Goal: Entertainment & Leisure: Consume media (video, audio)

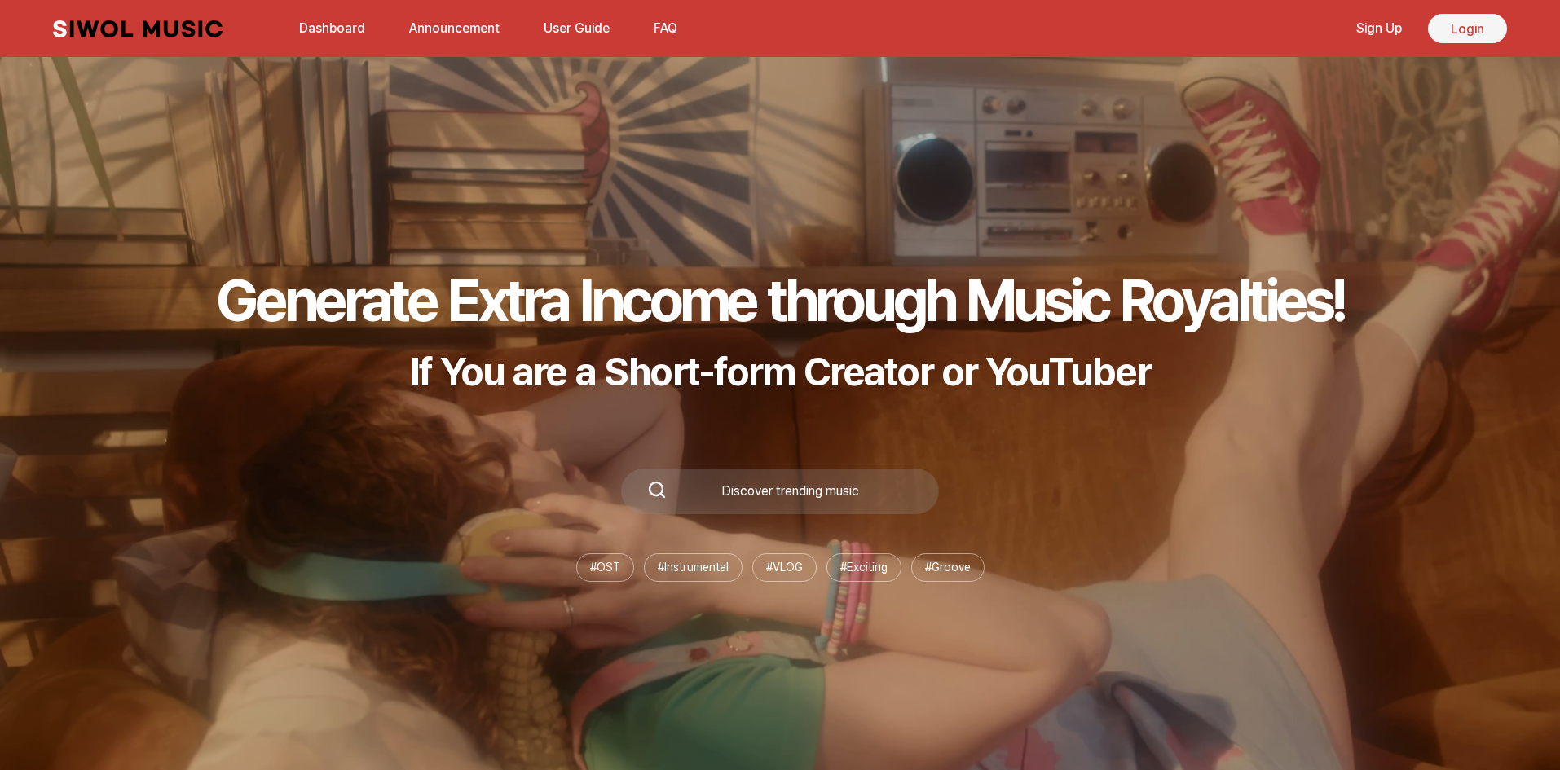
click at [1471, 30] on link "Login" at bounding box center [1467, 28] width 79 height 29
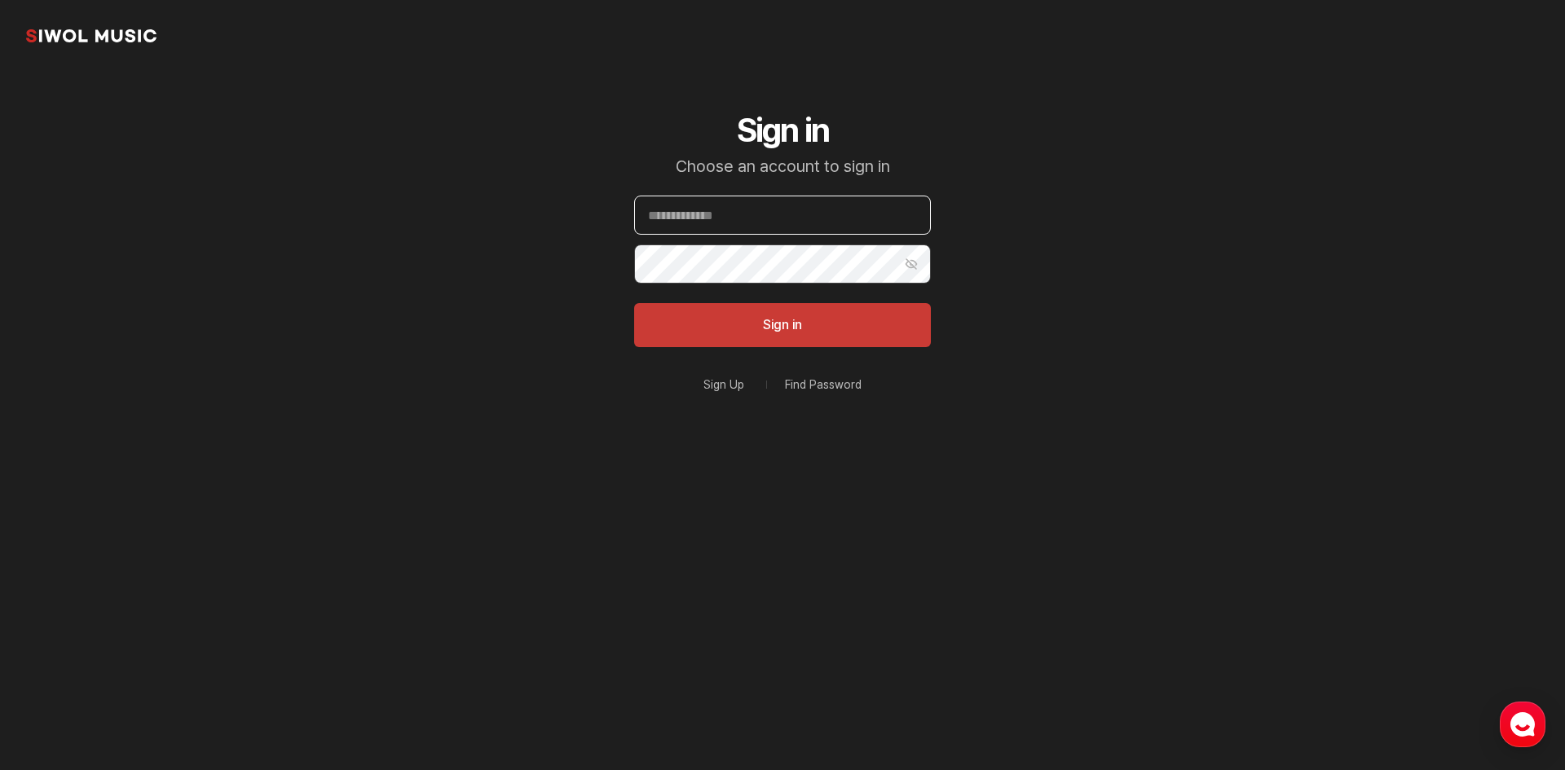
click at [763, 205] on input "Email" at bounding box center [782, 215] width 297 height 39
click at [708, 380] on link "Sign Up" at bounding box center [723, 384] width 41 height 11
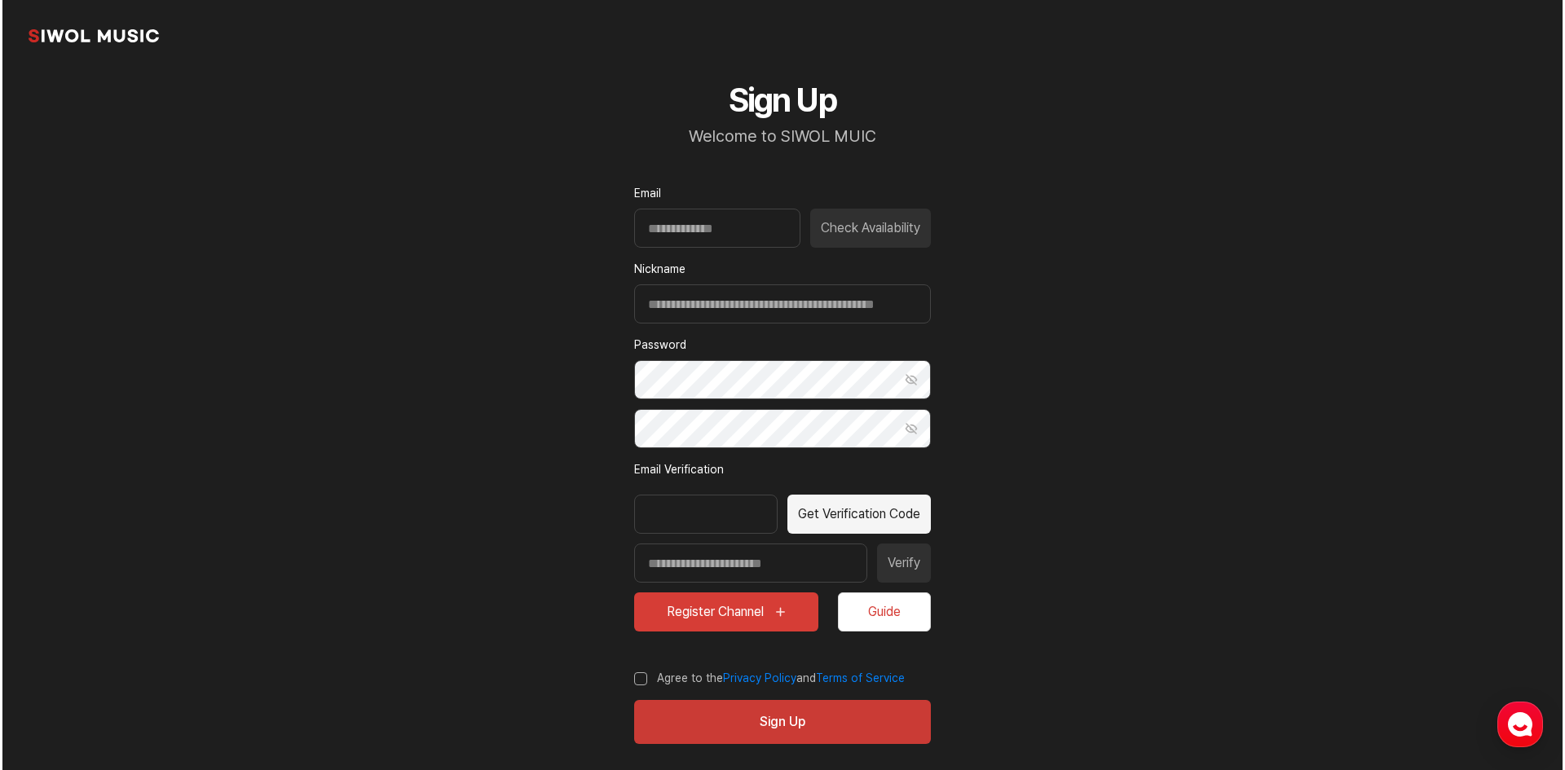
scroll to position [43, 0]
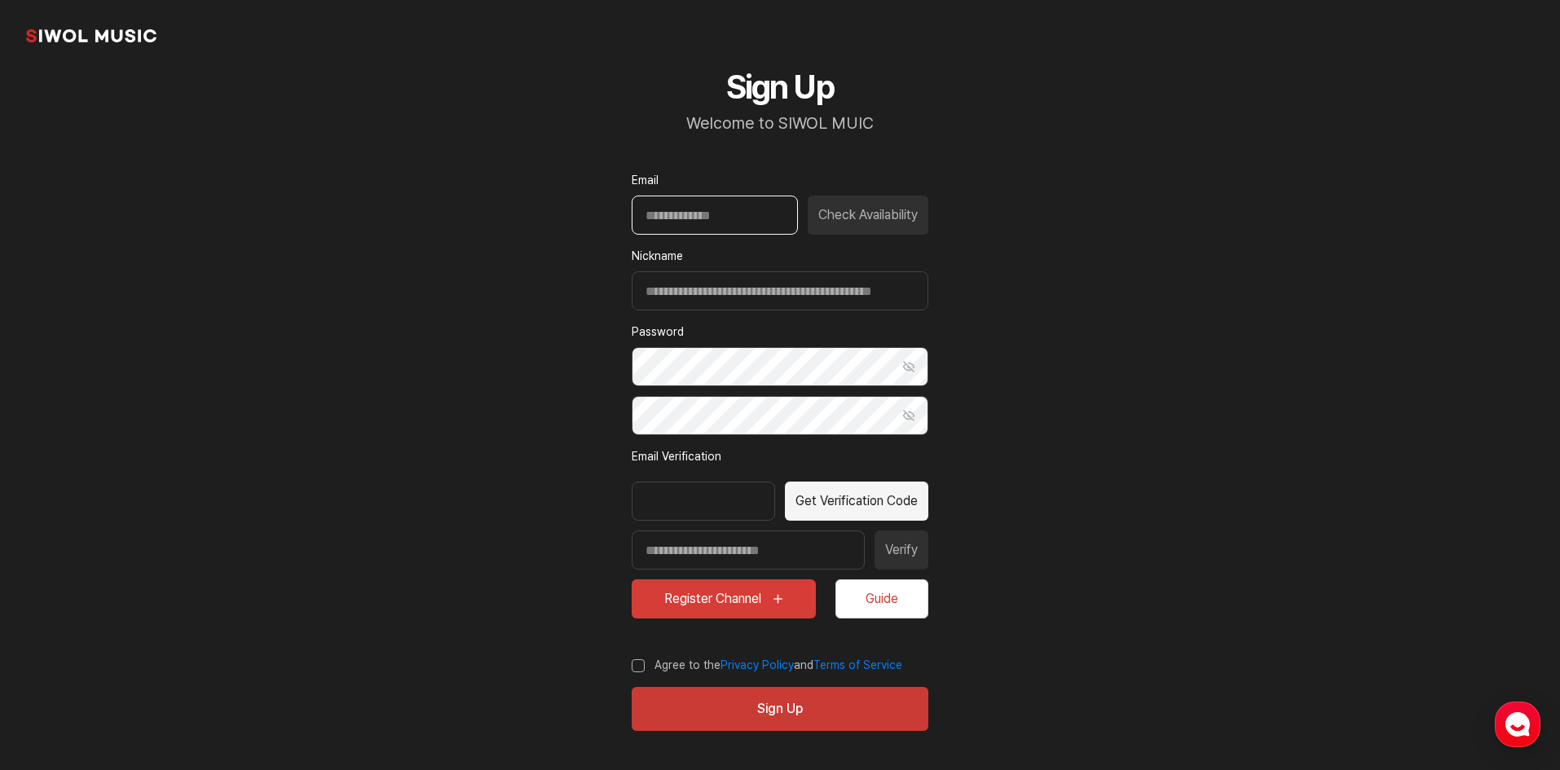
click at [734, 205] on input "Email" at bounding box center [715, 215] width 166 height 39
type input "**********"
click at [867, 280] on input "Nickname" at bounding box center [780, 290] width 297 height 39
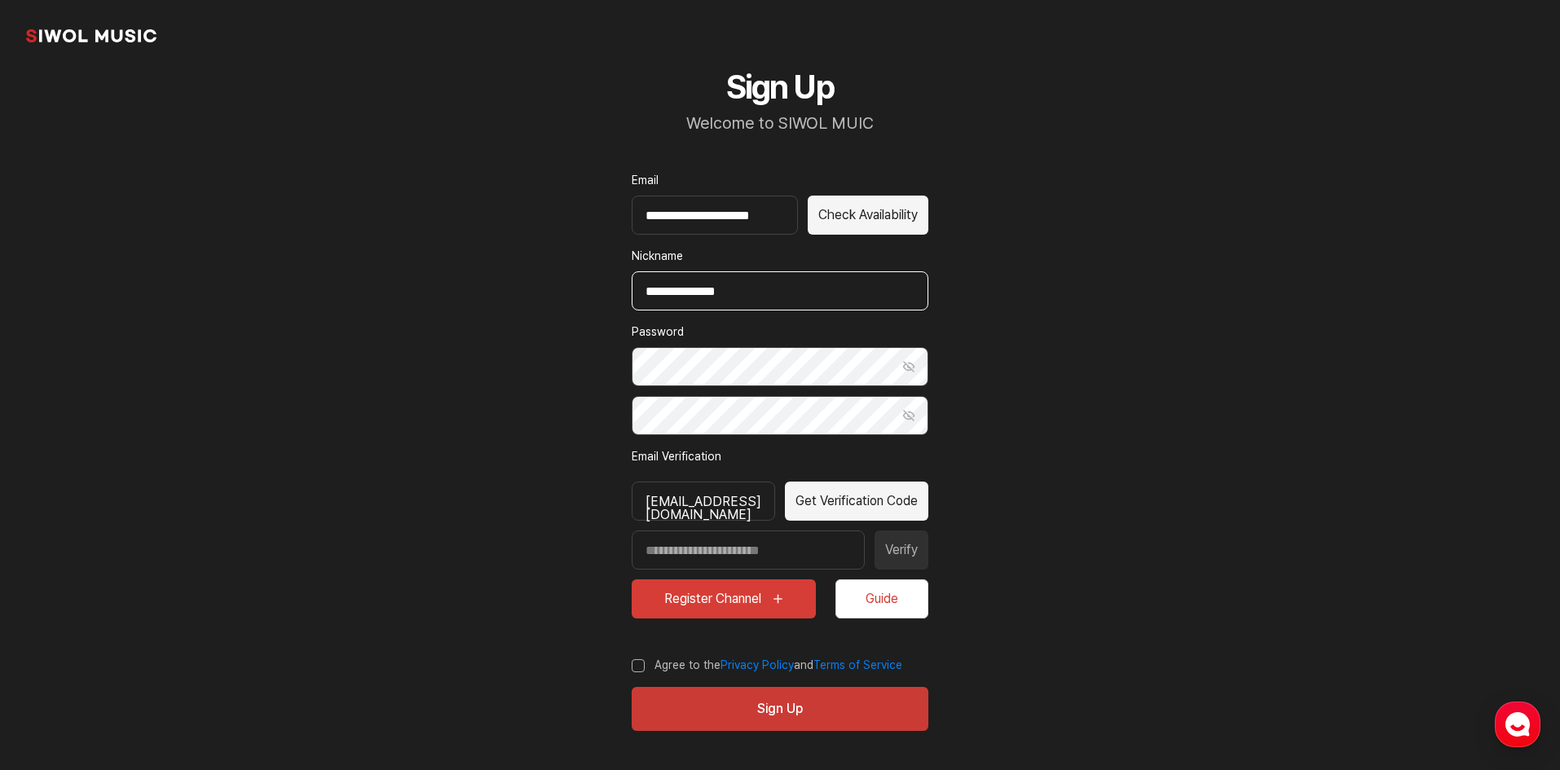
type input "**********"
click at [911, 356] on button "Show Password" at bounding box center [908, 366] width 39 height 39
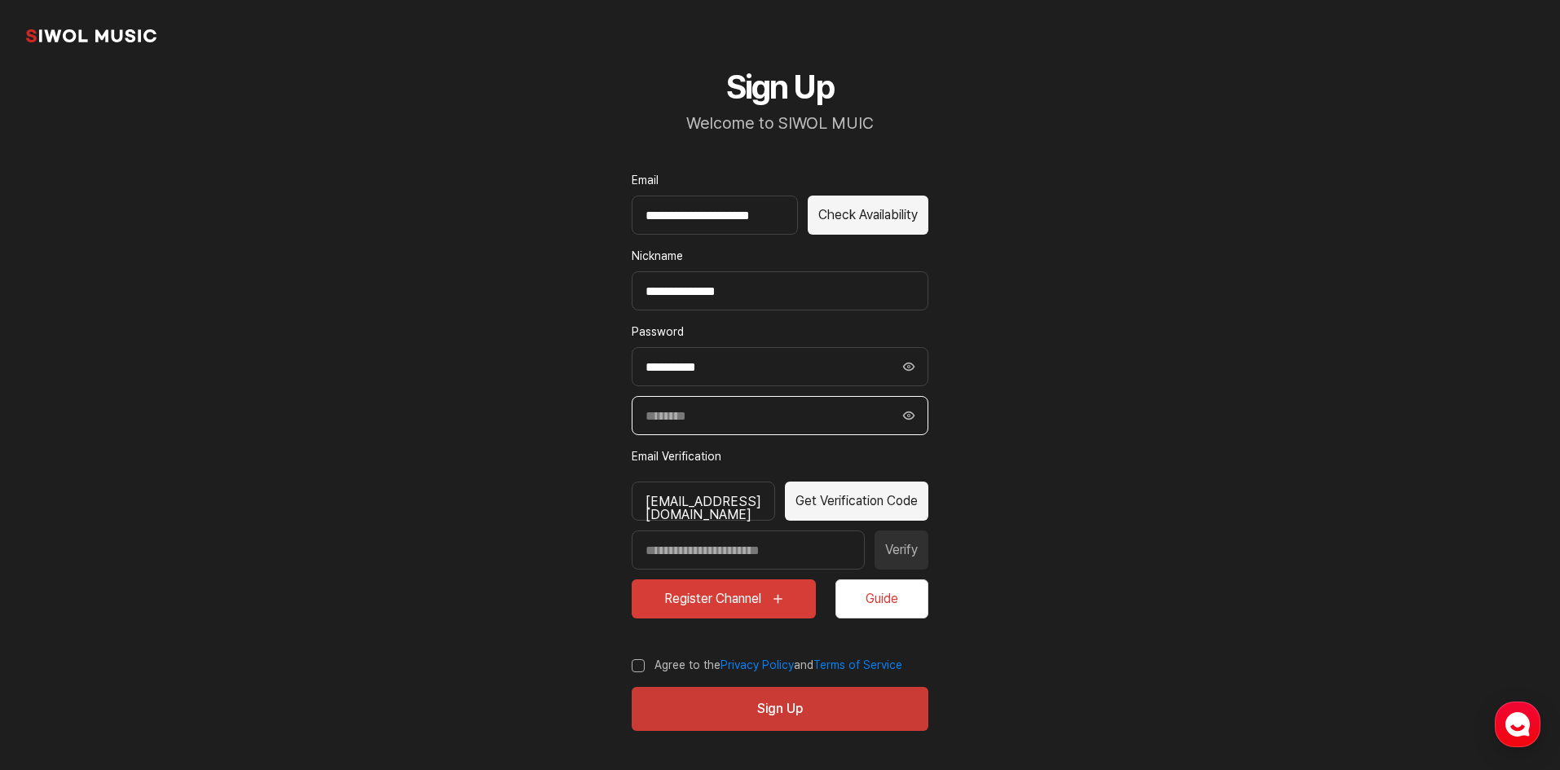
click at [791, 406] on input "Confirm Password" at bounding box center [780, 415] width 297 height 39
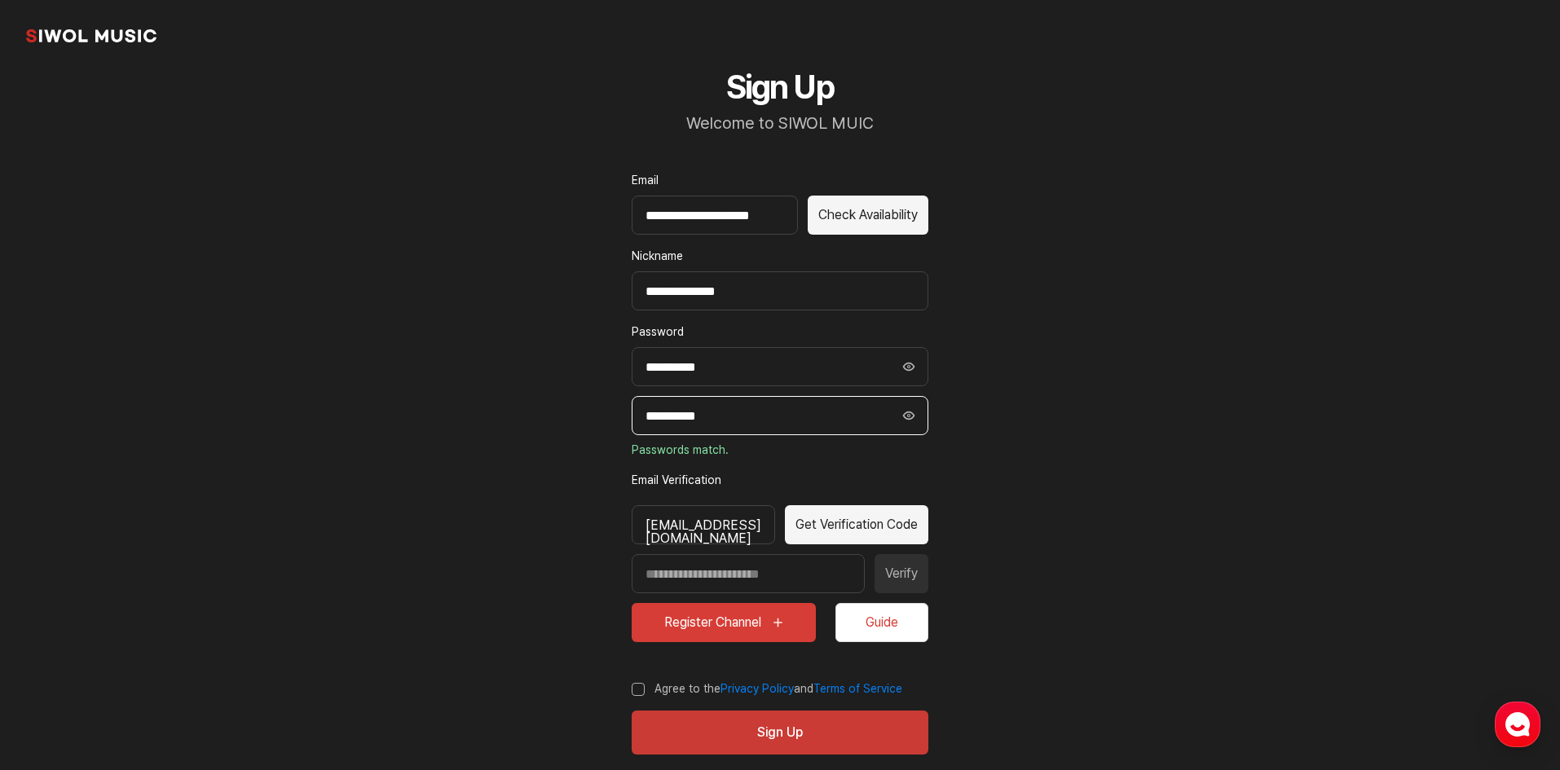
type input "**********"
click at [773, 628] on icon "submit" at bounding box center [777, 622] width 13 height 13
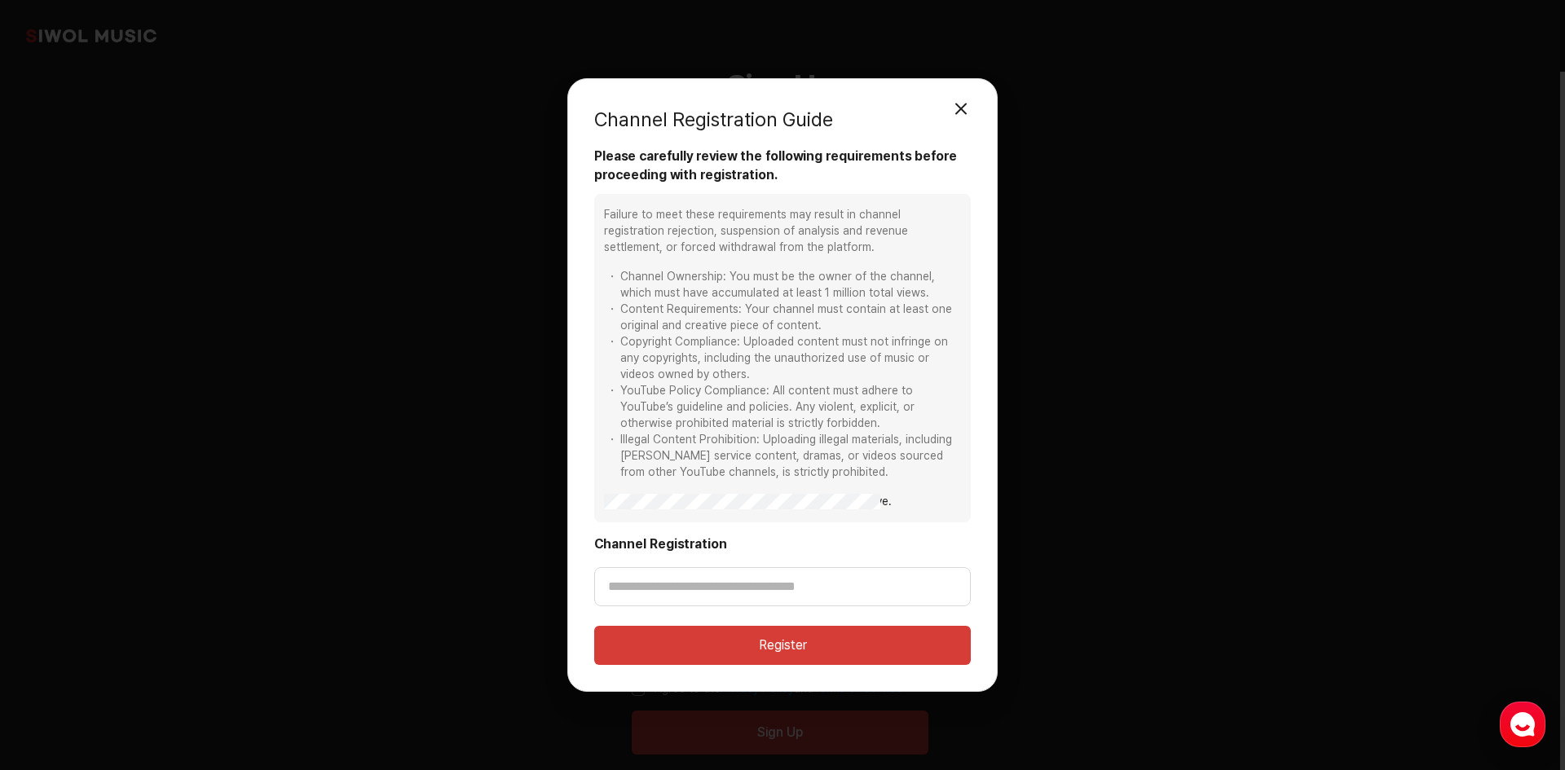
click at [602, 497] on div "Failure to meet these requirements may result in channel registration rejection…" at bounding box center [782, 358] width 377 height 328
click at [937, 591] on input "Channel Registration" at bounding box center [782, 586] width 377 height 39
paste input "**********"
type input "**********"
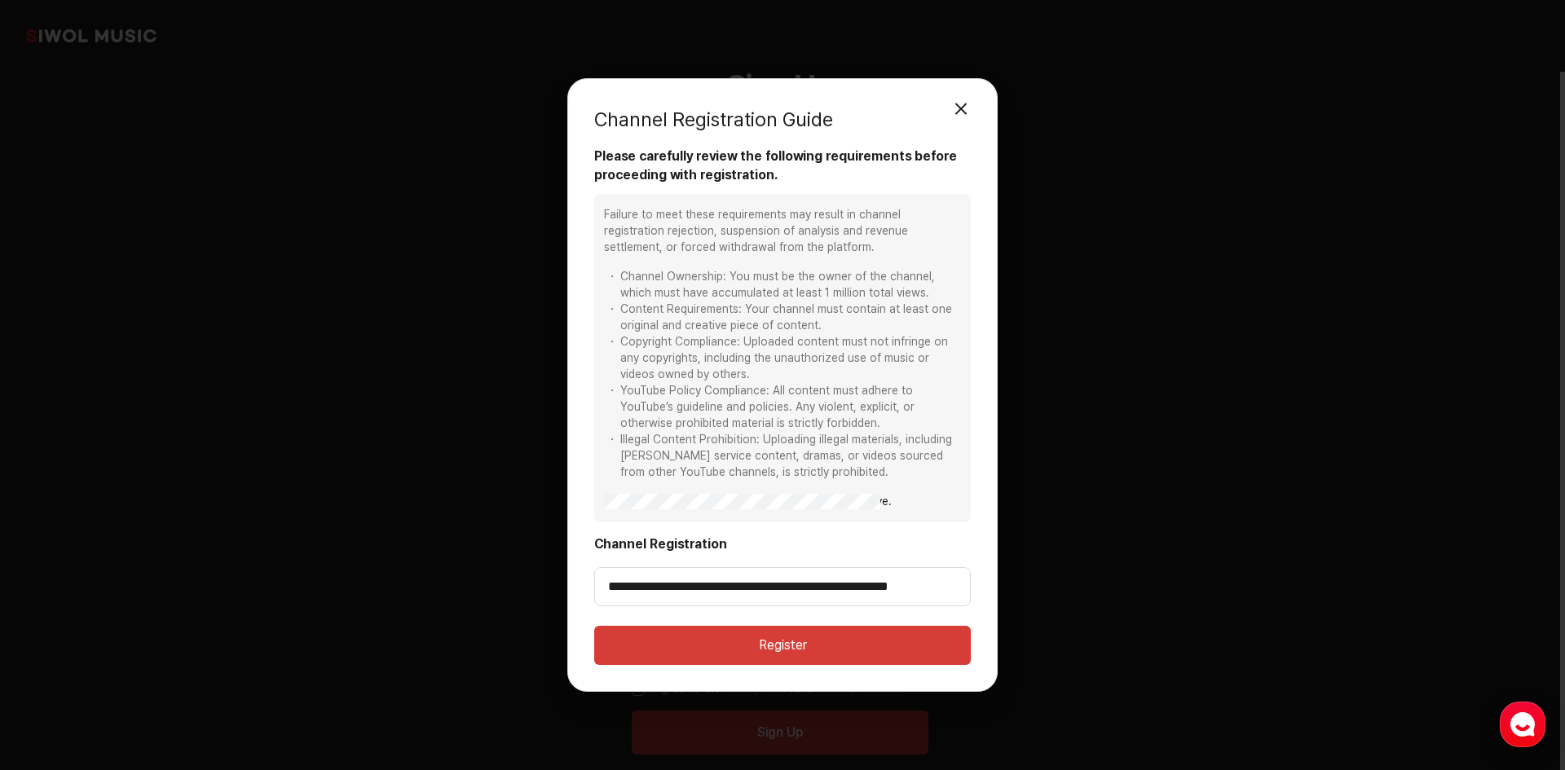
click at [787, 631] on button "Register" at bounding box center [782, 645] width 377 height 39
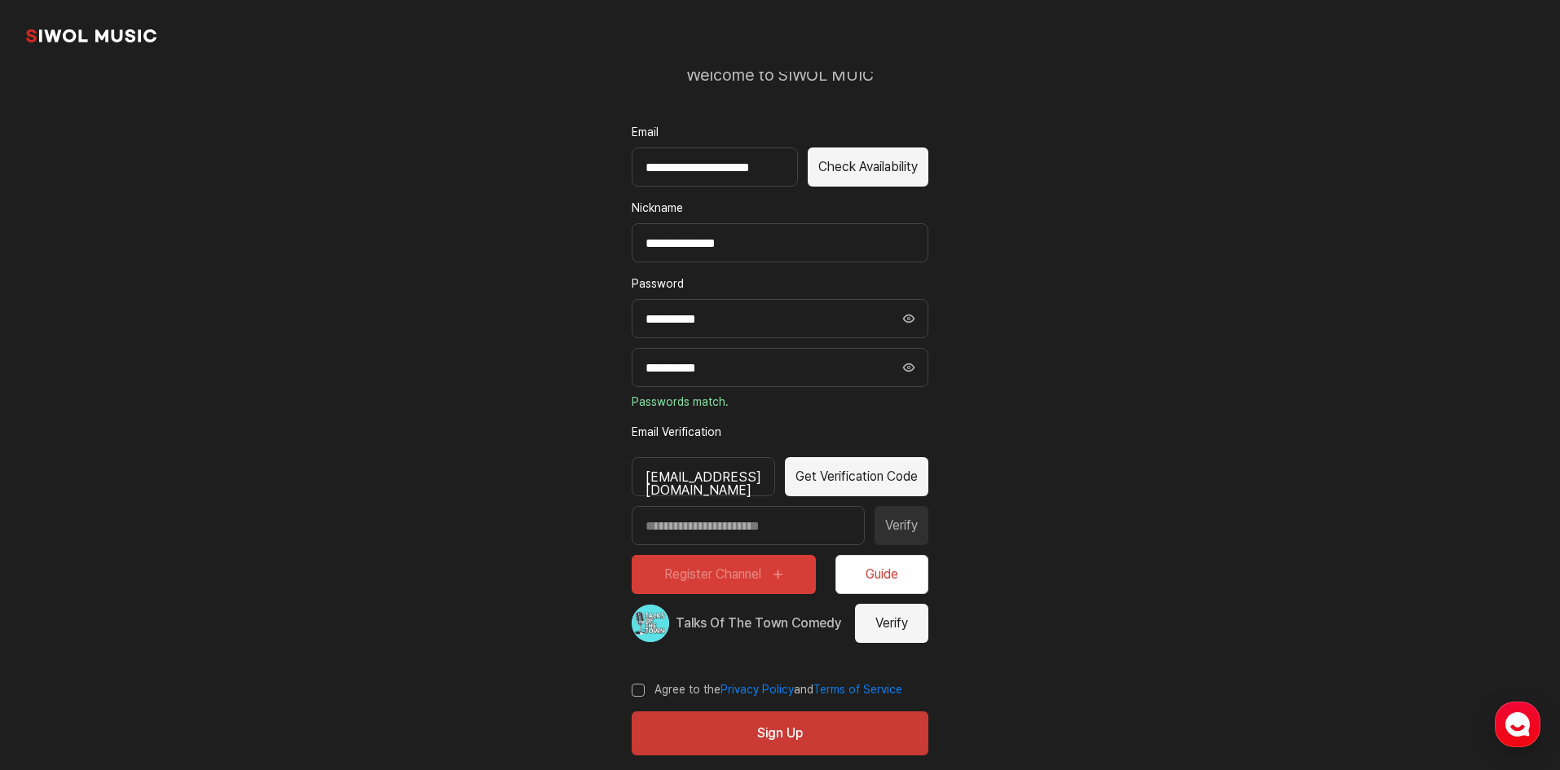
scroll to position [116, 0]
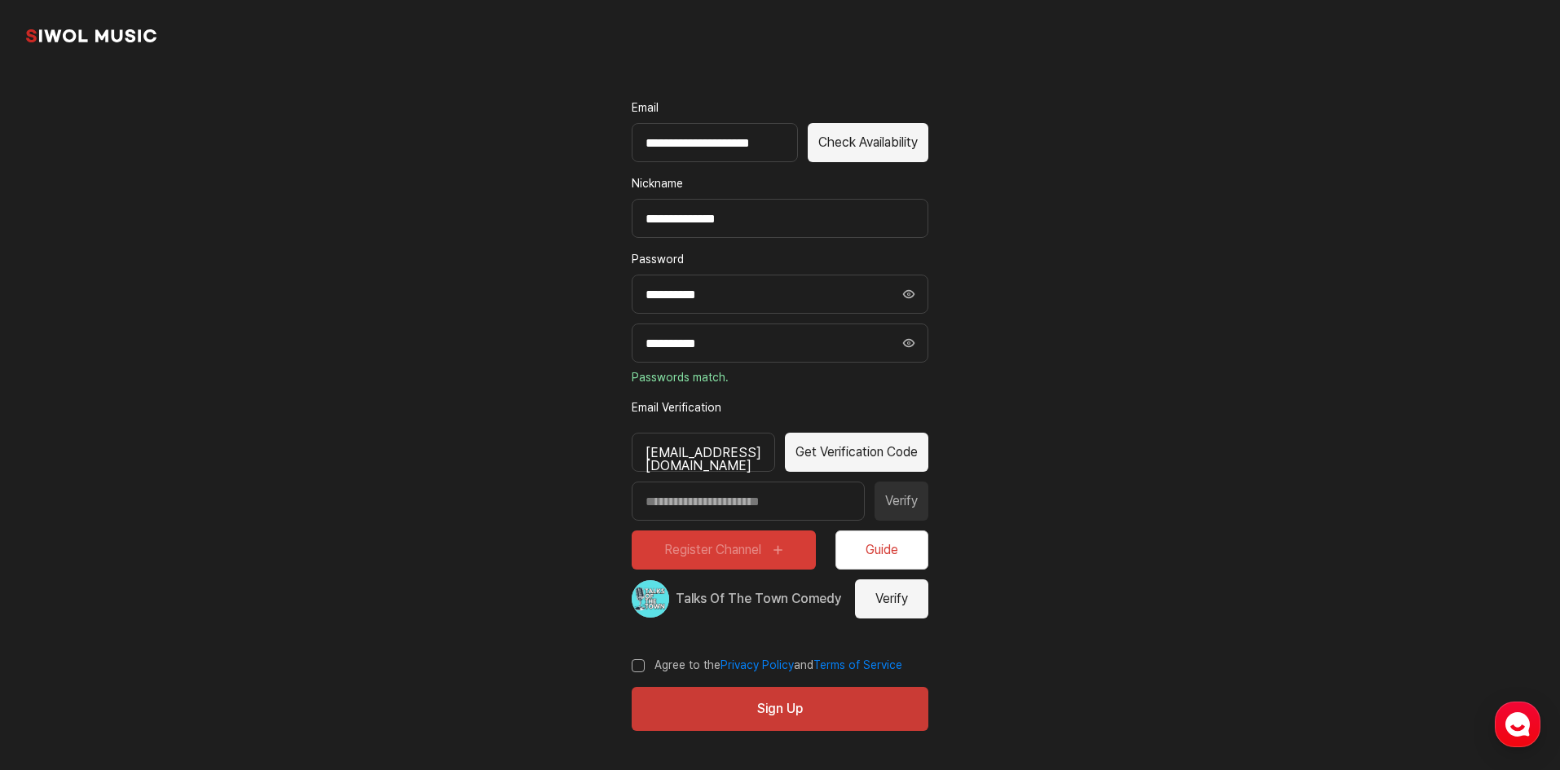
click at [633, 658] on label "Agree to the Privacy Policy and Terms of Service" at bounding box center [767, 666] width 271 height 16
click at [640, 658] on label "Agree to the Privacy Policy and Terms of Service" at bounding box center [767, 666] width 271 height 16
click at [646, 663] on label "Agree to the Privacy Policy and Terms of Service" at bounding box center [767, 666] width 271 height 16
click at [893, 594] on button "Verify" at bounding box center [891, 598] width 73 height 39
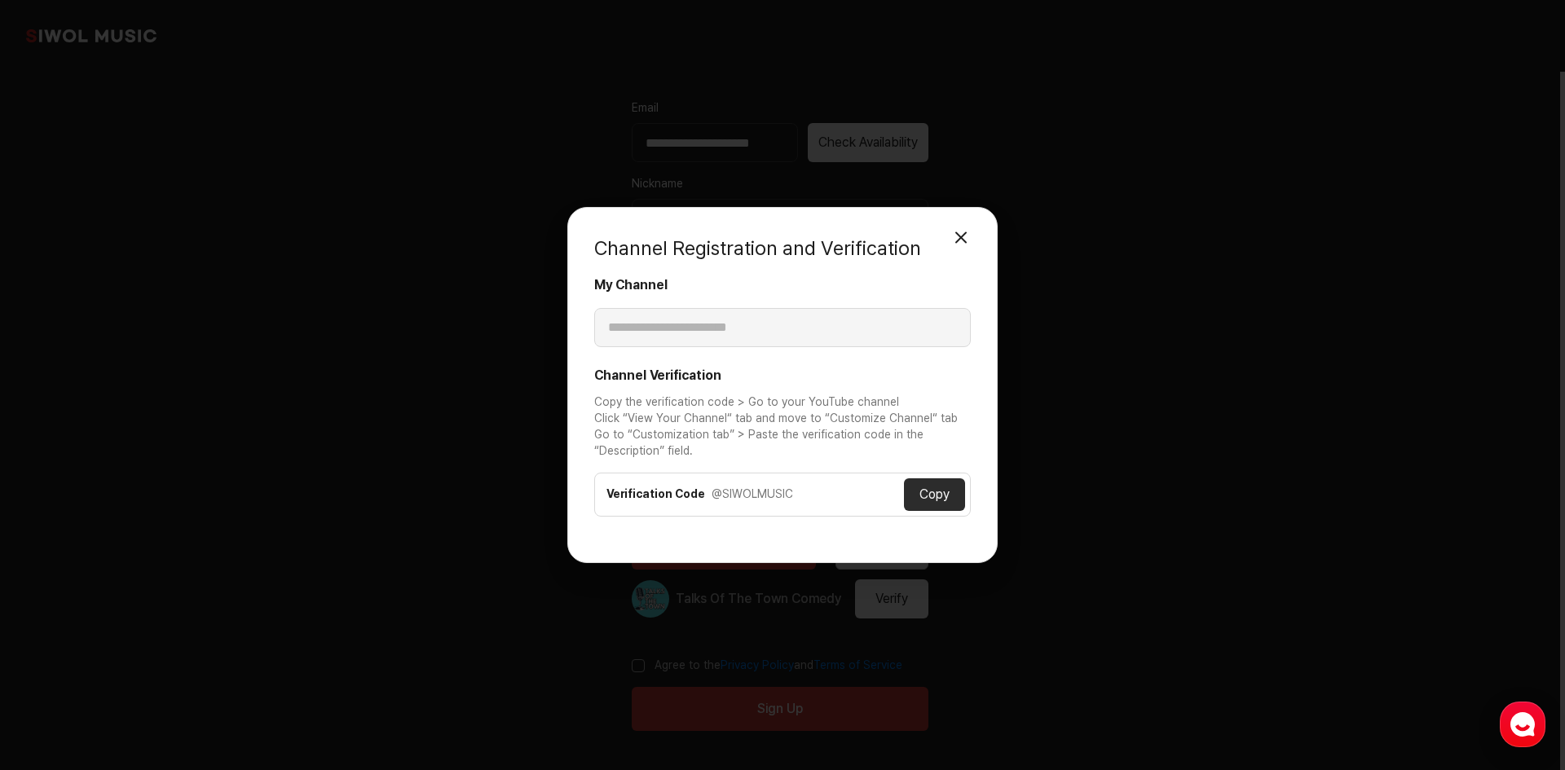
drag, startPoint x: 839, startPoint y: 485, endPoint x: 787, endPoint y: 494, distance: 52.9
click at [833, 487] on div "Verification Code @SIWOLMUSIC Copy" at bounding box center [782, 495] width 377 height 44
drag, startPoint x: 786, startPoint y: 494, endPoint x: 833, endPoint y: 490, distance: 46.6
click at [833, 490] on div "rURhF5@SIWOLMUSIC" at bounding box center [807, 495] width 192 height 16
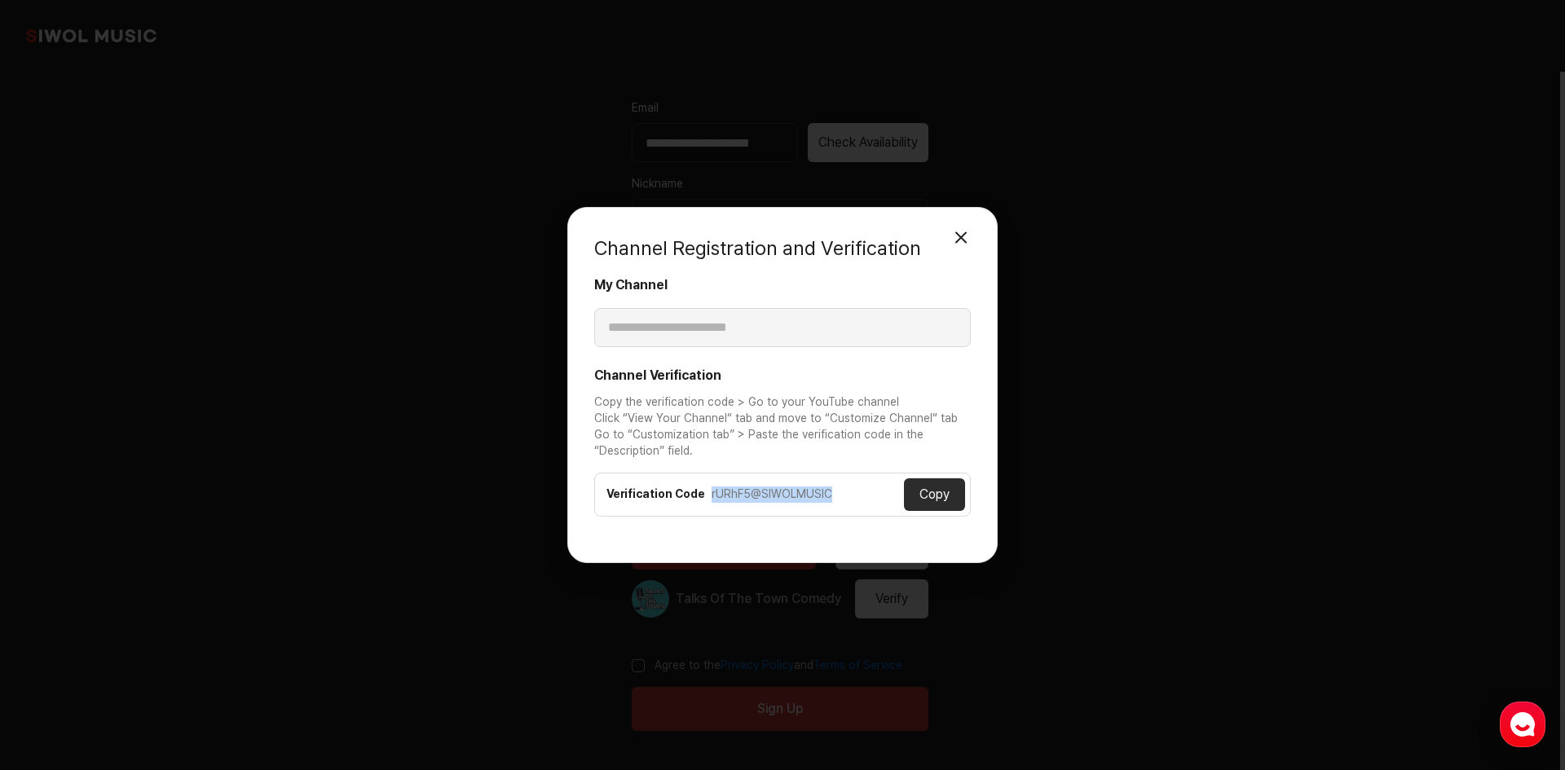
drag, startPoint x: 833, startPoint y: 490, endPoint x: 704, endPoint y: 500, distance: 129.1
click at [704, 500] on div "Verification Code rURhF5@SIWOLMUSIC Copy" at bounding box center [782, 495] width 377 height 44
copy div "rURhF5@SIWOLMUSIC"
click at [924, 491] on button "Copy" at bounding box center [934, 494] width 61 height 33
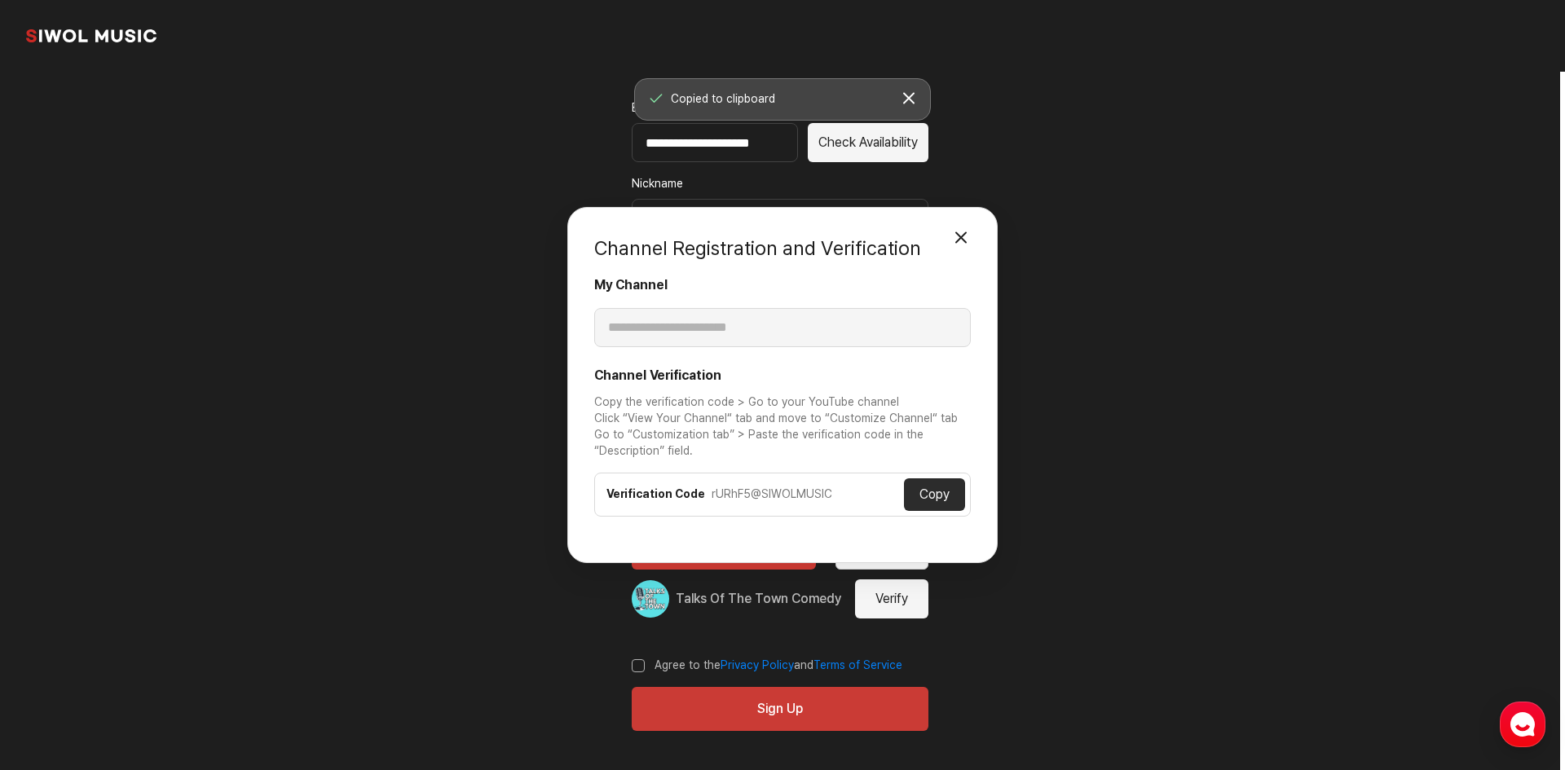
click at [962, 254] on div "Channel Registration and Verification Close Modal" at bounding box center [782, 255] width 377 height 42
click at [963, 247] on button "Close Modal" at bounding box center [961, 237] width 33 height 33
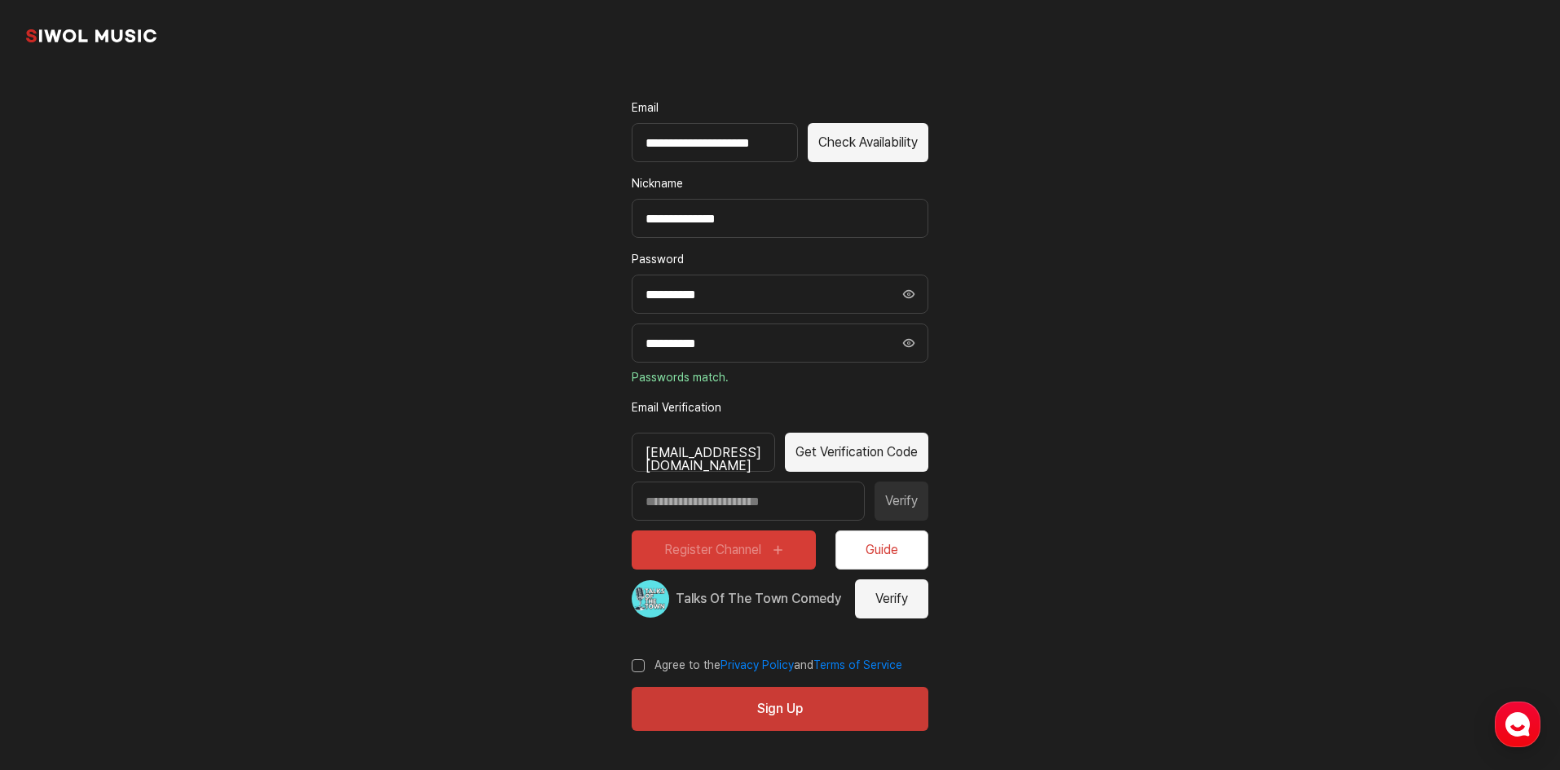
click at [910, 593] on button "Verify" at bounding box center [891, 598] width 73 height 39
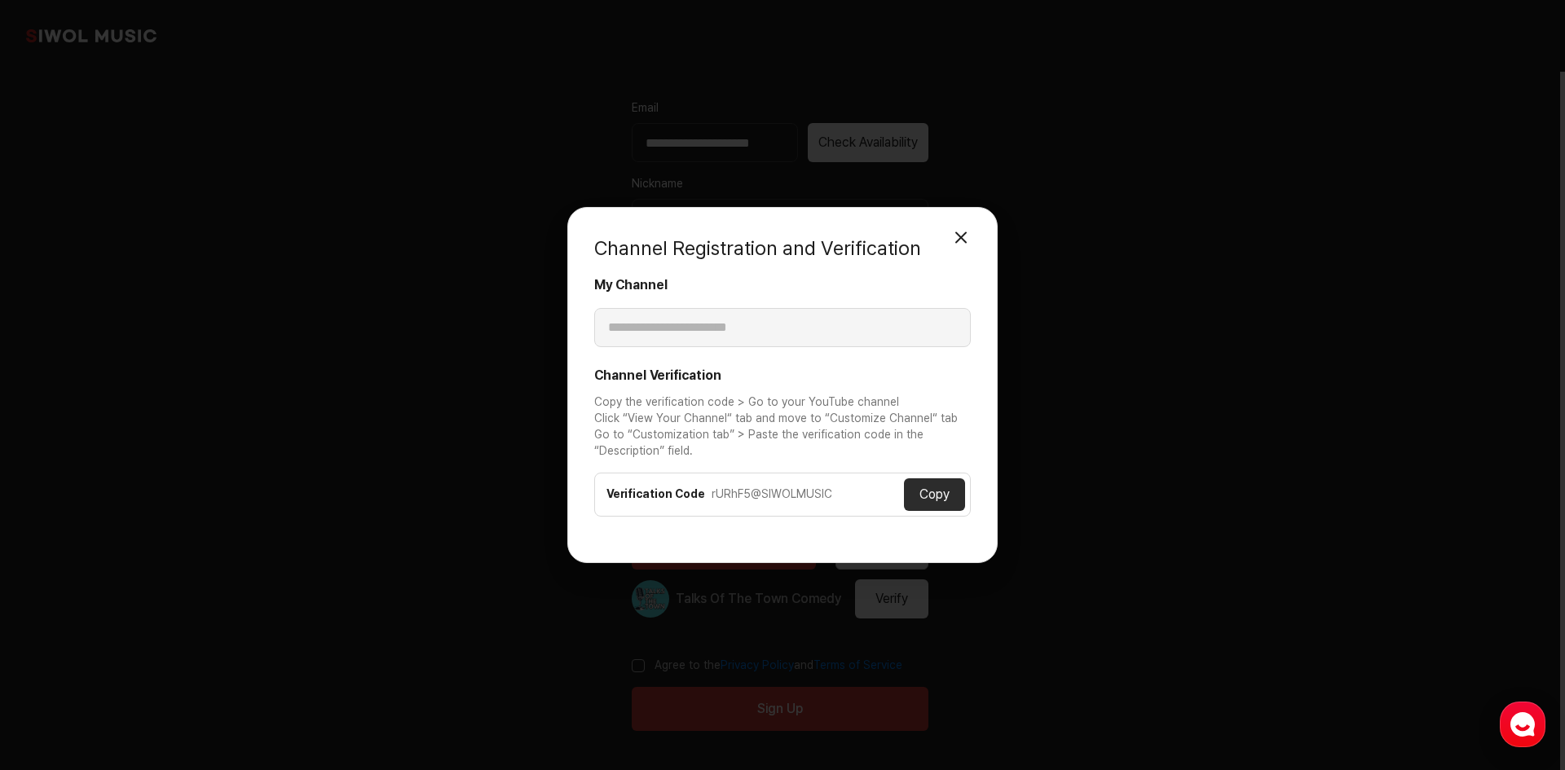
click at [819, 326] on div "**********" at bounding box center [782, 311] width 377 height 70
click at [1070, 307] on div "**********" at bounding box center [782, 385] width 1565 height 770
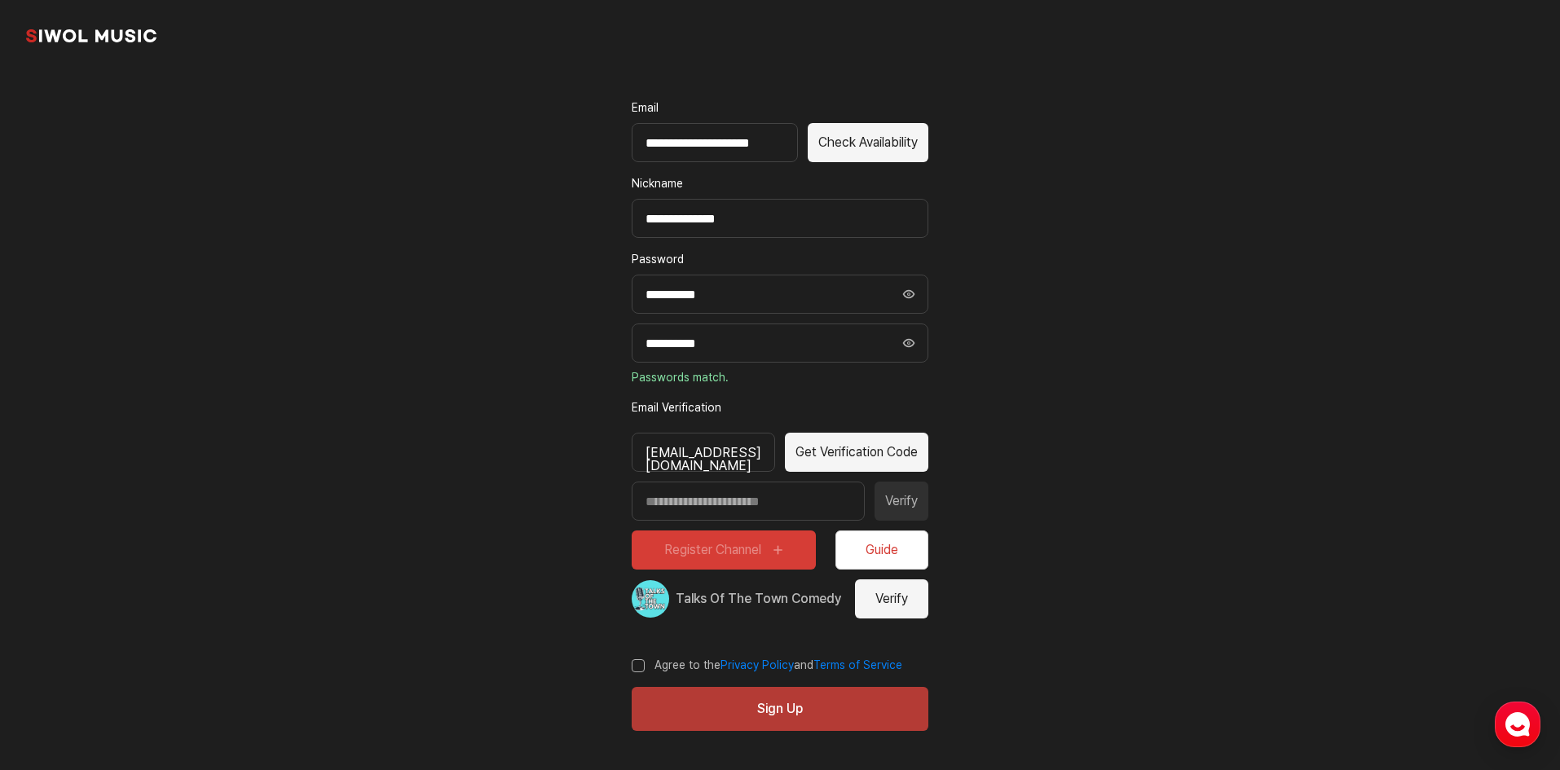
click at [861, 713] on button "Sign Up" at bounding box center [780, 709] width 297 height 44
click at [835, 713] on button "Sign Up" at bounding box center [780, 709] width 297 height 44
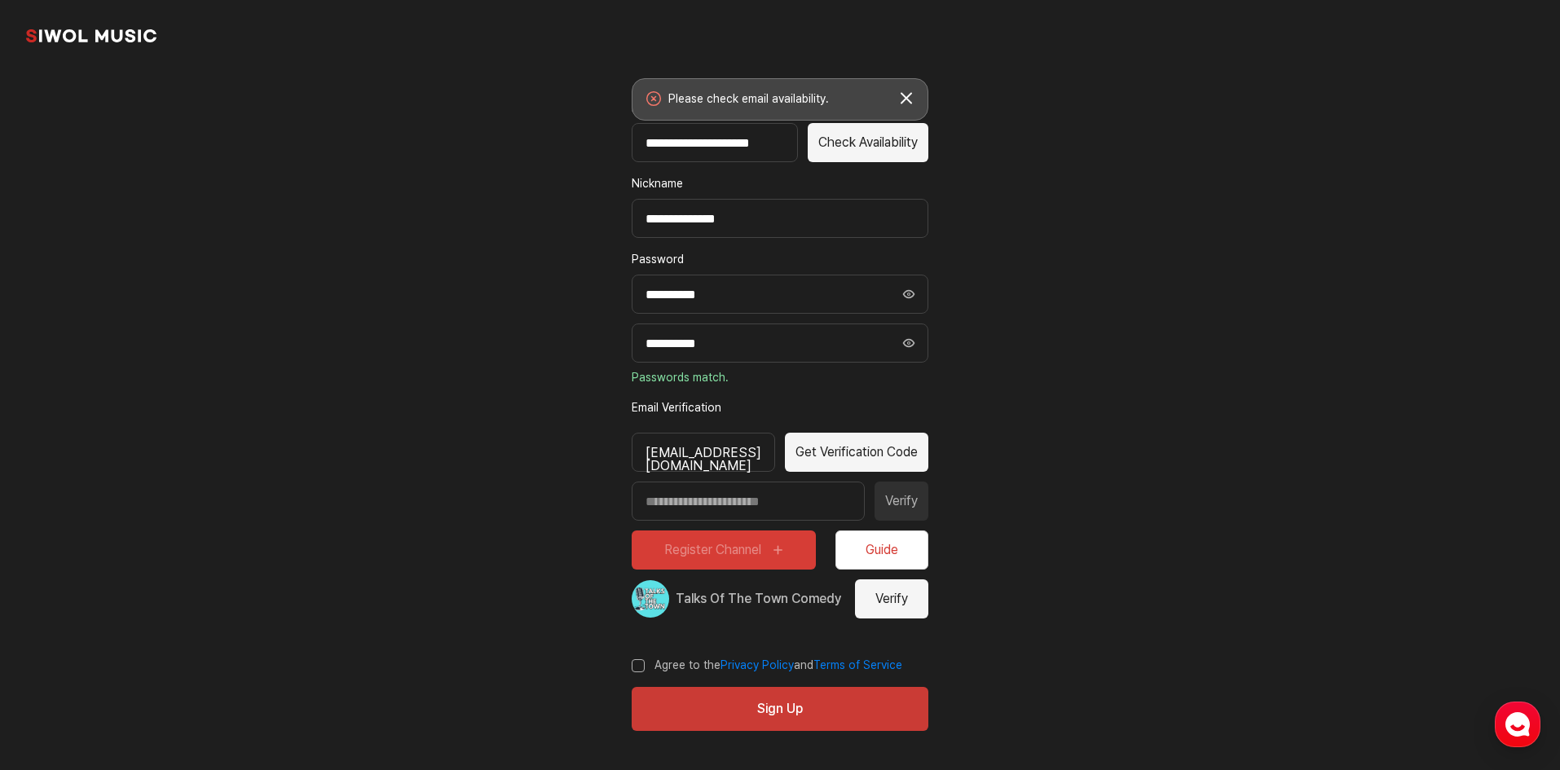
click at [775, 465] on div "raleighship@gmail.com" at bounding box center [703, 452] width 143 height 39
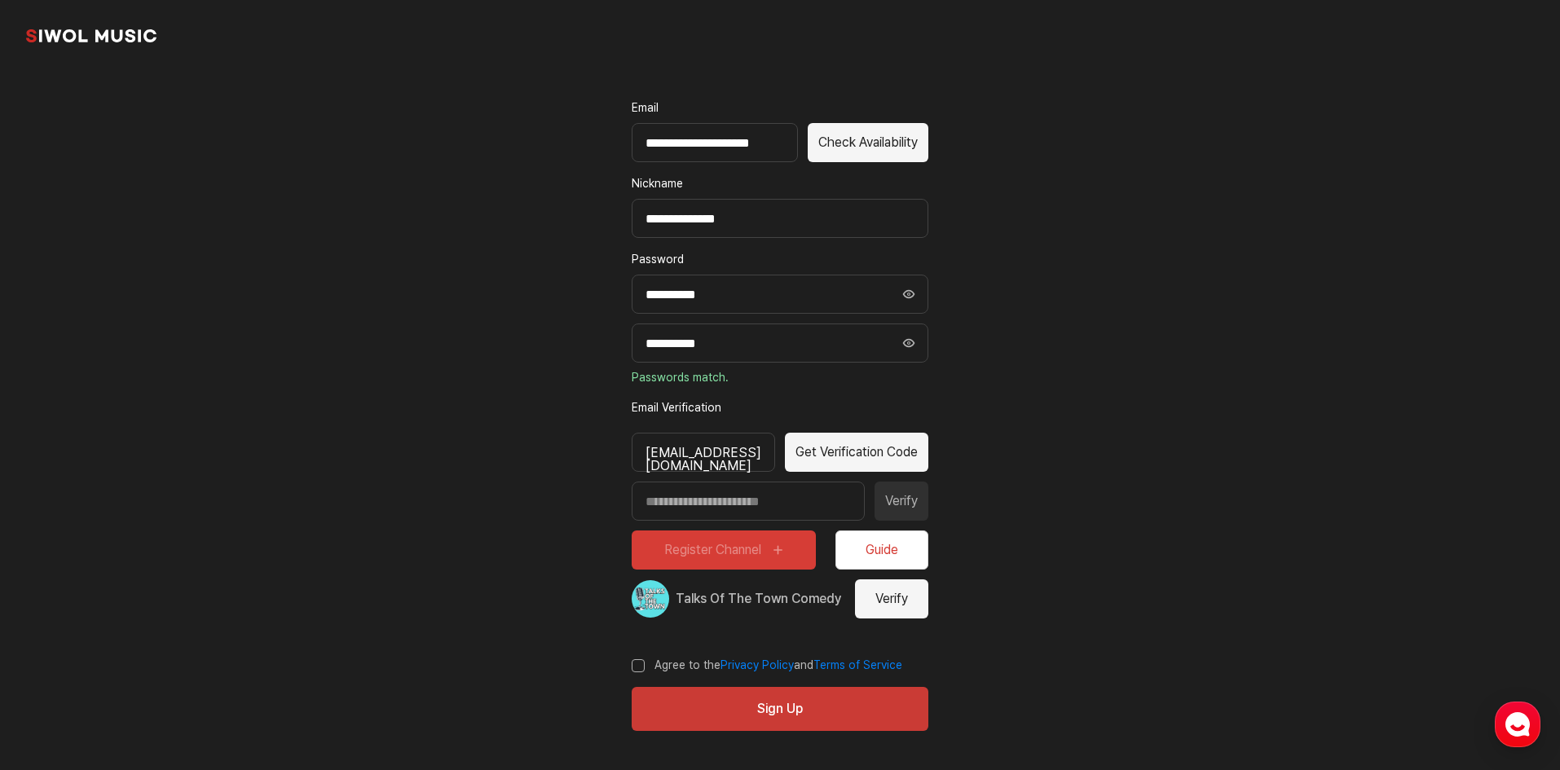
click at [775, 456] on div "raleighship@gmail.com" at bounding box center [703, 452] width 143 height 39
click at [773, 504] on input "Enter verification code" at bounding box center [748, 501] width 233 height 39
click at [881, 459] on button "Get Verification Code" at bounding box center [856, 452] width 143 height 39
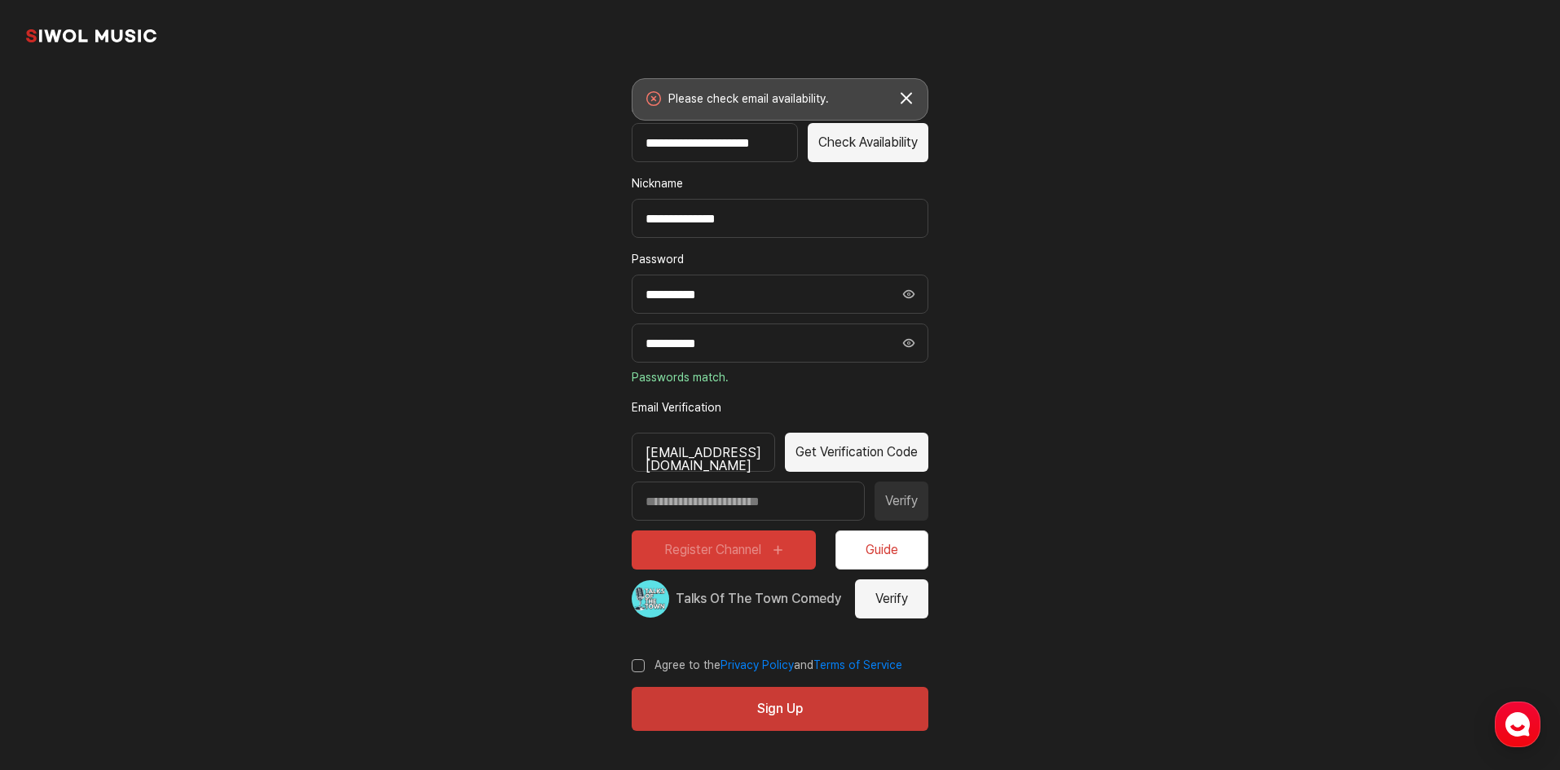
click at [880, 459] on button "Get Verification Code" at bounding box center [856, 452] width 143 height 39
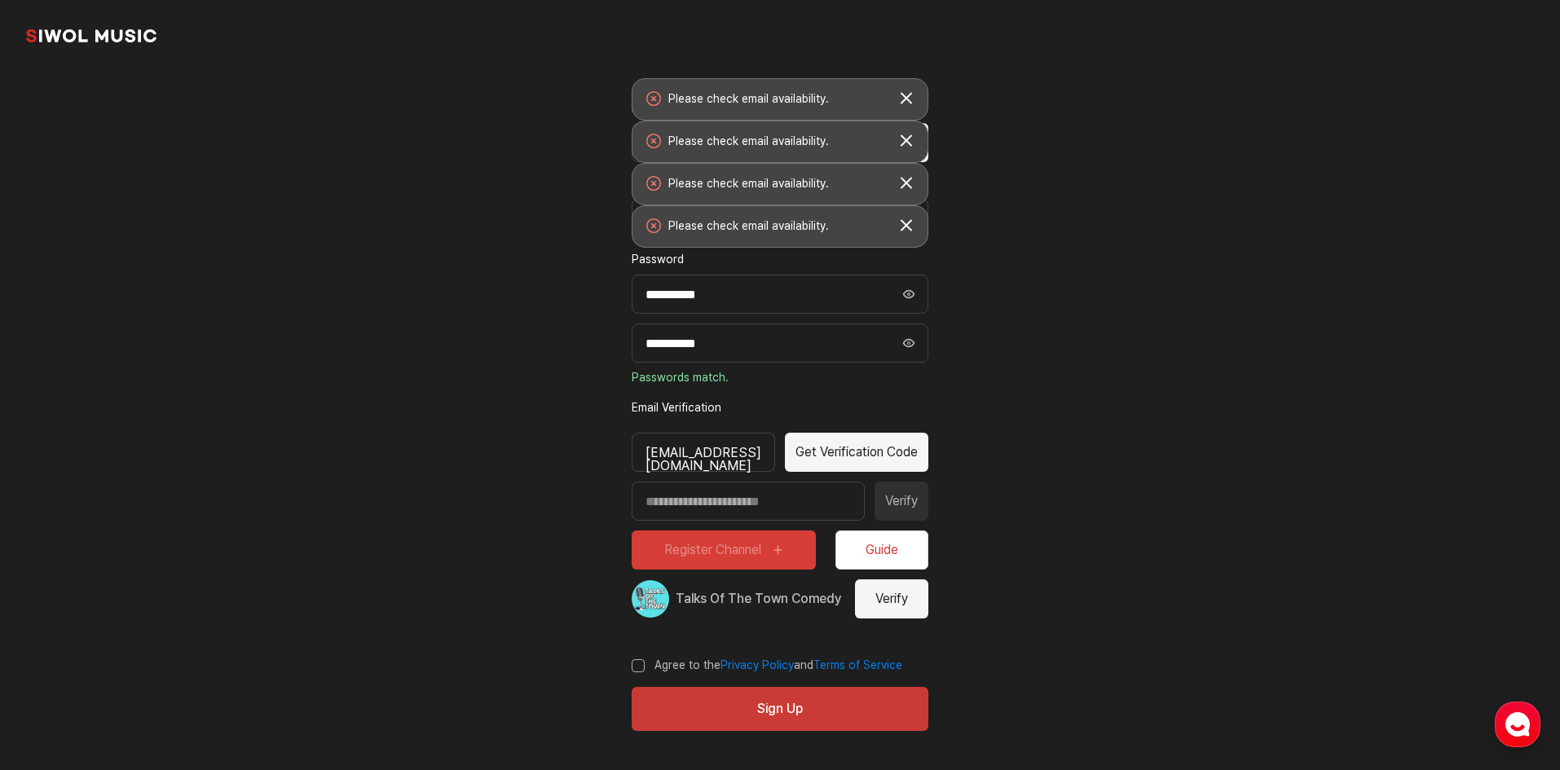
click at [775, 453] on div "raleighship@gmail.com" at bounding box center [703, 452] width 143 height 39
click at [769, 454] on div "raleighship@gmail.com" at bounding box center [703, 452] width 143 height 39
click at [738, 455] on div "raleighship@gmail.com" at bounding box center [703, 452] width 143 height 39
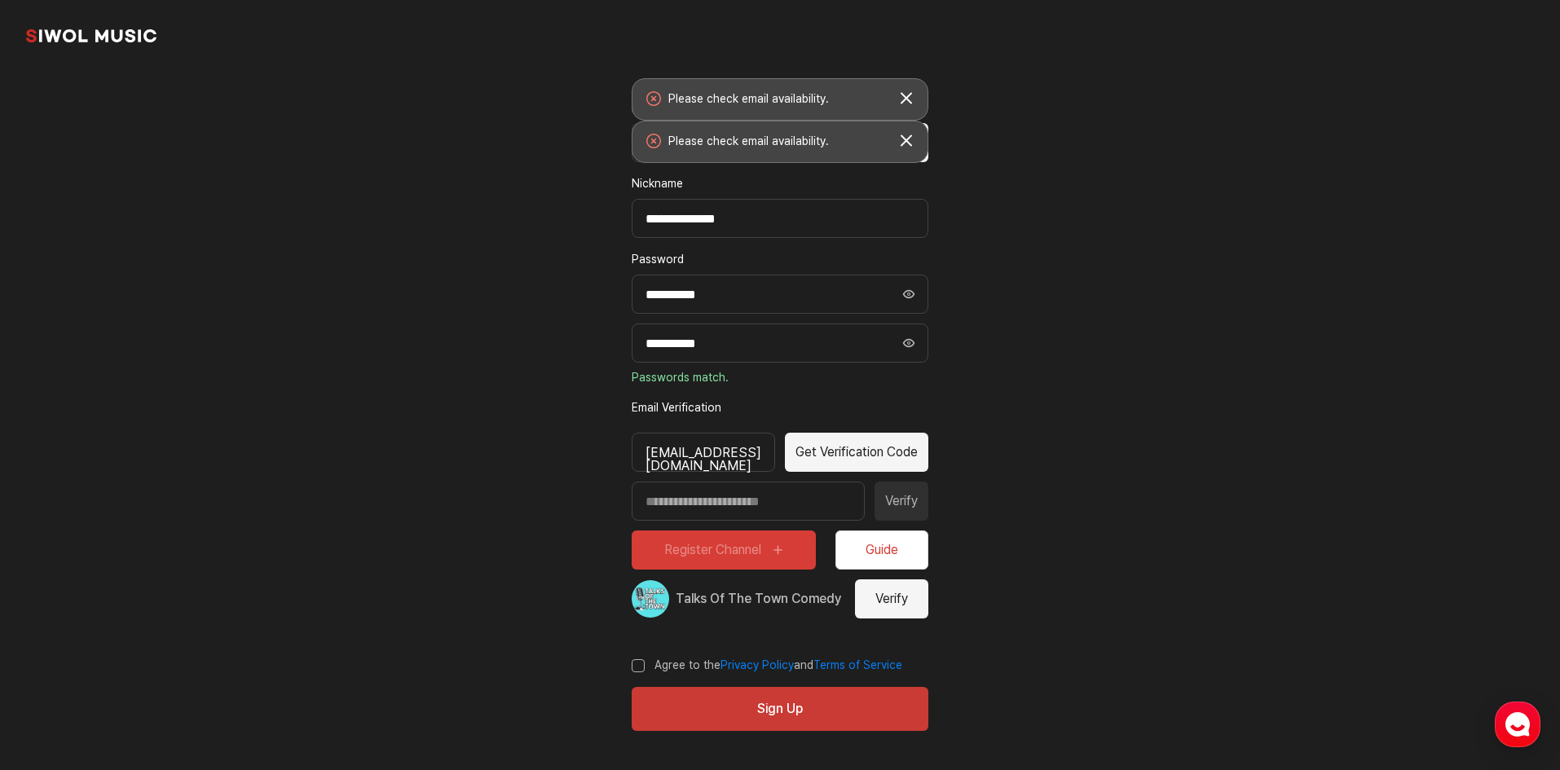
click at [704, 456] on div "raleighship@gmail.com" at bounding box center [703, 452] width 143 height 39
click at [679, 456] on div "raleighship@gmail.com" at bounding box center [703, 452] width 143 height 39
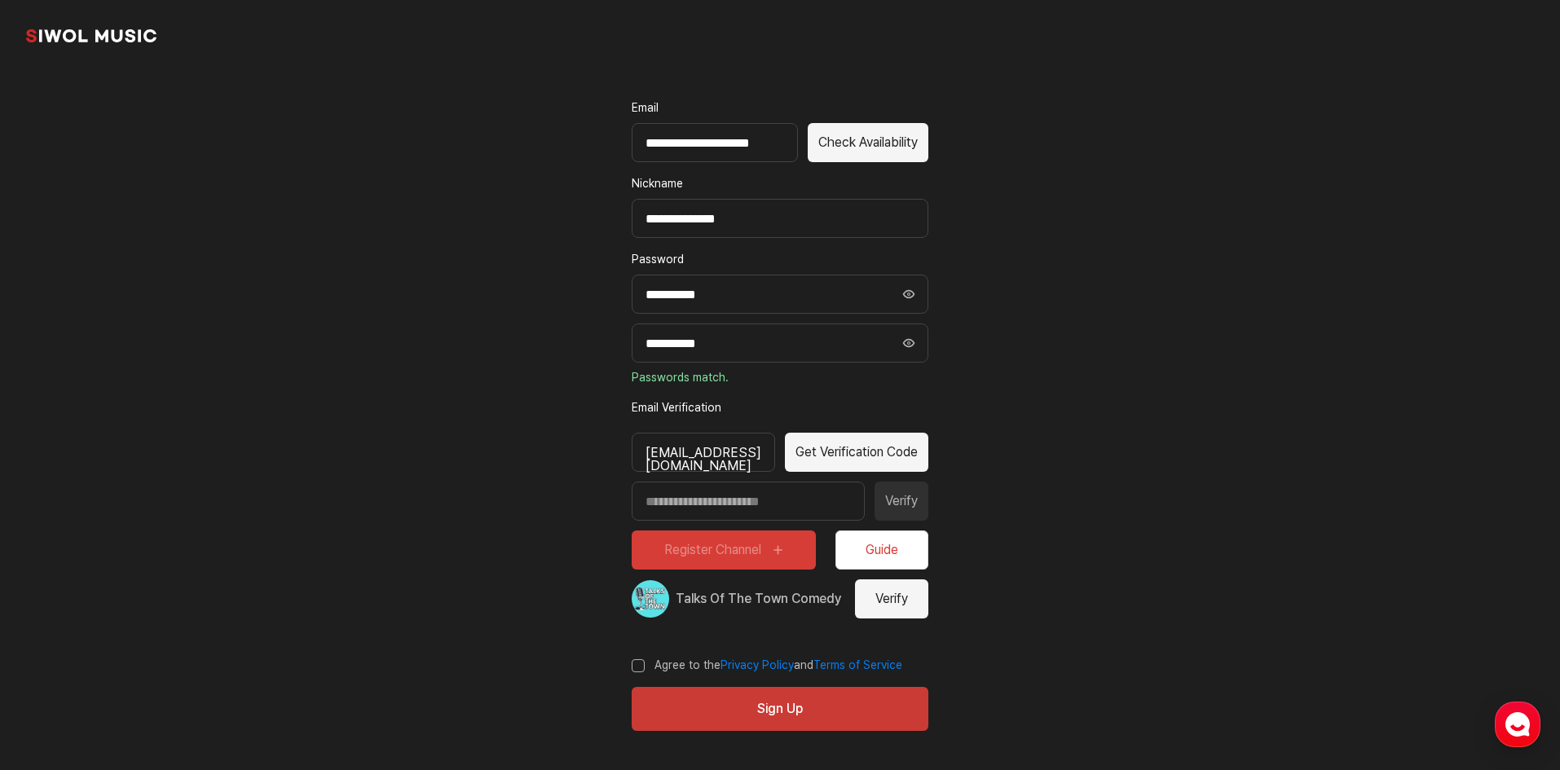
click at [688, 456] on div "raleighship@gmail.com" at bounding box center [703, 452] width 143 height 39
drag, startPoint x: 700, startPoint y: 453, endPoint x: 738, endPoint y: 456, distance: 38.4
click at [704, 453] on div "raleighship@gmail.com" at bounding box center [703, 452] width 143 height 39
drag, startPoint x: 738, startPoint y: 456, endPoint x: 764, endPoint y: 457, distance: 25.3
click at [747, 456] on div "raleighship@gmail.com" at bounding box center [703, 452] width 143 height 39
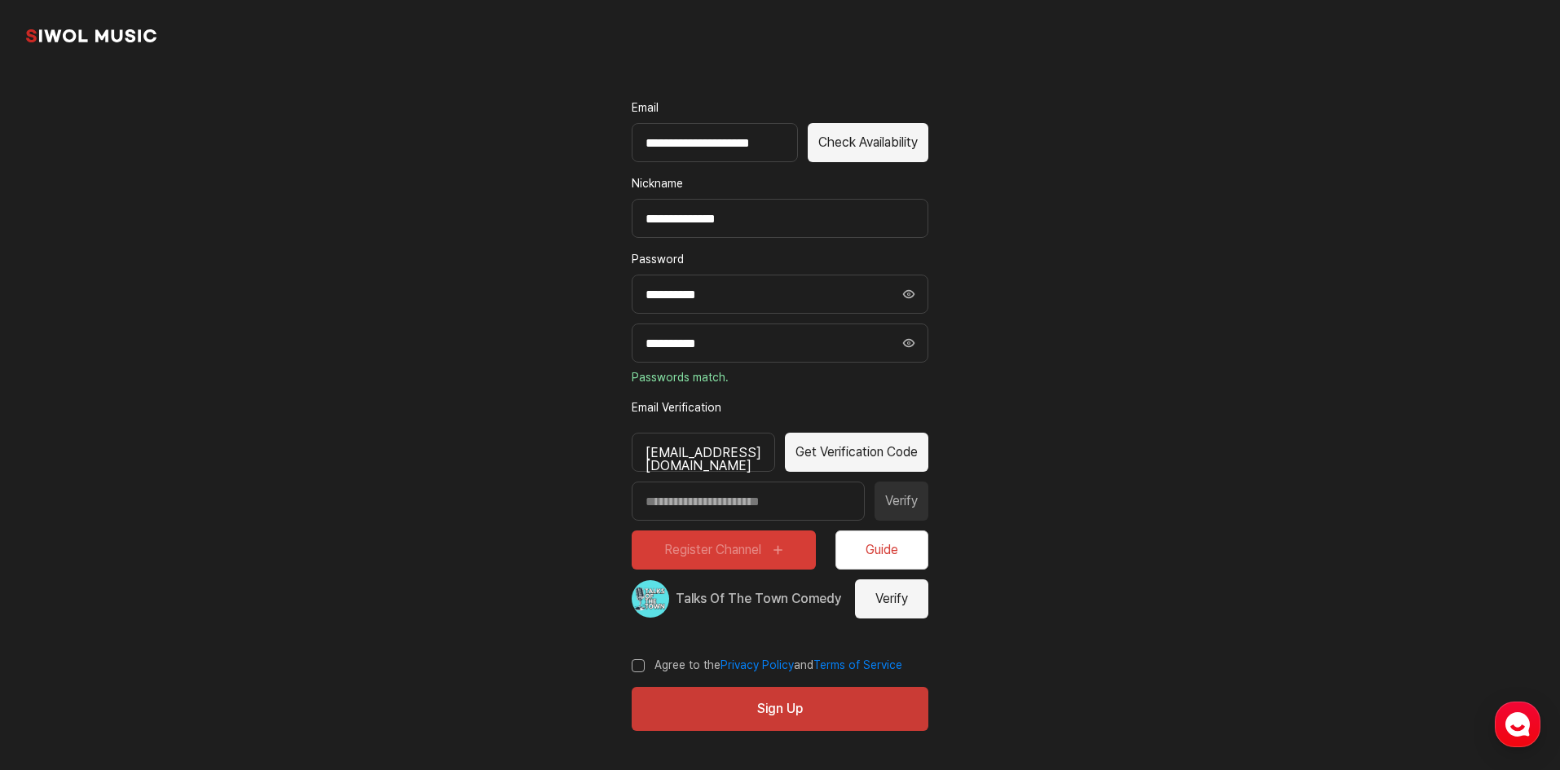
click at [767, 462] on div "raleighship@gmail.com" at bounding box center [703, 452] width 143 height 39
click at [753, 445] on div "raleighship@gmail.com" at bounding box center [703, 452] width 143 height 39
click at [834, 451] on button "Get Verification Code" at bounding box center [856, 452] width 143 height 39
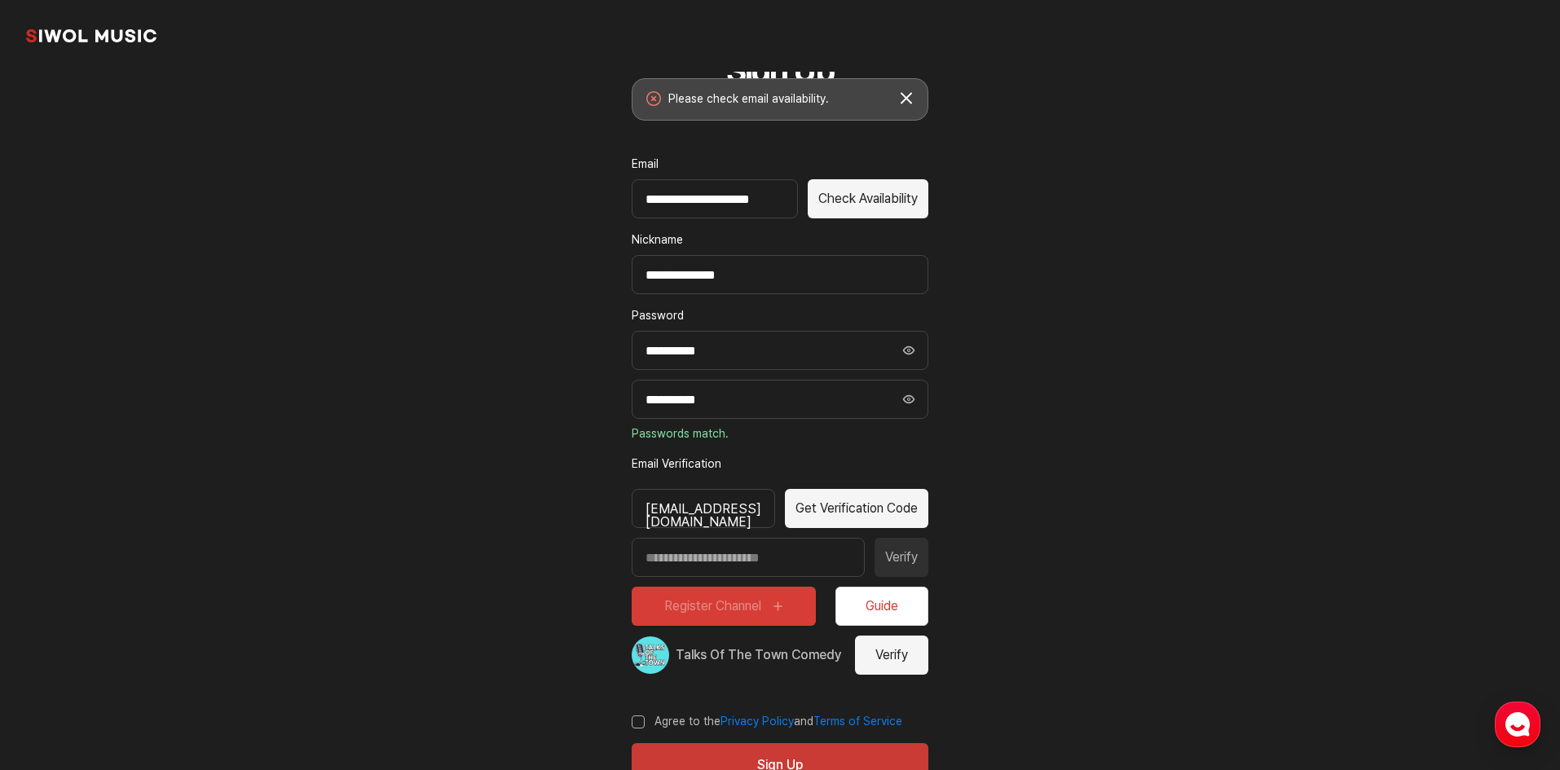
scroll to position [0, 0]
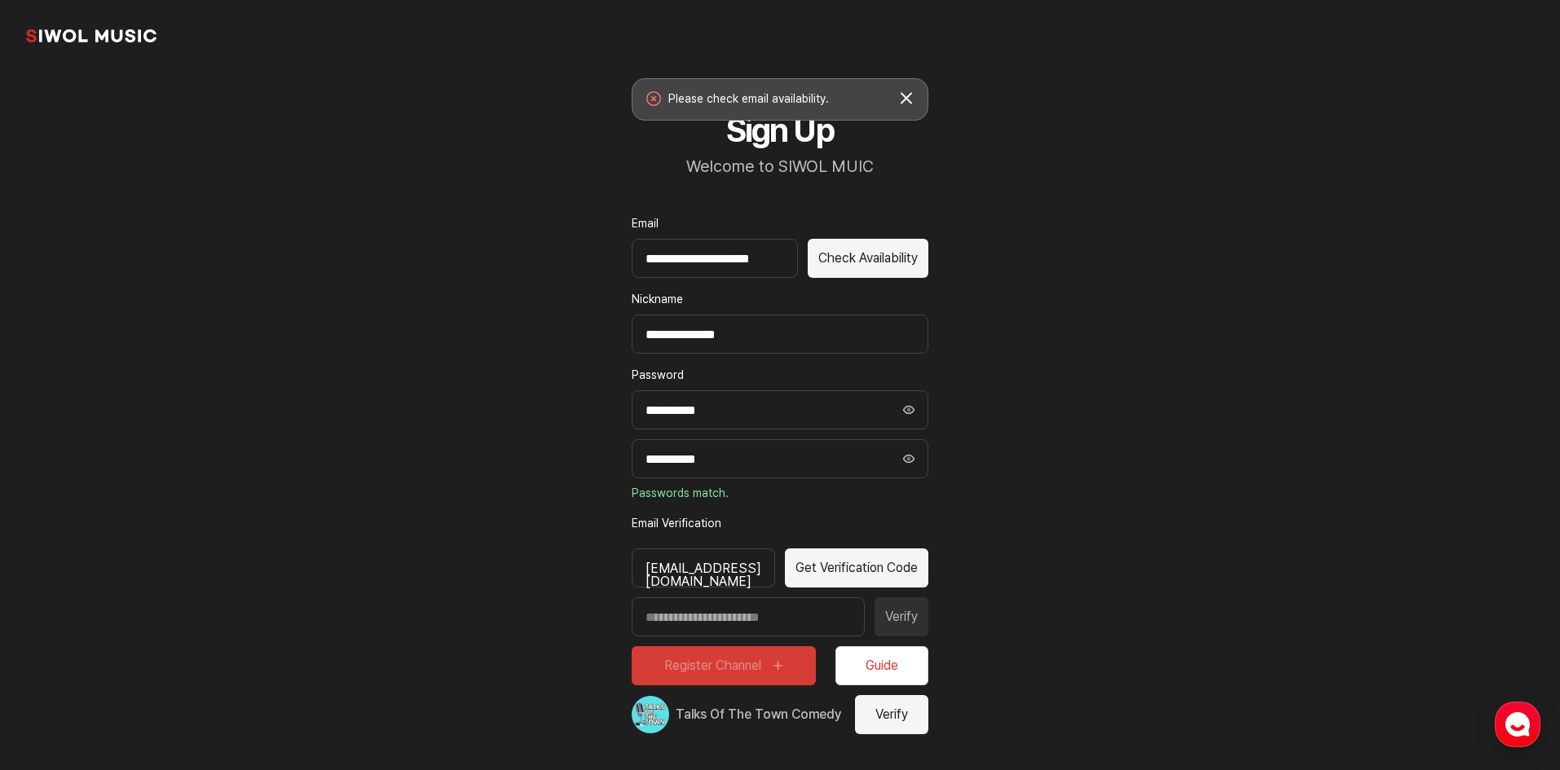
click at [835, 260] on button "Check Availability" at bounding box center [868, 258] width 121 height 39
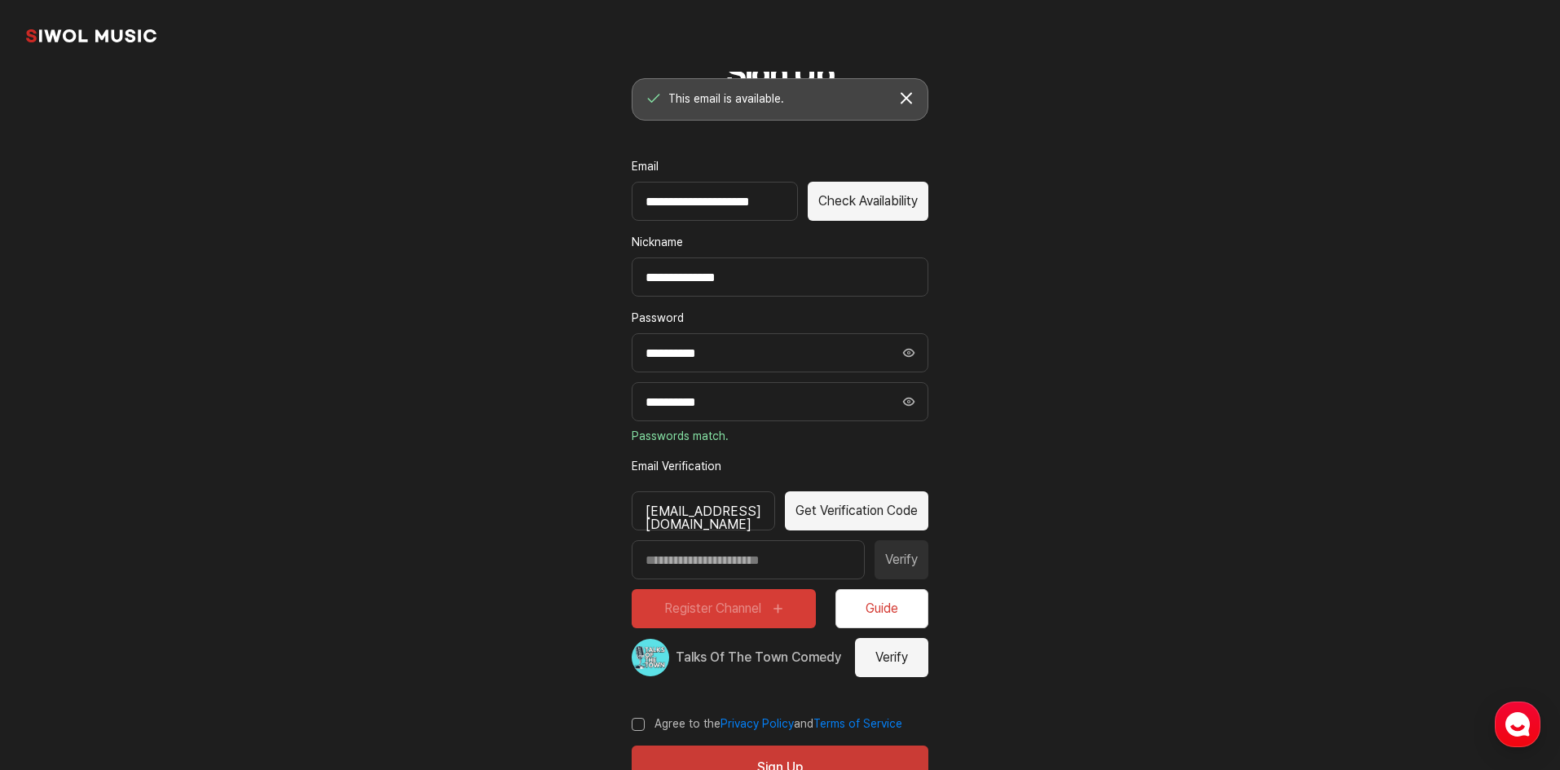
scroll to position [116, 0]
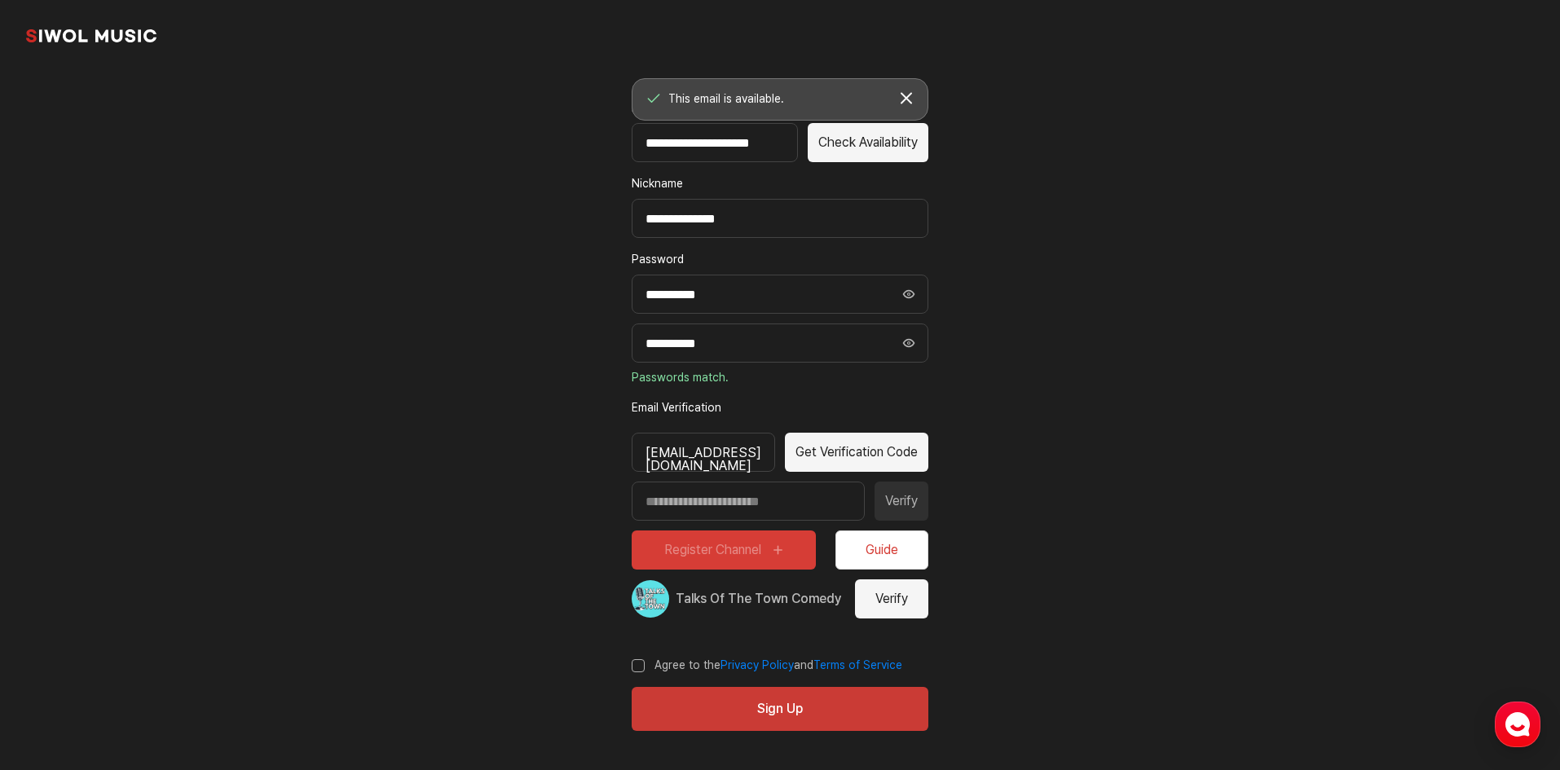
click at [887, 451] on button "Get Verification Code" at bounding box center [856, 452] width 143 height 39
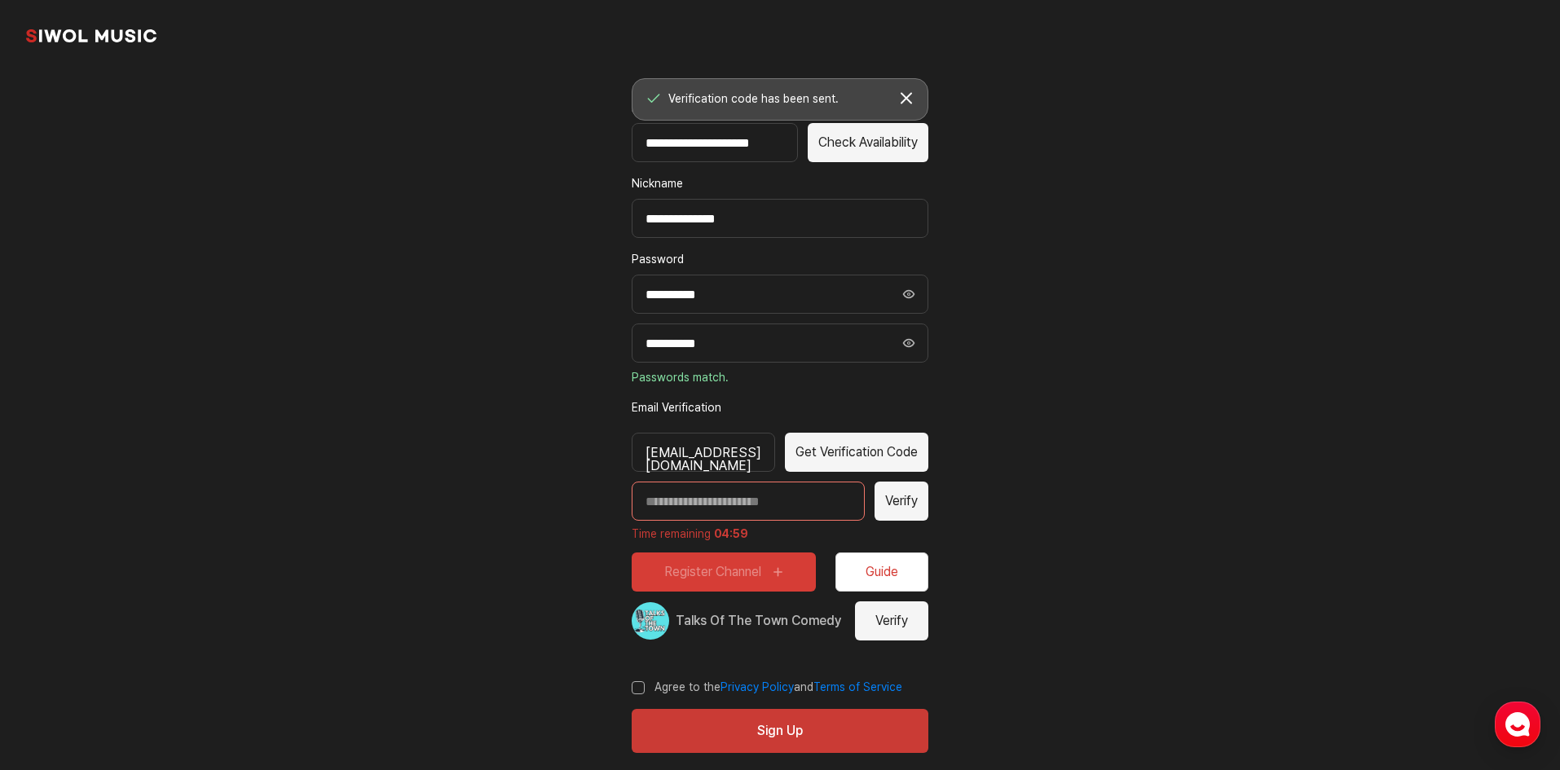
click at [741, 495] on input "Enter verification code" at bounding box center [748, 501] width 233 height 39
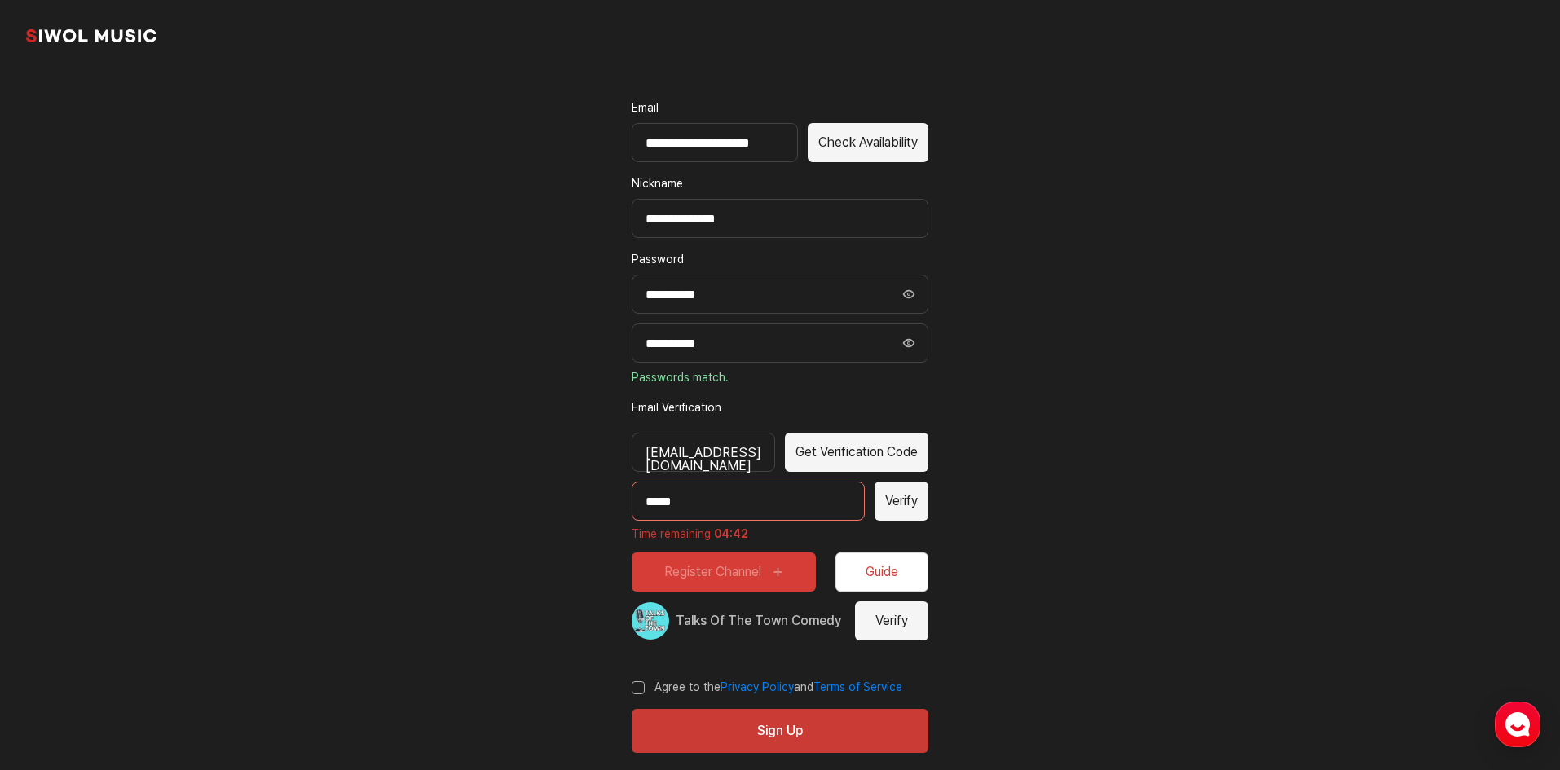
type input "*****"
click at [894, 520] on button "Verify" at bounding box center [901, 501] width 54 height 39
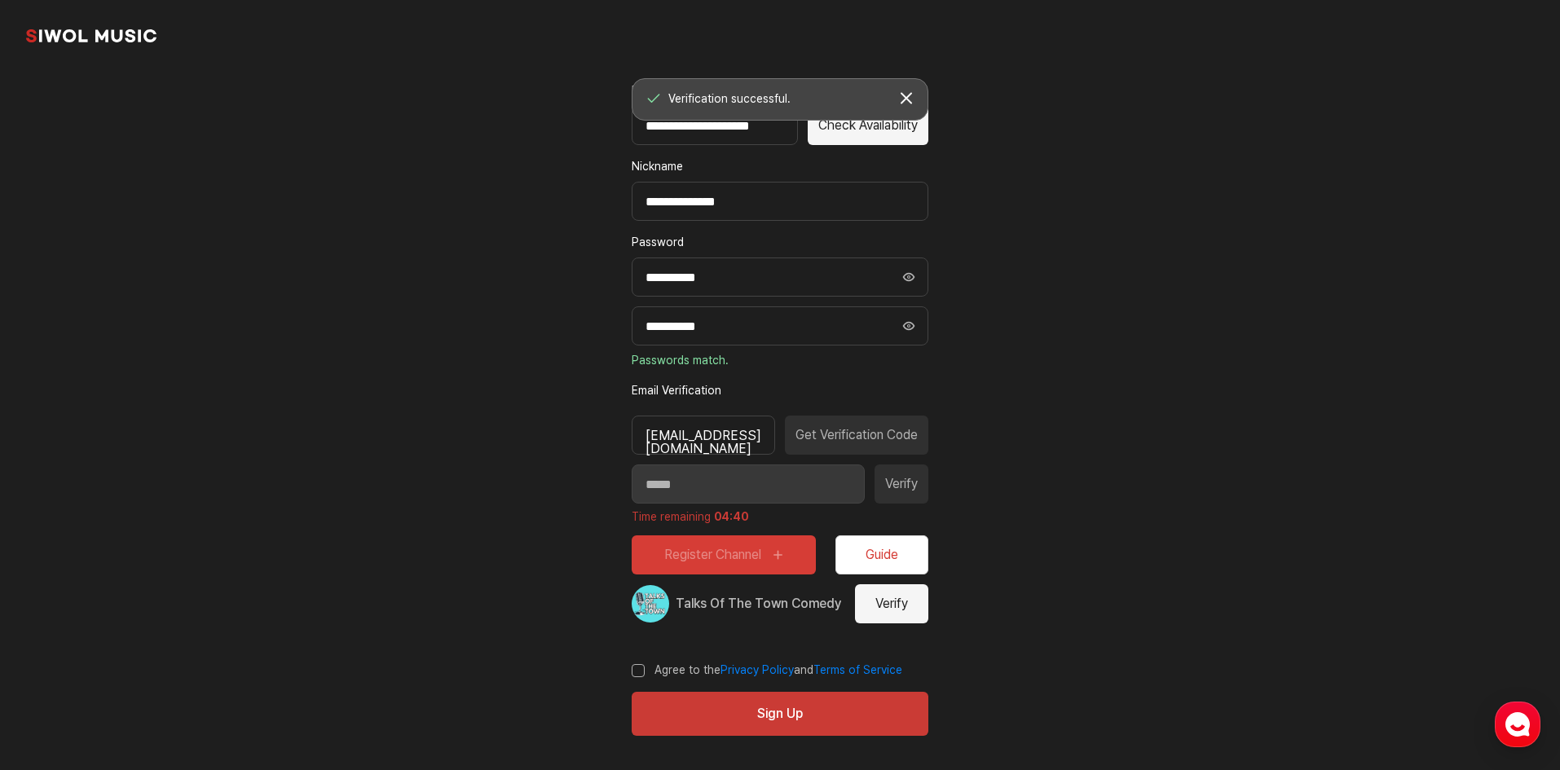
scroll to position [138, 0]
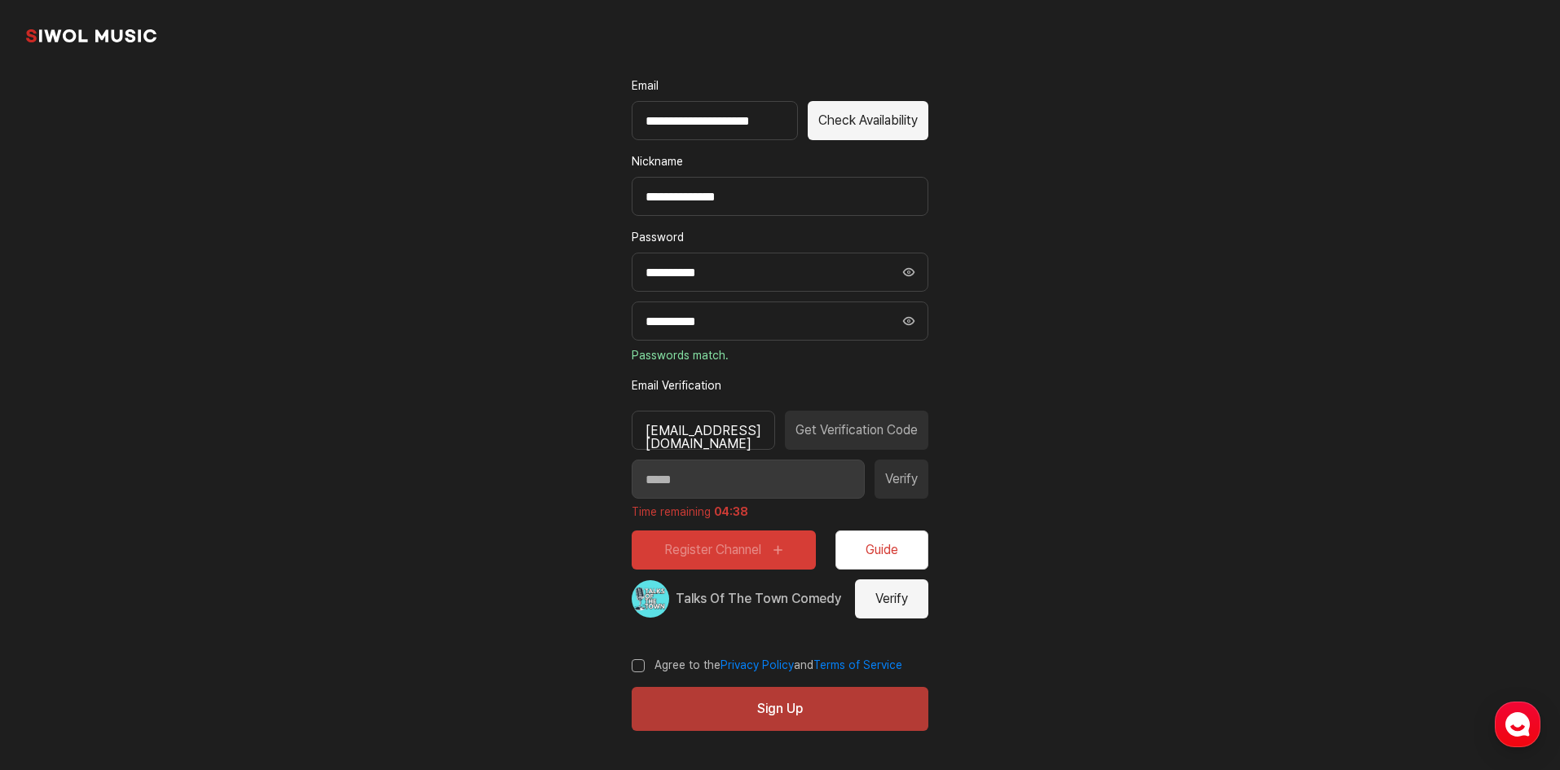
click at [889, 716] on button "Sign Up" at bounding box center [780, 709] width 297 height 44
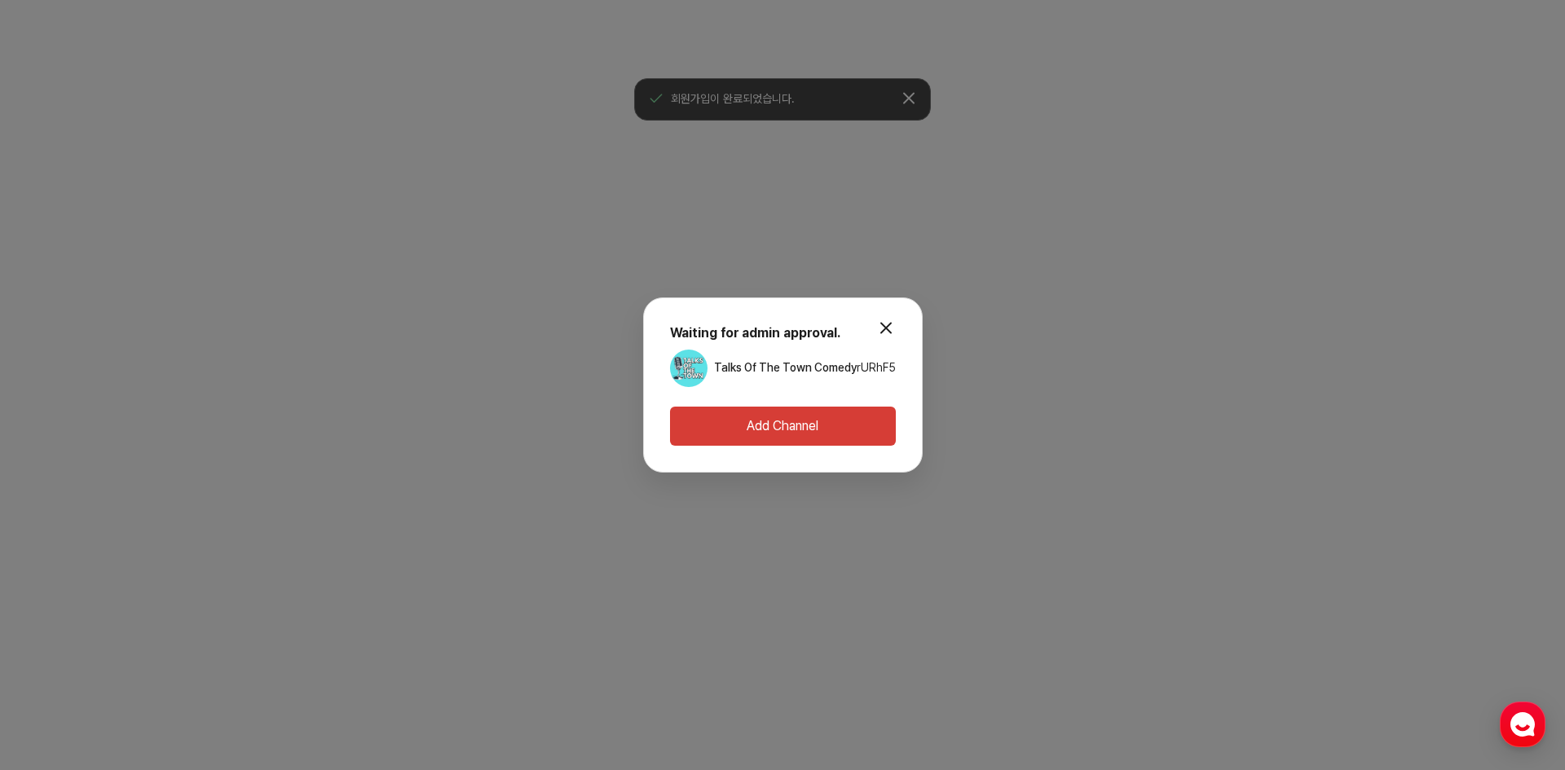
click at [760, 427] on button "Add Channel" at bounding box center [783, 426] width 226 height 39
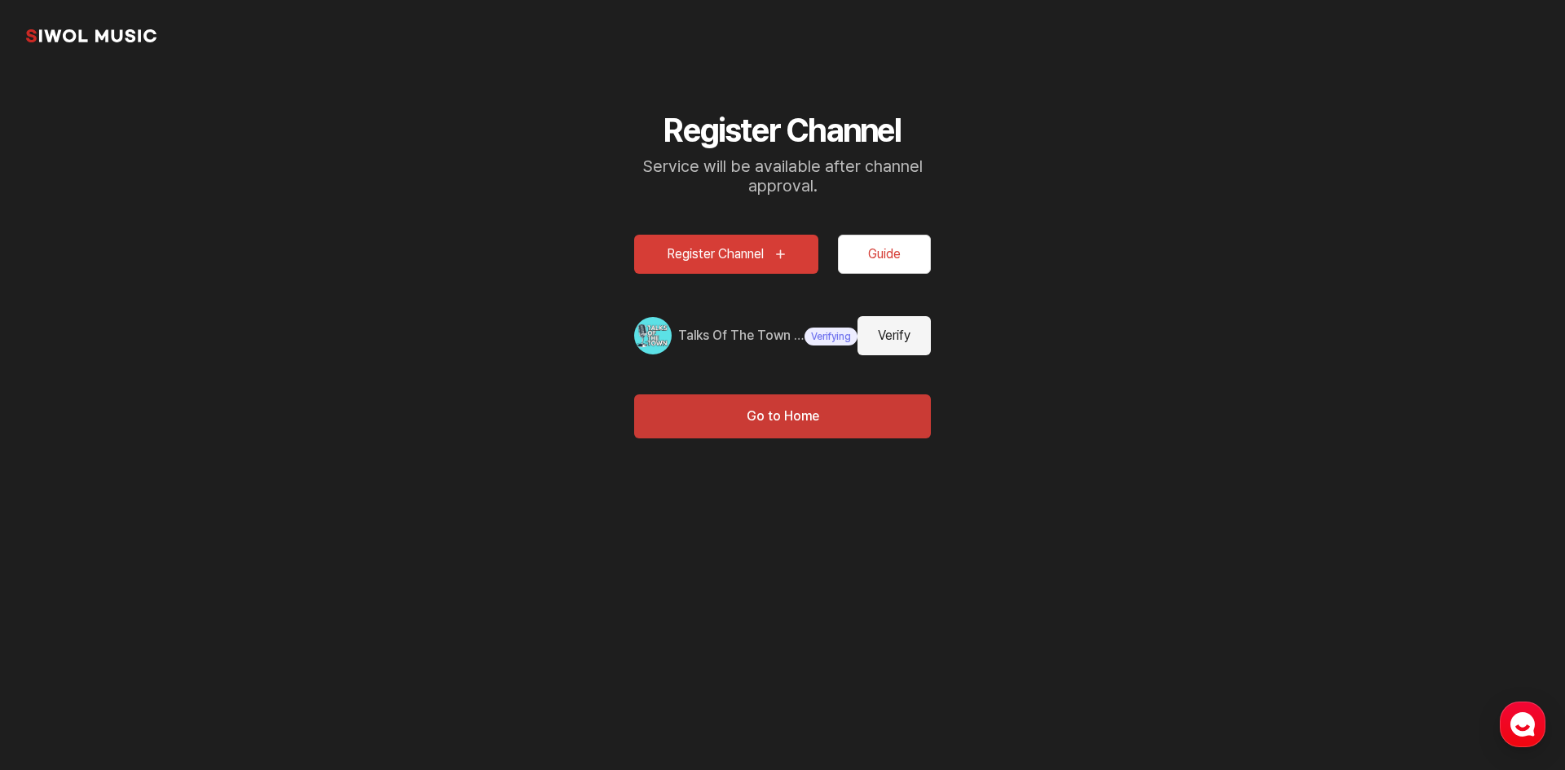
click at [903, 251] on button "Guide" at bounding box center [884, 254] width 93 height 39
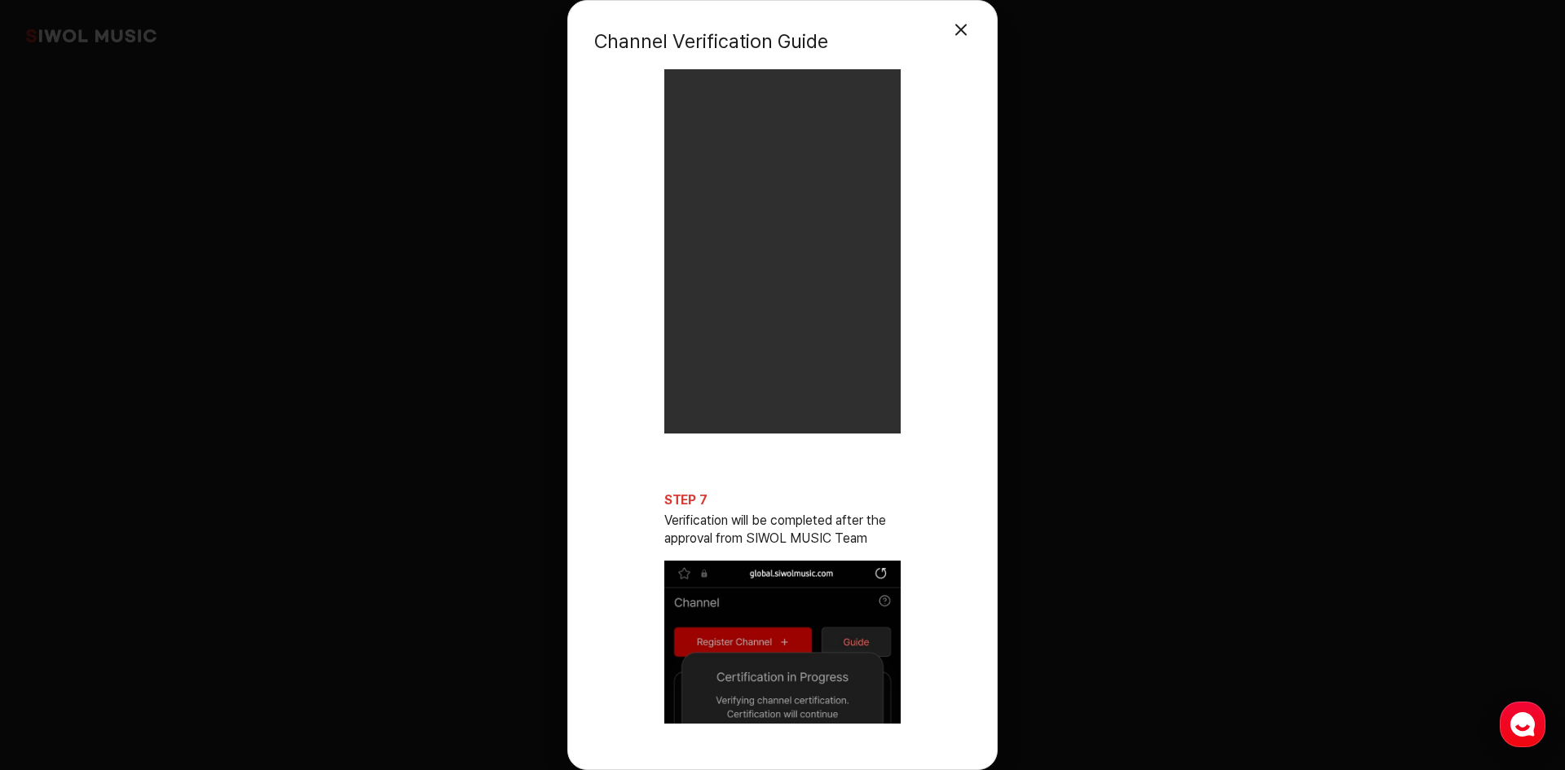
scroll to position [3329, 0]
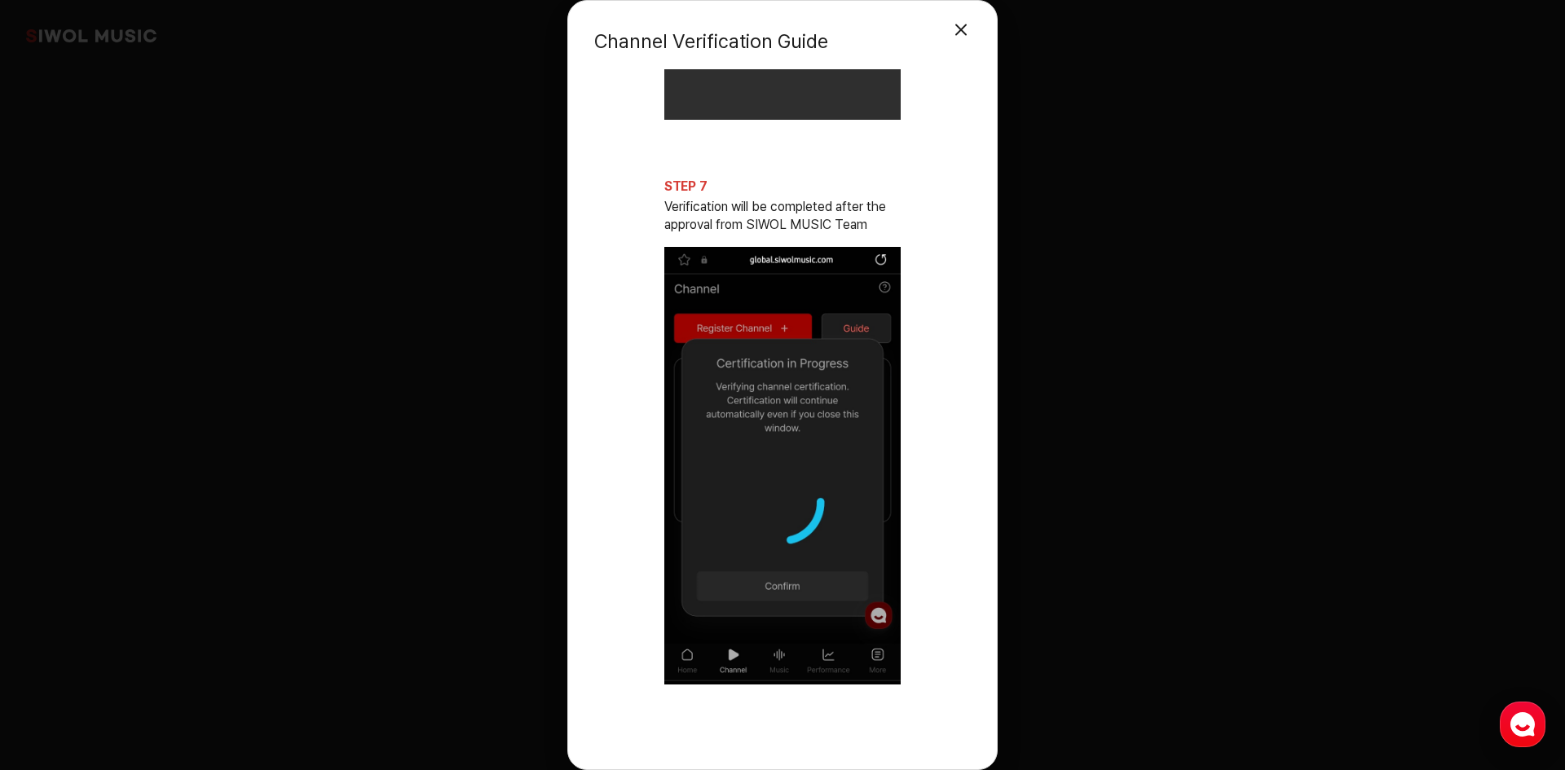
click at [962, 31] on button "Close Modal" at bounding box center [961, 30] width 33 height 33
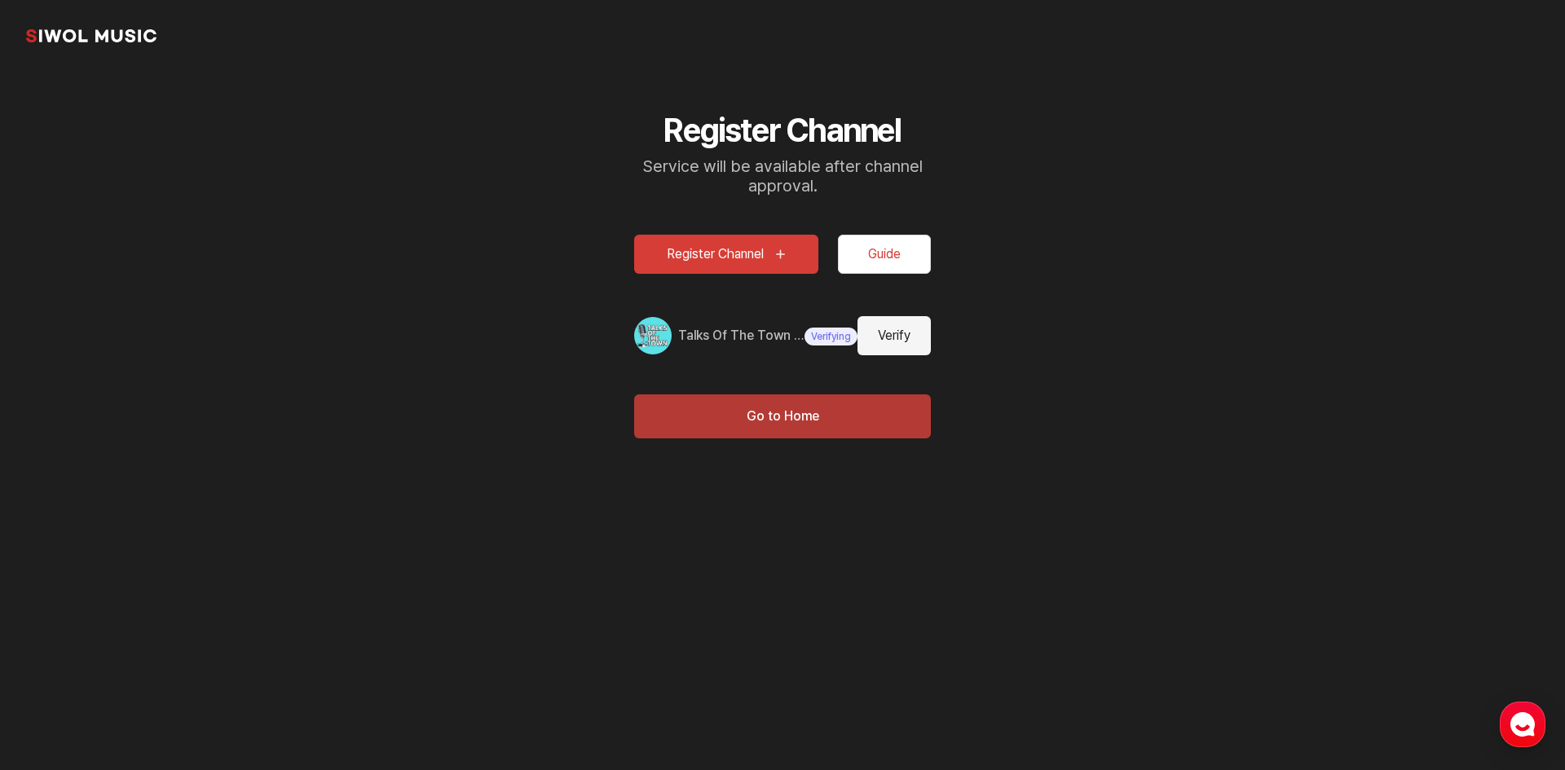
click at [893, 396] on button "Go to Home" at bounding box center [782, 416] width 297 height 44
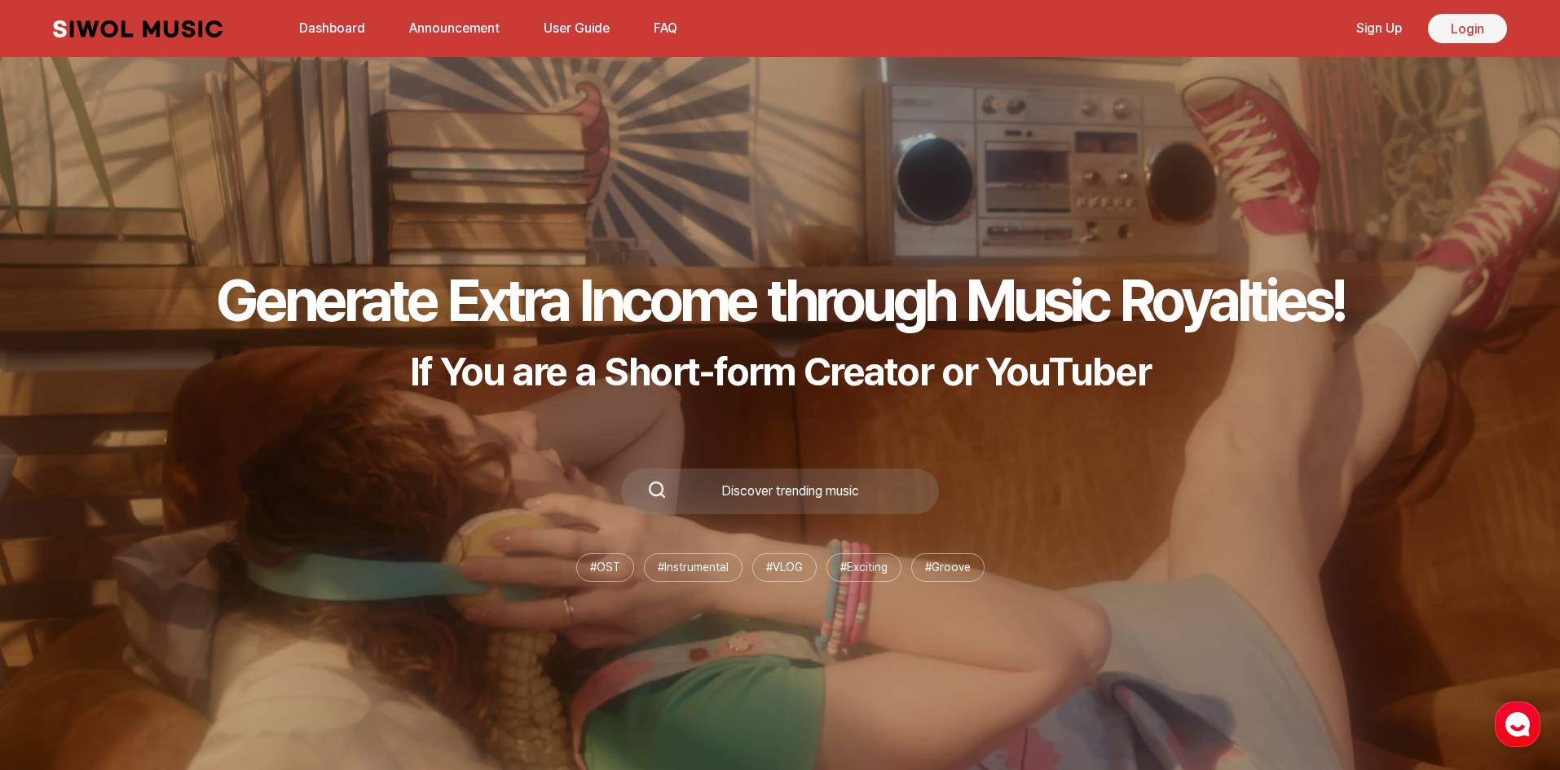
click at [1447, 34] on link "Login" at bounding box center [1467, 28] width 79 height 29
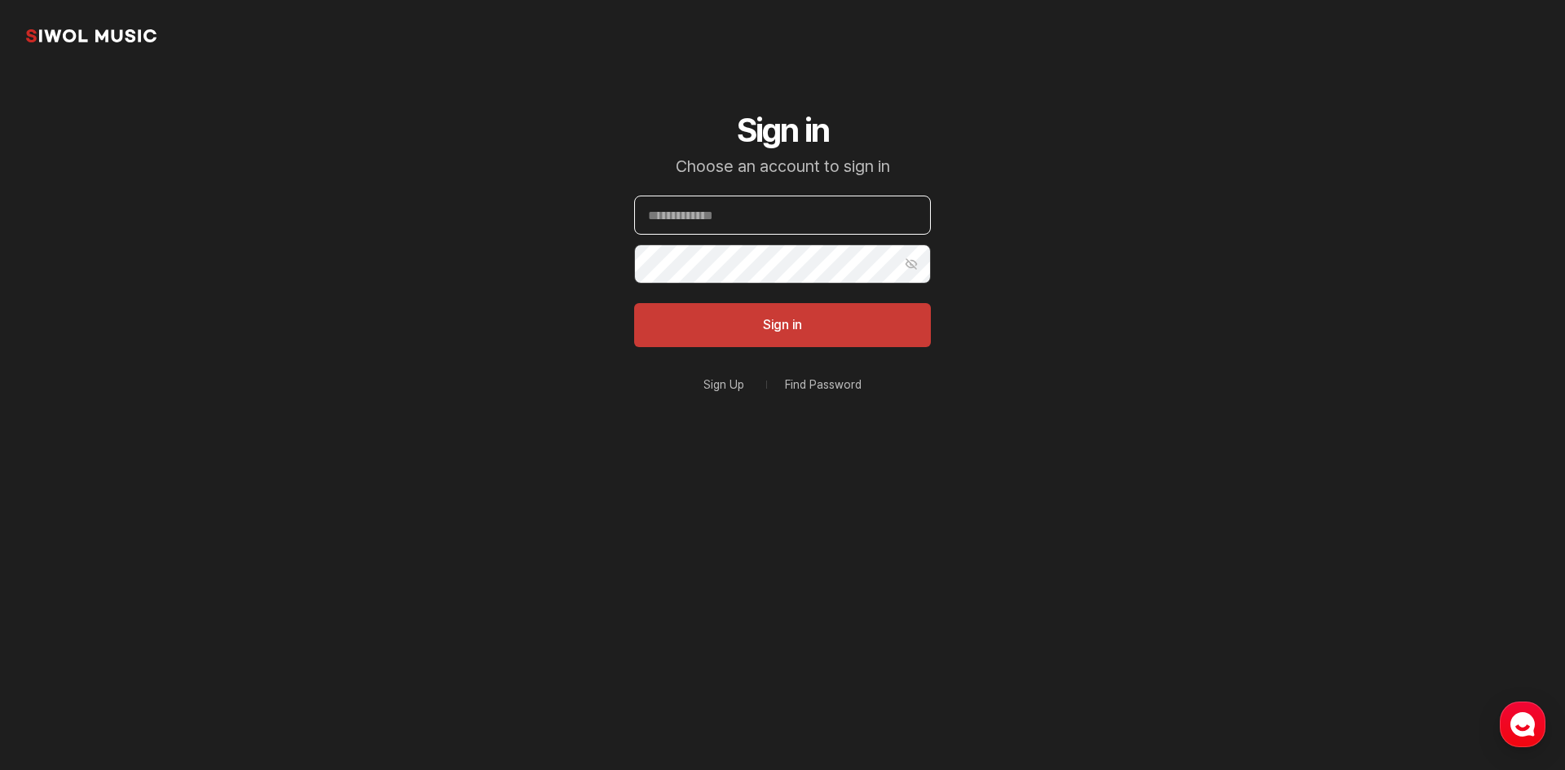
click at [905, 233] on input "Email" at bounding box center [782, 215] width 297 height 39
type input "**********"
click at [634, 303] on button "Sign in" at bounding box center [782, 325] width 297 height 44
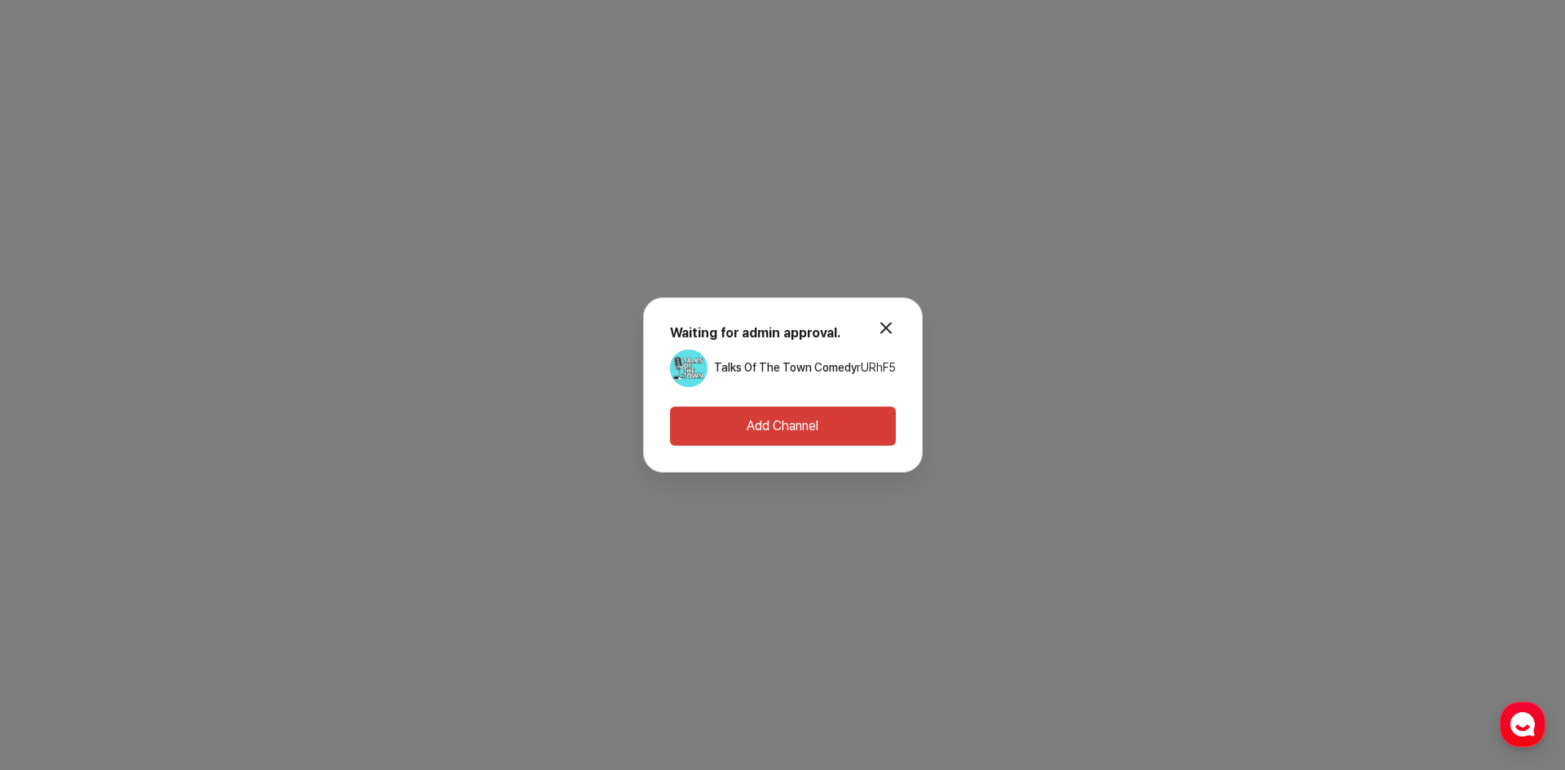
click at [817, 417] on button "Add Channel" at bounding box center [783, 426] width 226 height 39
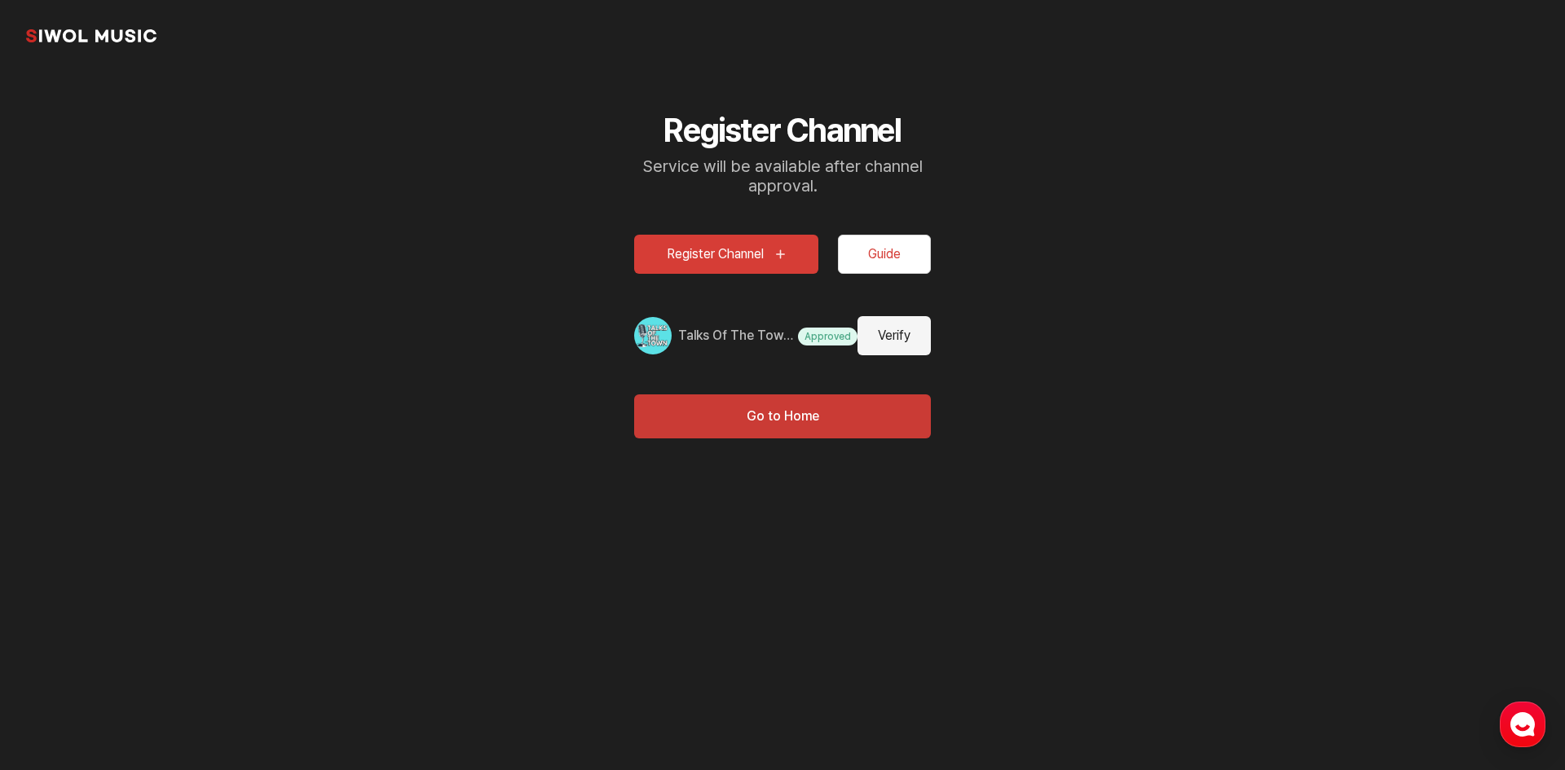
click at [880, 336] on button "Verify" at bounding box center [893, 335] width 73 height 39
type input "**********"
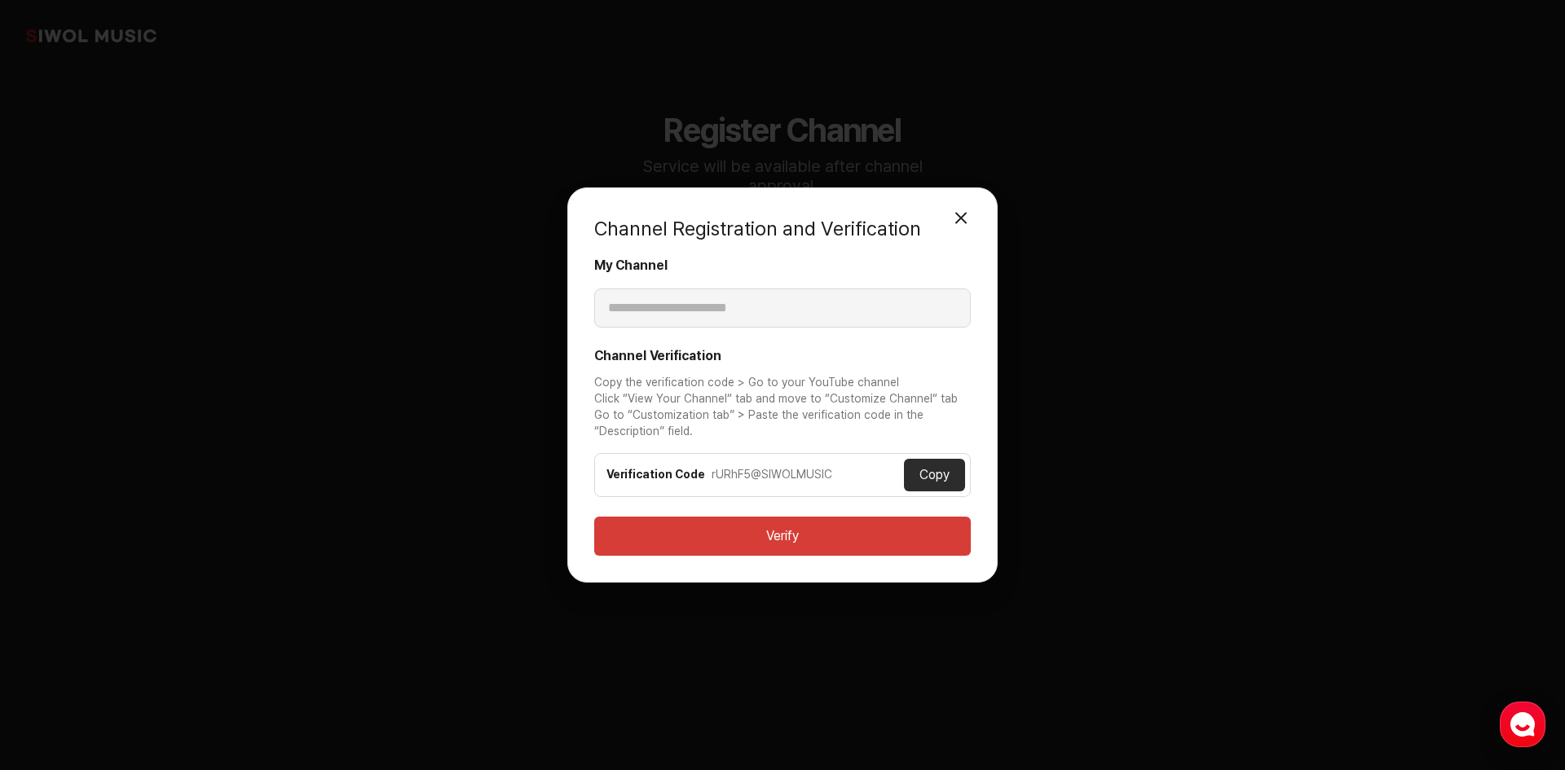
click at [967, 227] on button "Close Modal" at bounding box center [961, 217] width 33 height 33
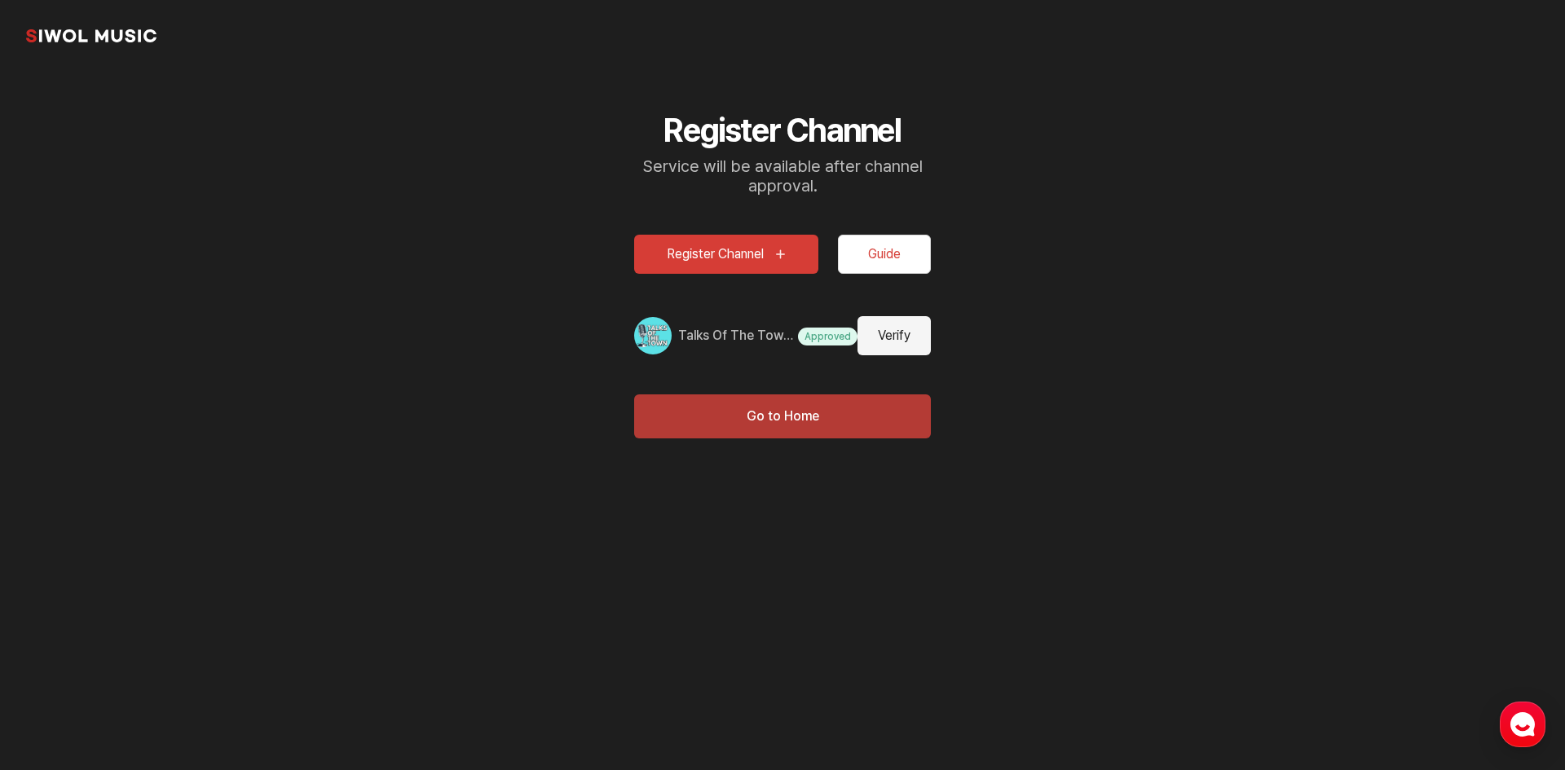
click at [885, 416] on button "Go to Home" at bounding box center [782, 416] width 297 height 44
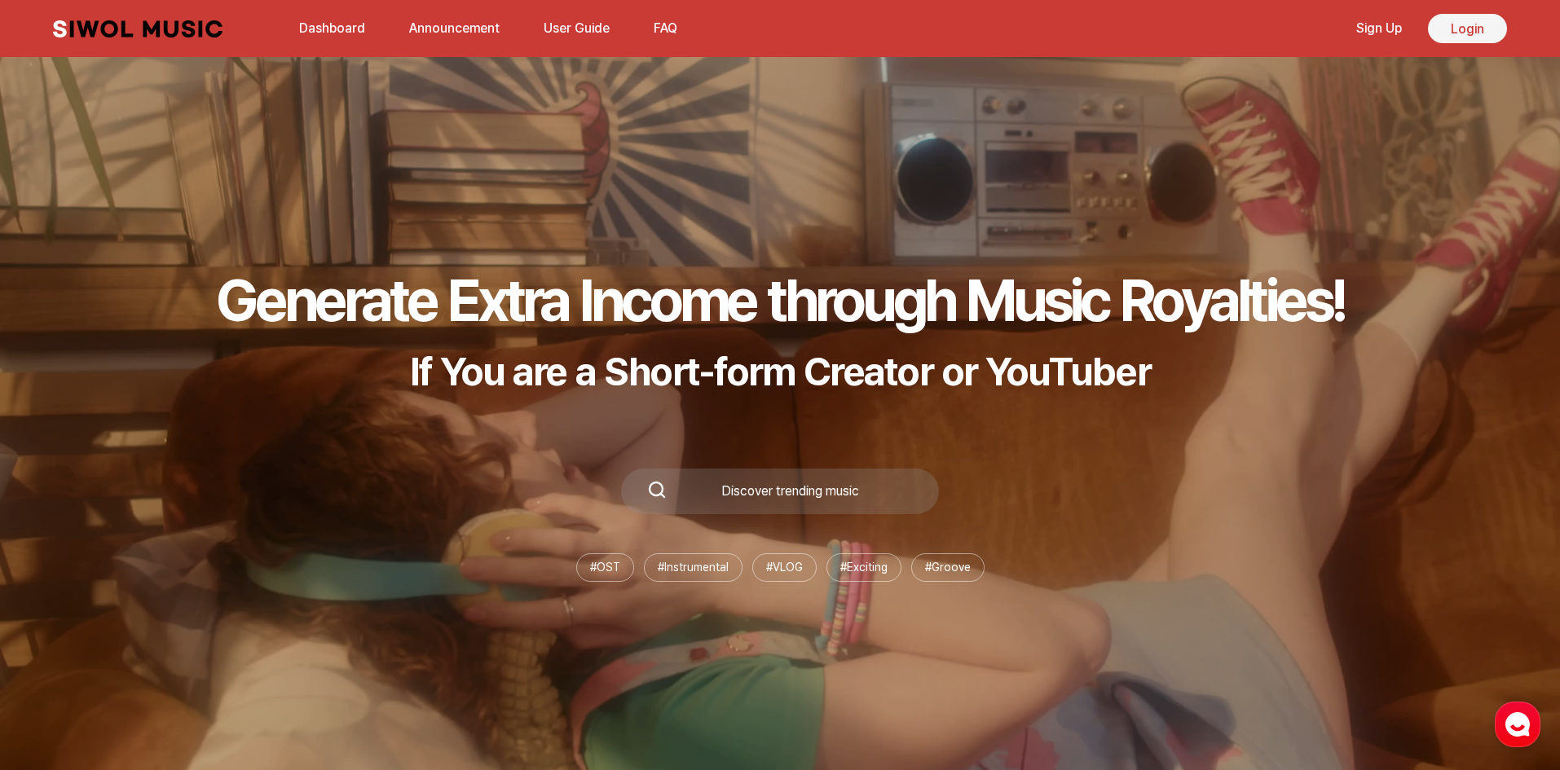
click at [1455, 37] on link "Login" at bounding box center [1467, 28] width 79 height 29
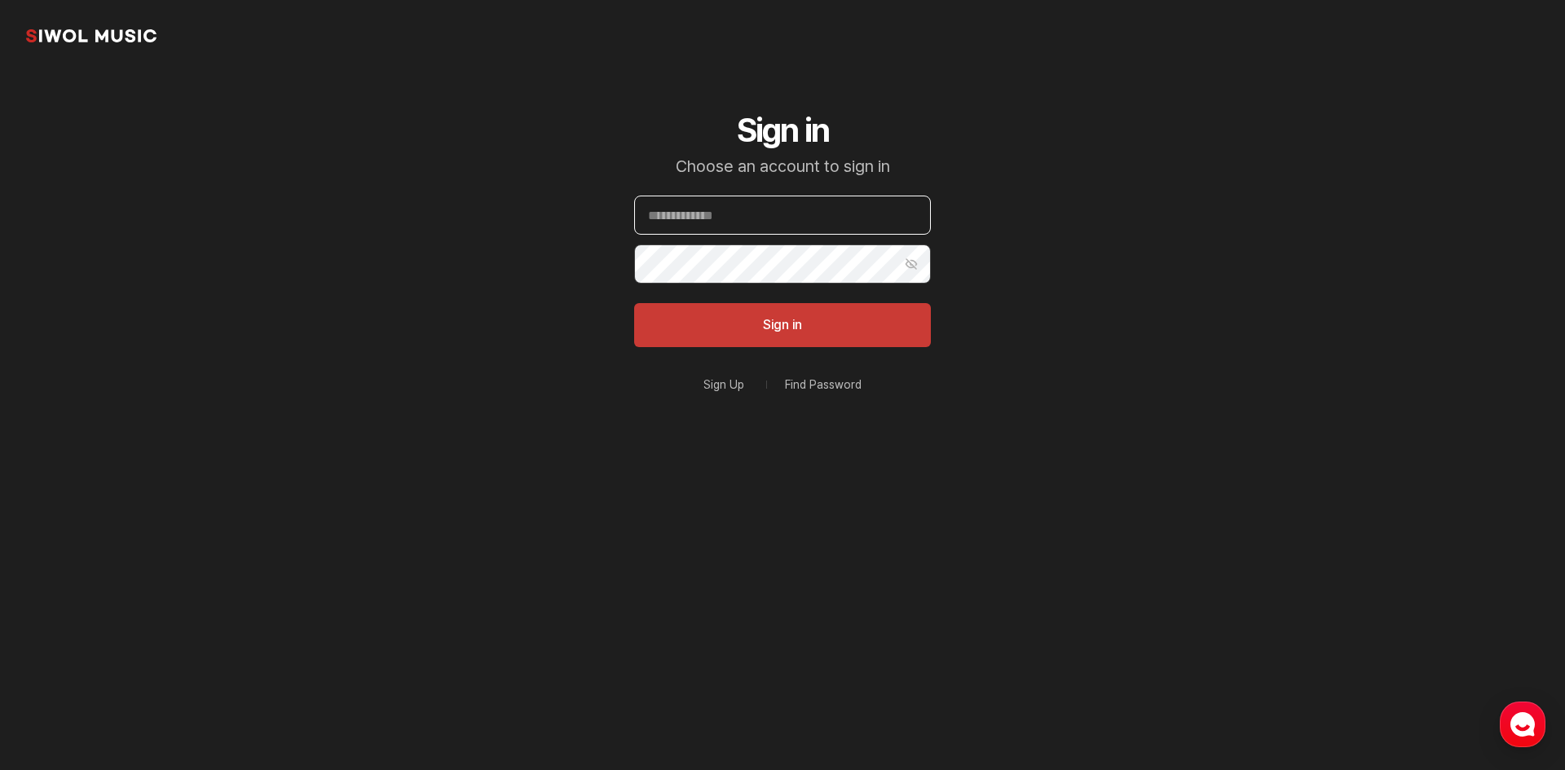
click at [771, 228] on input "Email" at bounding box center [782, 215] width 297 height 39
type input "**********"
click at [634, 303] on button "Sign in" at bounding box center [782, 325] width 297 height 44
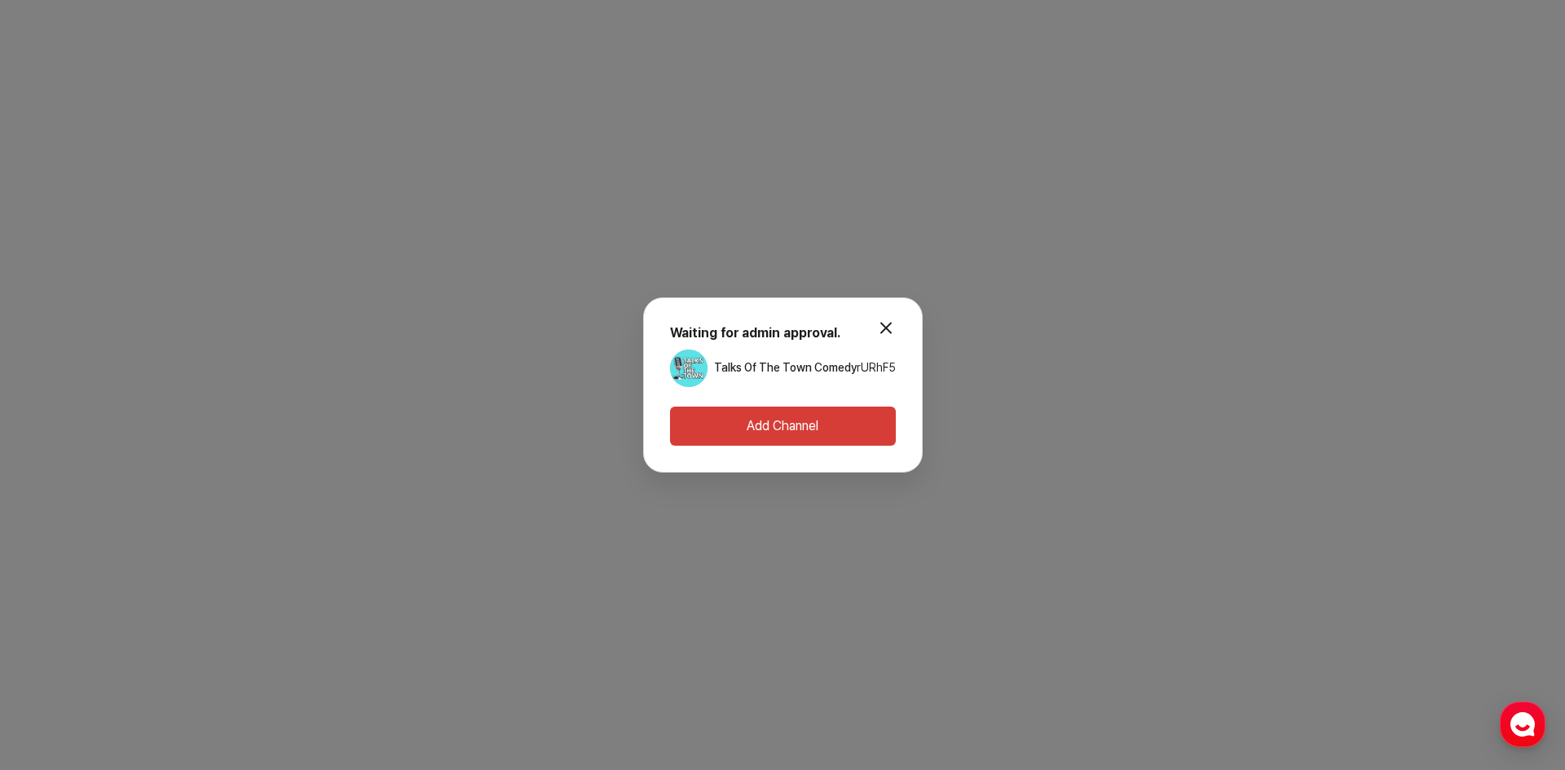
click at [793, 407] on button "Add Channel" at bounding box center [783, 426] width 226 height 39
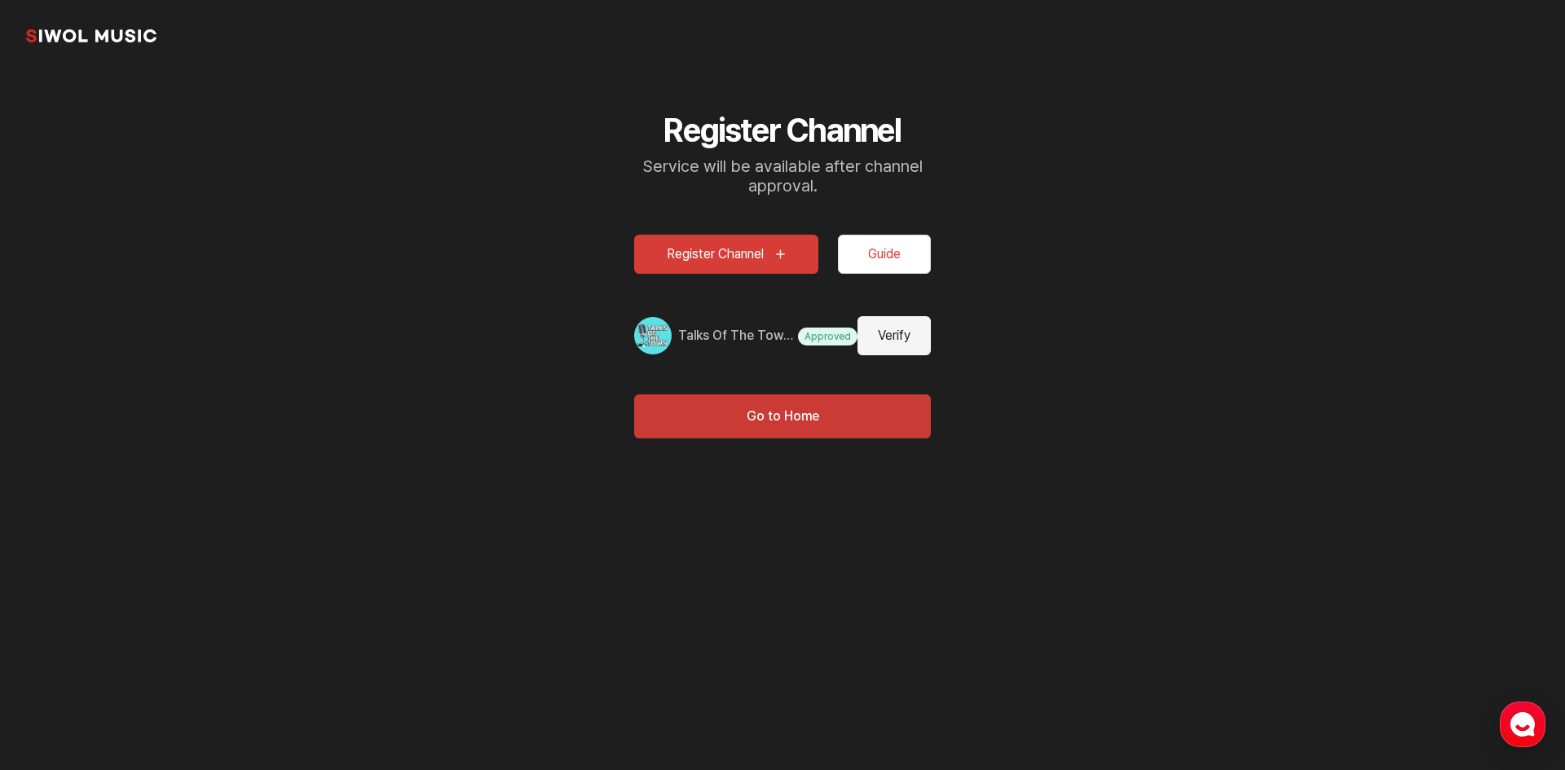
click at [883, 335] on button "Verify" at bounding box center [893, 335] width 73 height 39
type input "**********"
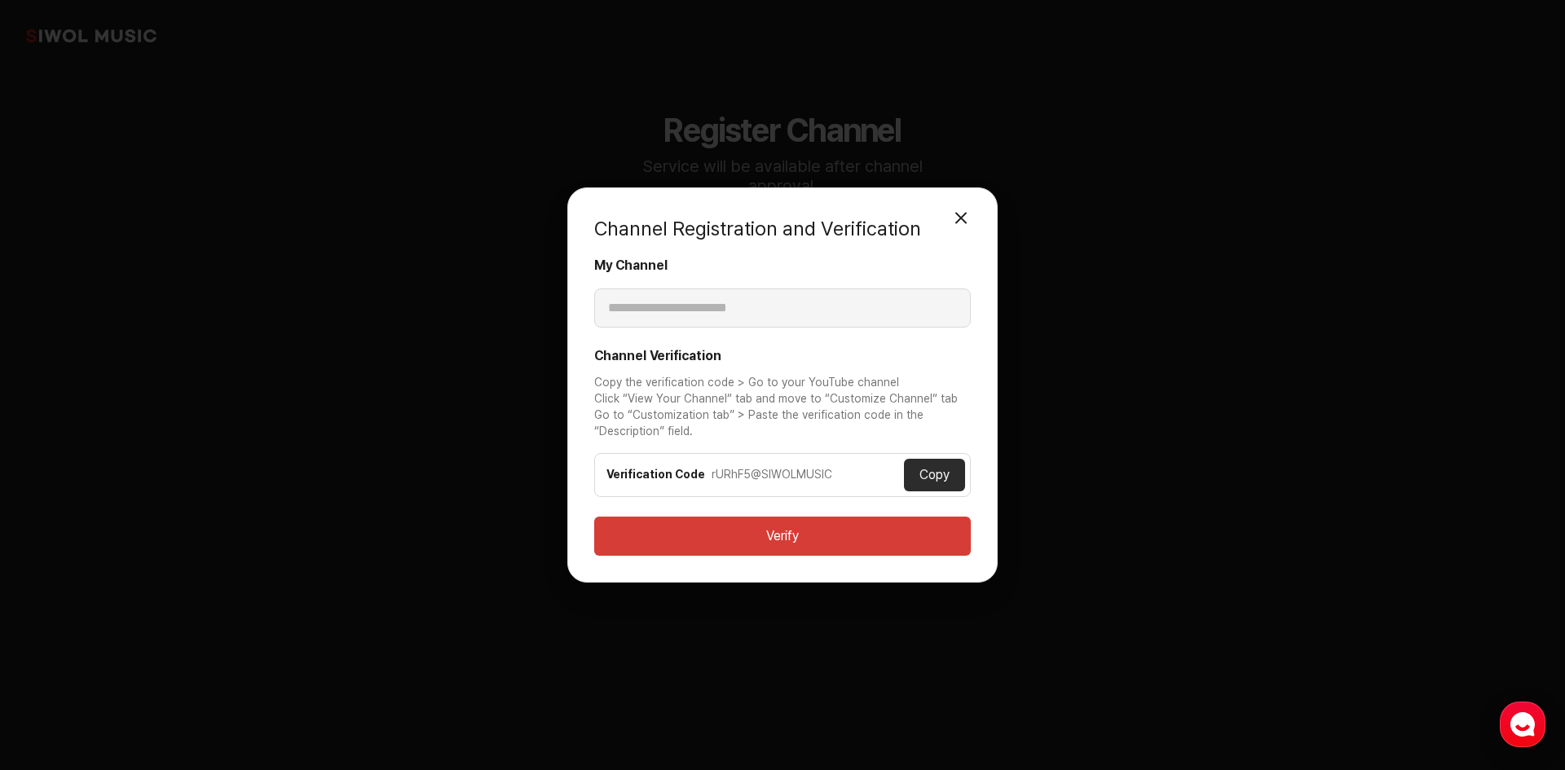
click at [908, 532] on button "Verify" at bounding box center [782, 536] width 377 height 39
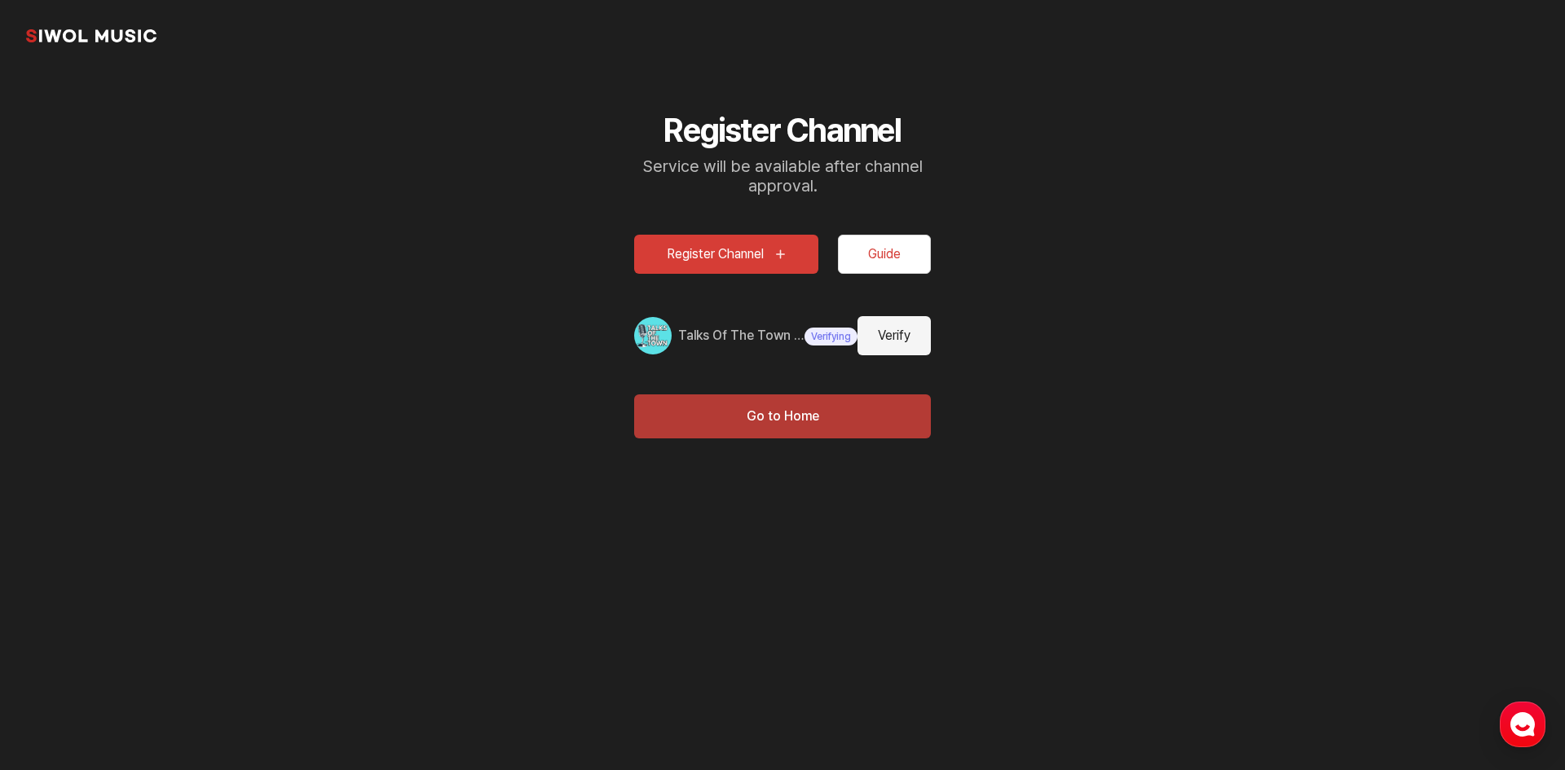
click at [880, 416] on button "Go to Home" at bounding box center [782, 416] width 297 height 44
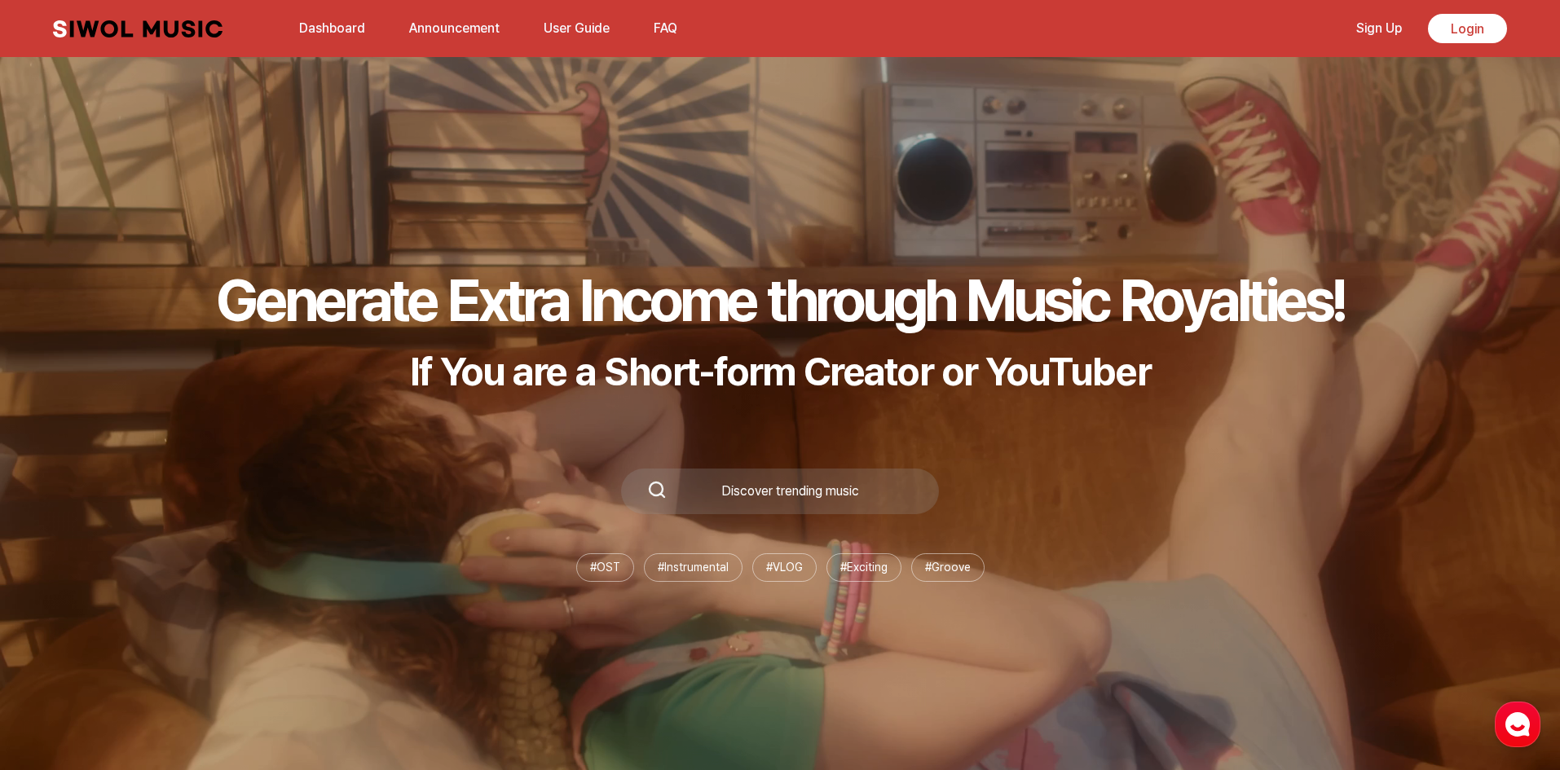
click at [135, 32] on link "Siwol Music" at bounding box center [138, 28] width 170 height 17
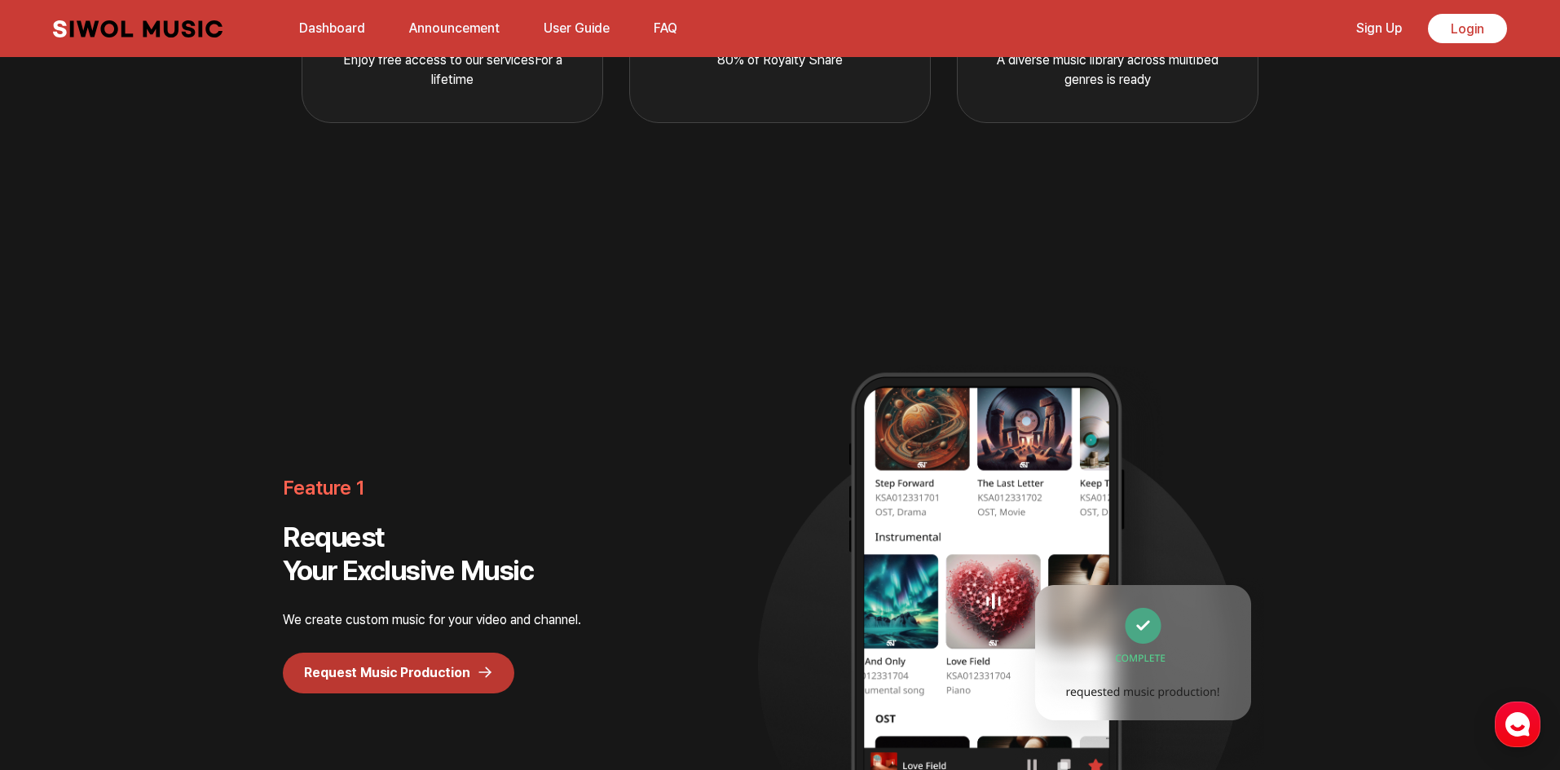
scroll to position [978, 0]
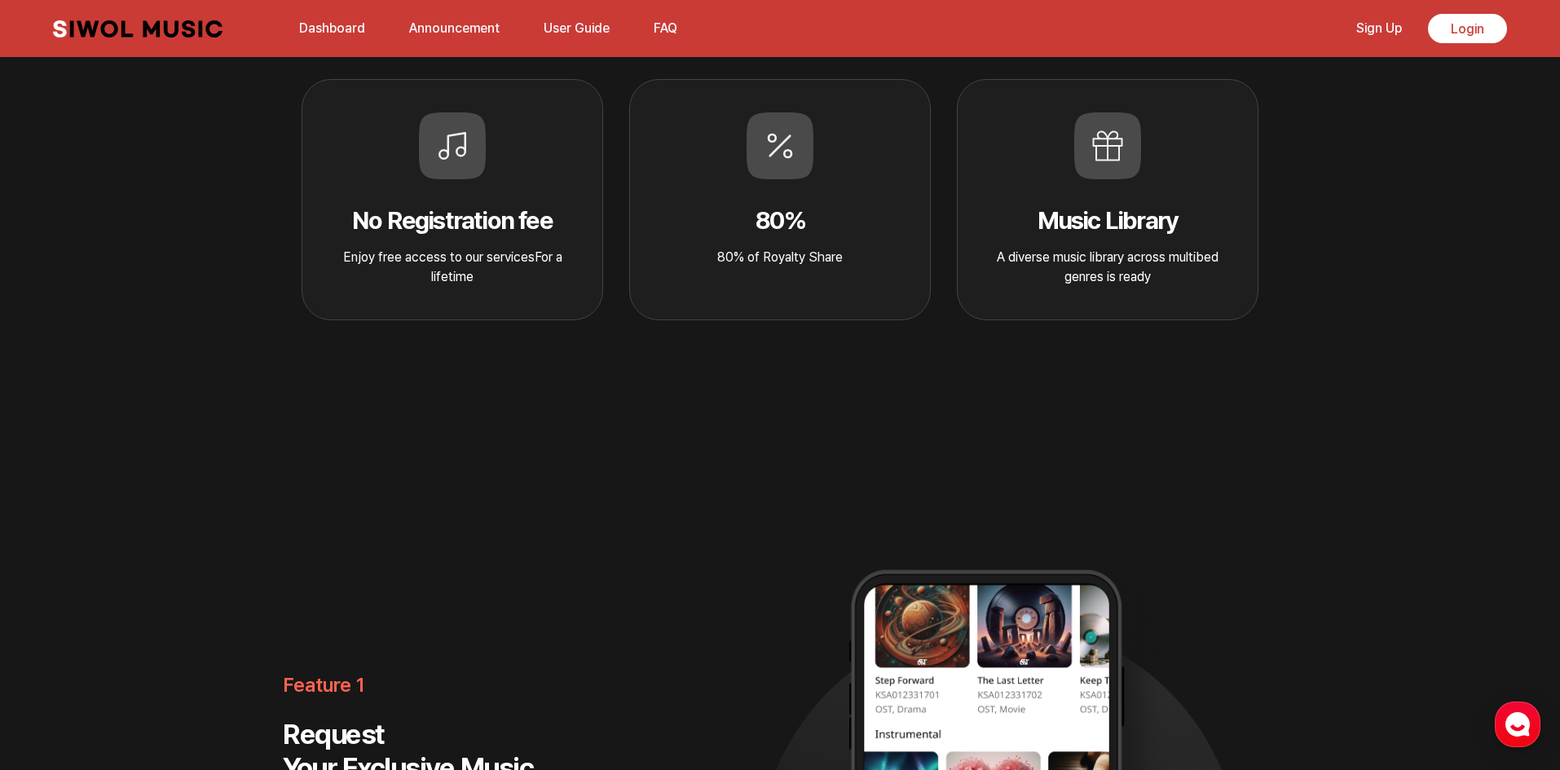
click at [1066, 248] on p "A diverse music library across multibed genres is ready" at bounding box center [1108, 267] width 248 height 39
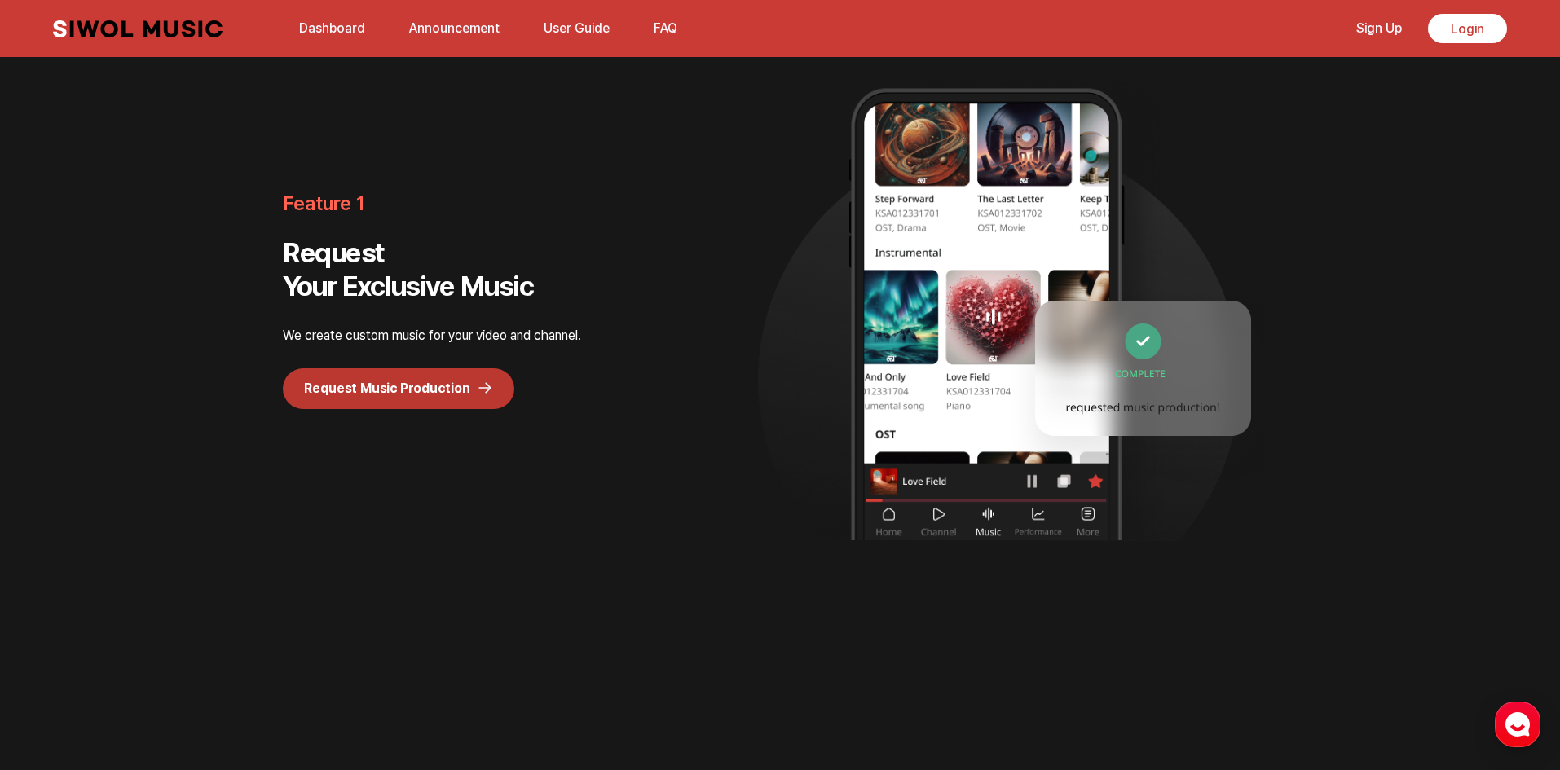
scroll to position [1467, 0]
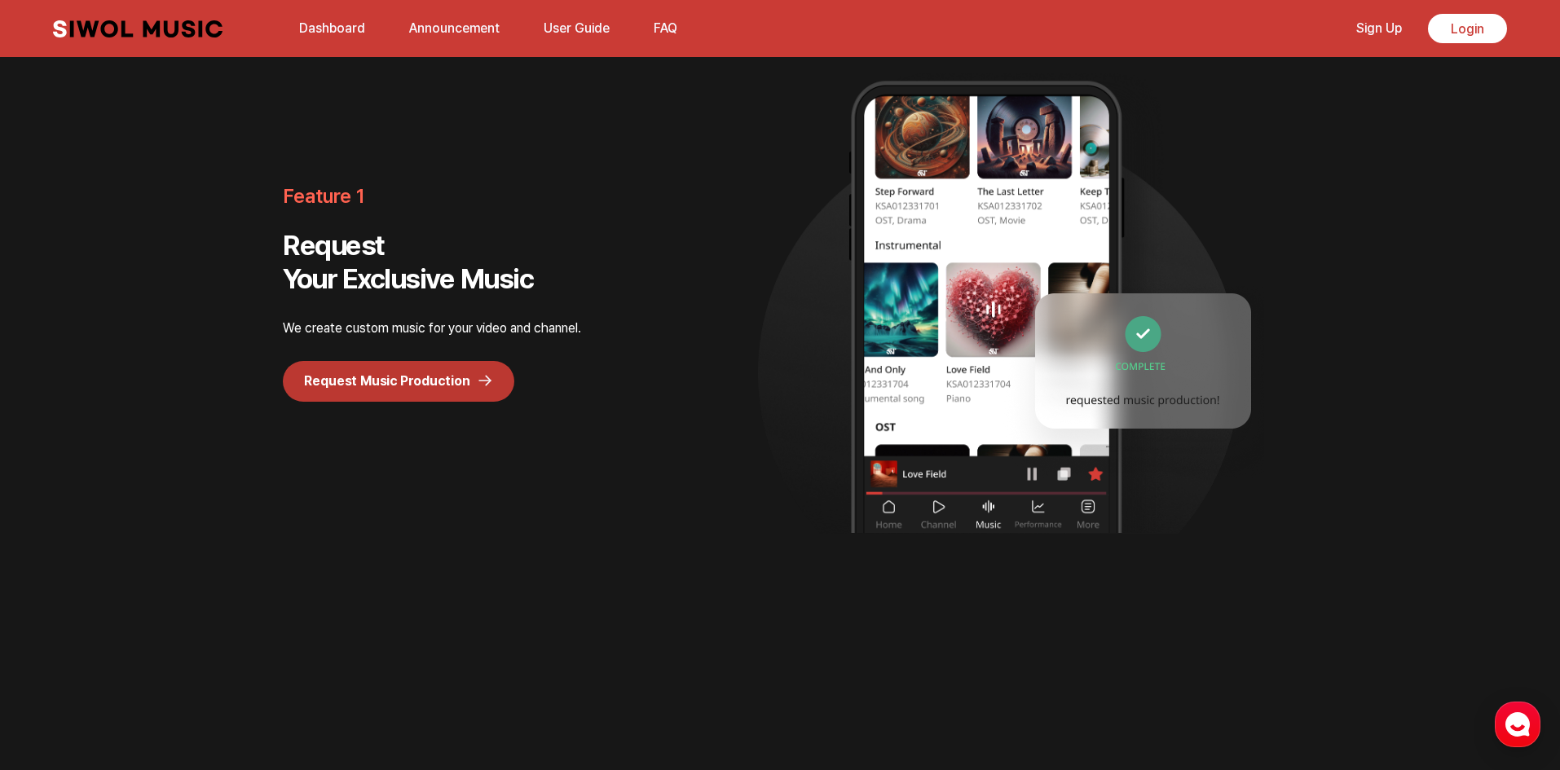
click at [937, 349] on img at bounding box center [1006, 303] width 314 height 460
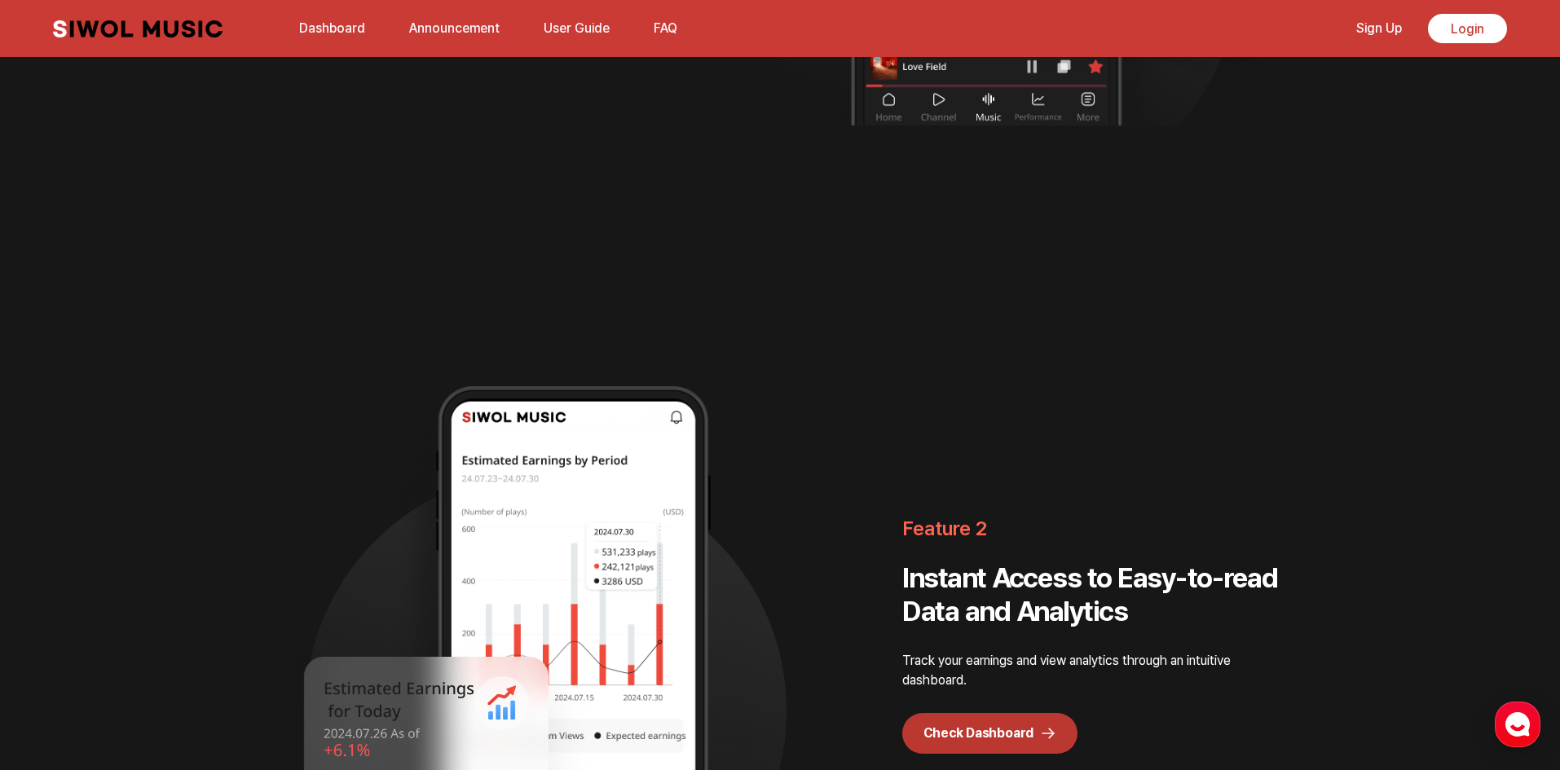
scroll to position [2200, 0]
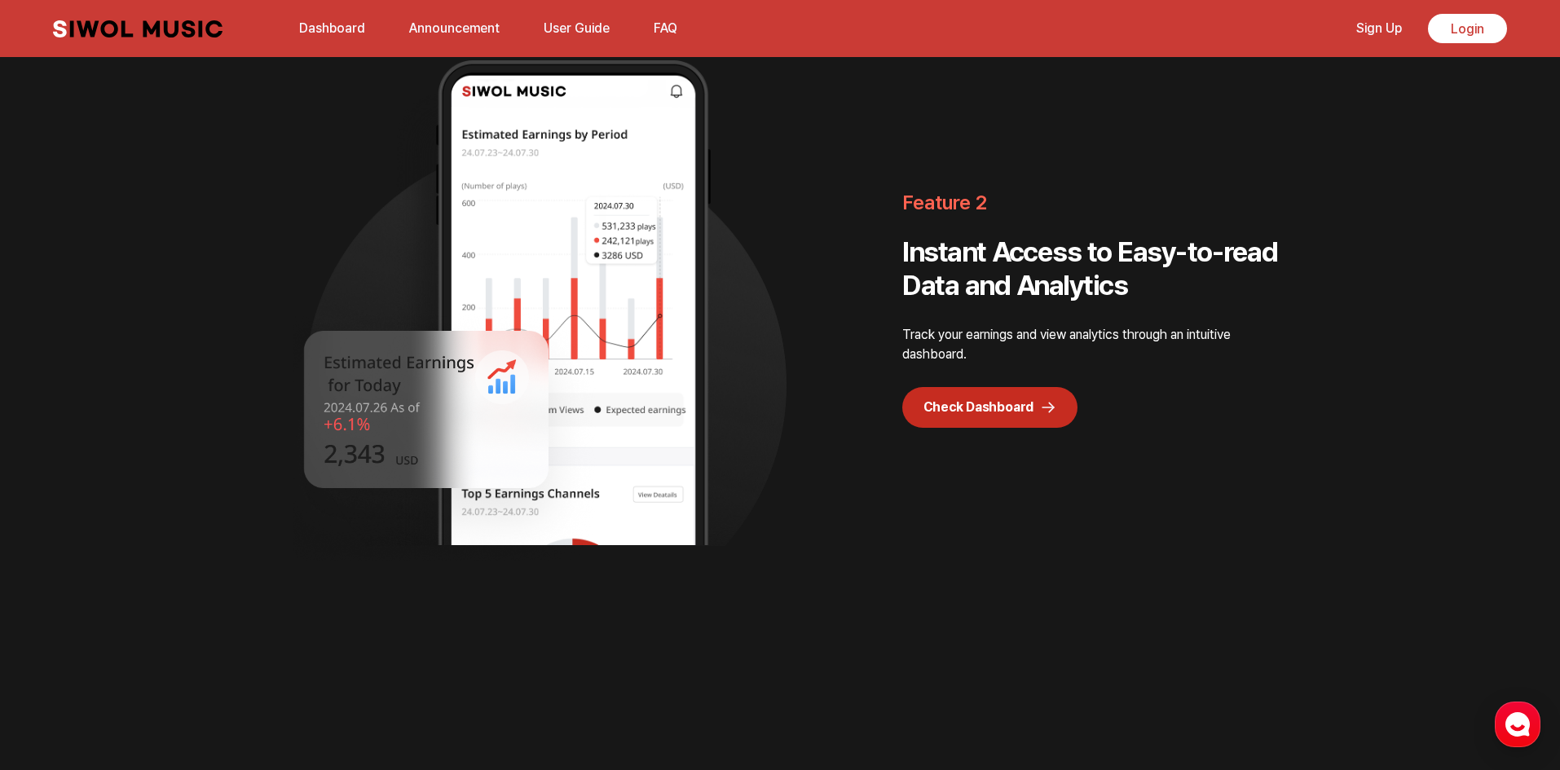
click at [954, 423] on link "Check Dashboard" at bounding box center [989, 407] width 175 height 41
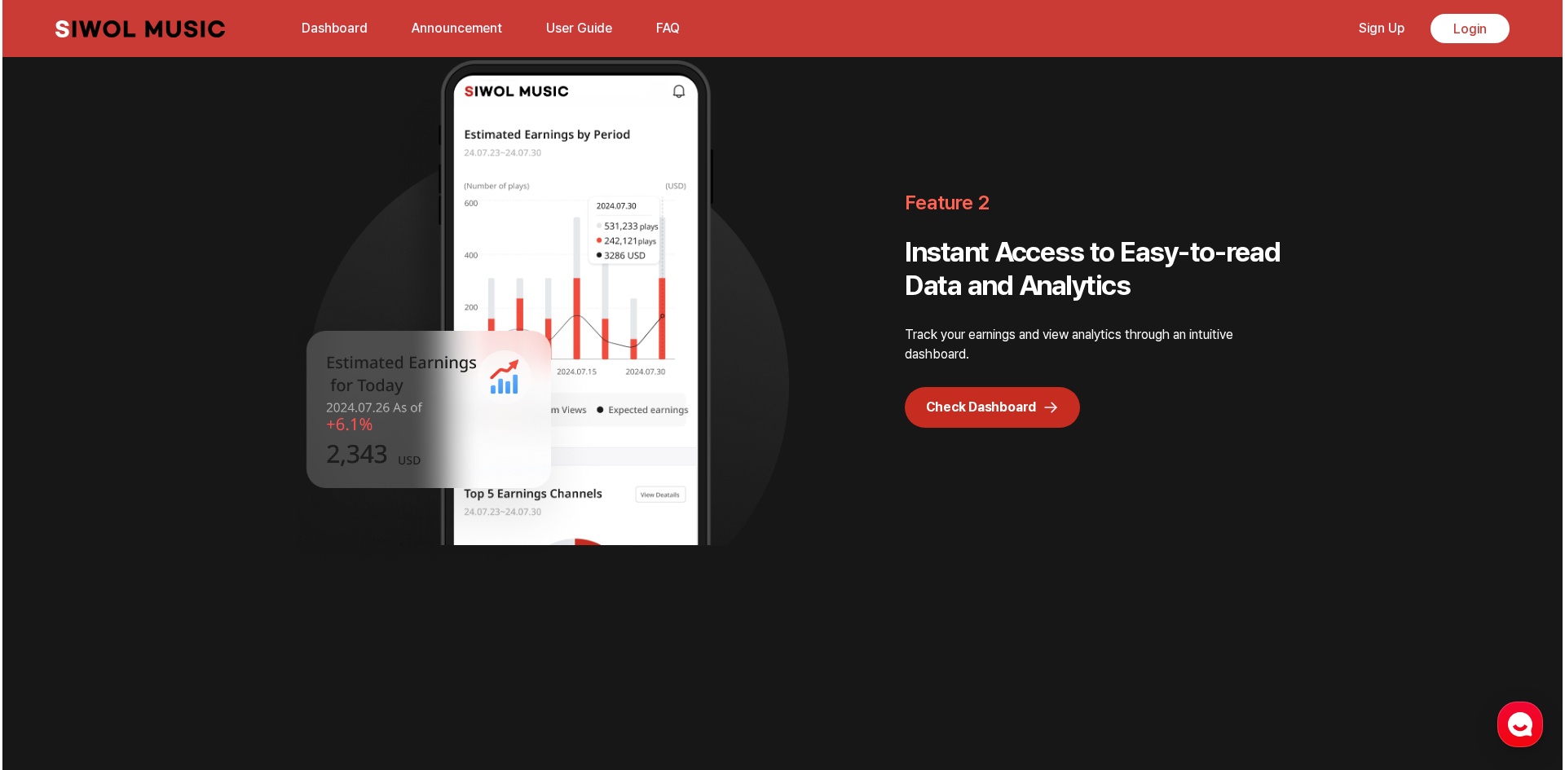
scroll to position [0, 0]
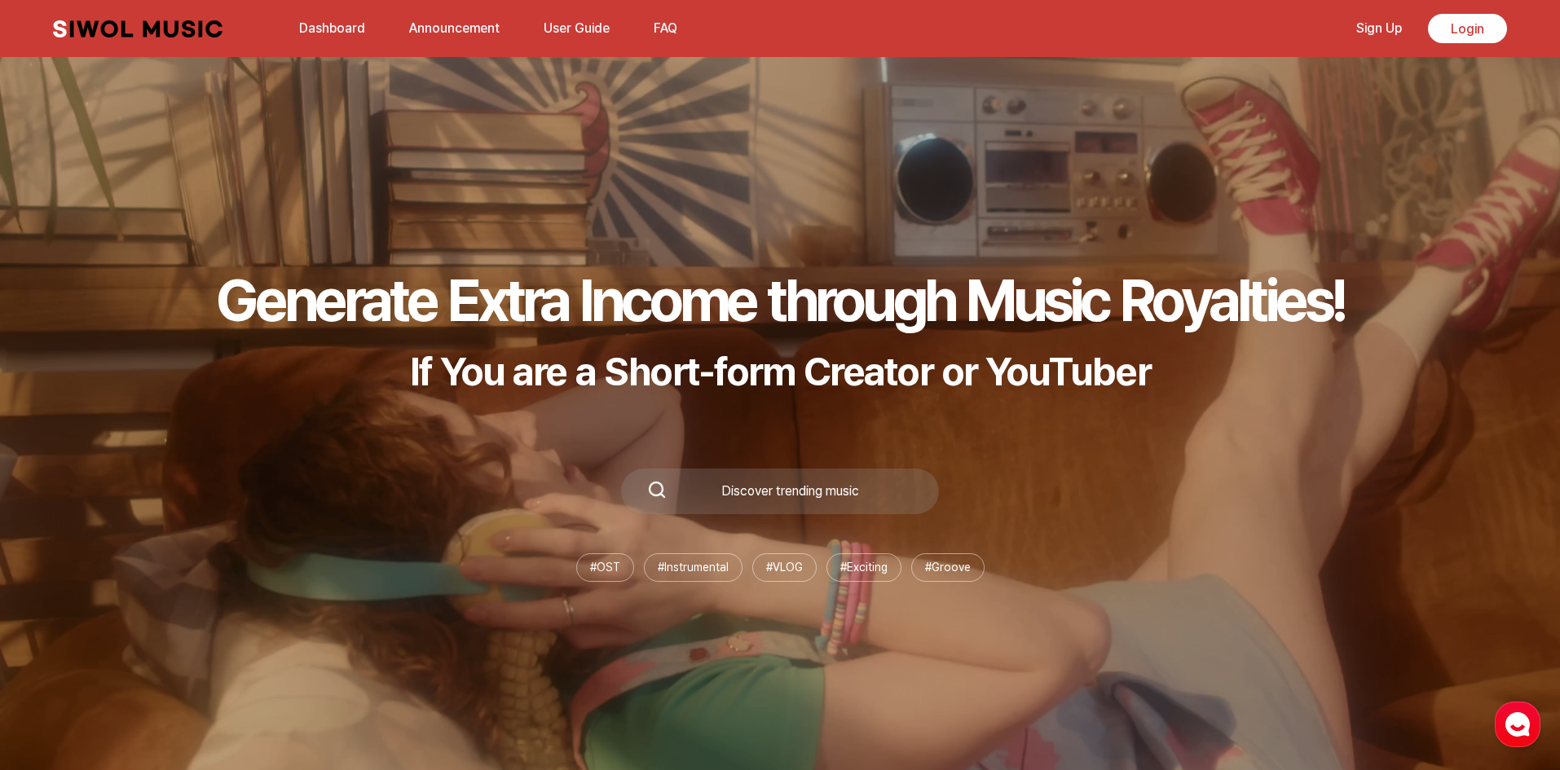
click at [450, 25] on link "Announcement" at bounding box center [454, 28] width 110 height 35
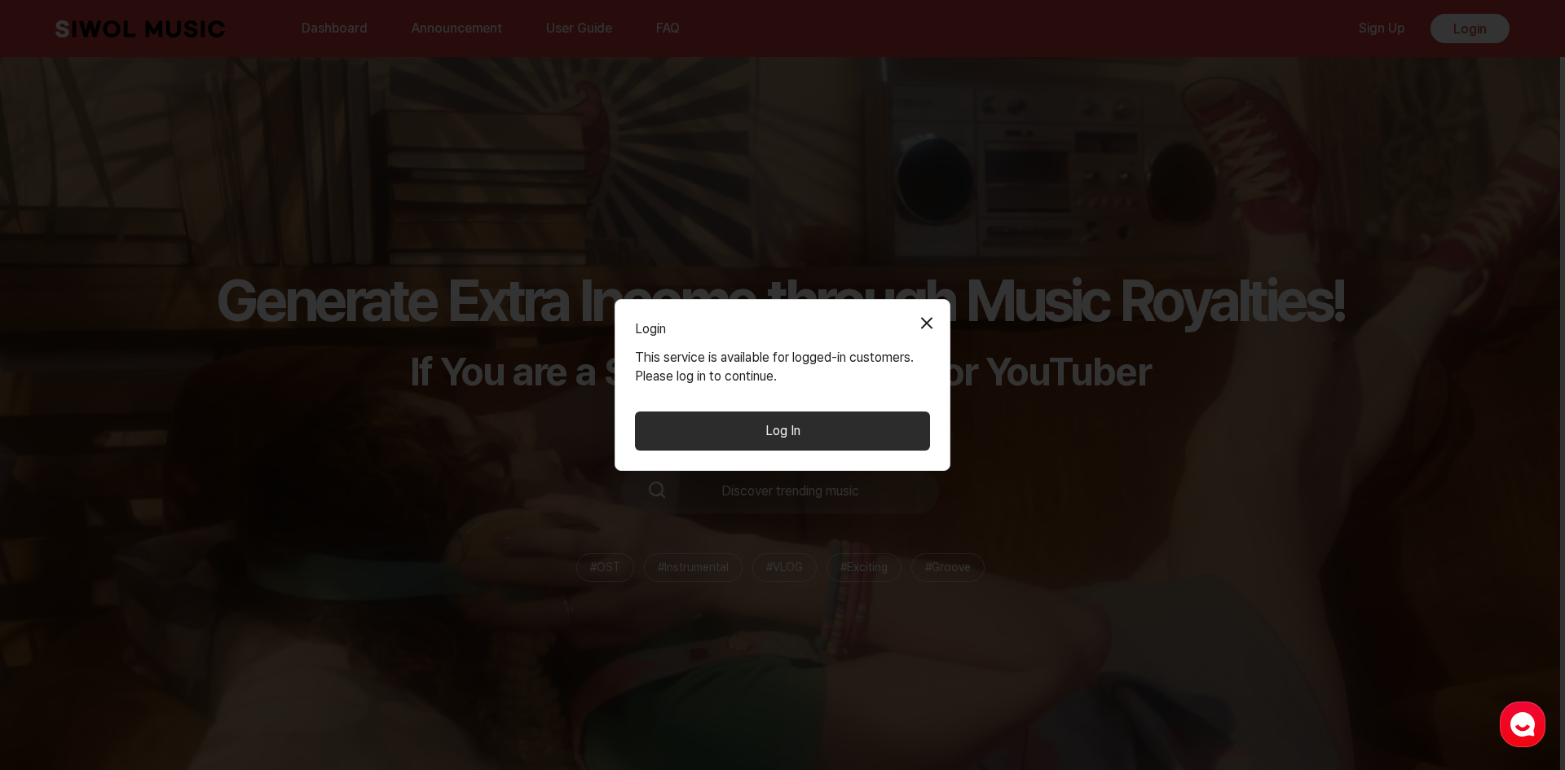
click at [776, 421] on button "Log In" at bounding box center [782, 431] width 295 height 39
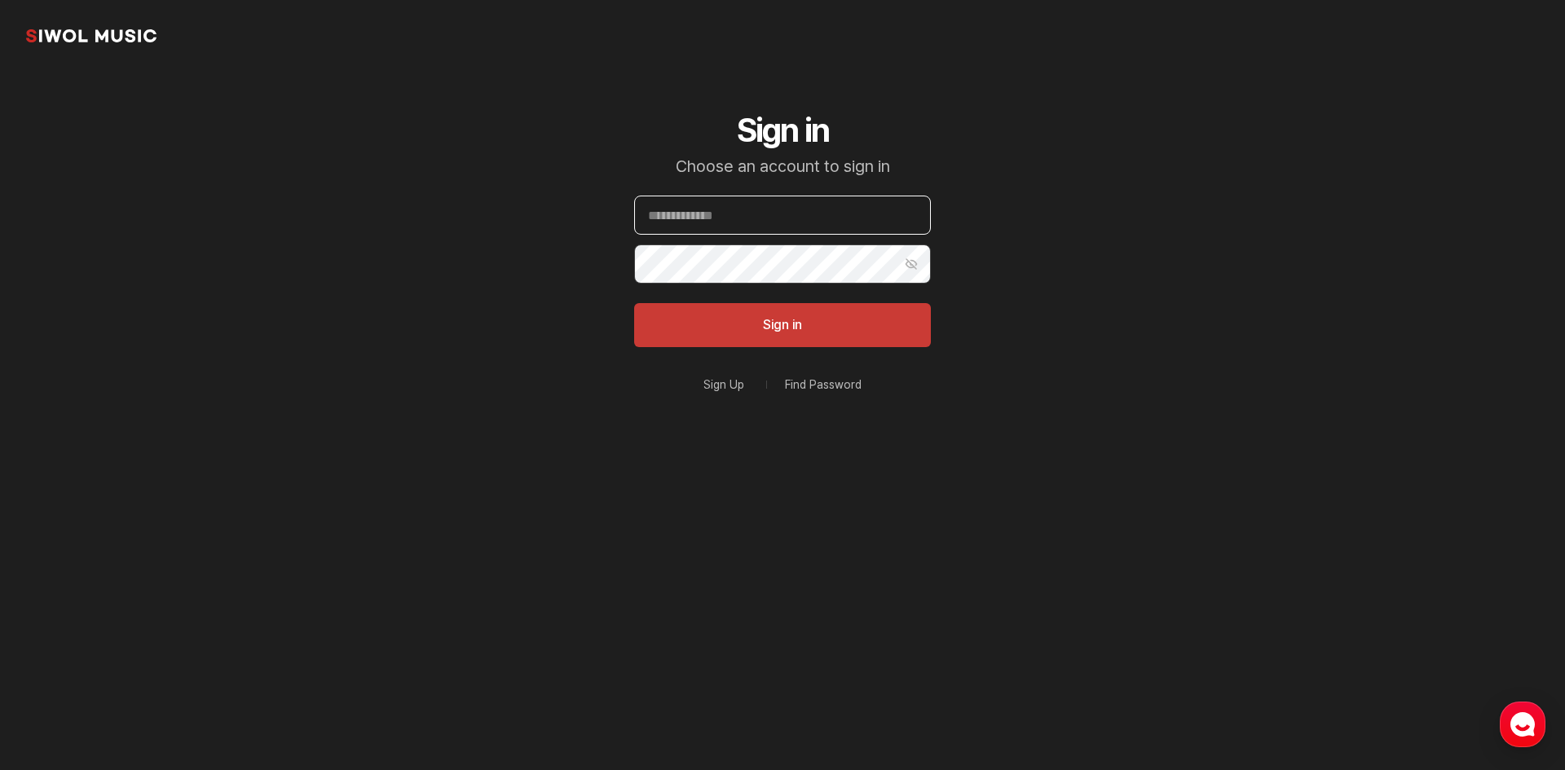
click at [785, 233] on input "Email" at bounding box center [782, 215] width 297 height 39
type input "**********"
click at [634, 303] on button "Sign in" at bounding box center [782, 325] width 297 height 44
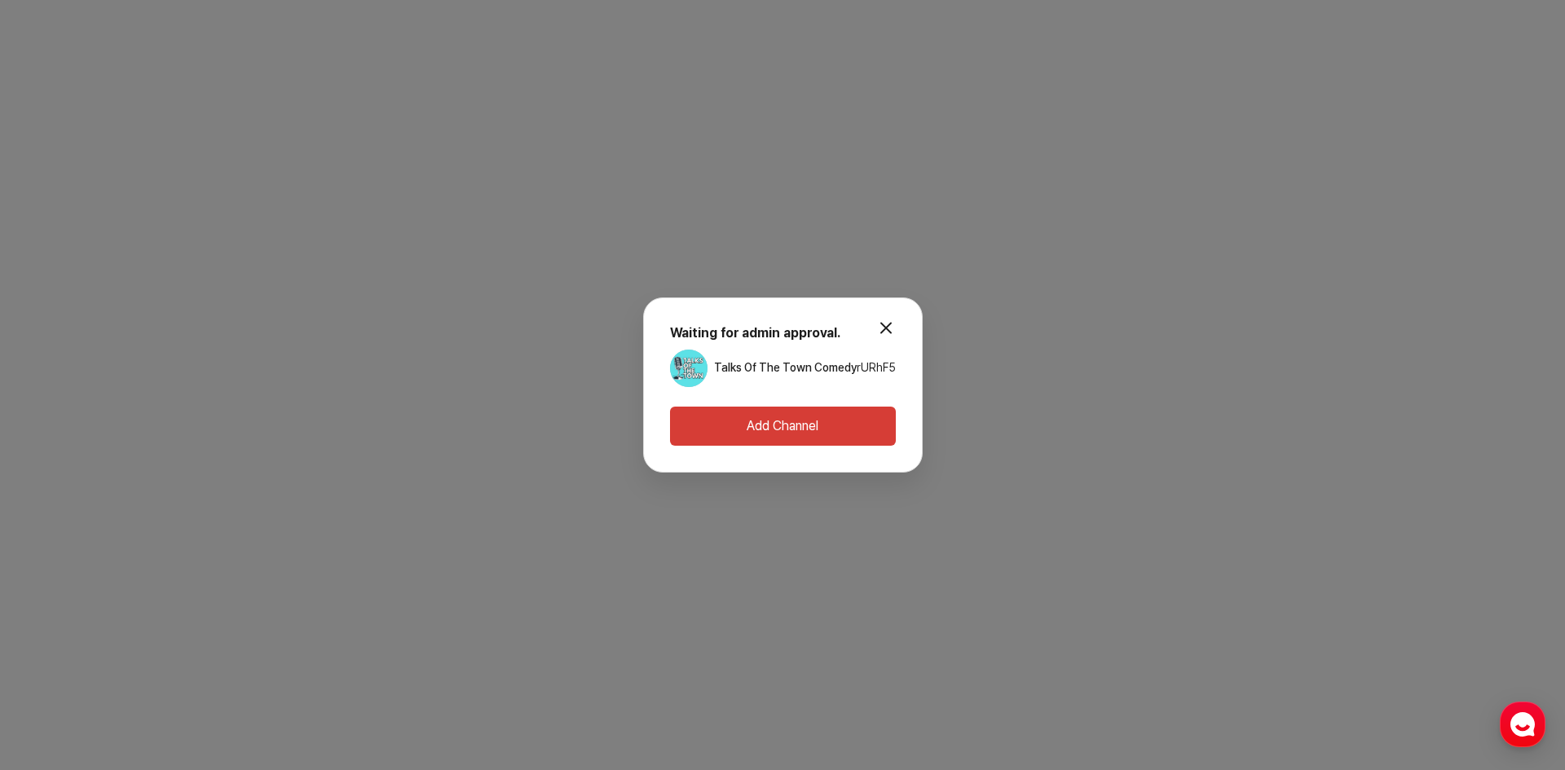
click at [896, 316] on button "modal.close" at bounding box center [886, 327] width 33 height 33
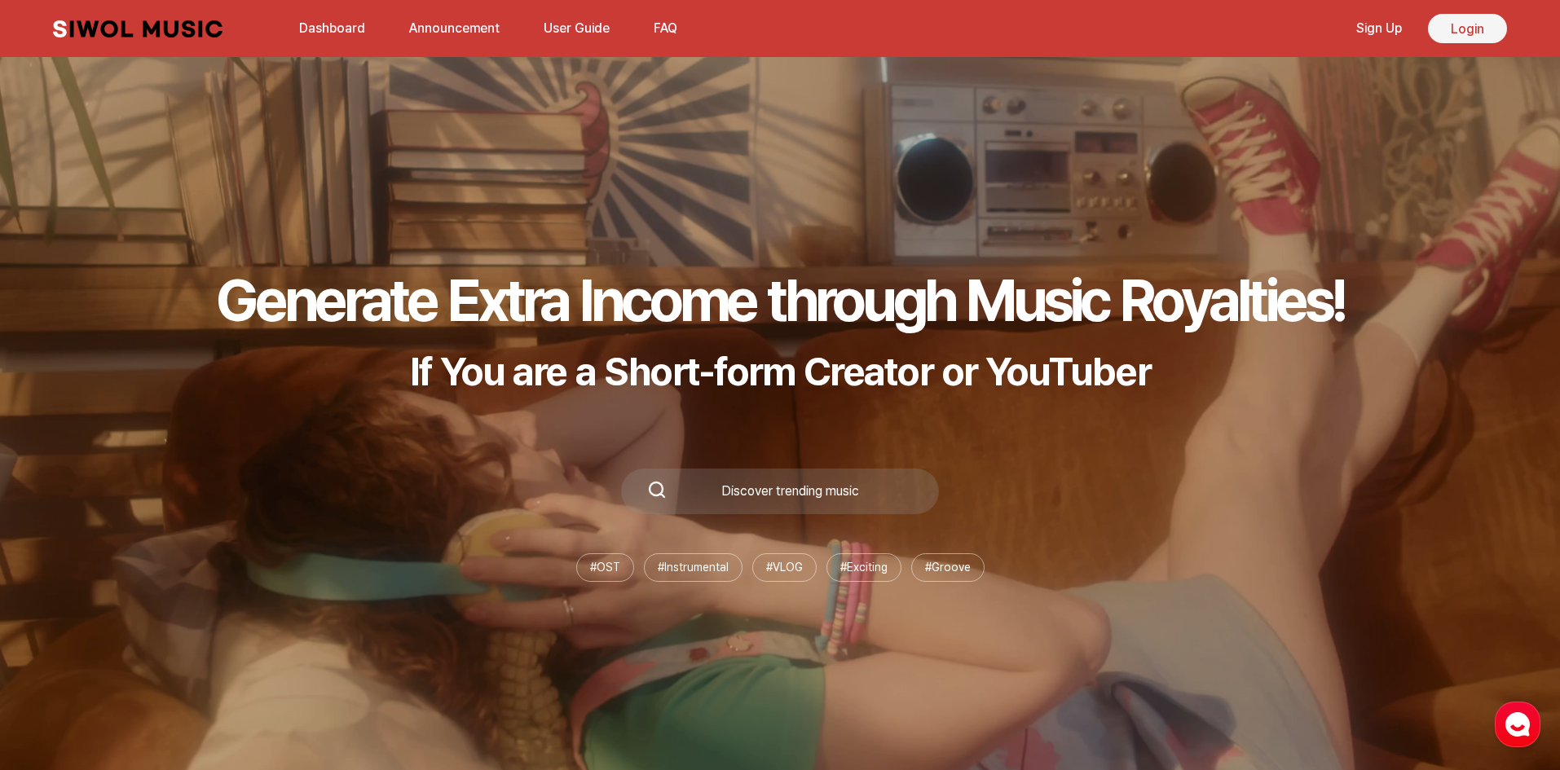
click at [1458, 29] on link "Login" at bounding box center [1467, 28] width 79 height 29
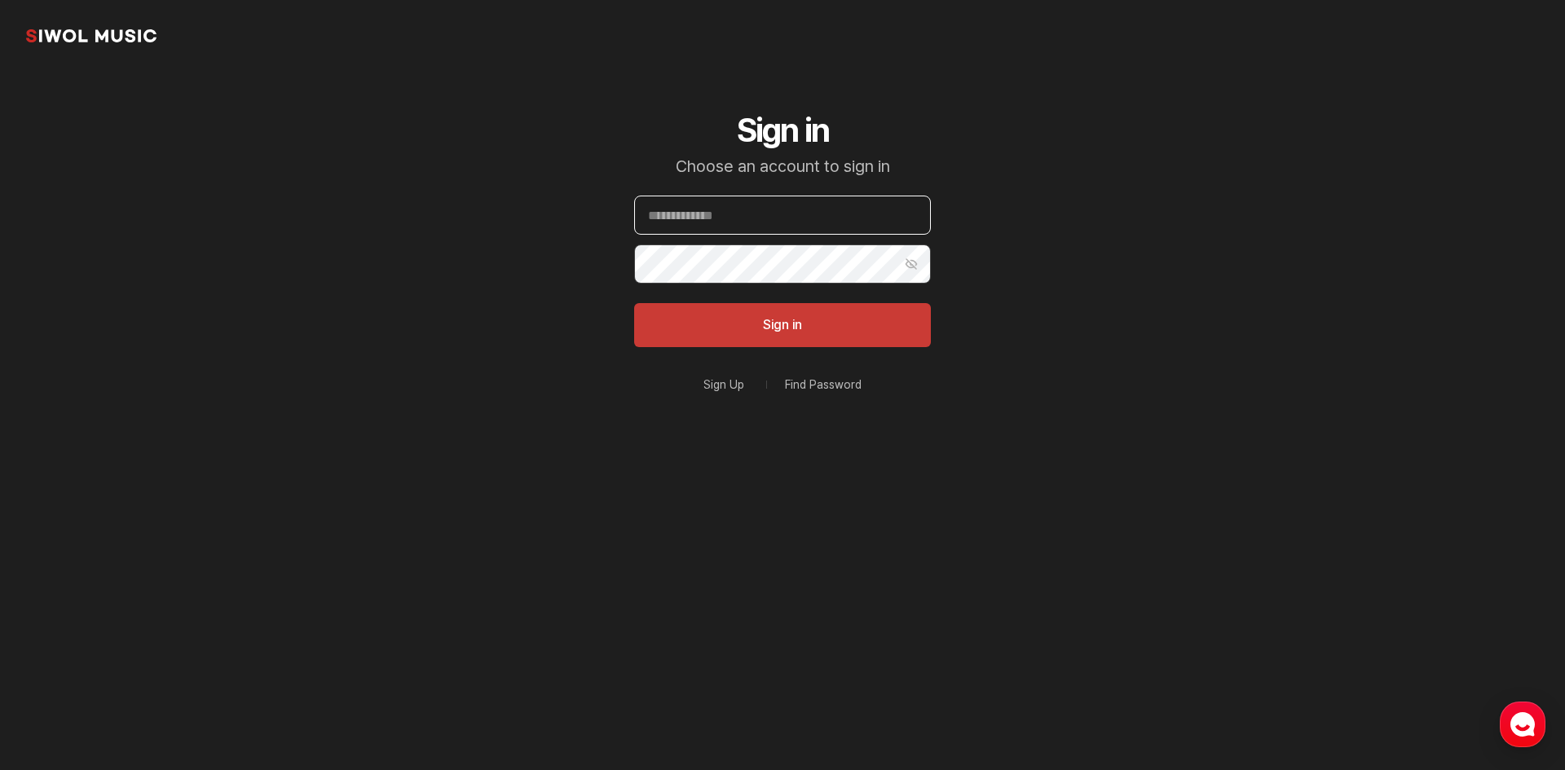
click at [817, 218] on input "Email" at bounding box center [782, 215] width 297 height 39
type input "**********"
click at [634, 303] on button "Sign in" at bounding box center [782, 325] width 297 height 44
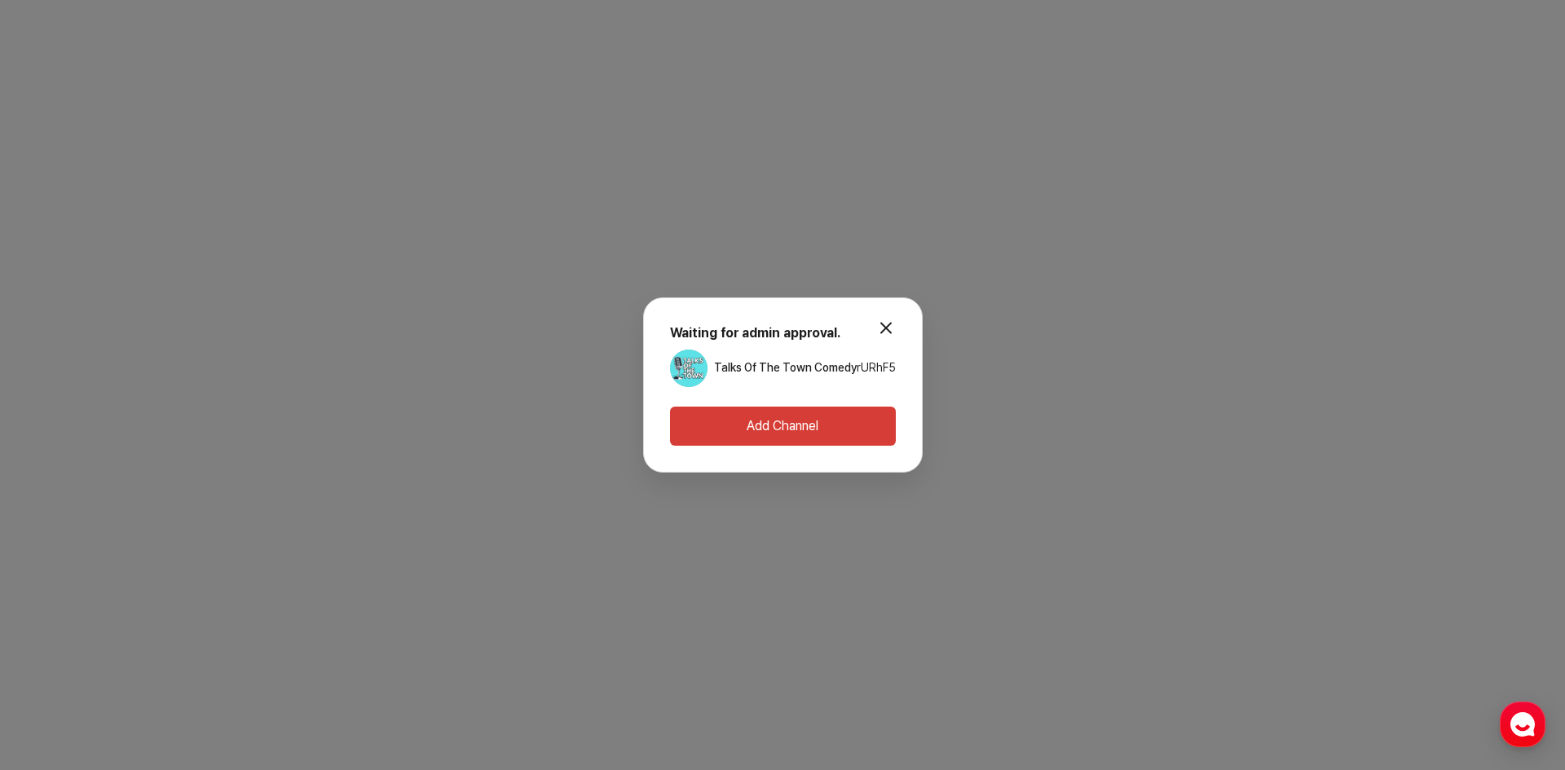
click at [852, 368] on link "Talks Of The Town Comedy" at bounding box center [785, 368] width 143 height 16
click at [865, 407] on button "Add Channel" at bounding box center [783, 426] width 226 height 39
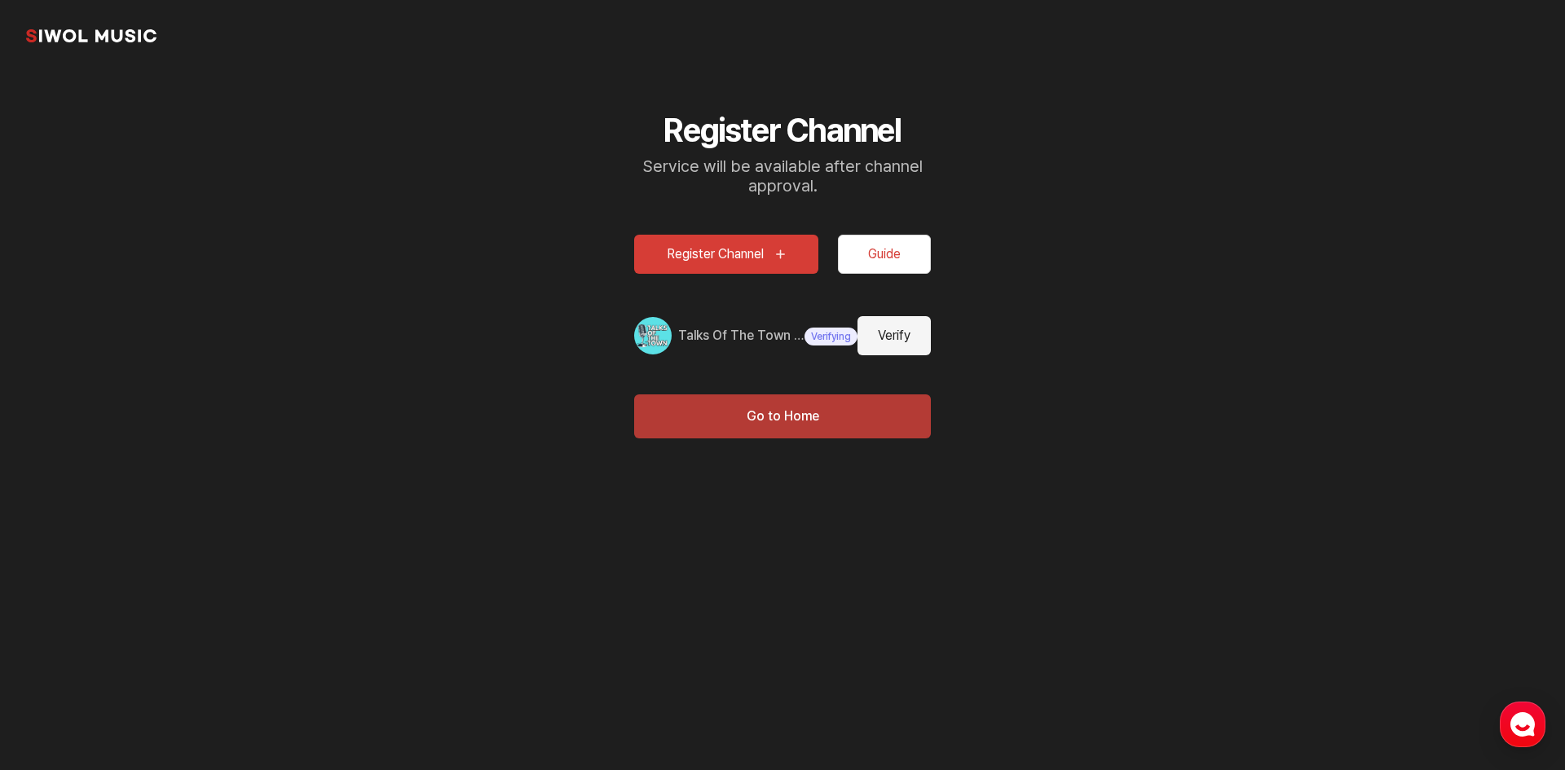
click at [791, 411] on button "Go to Home" at bounding box center [782, 416] width 297 height 44
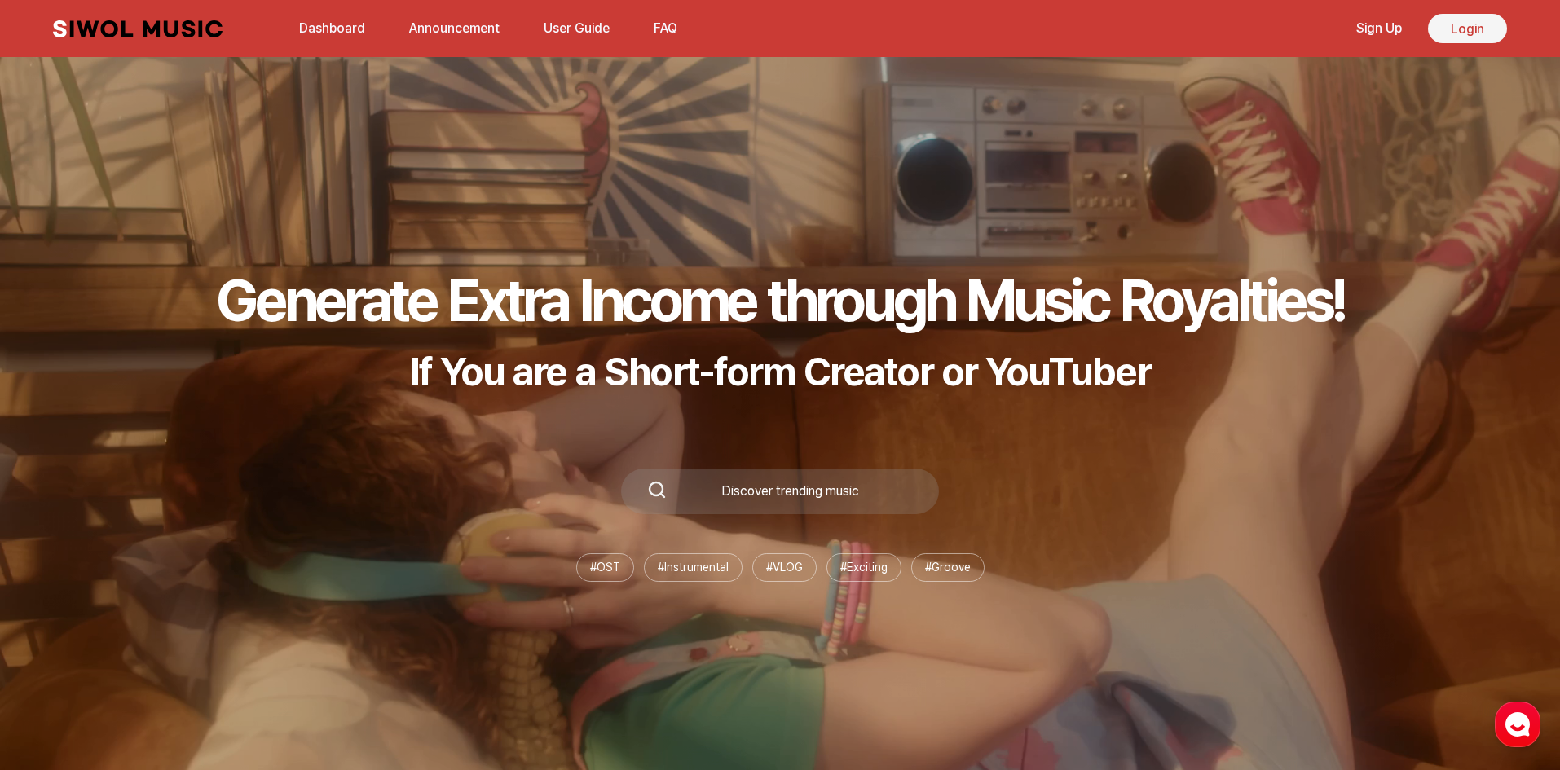
click at [1457, 36] on link "Login" at bounding box center [1467, 28] width 79 height 29
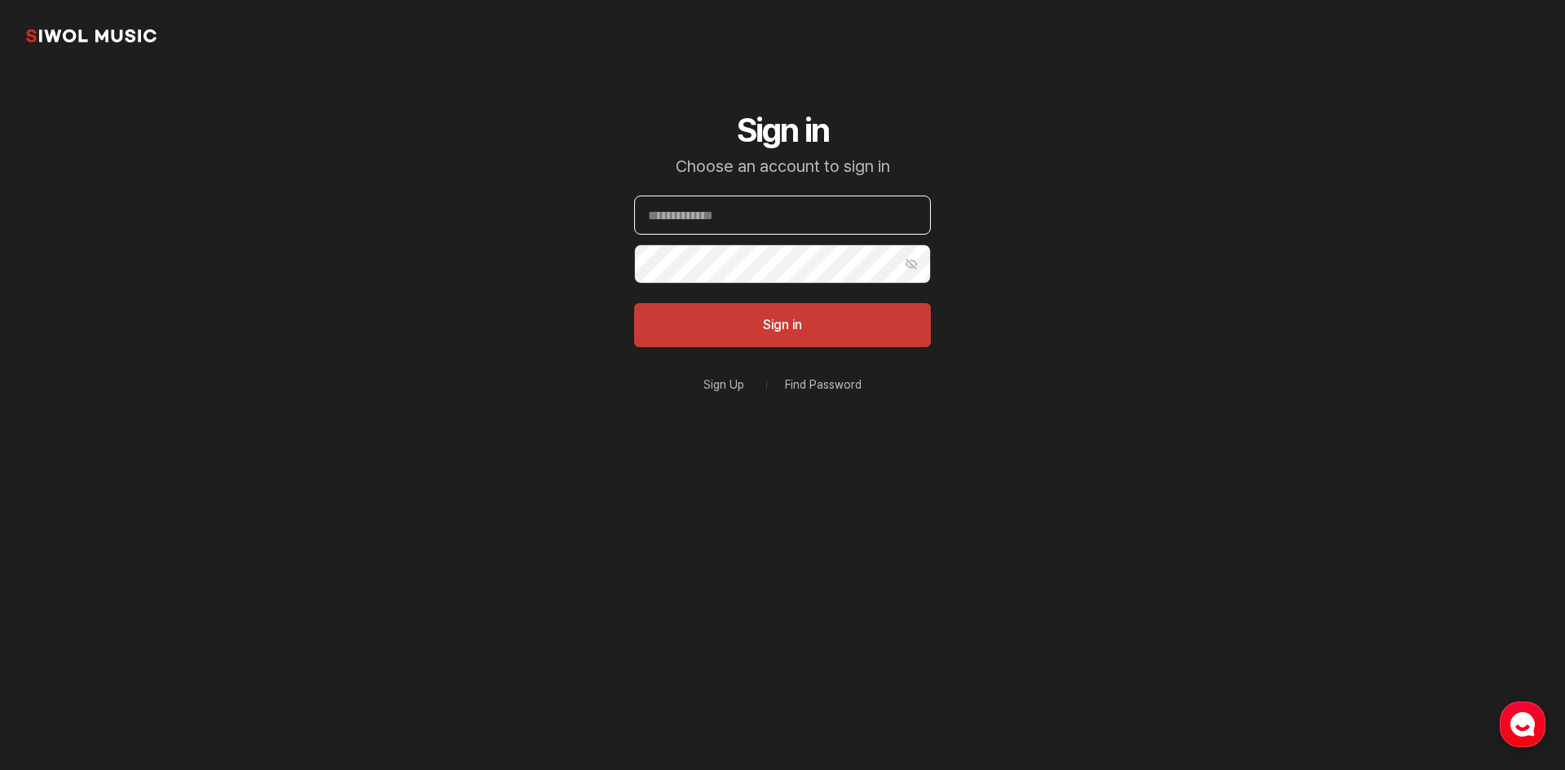
click at [769, 214] on input "Email" at bounding box center [782, 215] width 297 height 39
type input "**********"
click at [634, 303] on button "Sign in" at bounding box center [782, 325] width 297 height 44
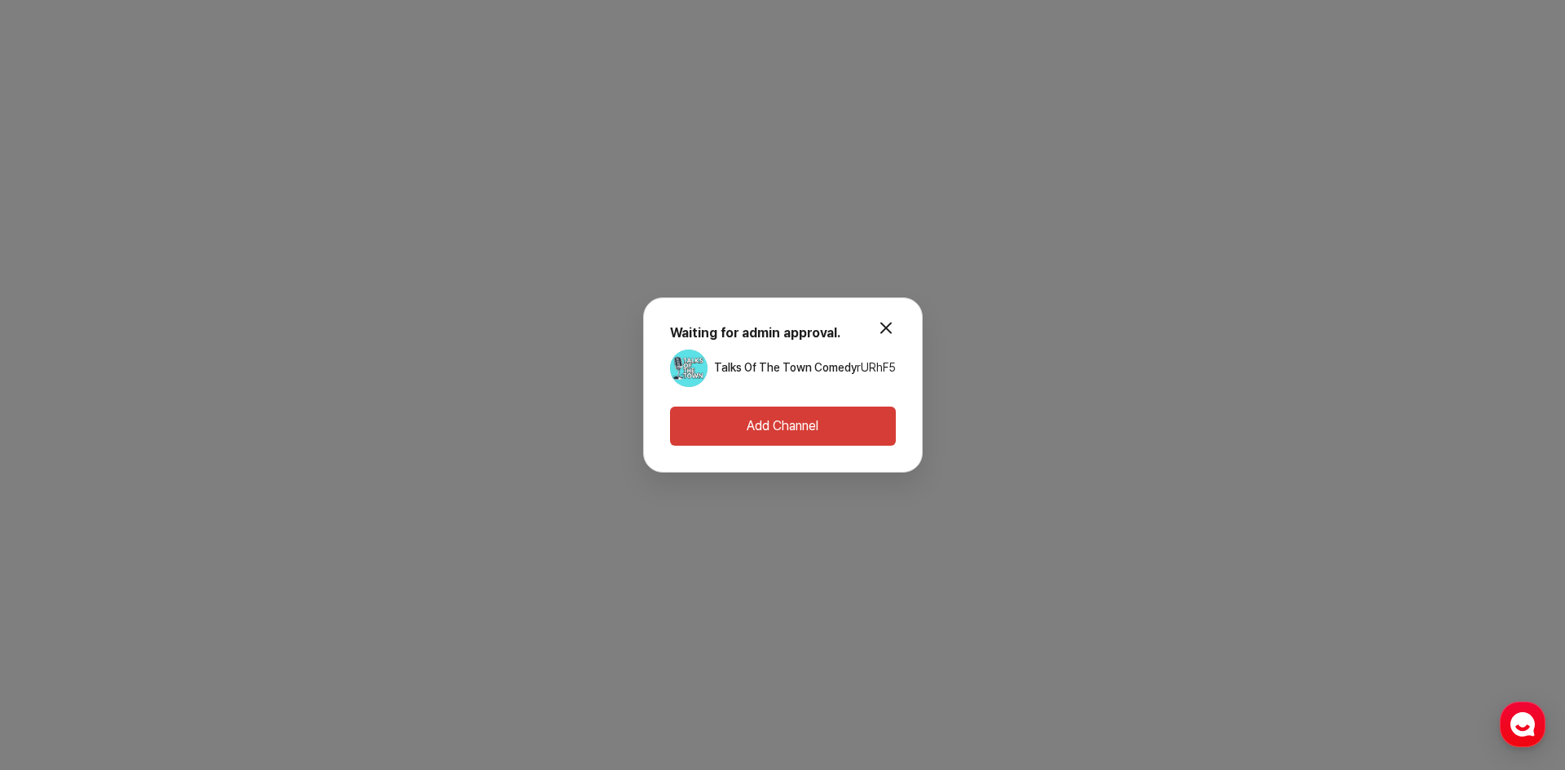
click at [890, 329] on button "modal.close" at bounding box center [886, 327] width 33 height 33
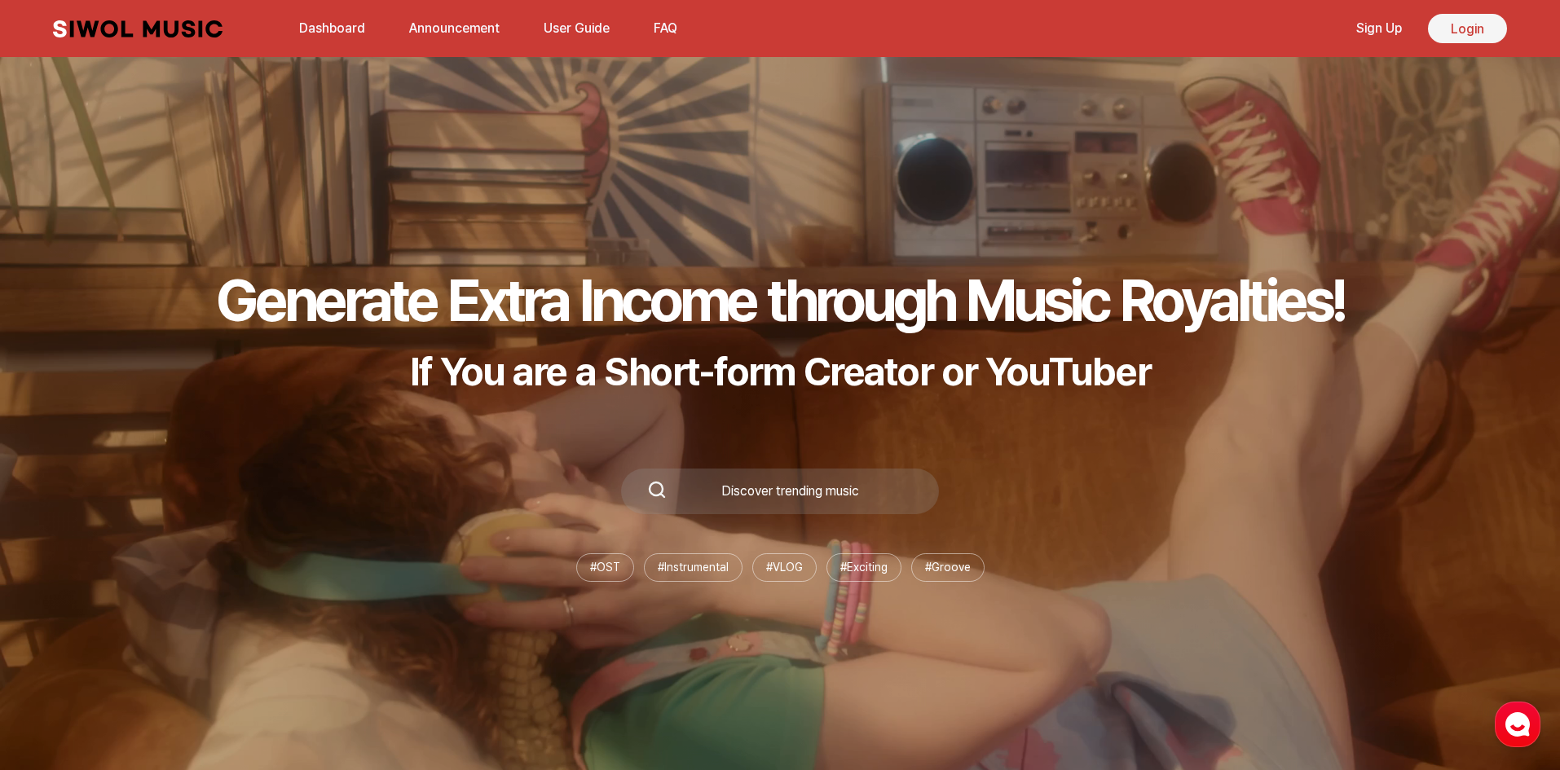
click at [1441, 25] on link "Login" at bounding box center [1467, 28] width 79 height 29
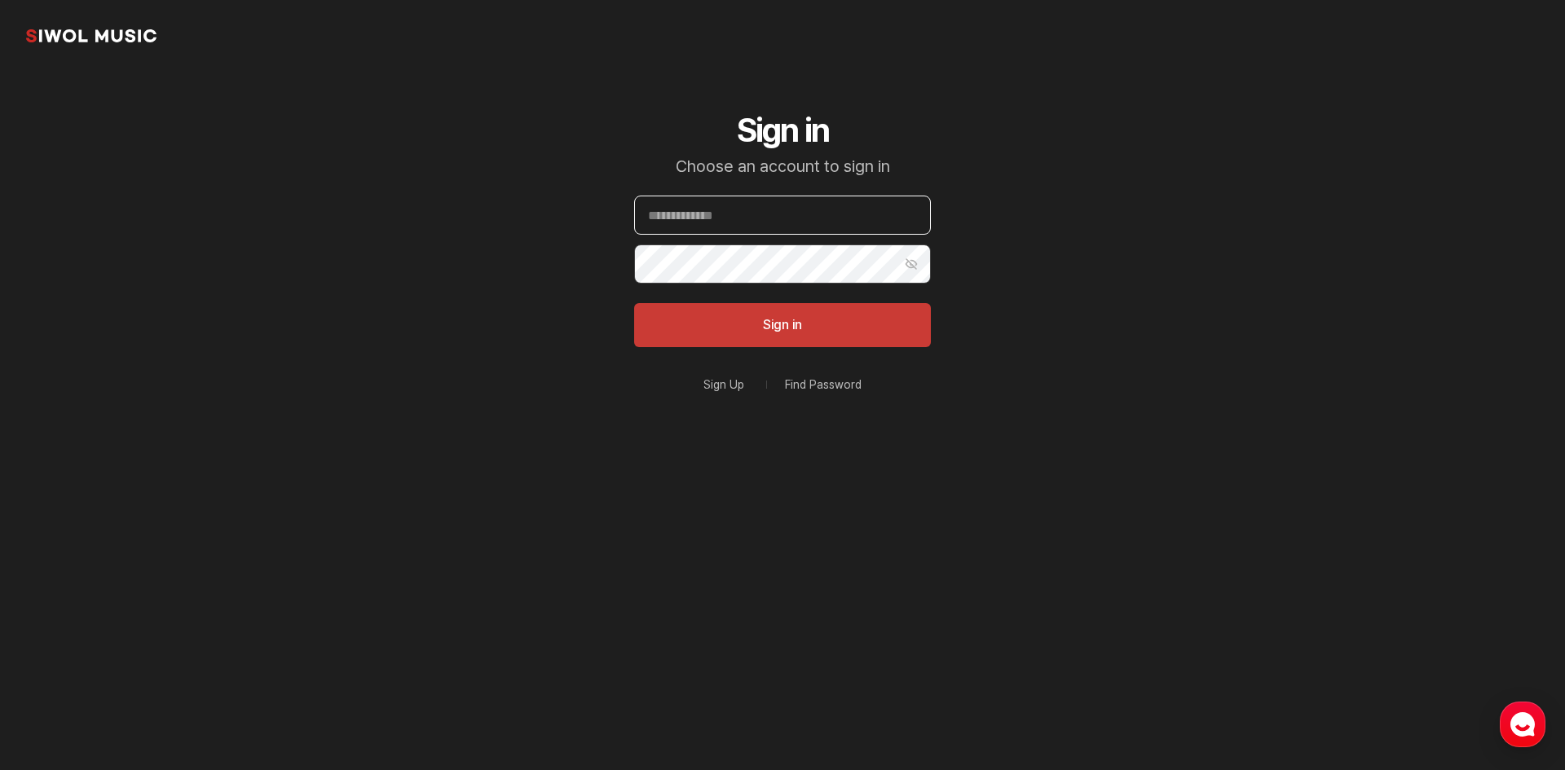
drag, startPoint x: 896, startPoint y: 210, endPoint x: 887, endPoint y: 227, distance: 19.3
click at [896, 209] on input "Email" at bounding box center [782, 215] width 297 height 39
type input "**********"
click at [634, 303] on button "Sign in" at bounding box center [782, 325] width 297 height 44
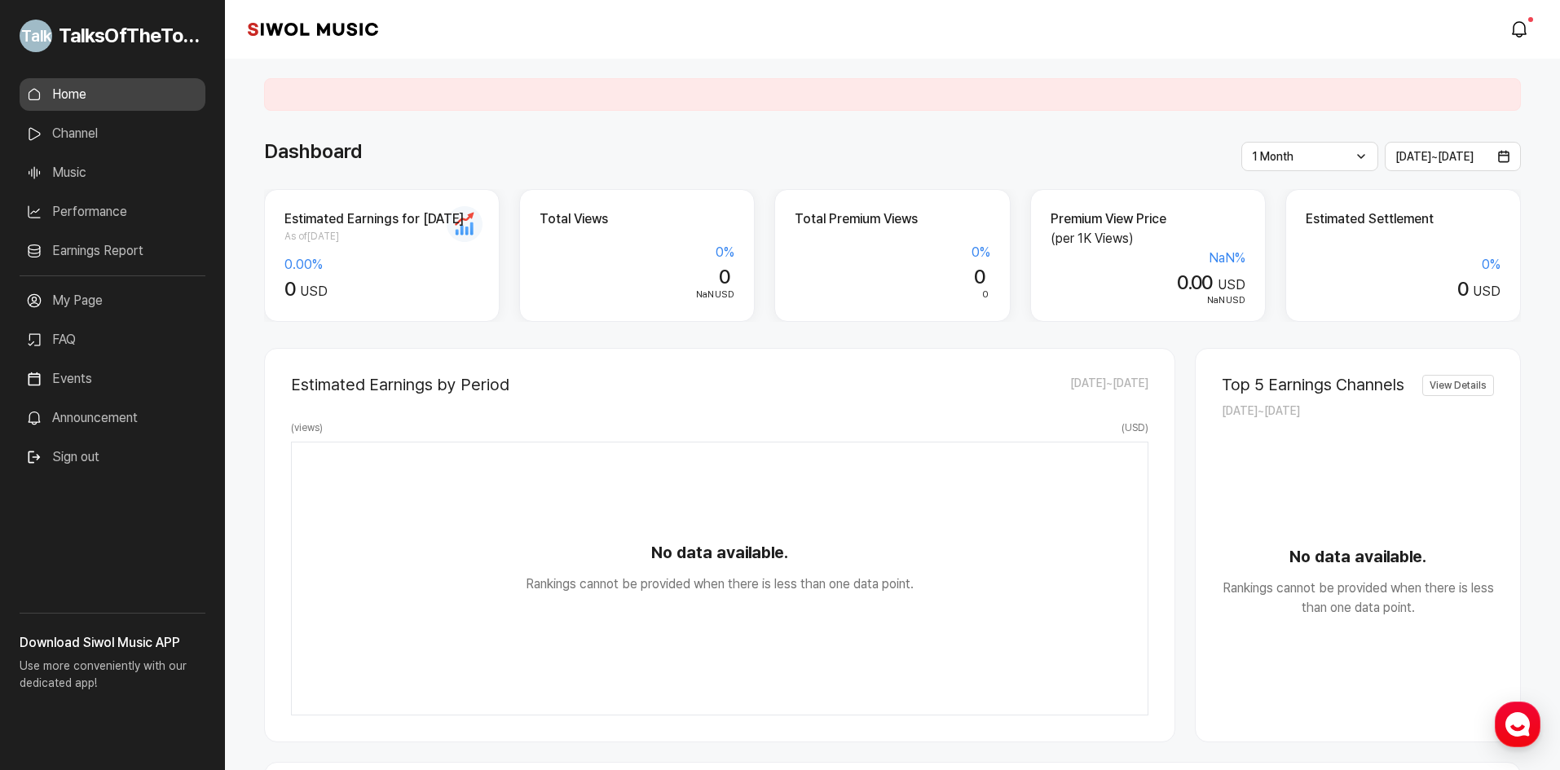
click at [465, 229] on span "As of [DATE]" at bounding box center [381, 236] width 195 height 15
click at [93, 213] on link "Performance" at bounding box center [113, 212] width 186 height 33
click at [111, 205] on link "Performance" at bounding box center [113, 212] width 186 height 33
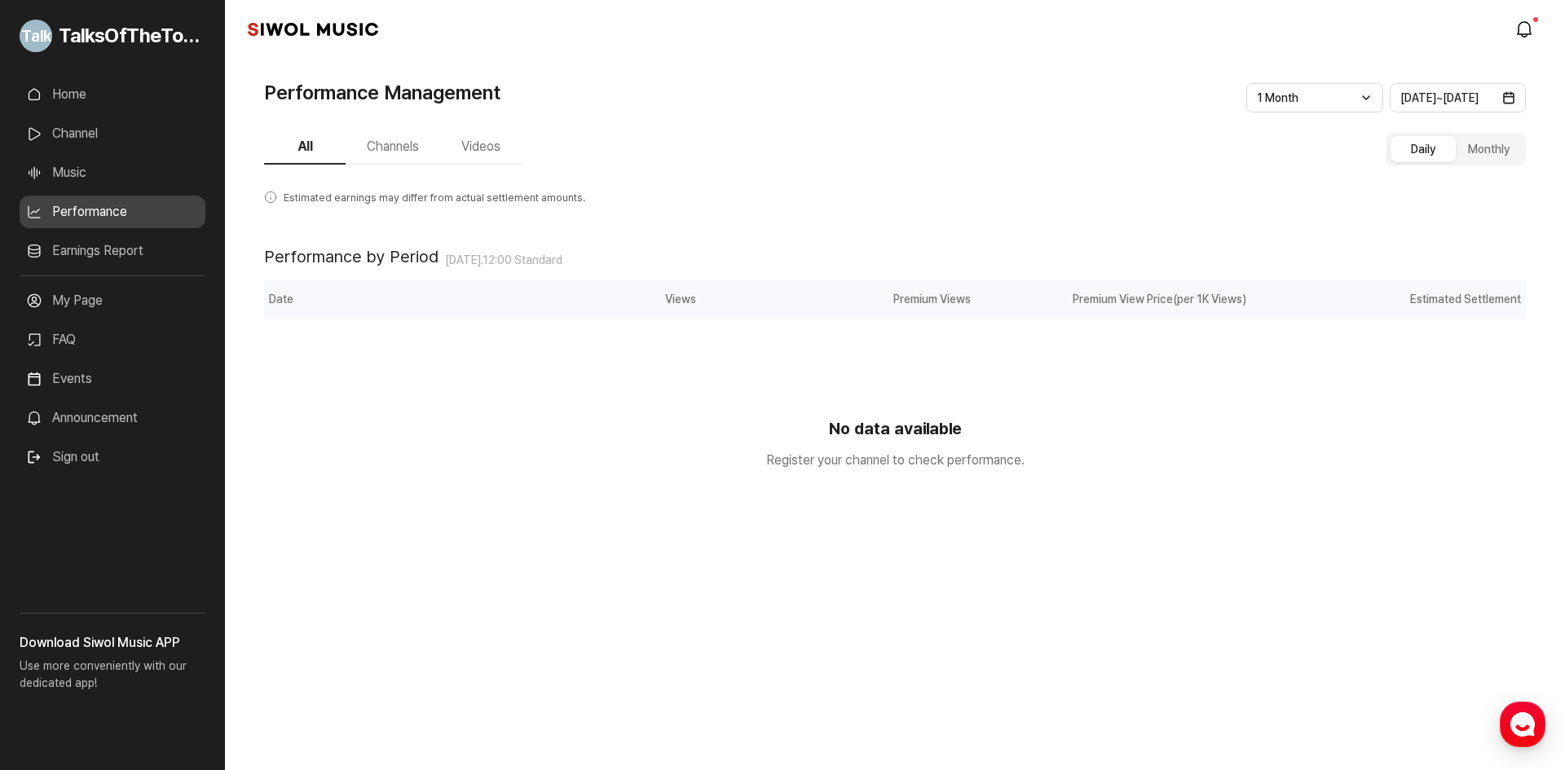
click at [62, 242] on link "Earnings Report" at bounding box center [113, 251] width 186 height 33
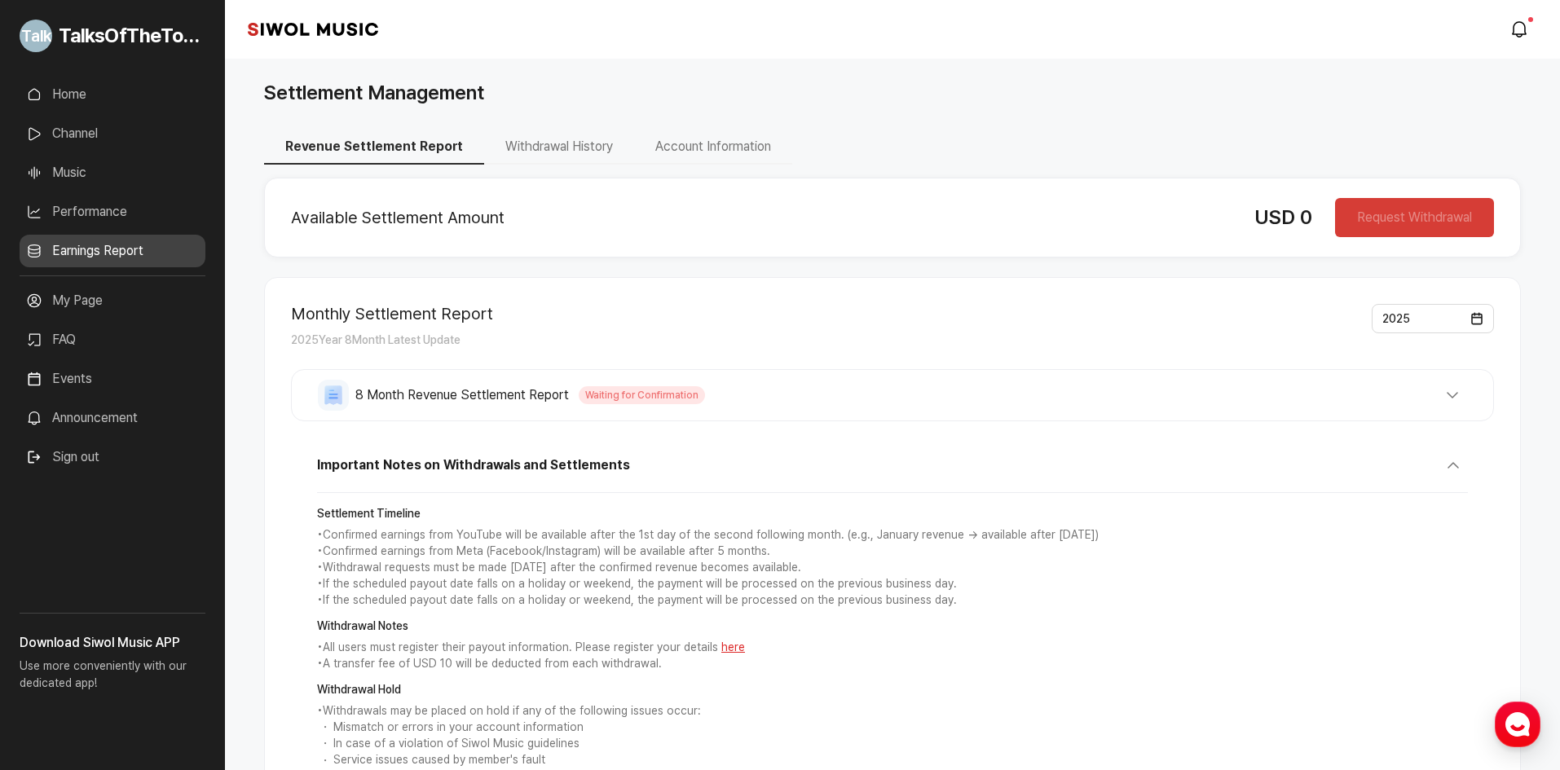
click at [940, 424] on div "Monthly Settlement Report 2025 Year 8 Month Latest Update 2025 8 Month Revenue …" at bounding box center [892, 580] width 1257 height 606
click at [501, 385] on button "8 Month Revenue Settlement Report Waiting for Confirmation" at bounding box center [892, 395] width 1149 height 31
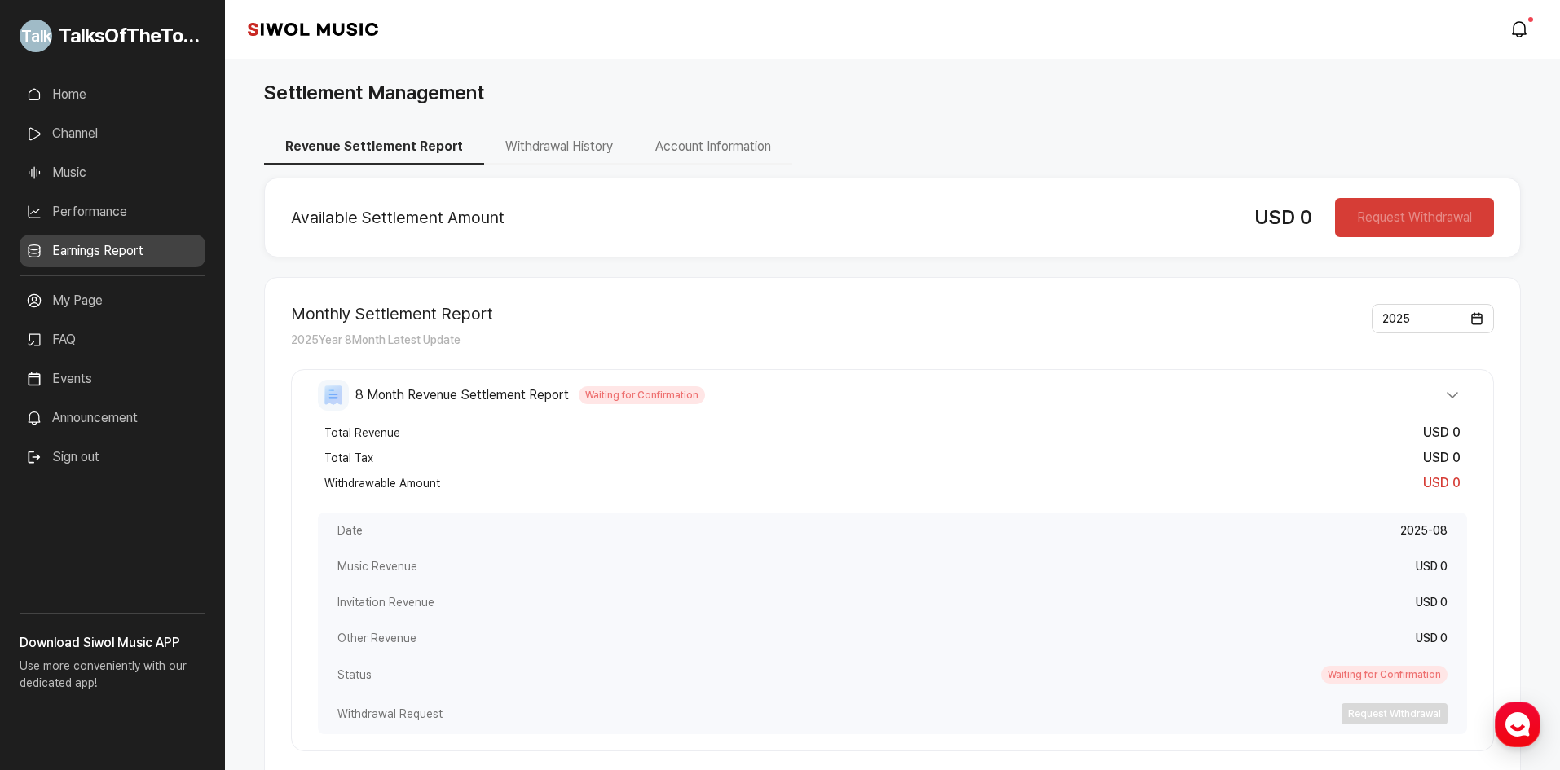
scroll to position [81, 0]
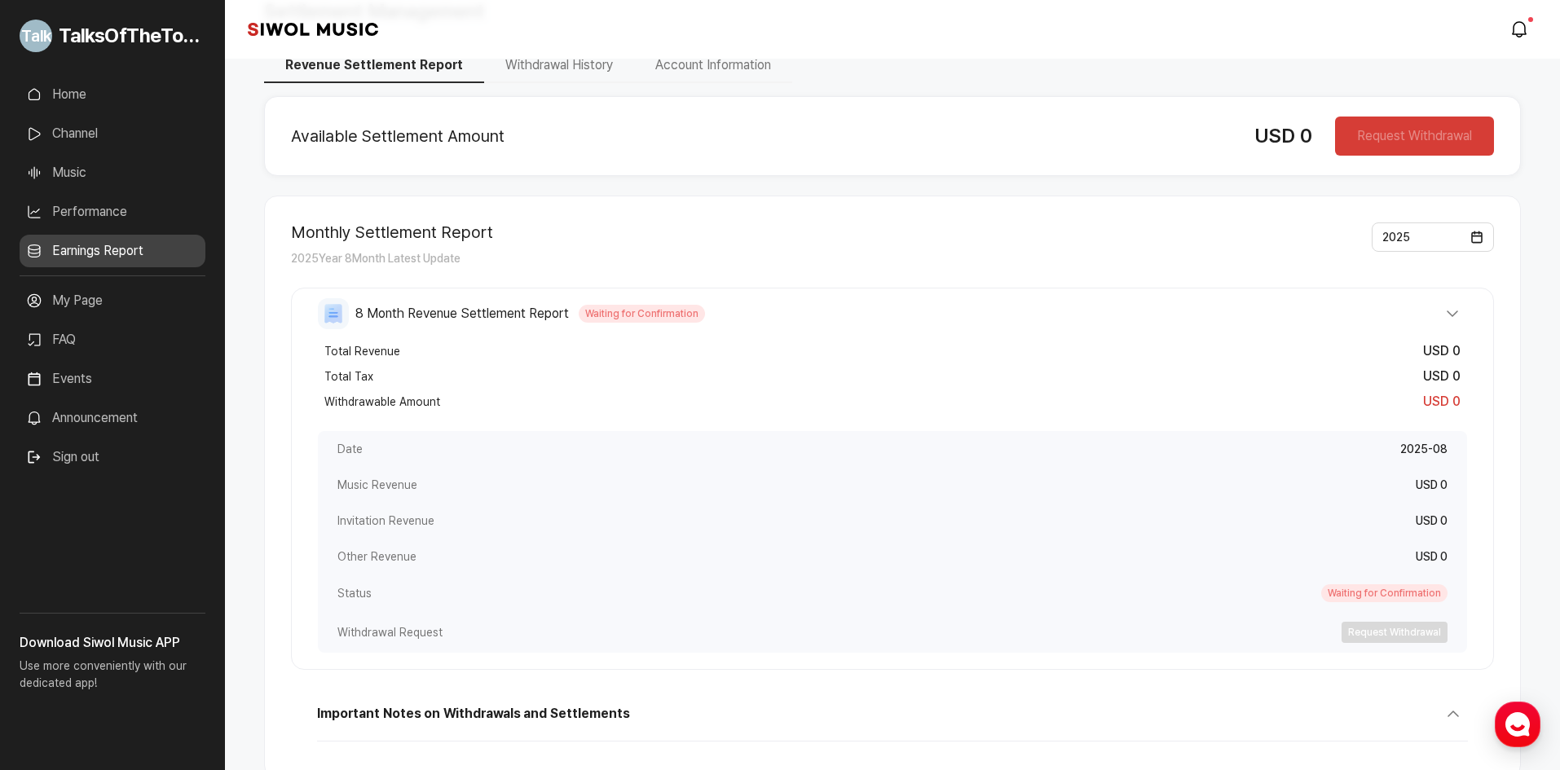
click at [818, 299] on button "8 Month Revenue Settlement Report Waiting for Confirmation" at bounding box center [892, 313] width 1149 height 31
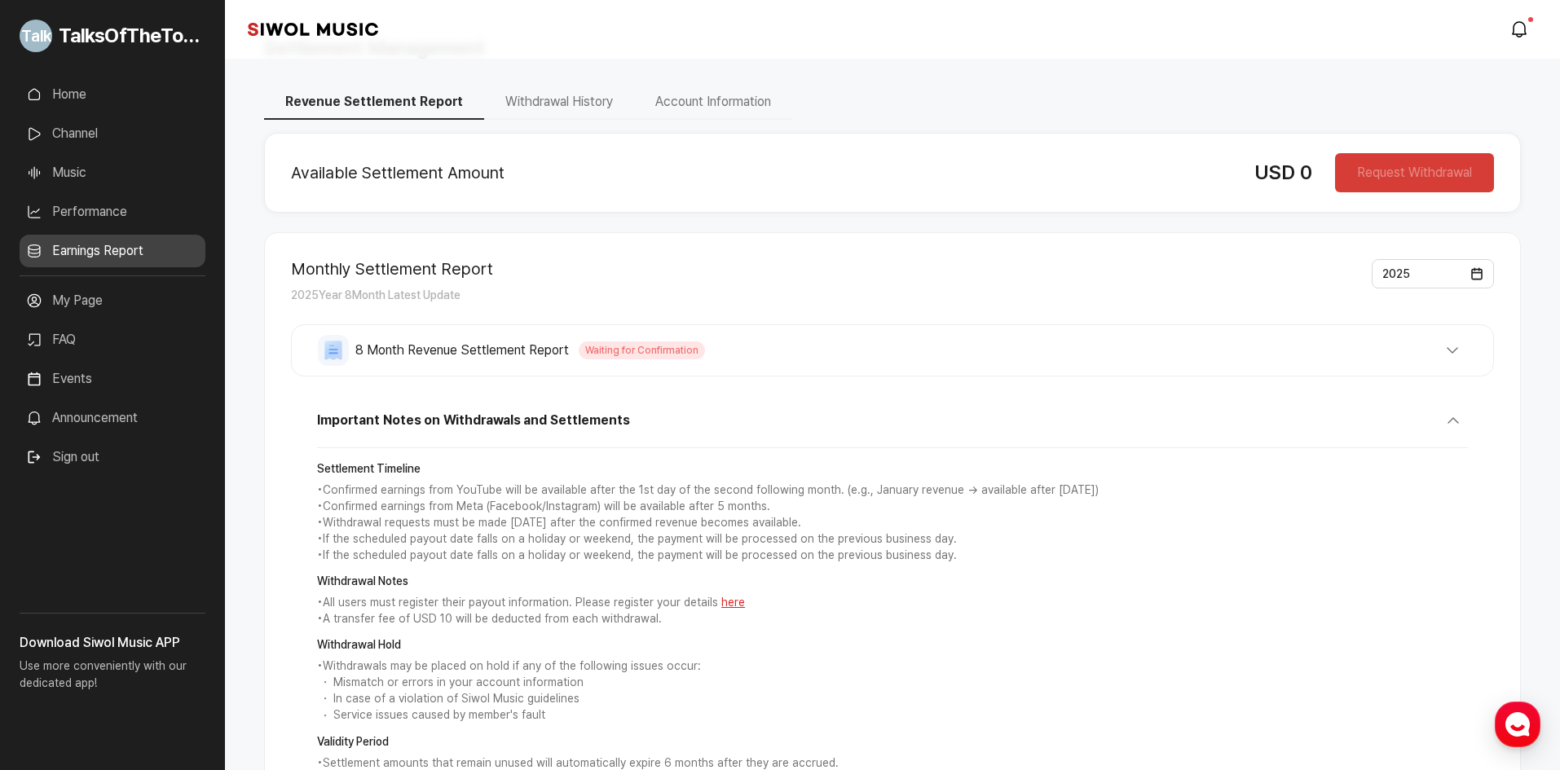
scroll to position [33, 0]
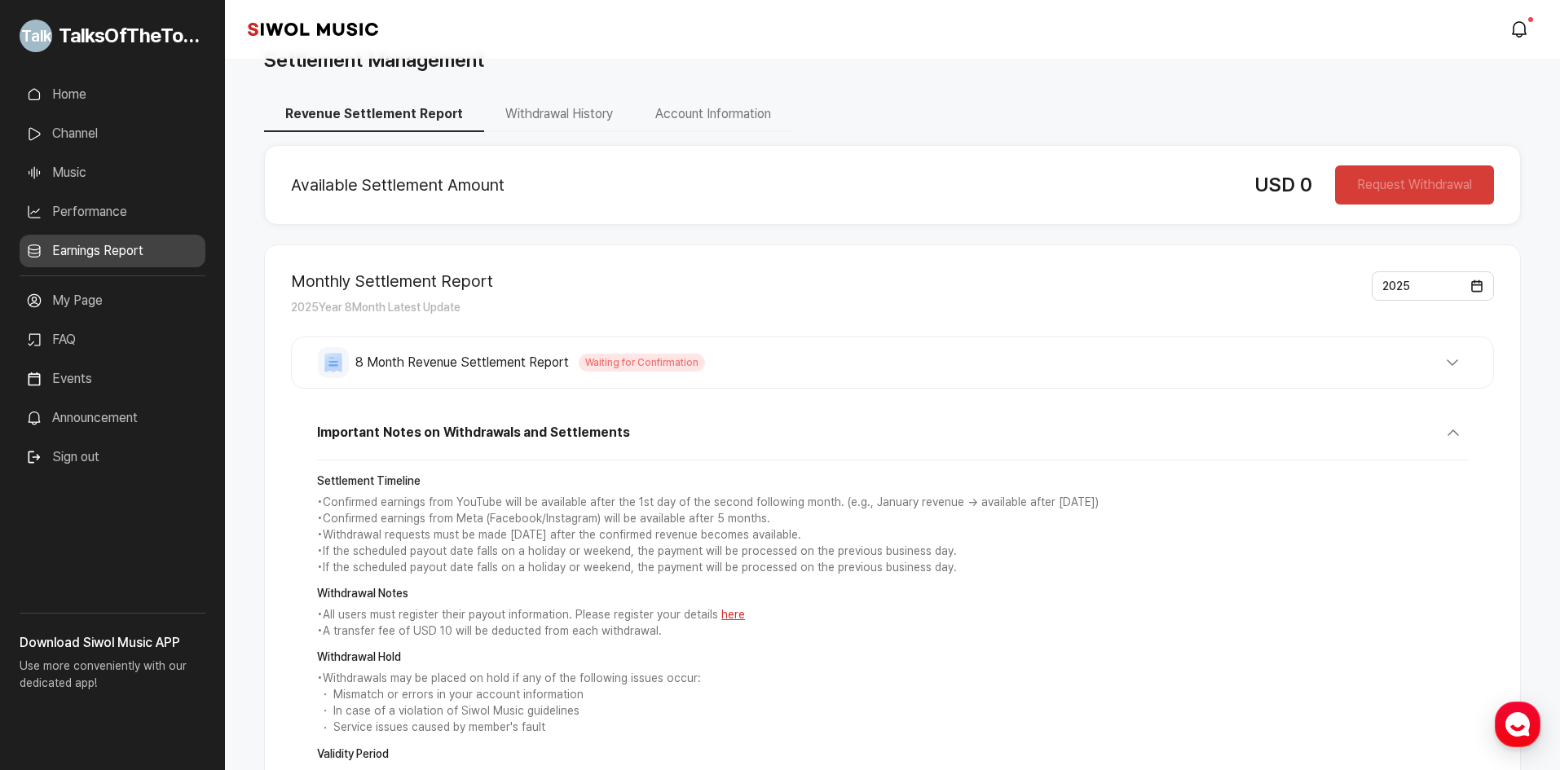
click at [616, 371] on span "Waiting for Confirmation" at bounding box center [642, 363] width 126 height 18
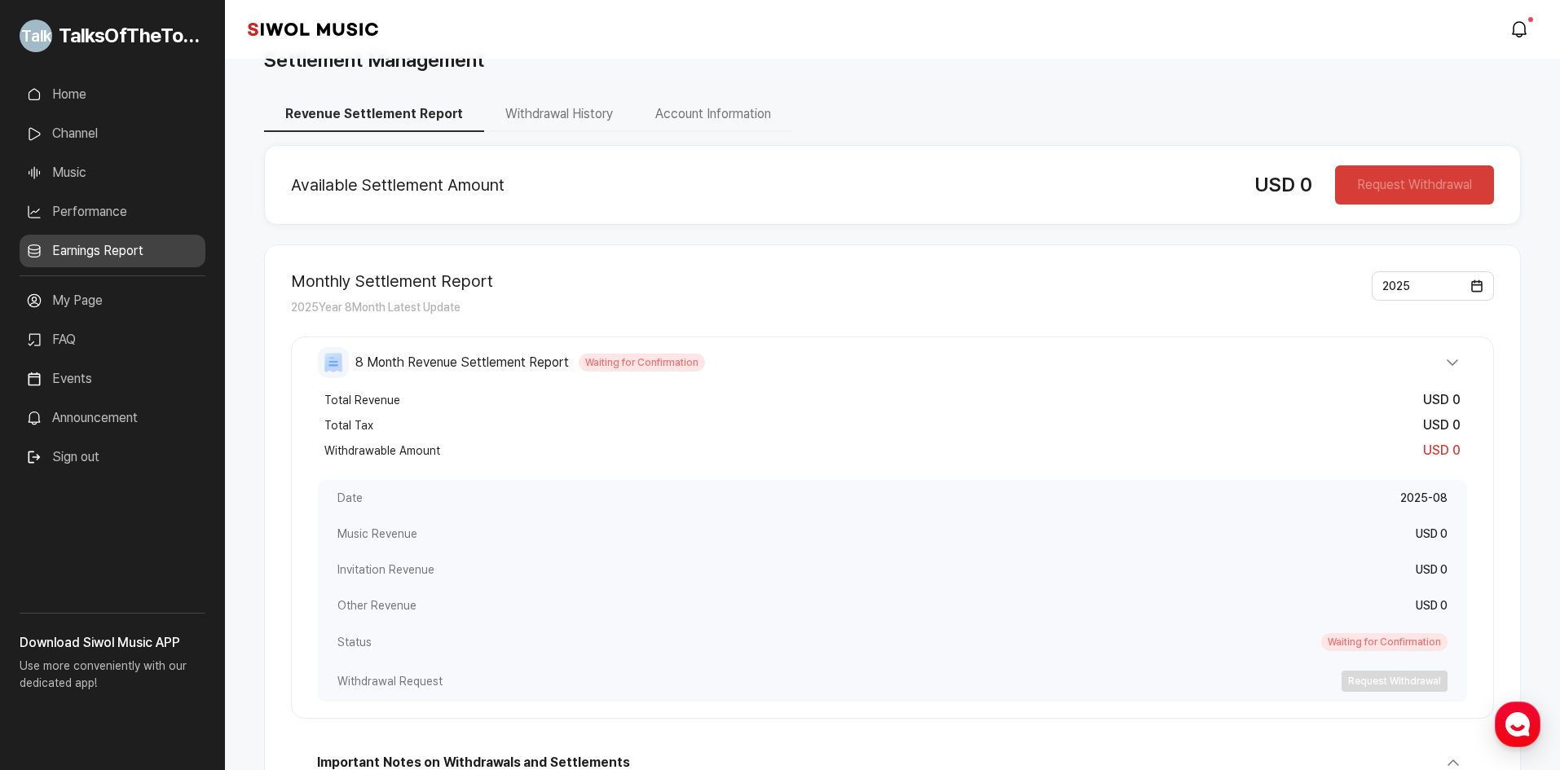
click at [616, 371] on span "Waiting for Confirmation" at bounding box center [642, 363] width 126 height 18
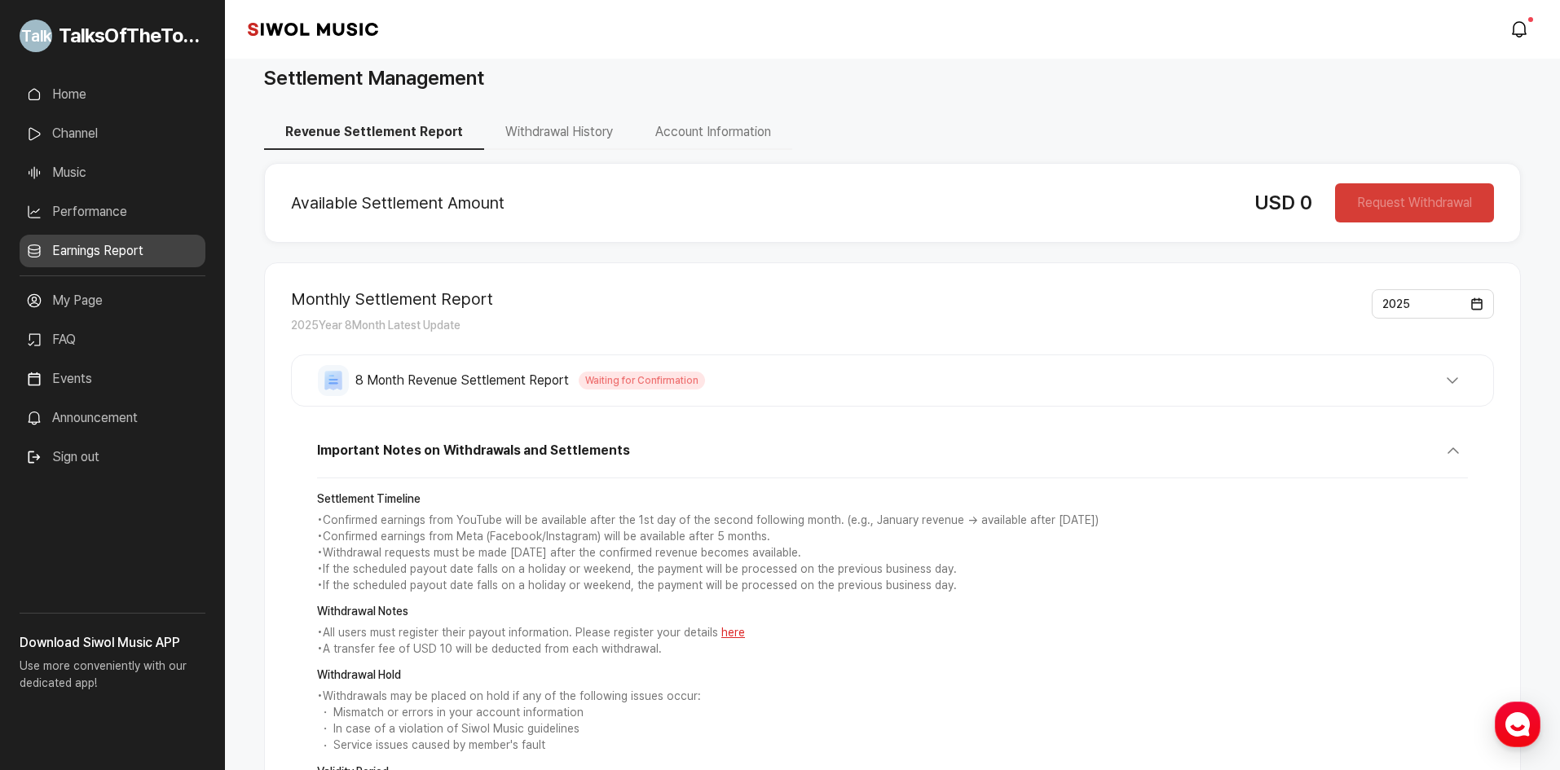
scroll to position [0, 0]
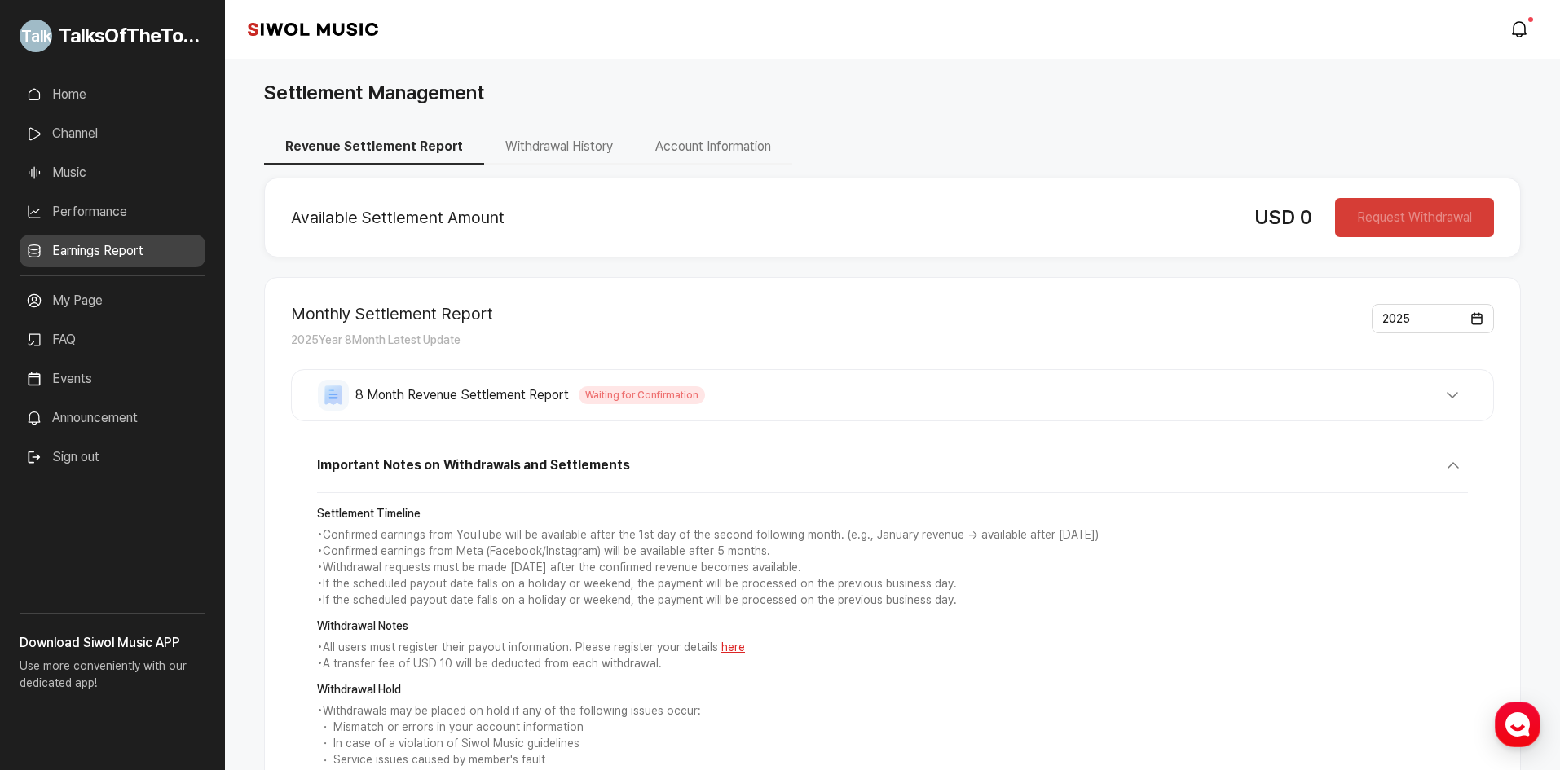
click at [589, 152] on button "Withdrawal History" at bounding box center [559, 147] width 150 height 34
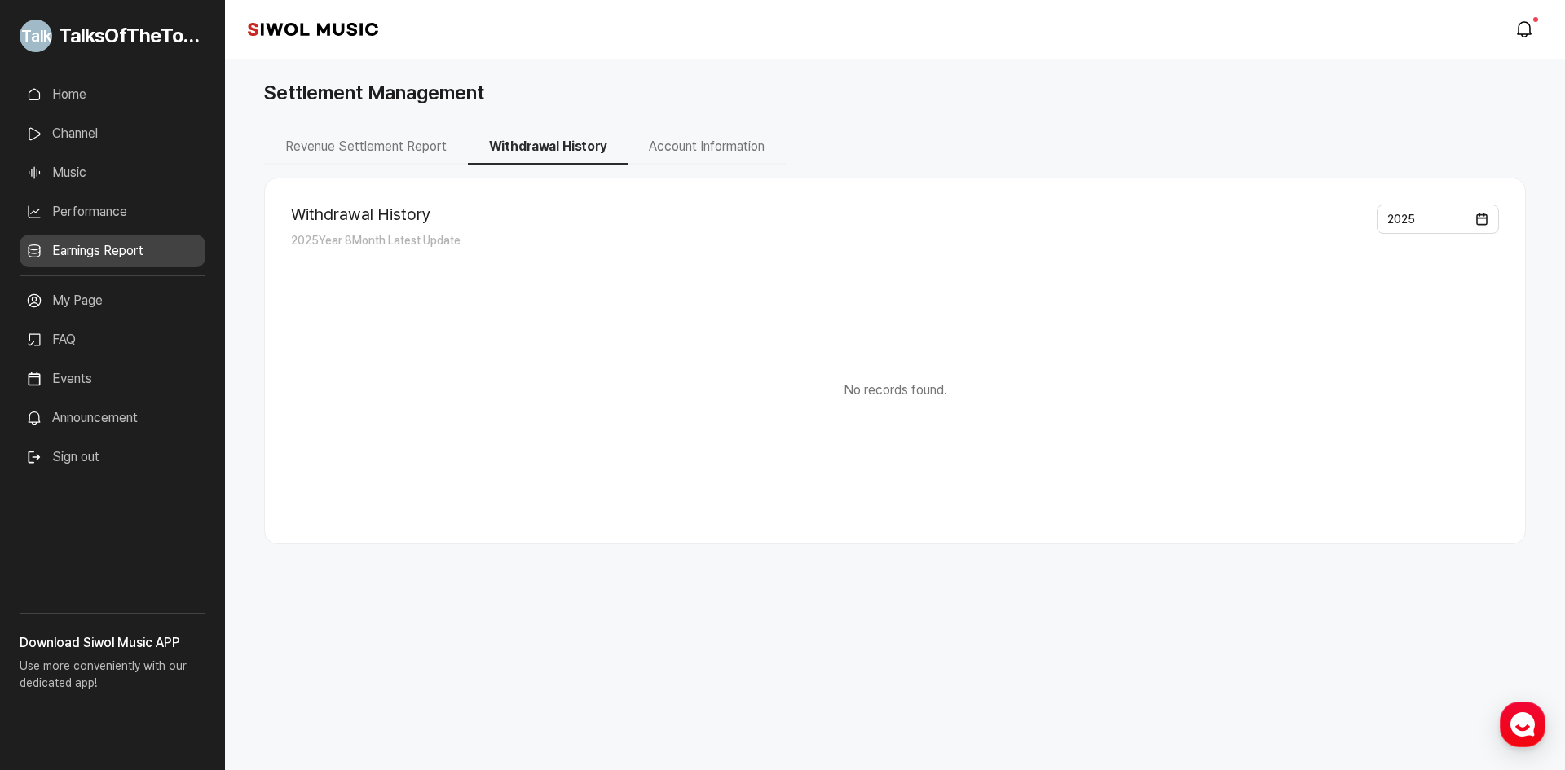
click at [408, 141] on button "Revenue Settlement Report" at bounding box center [366, 147] width 204 height 34
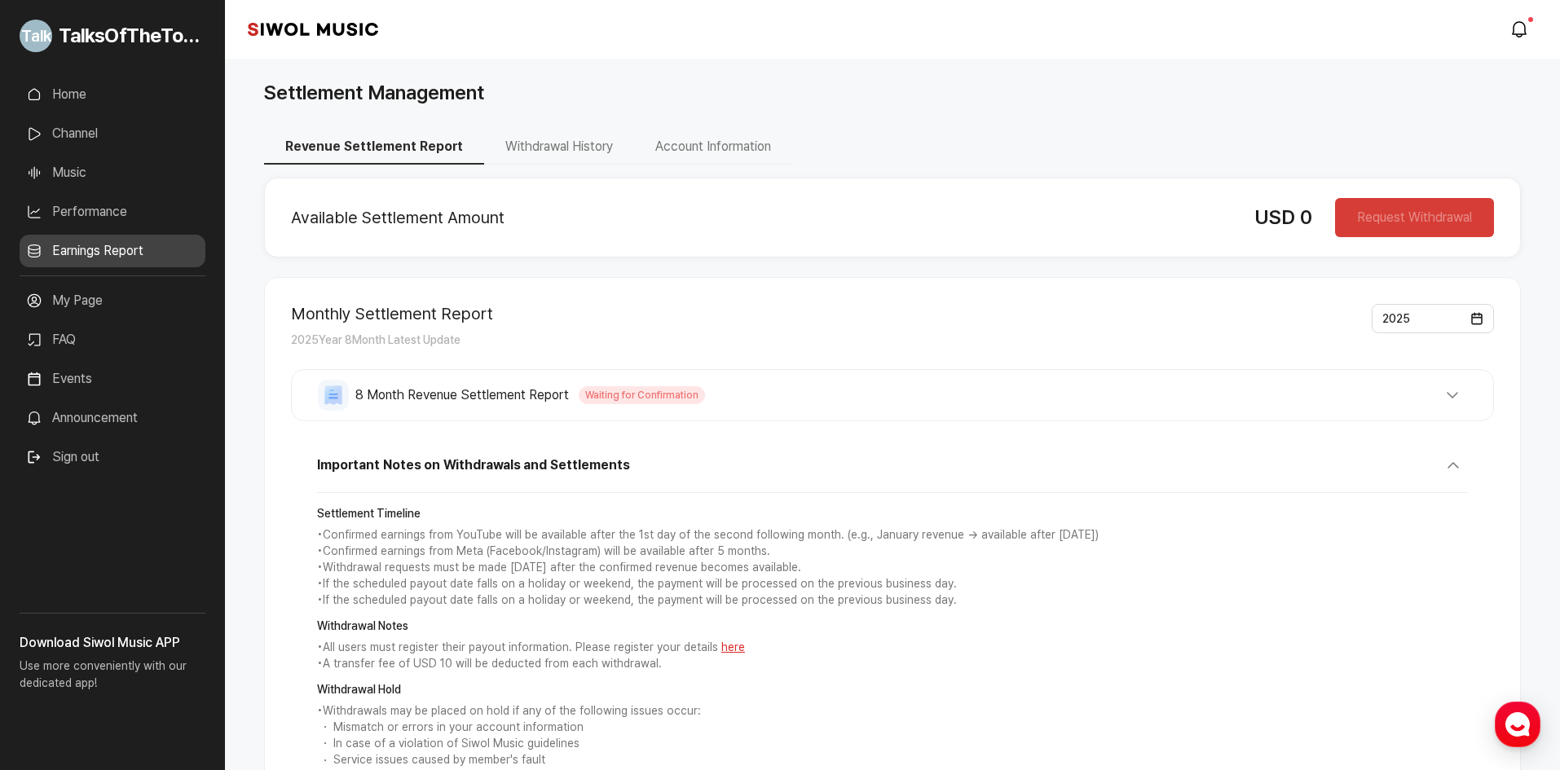
click at [145, 196] on link "Performance" at bounding box center [113, 212] width 186 height 33
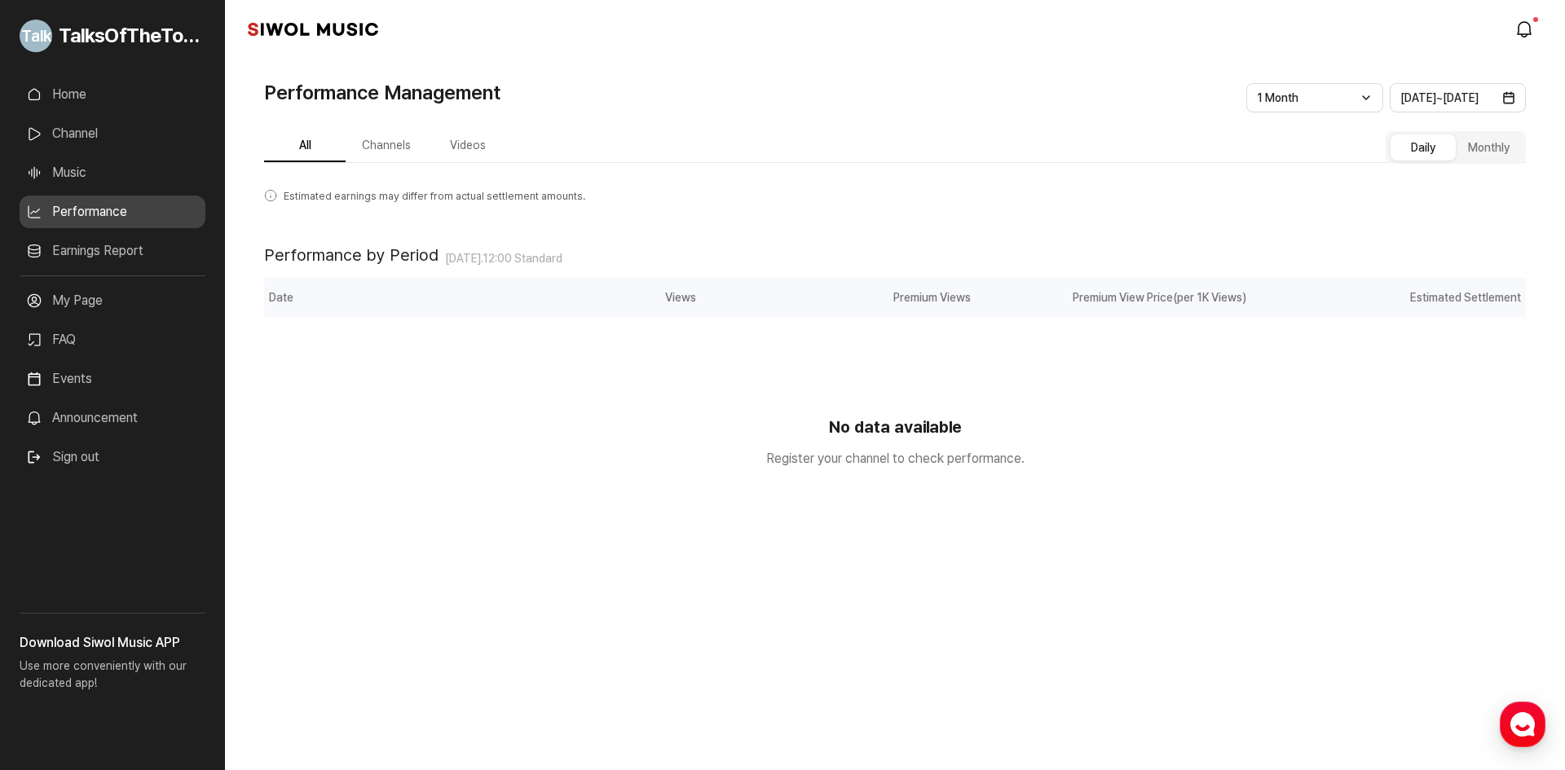
click at [115, 165] on link "Music" at bounding box center [113, 172] width 186 height 33
click at [104, 166] on link "Music" at bounding box center [113, 172] width 186 height 33
click at [48, 167] on link "Music" at bounding box center [113, 172] width 186 height 33
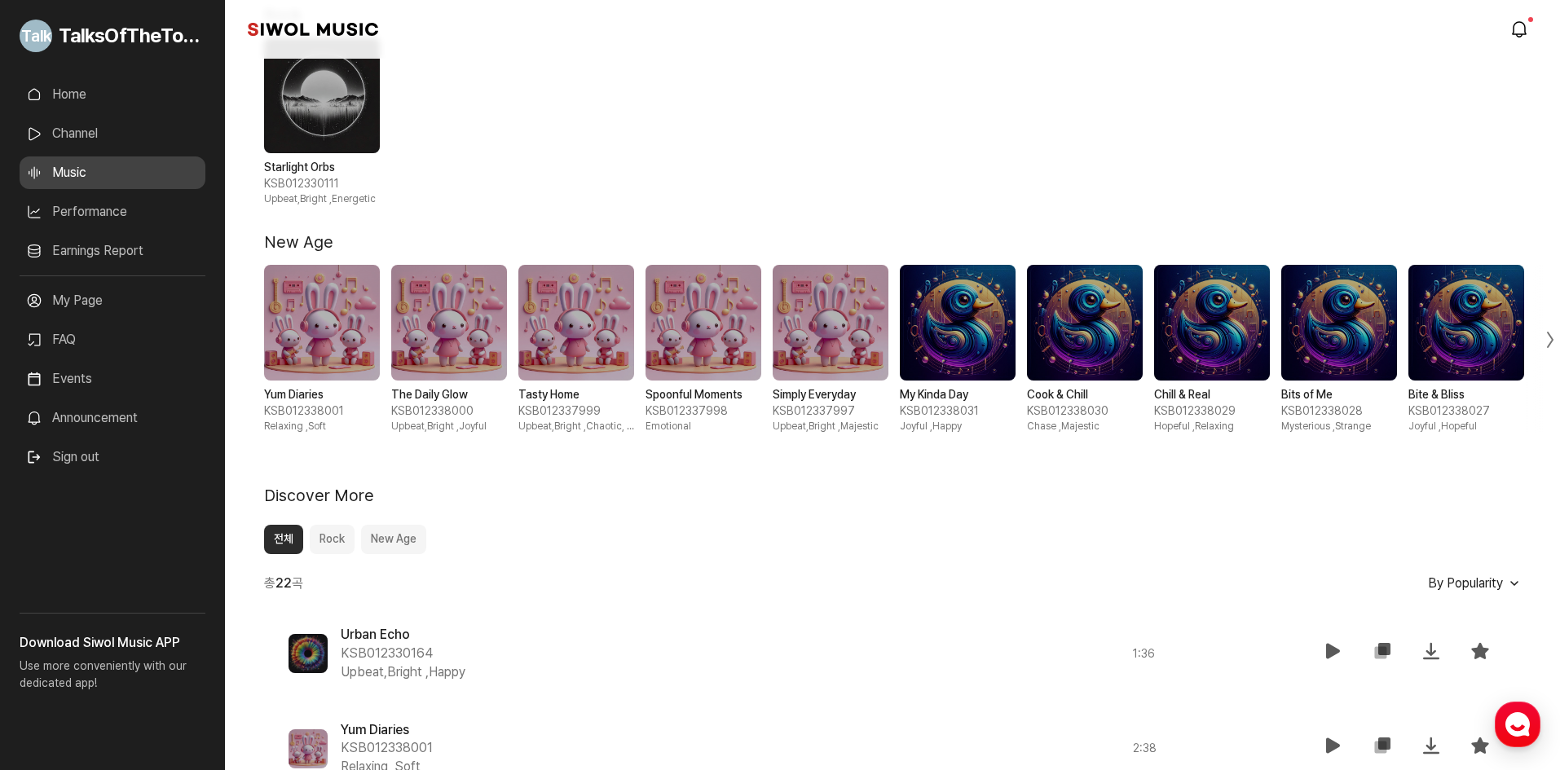
scroll to position [407, 0]
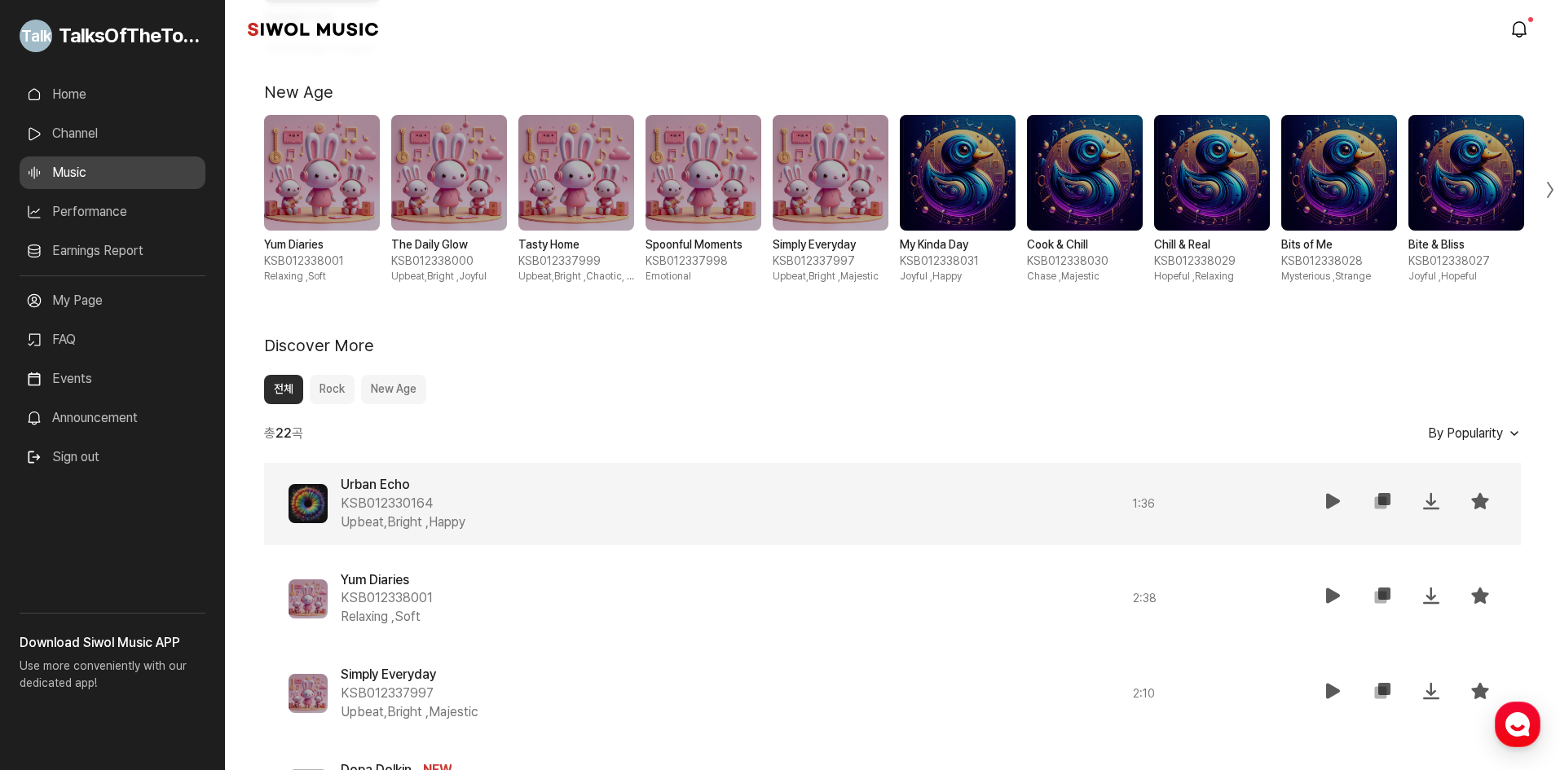
click at [1339, 499] on icon at bounding box center [1334, 501] width 20 height 20
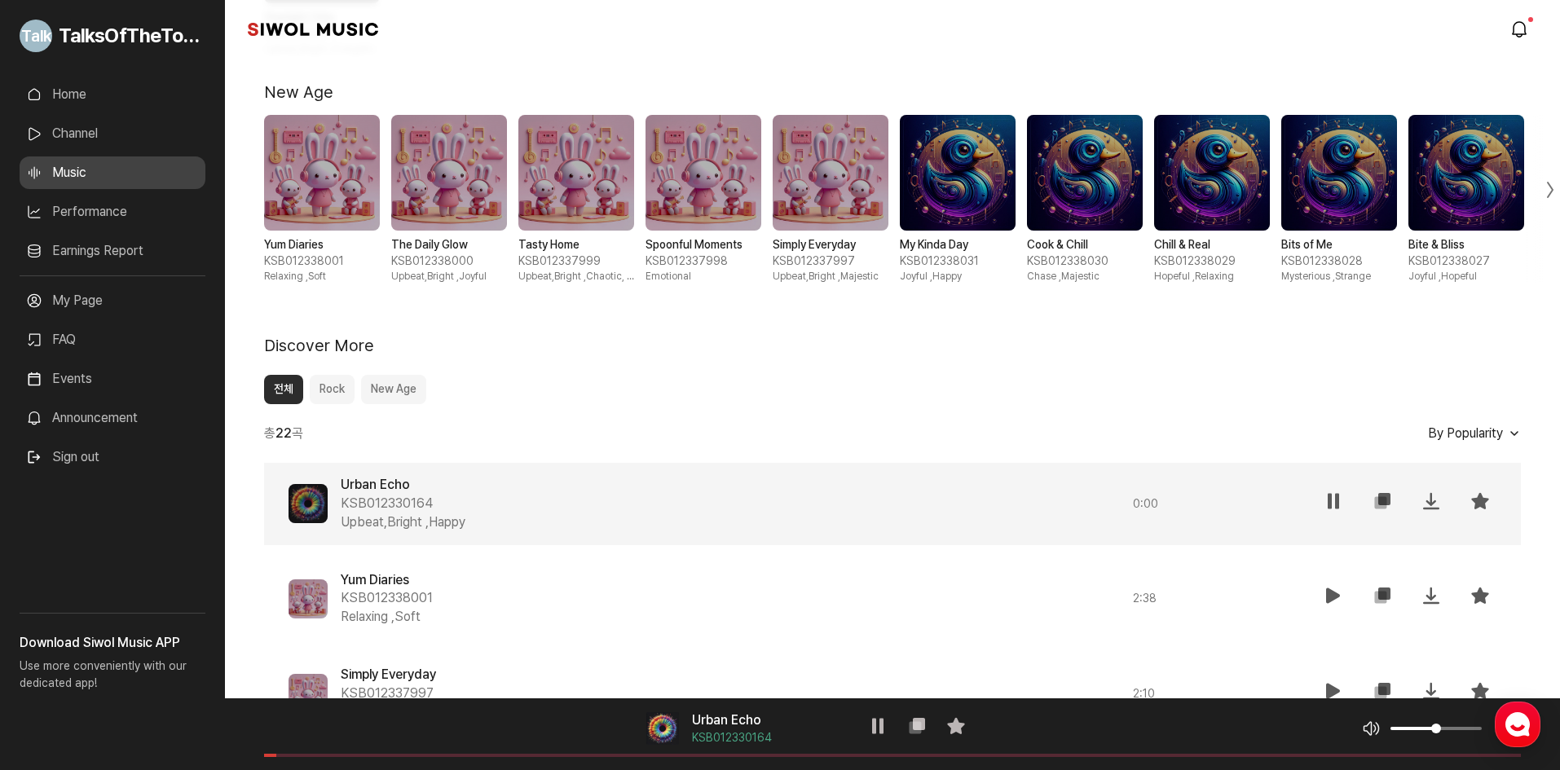
scroll to position [489, 0]
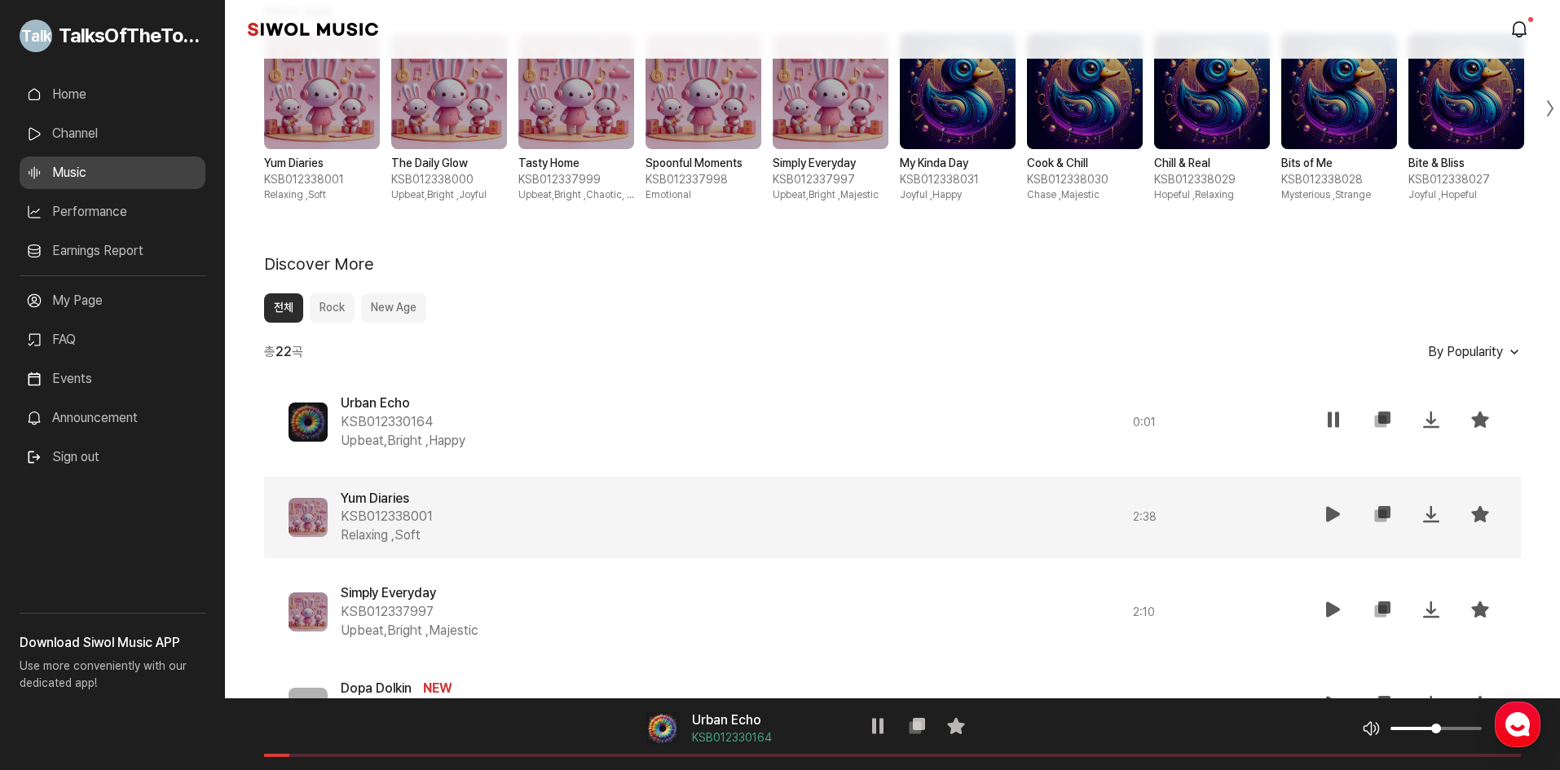
click at [1337, 519] on icon at bounding box center [1334, 514] width 20 height 20
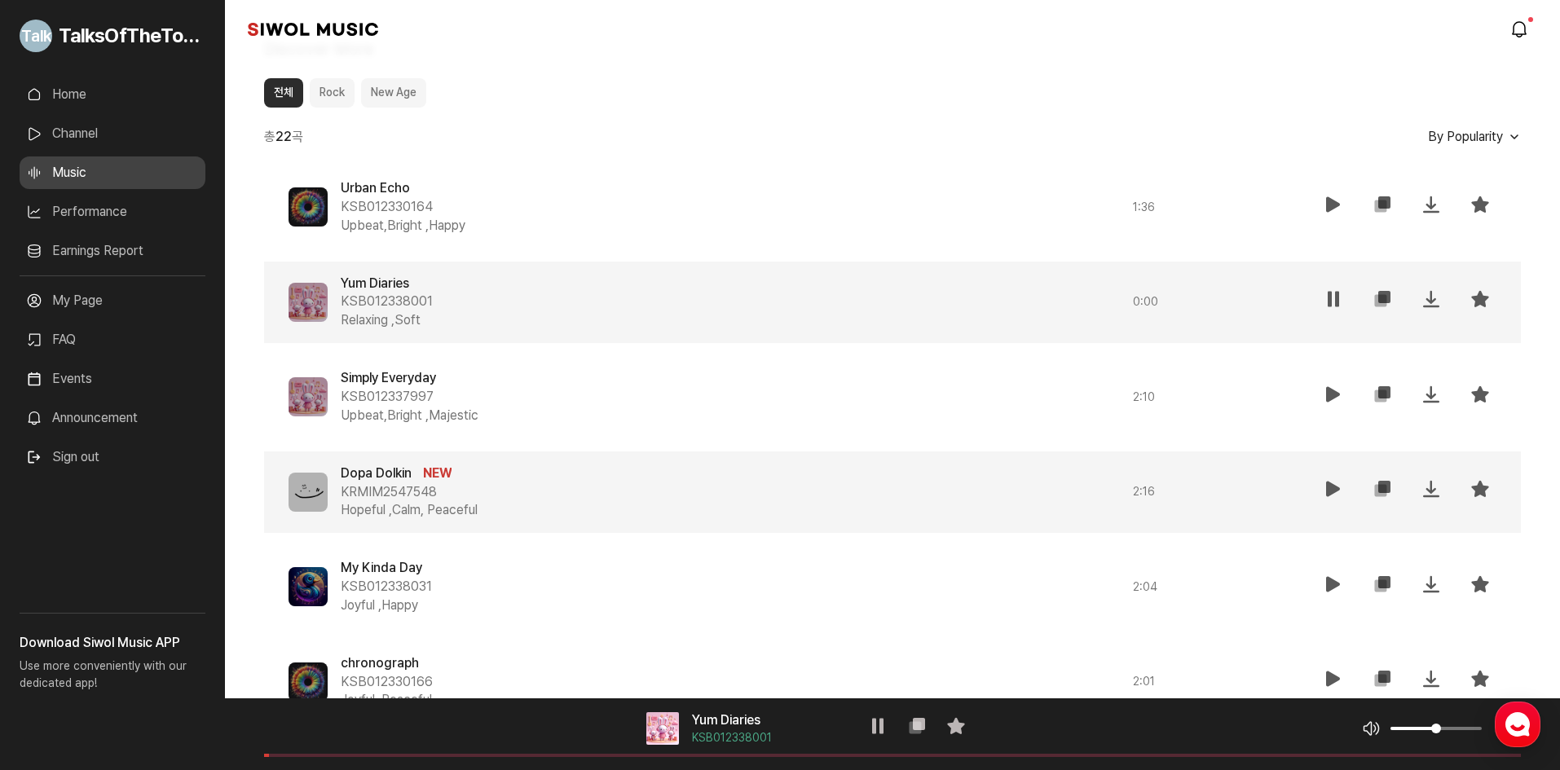
scroll to position [733, 0]
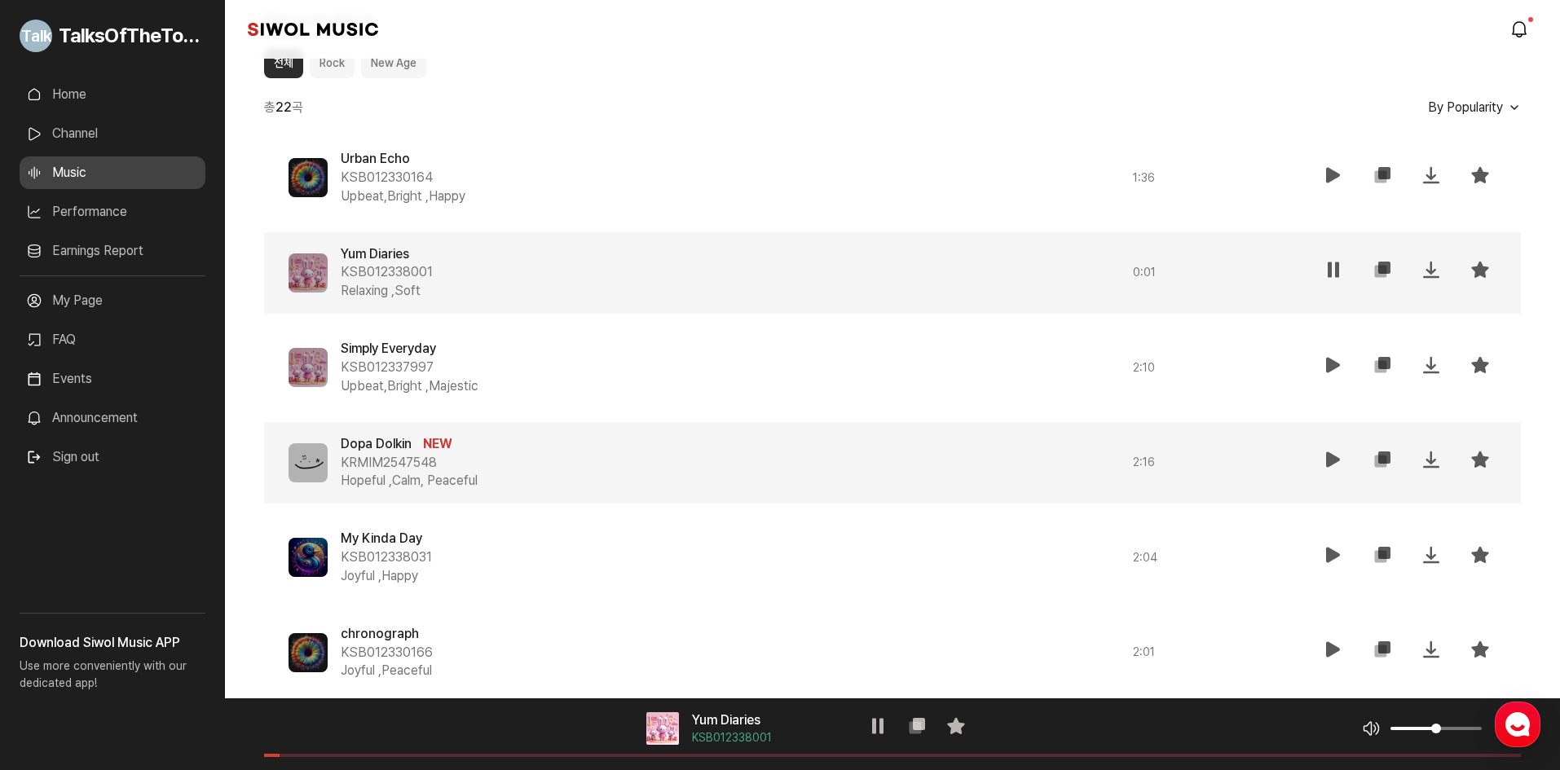
click at [1338, 456] on icon at bounding box center [1334, 460] width 20 height 20
click at [513, 751] on div "음악 플레이어 Dopa Dolkin KRMIM2547548 재생 복사 즐겨찾기 음악 볼륨 조절 음원 길이" at bounding box center [892, 734] width 1335 height 72
click at [513, 755] on span at bounding box center [892, 755] width 1257 height 3
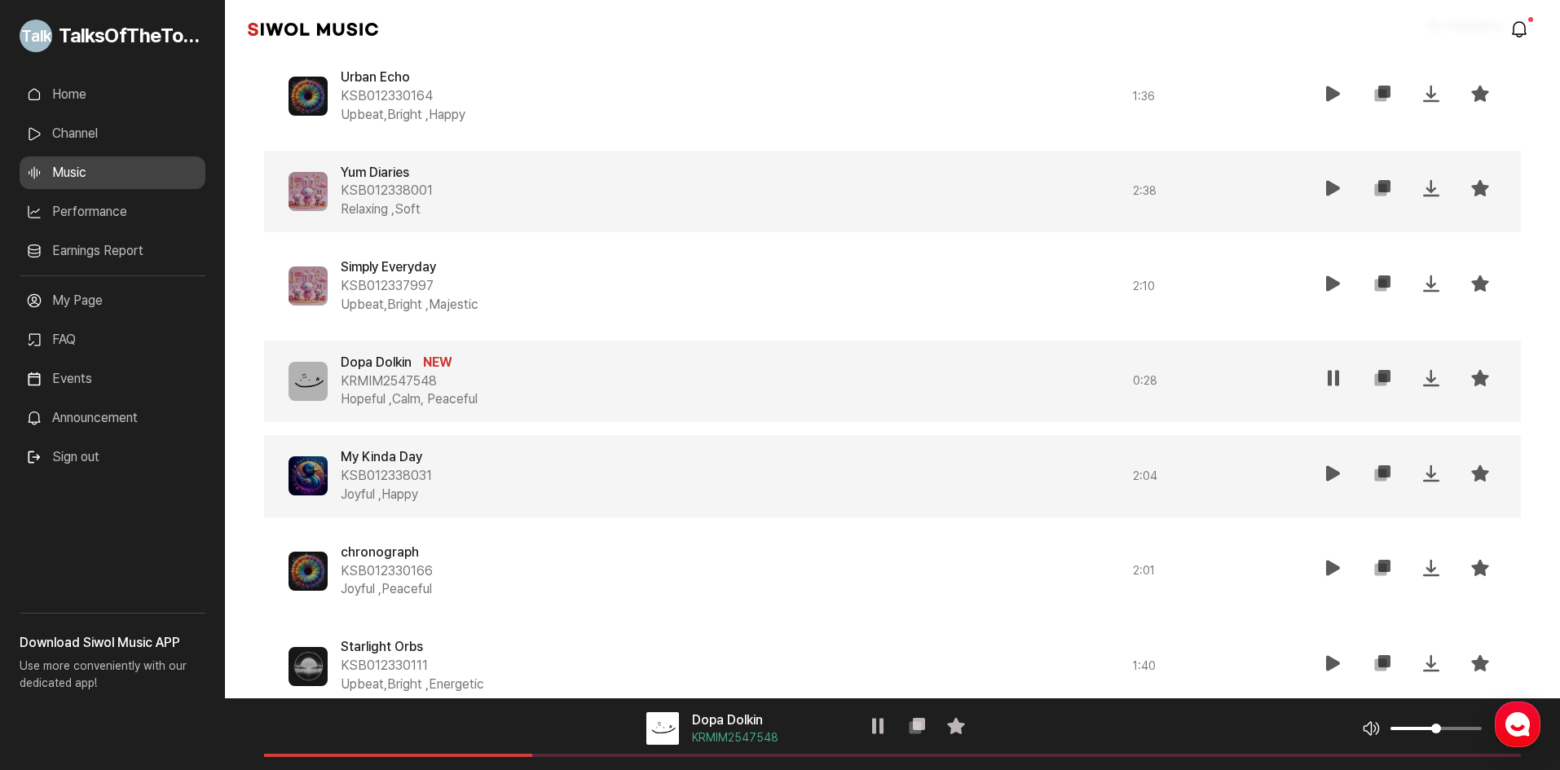
click at [1336, 471] on icon at bounding box center [1334, 474] width 20 height 20
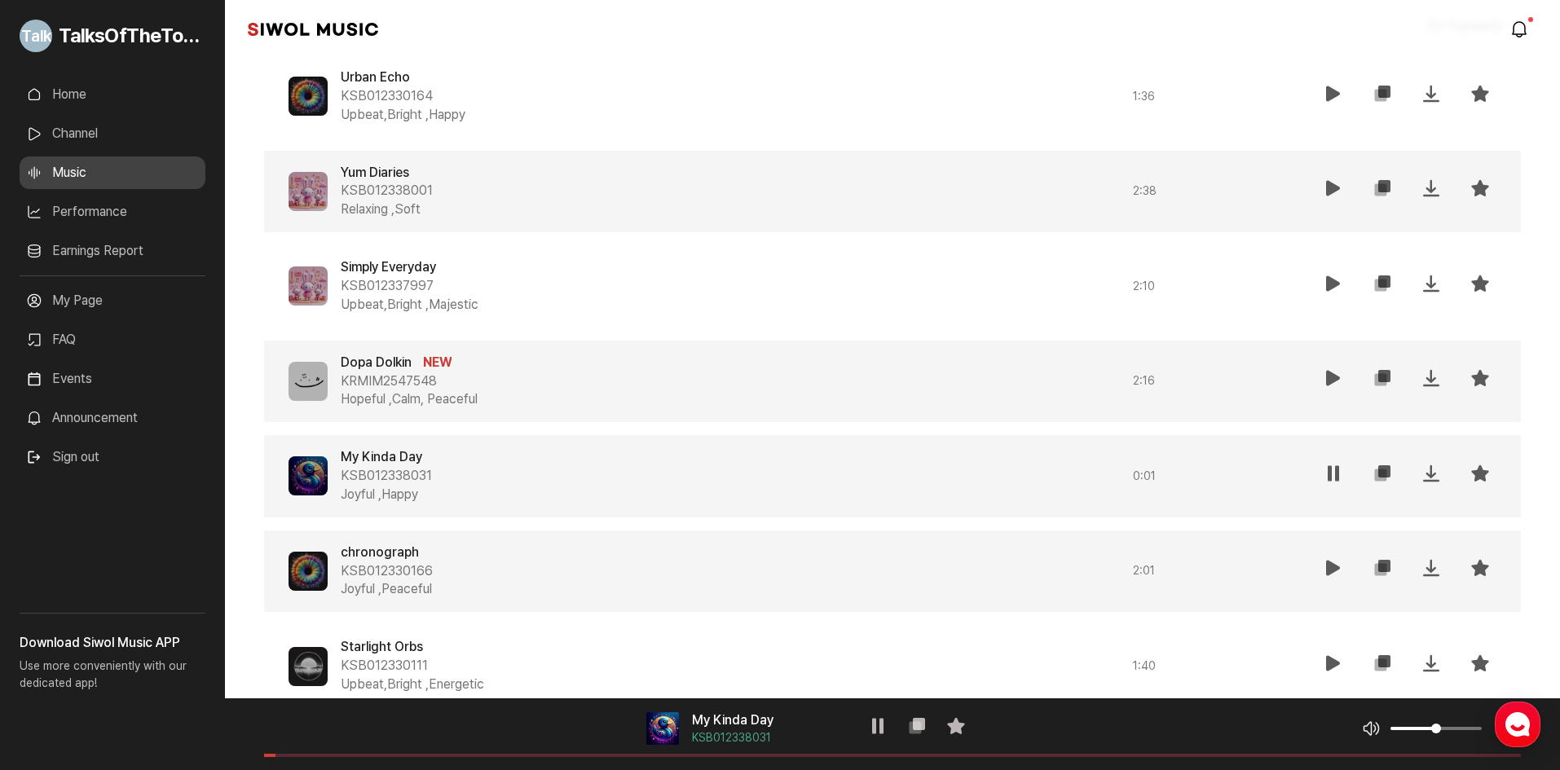
scroll to position [896, 0]
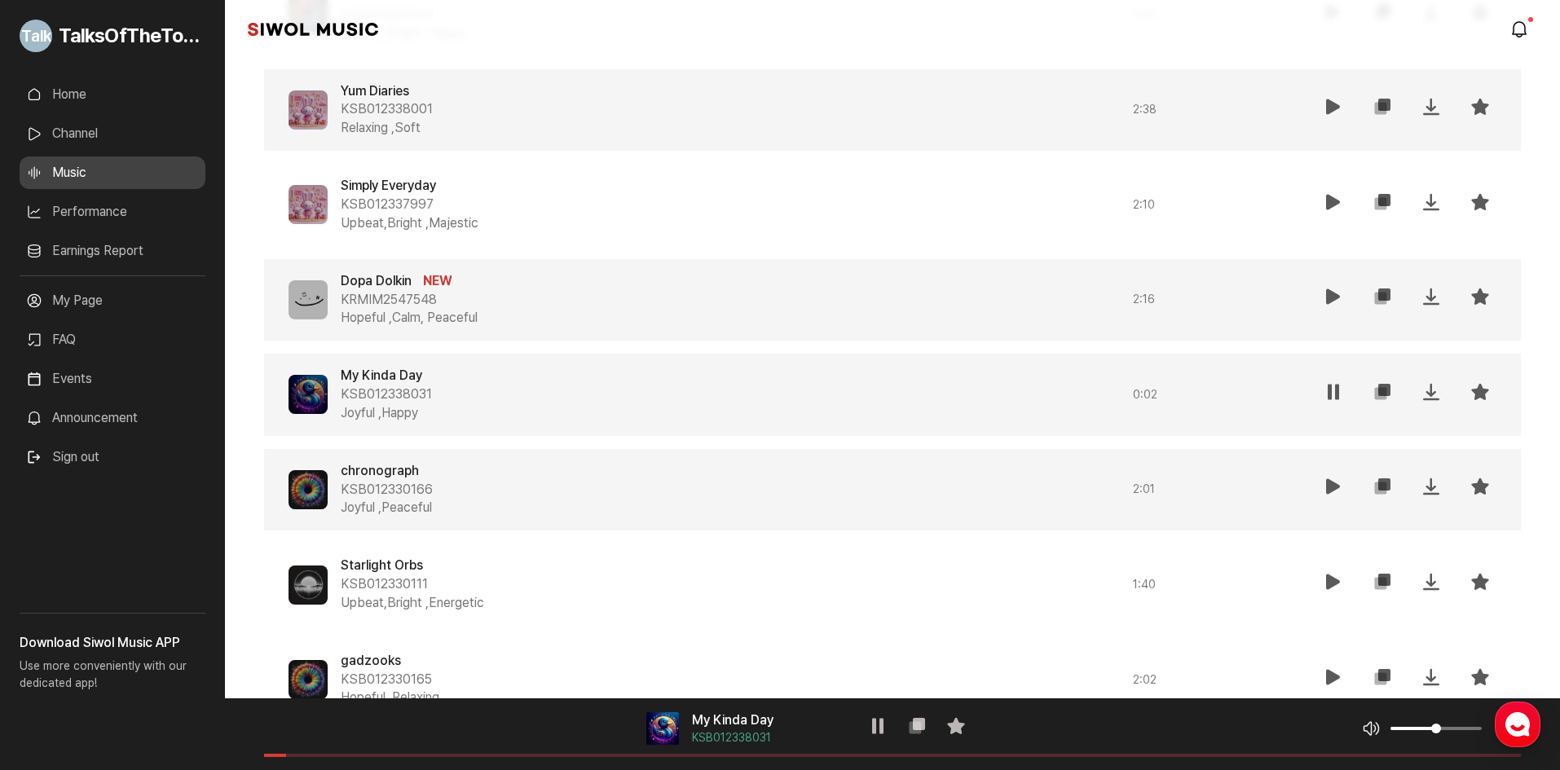
click at [1337, 488] on icon at bounding box center [1334, 487] width 20 height 20
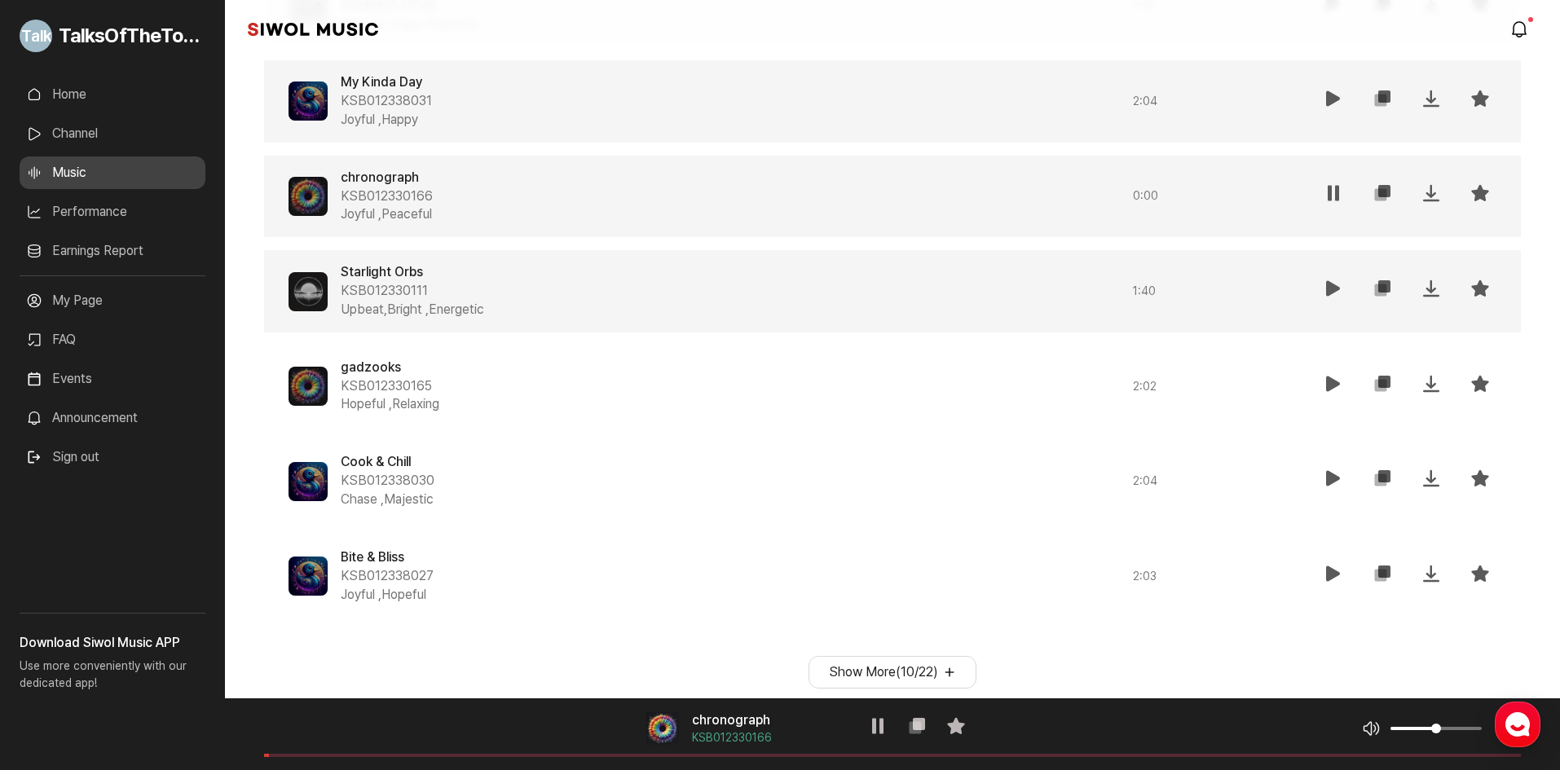
scroll to position [1218, 0]
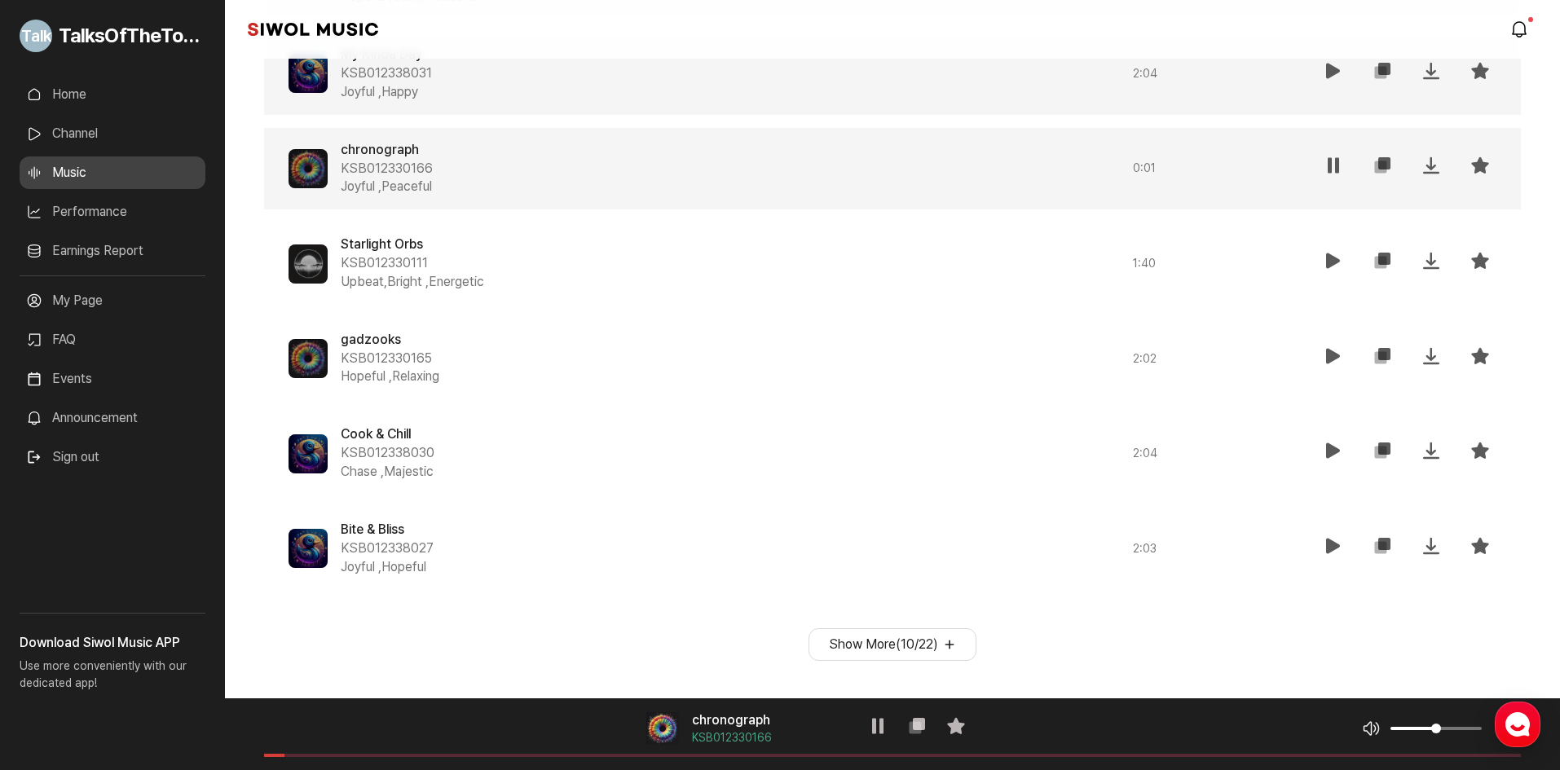
click at [963, 644] on button "Show More ( 10 / 22 )" at bounding box center [892, 644] width 168 height 33
click at [954, 644] on button "Show More ( 10 / 22 )" at bounding box center [892, 644] width 168 height 33
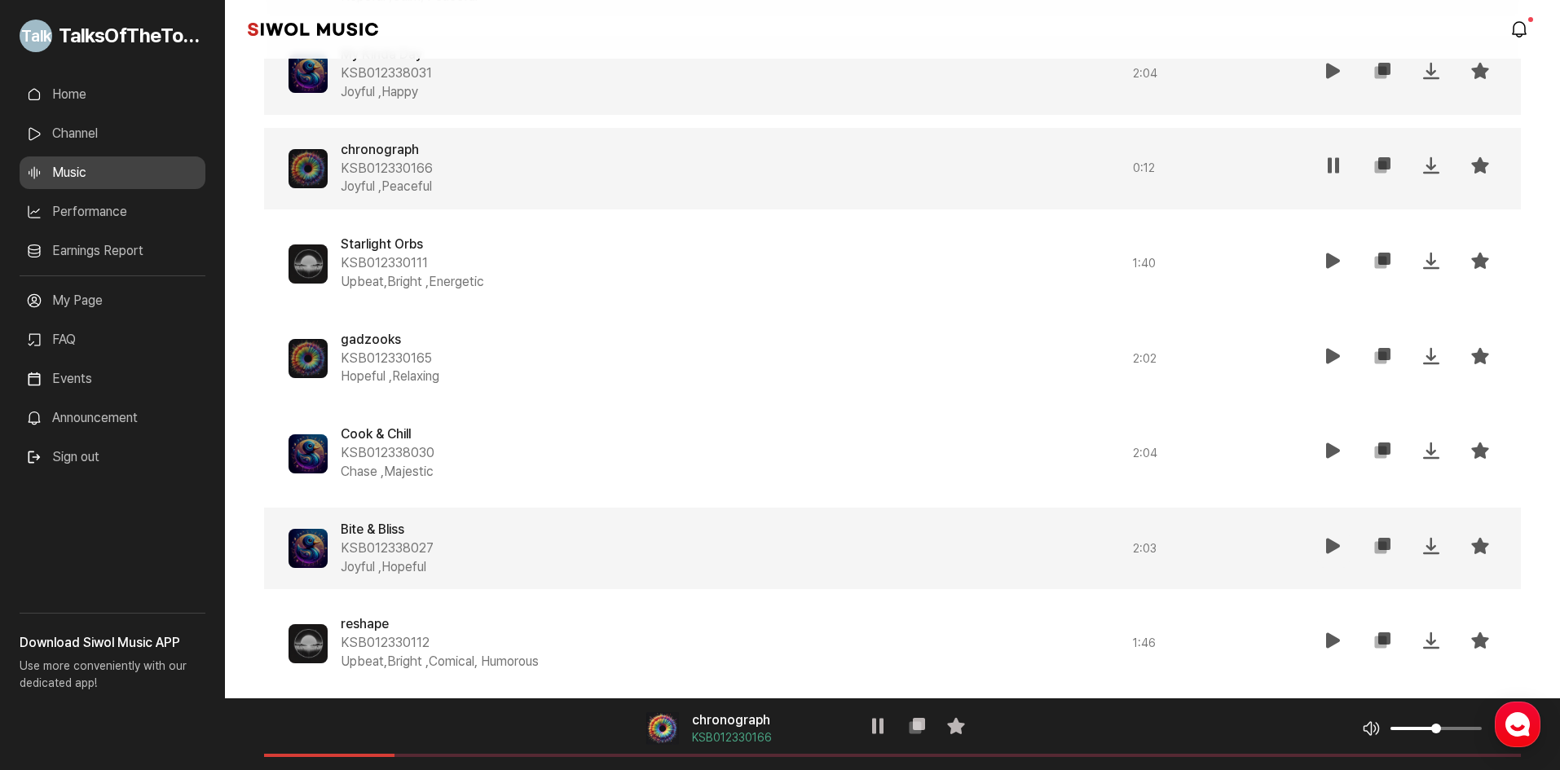
click at [1338, 553] on icon at bounding box center [1334, 546] width 20 height 20
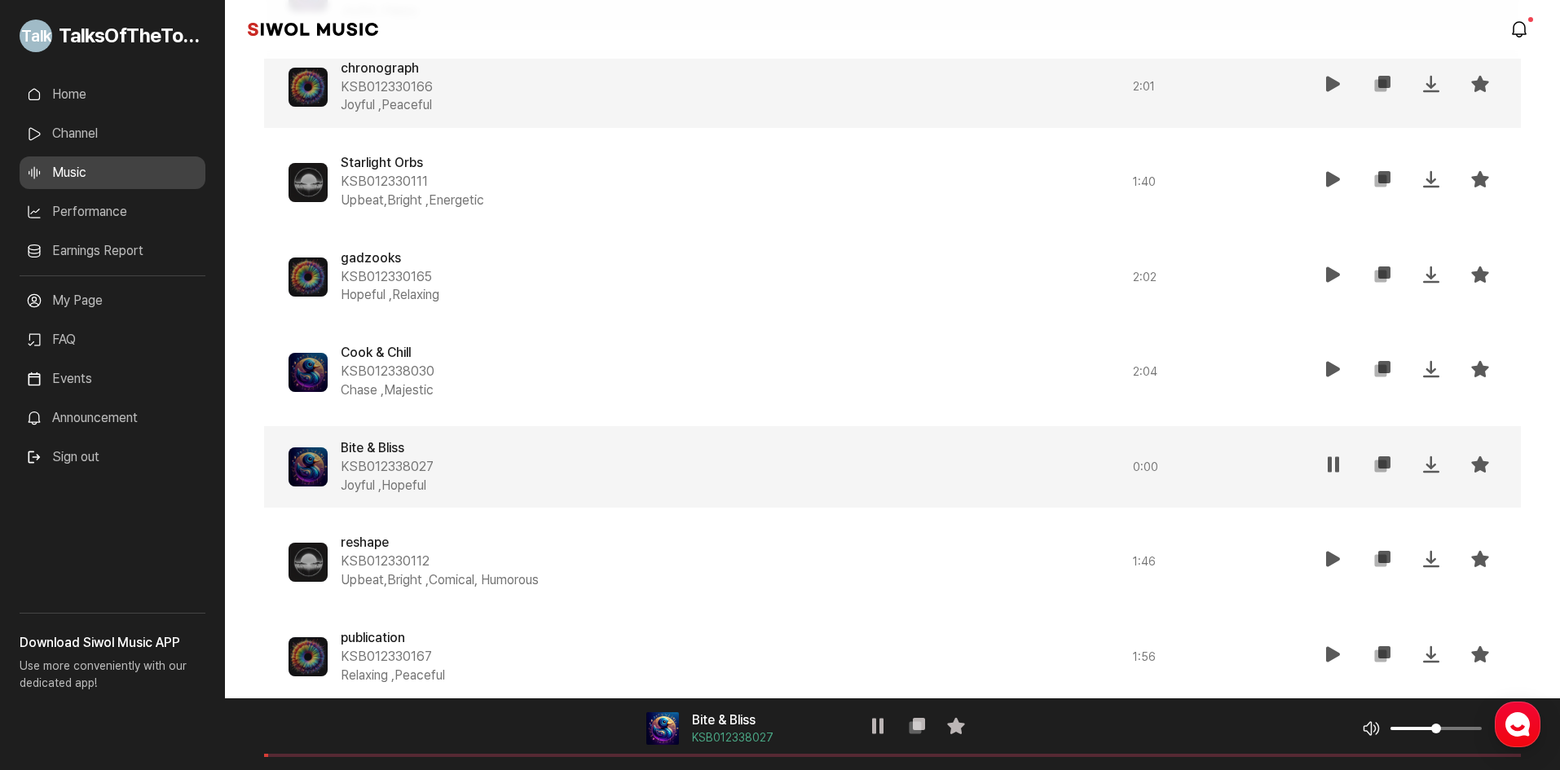
scroll to position [1381, 0]
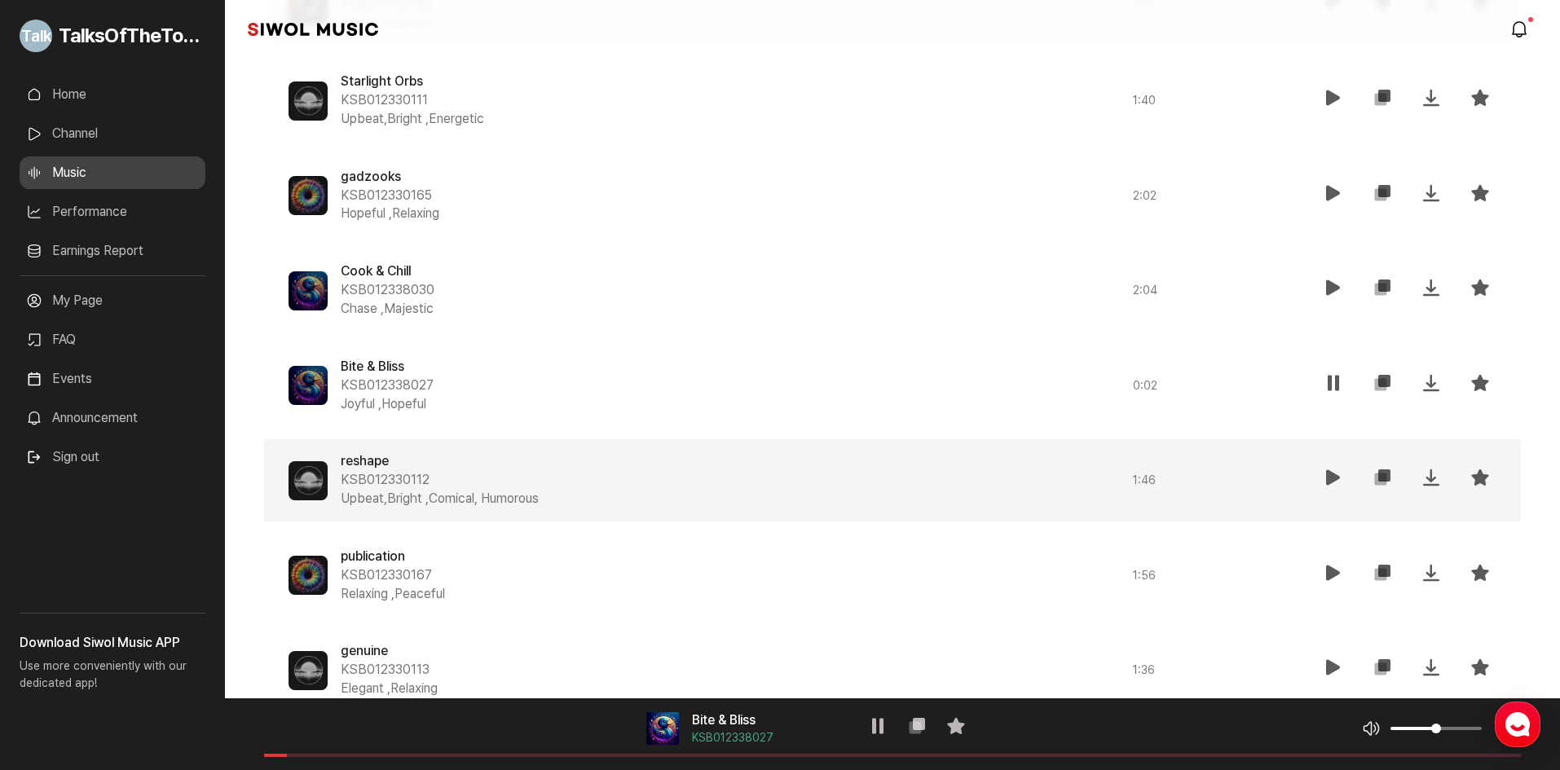
click at [1326, 477] on icon at bounding box center [1334, 478] width 20 height 20
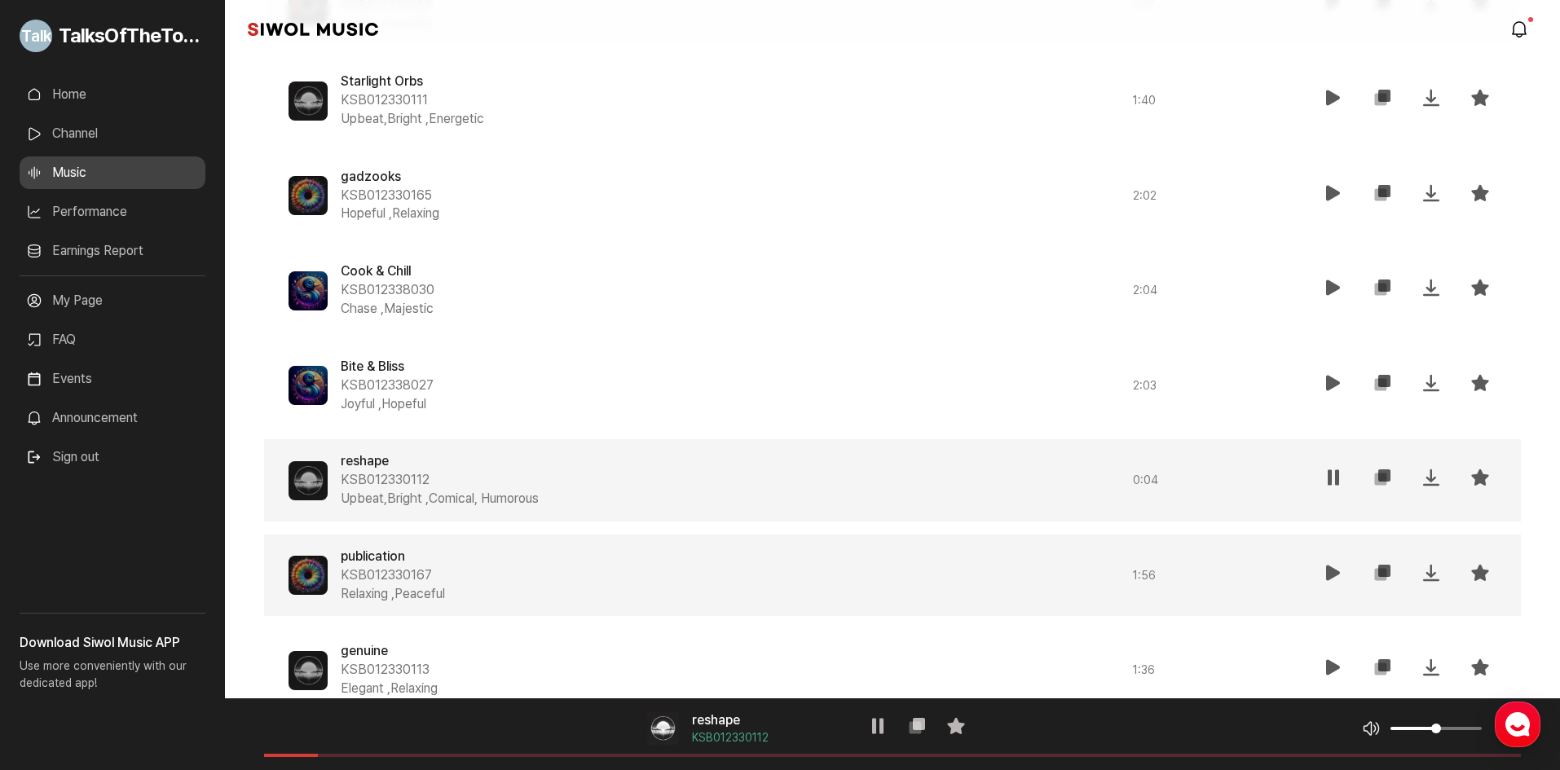
click at [1337, 574] on icon at bounding box center [1334, 573] width 20 height 20
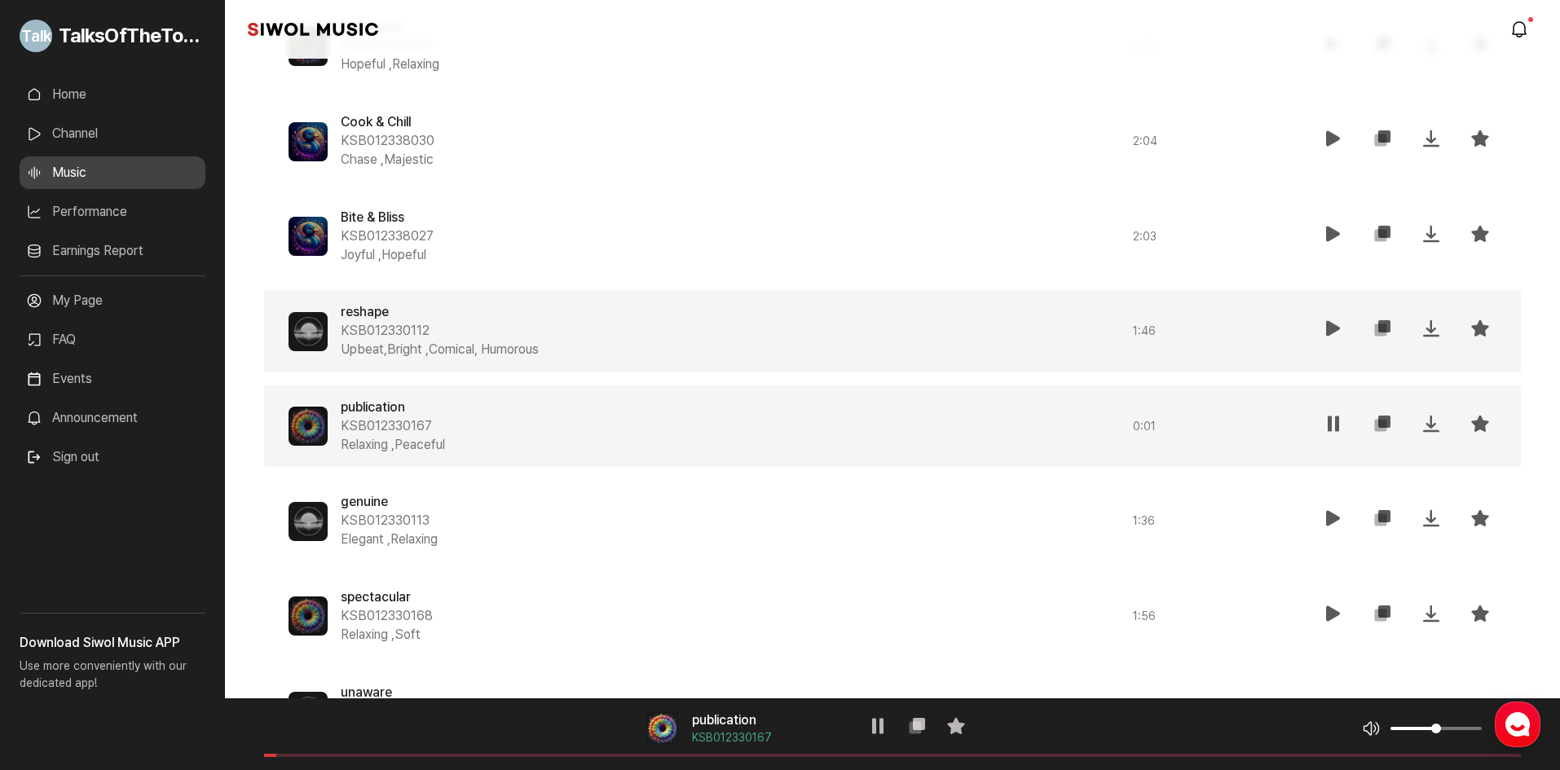
scroll to position [1544, 0]
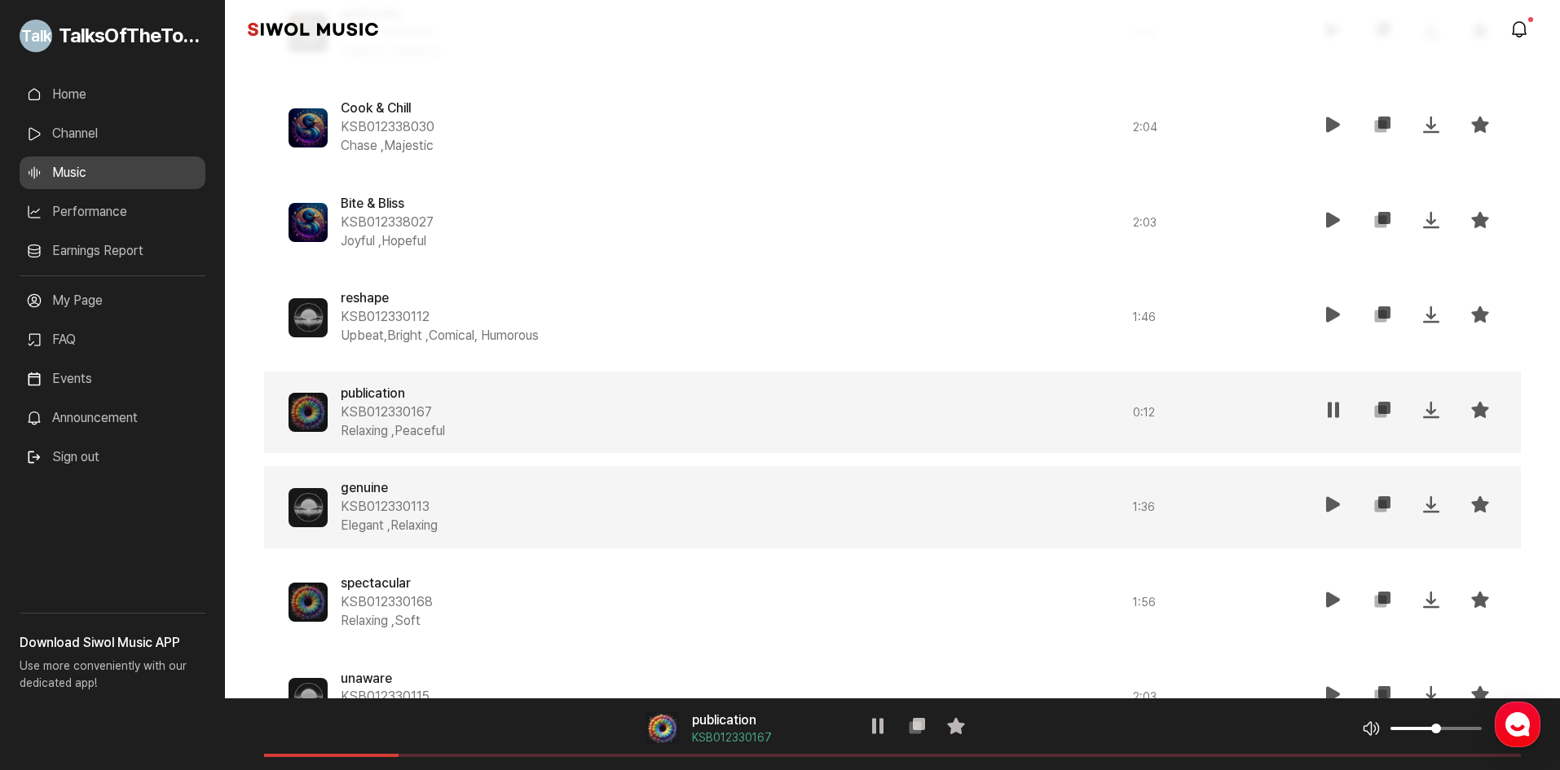
click at [1334, 509] on icon at bounding box center [1334, 505] width 20 height 20
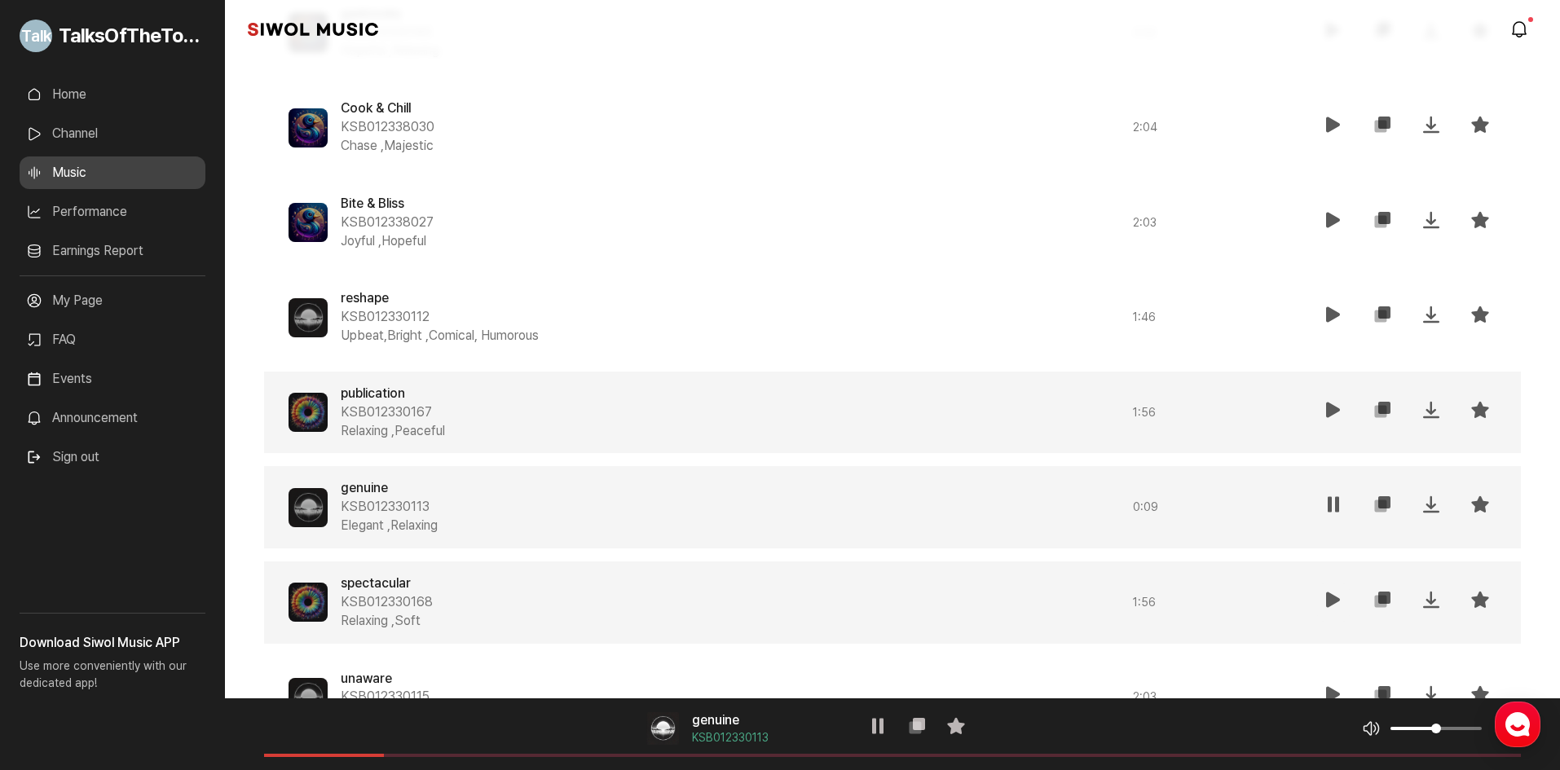
click at [1330, 592] on icon at bounding box center [1334, 600] width 20 height 20
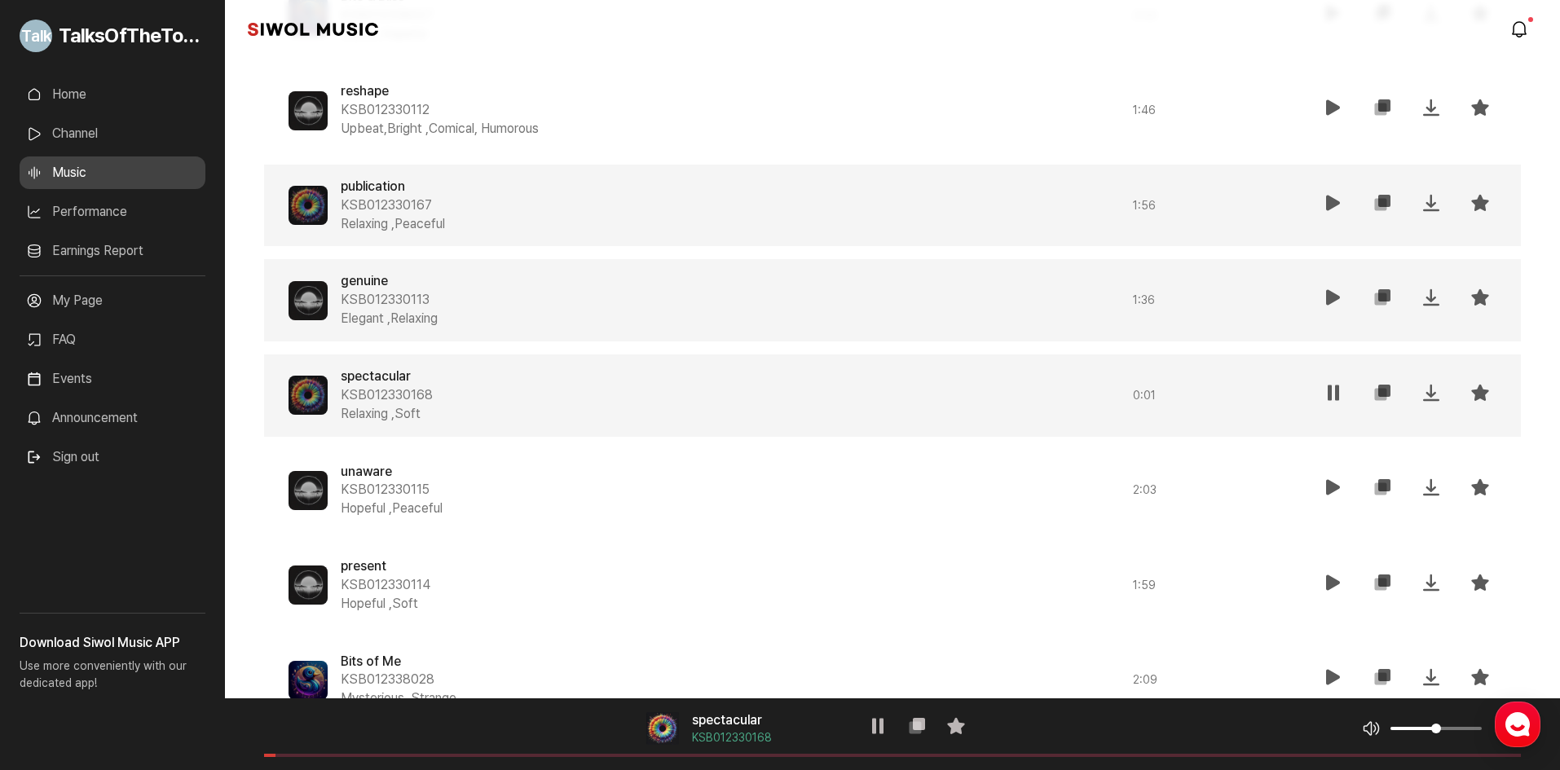
scroll to position [1788, 0]
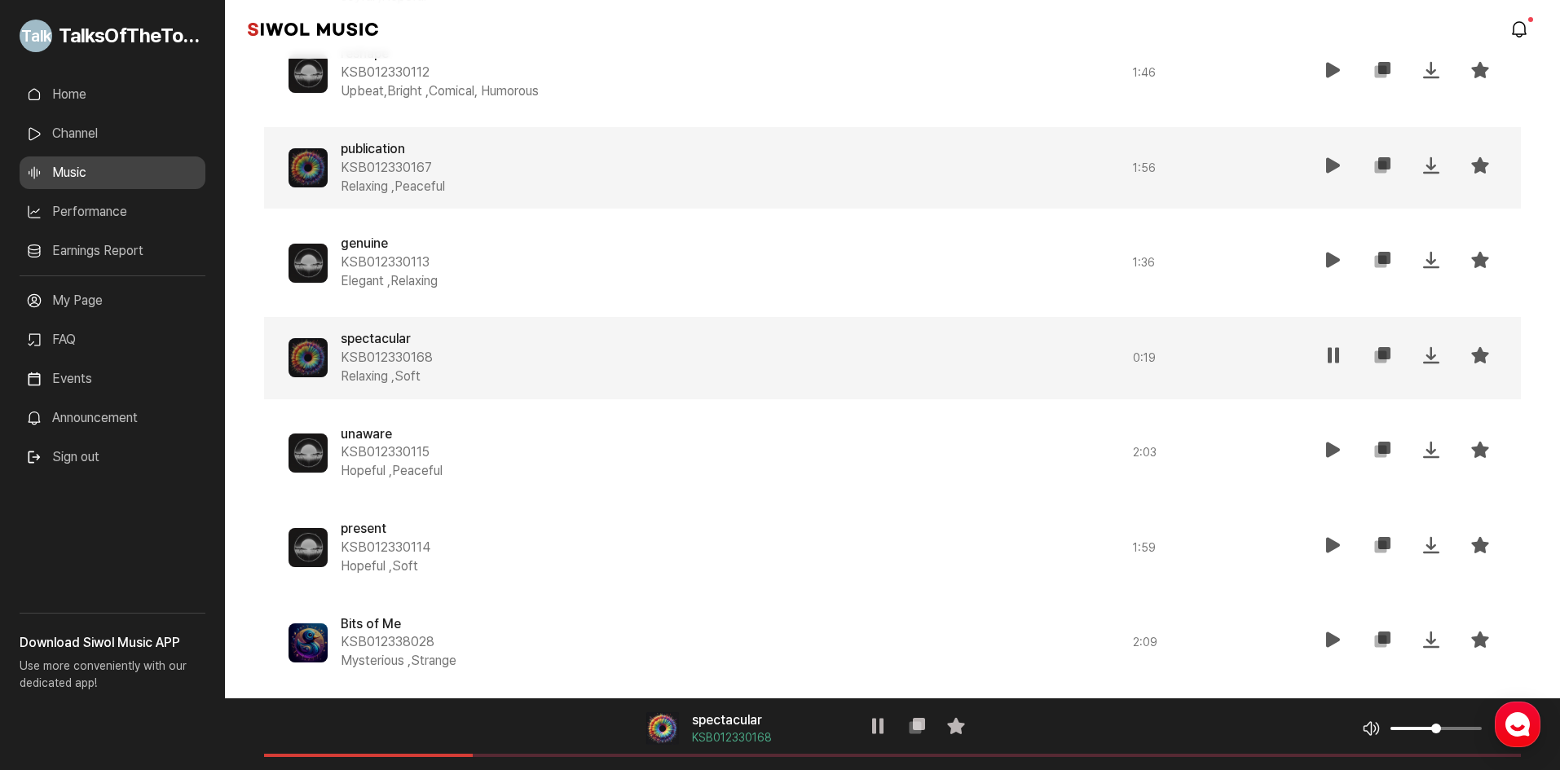
click at [1328, 330] on div "spectacular KSB012330168 Relaxing , Soft 0:19 재생 복사 저장 즐겨찾기" at bounding box center [892, 358] width 1257 height 82
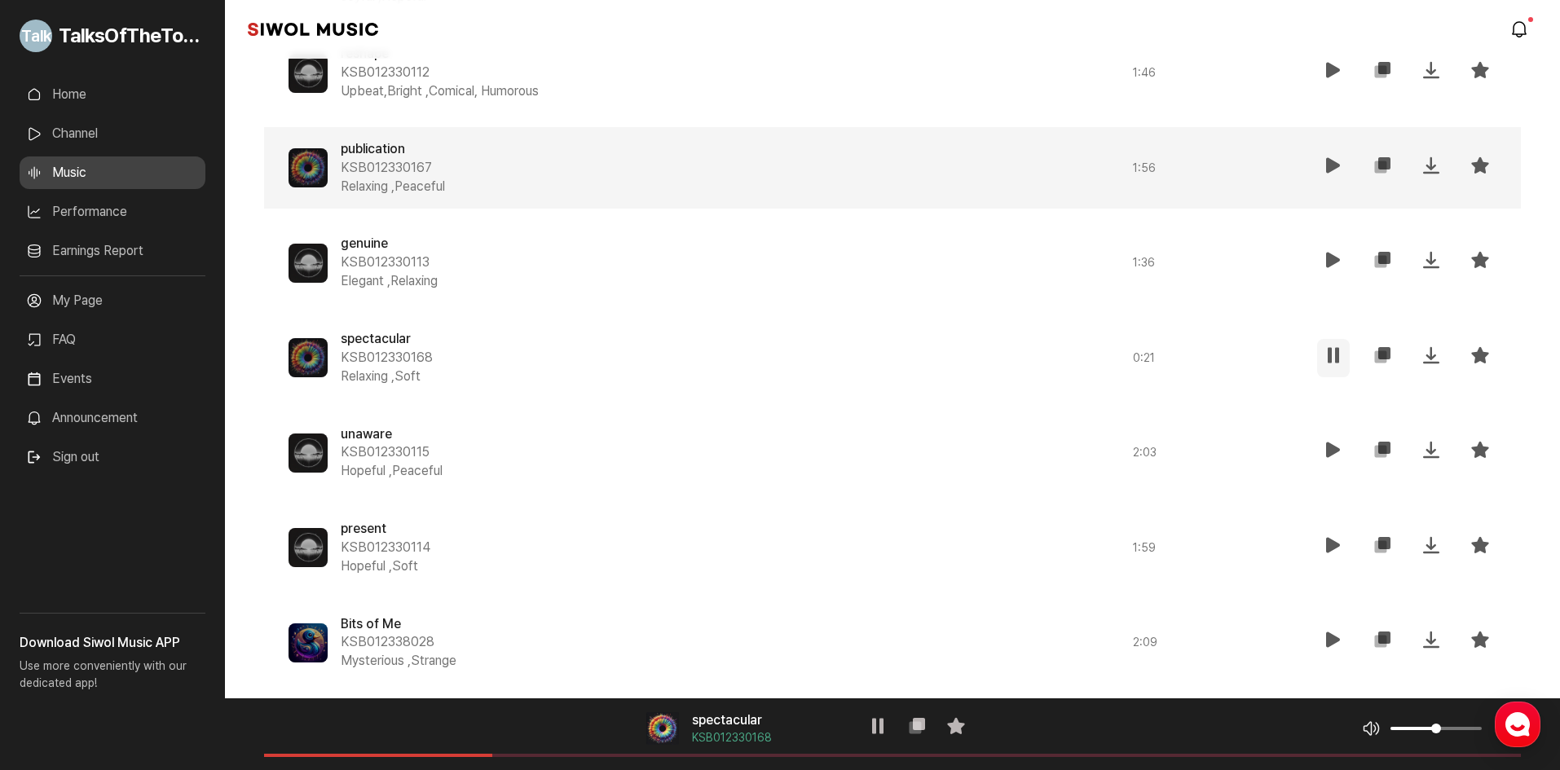
click at [1331, 353] on icon at bounding box center [1334, 356] width 20 height 20
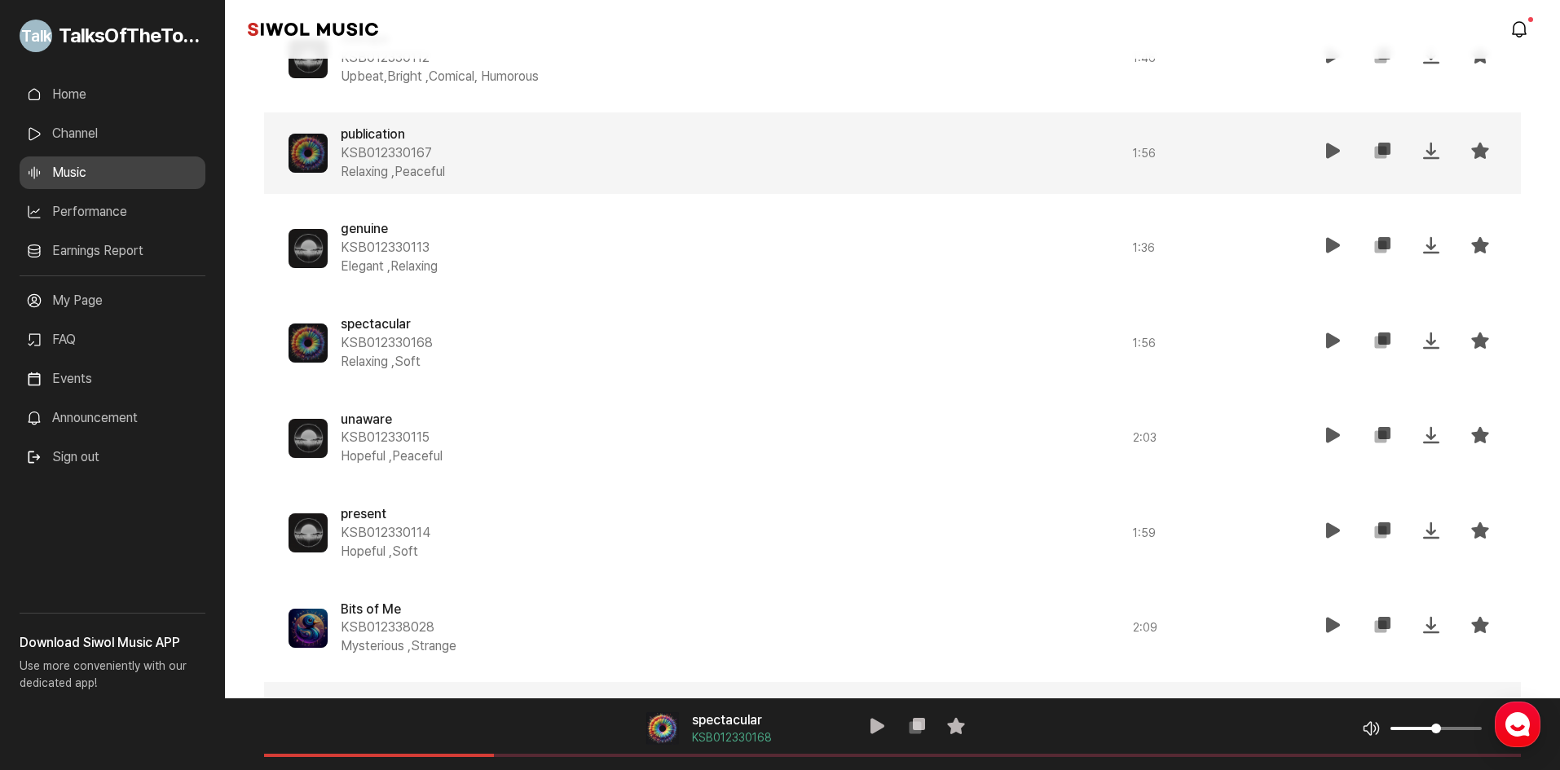
scroll to position [1787, 0]
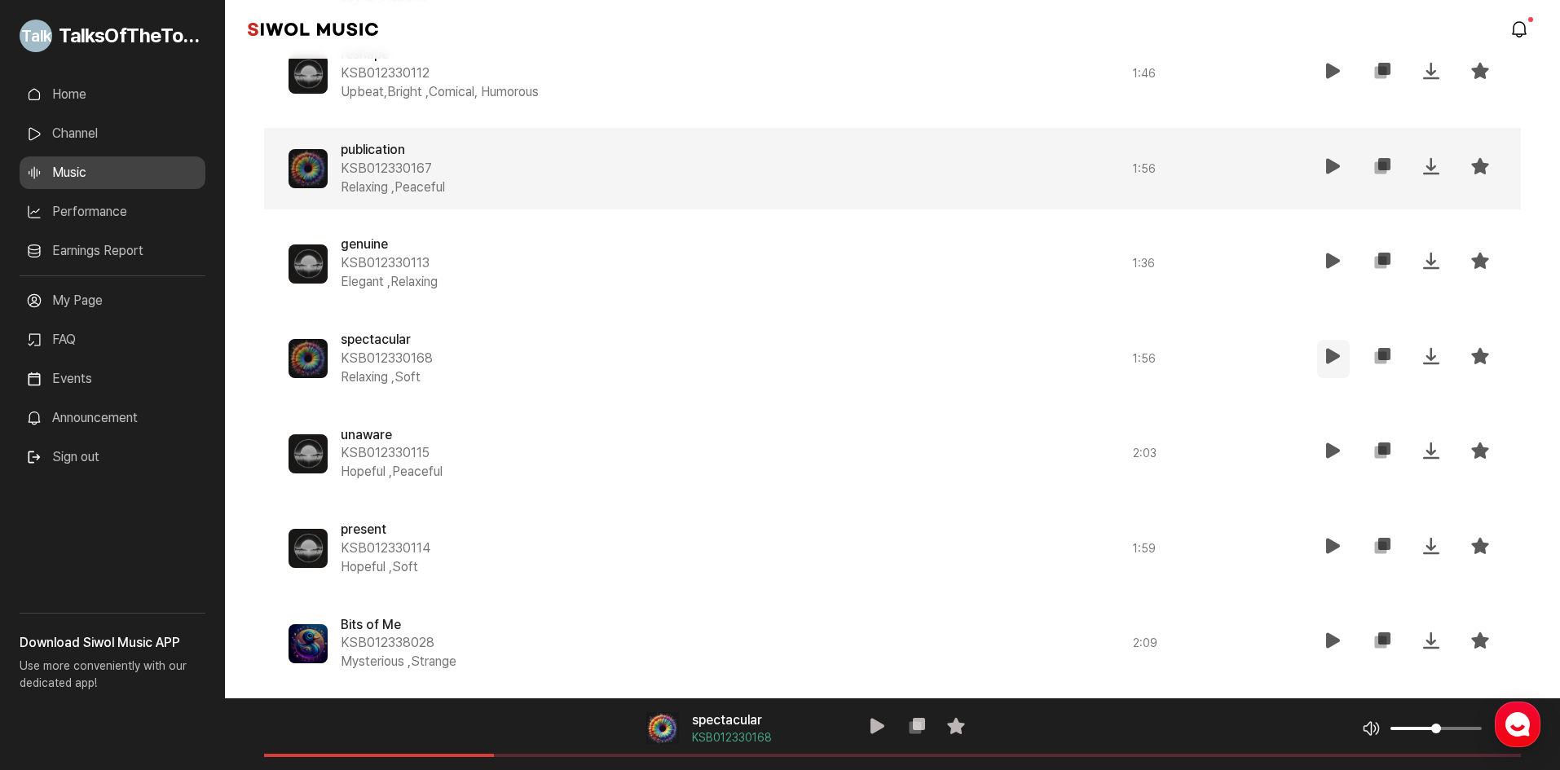
click at [1338, 360] on icon at bounding box center [1334, 356] width 20 height 20
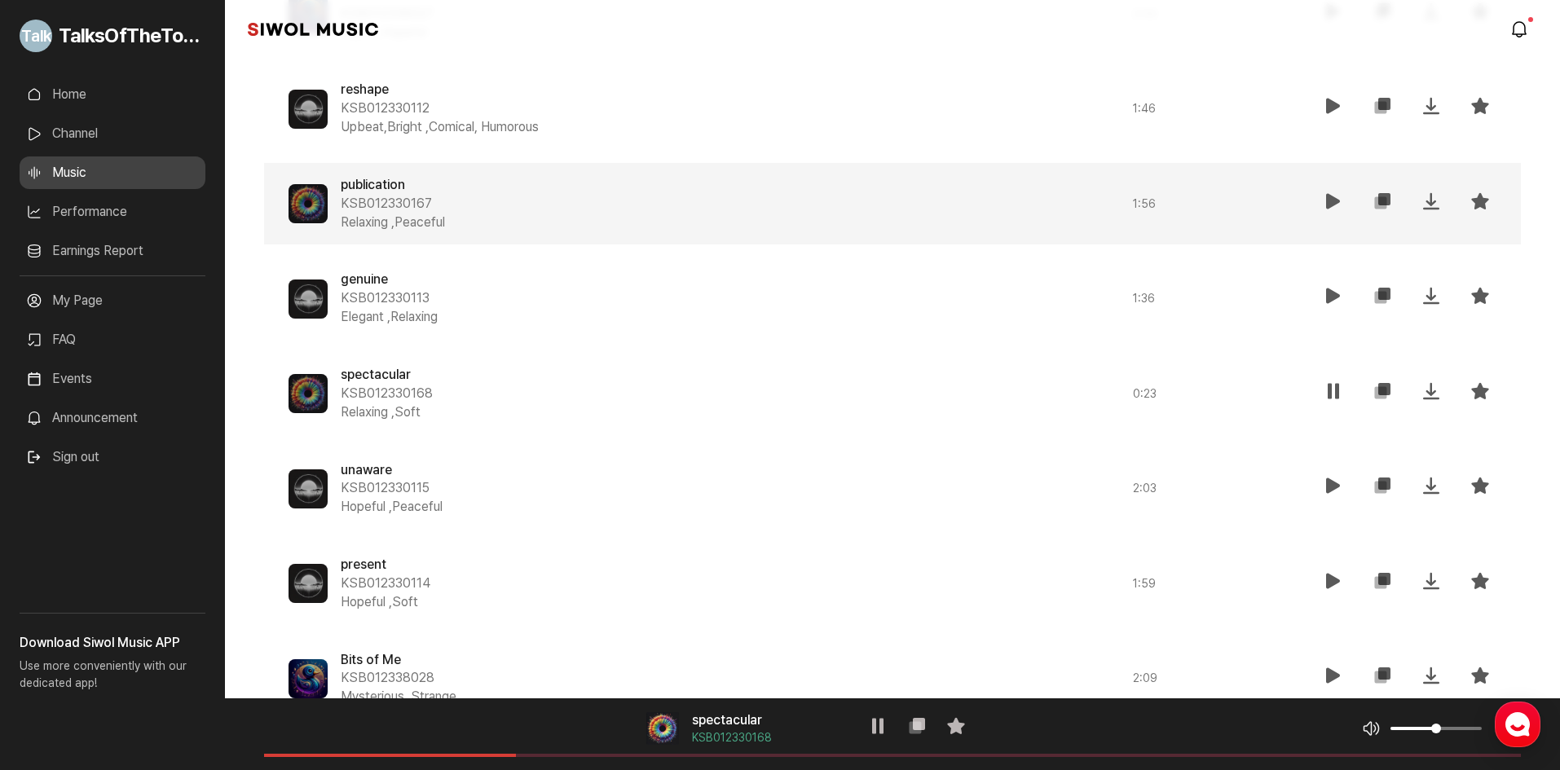
click at [1339, 359] on div "spectacular KSB012330168 Relaxing , Soft 0:23 재생 복사 저장 즐겨찾기" at bounding box center [892, 394] width 1257 height 82
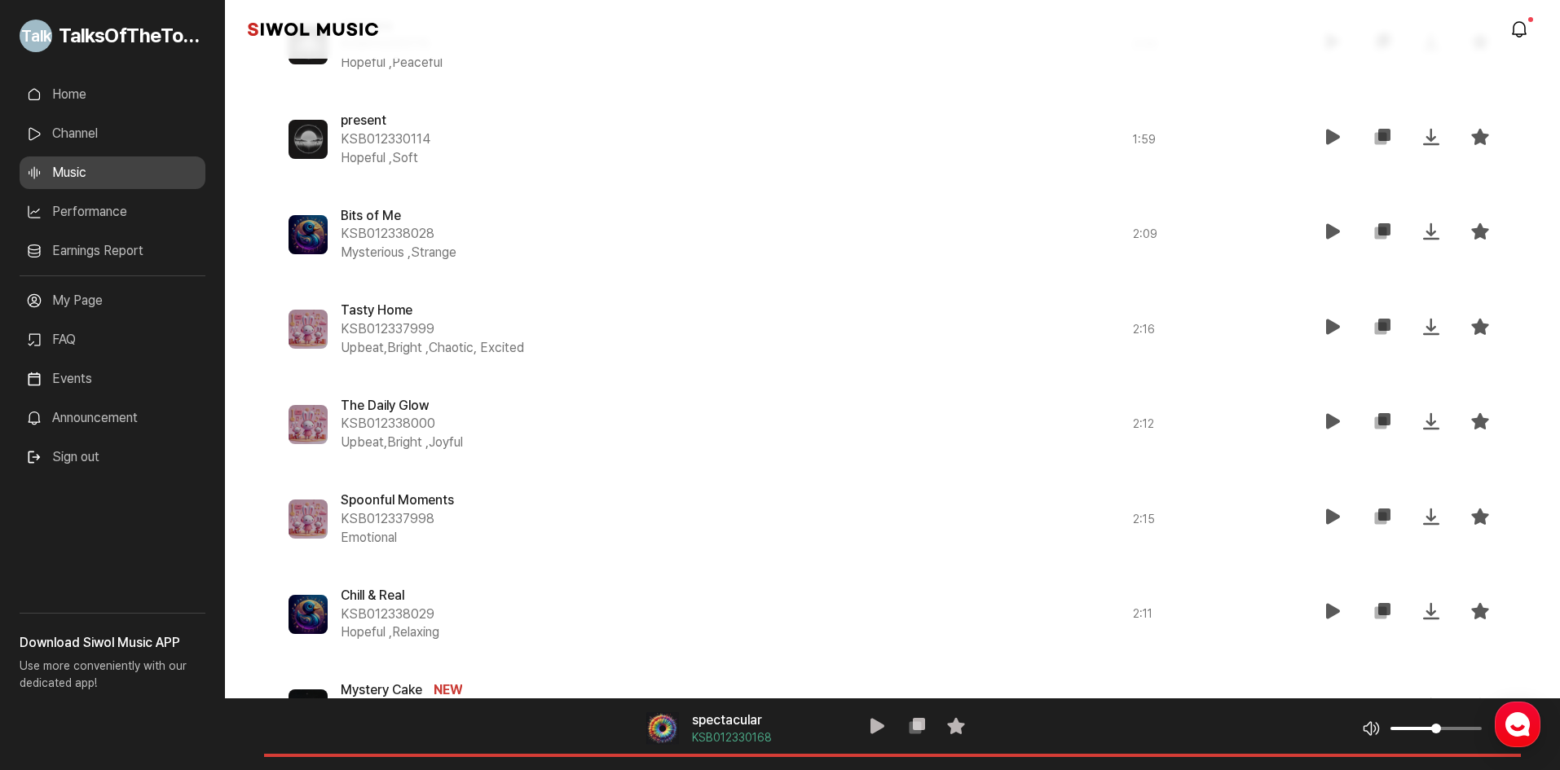
scroll to position [1950, 0]
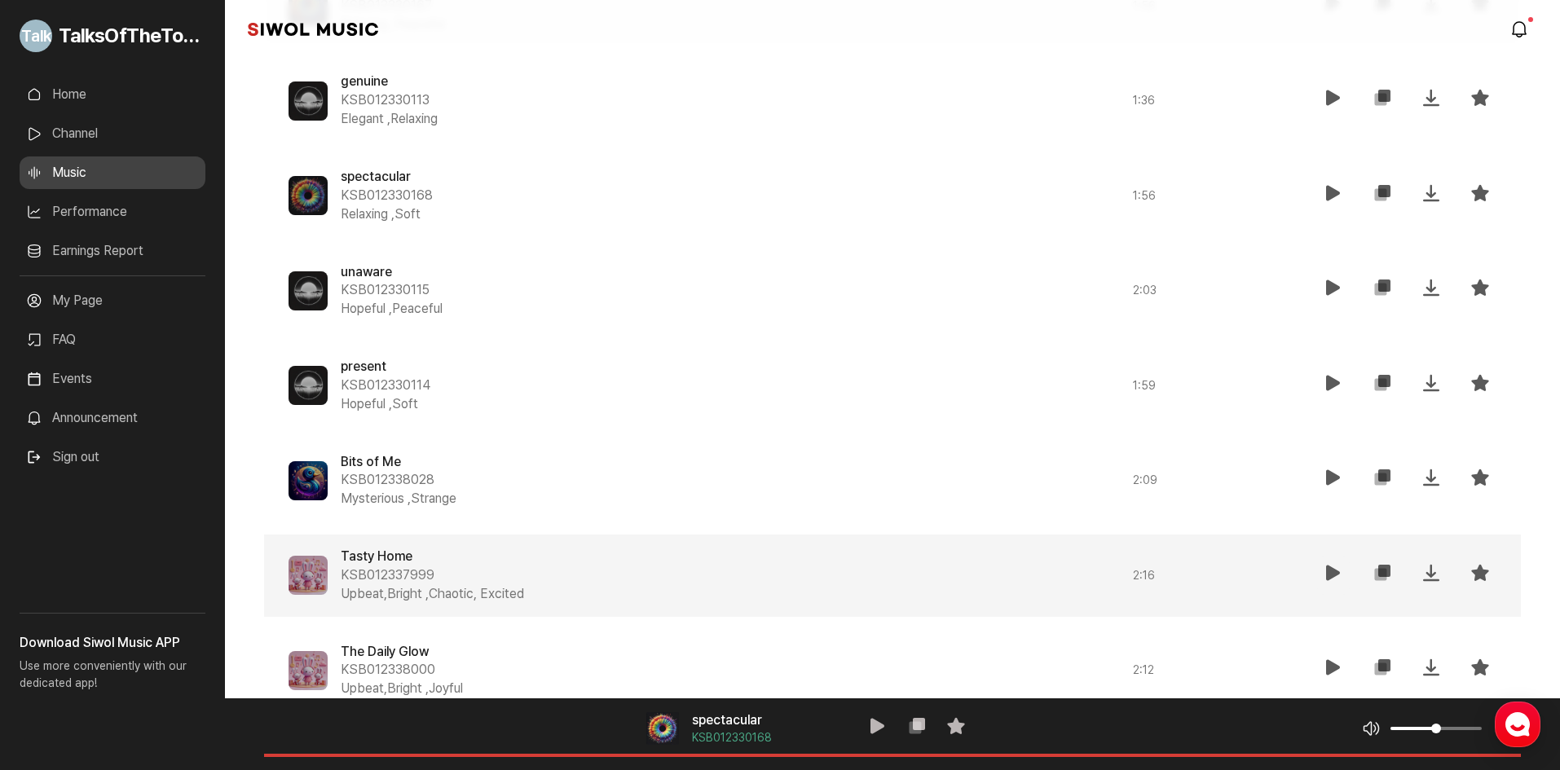
click at [1336, 586] on button "재생" at bounding box center [1333, 576] width 33 height 38
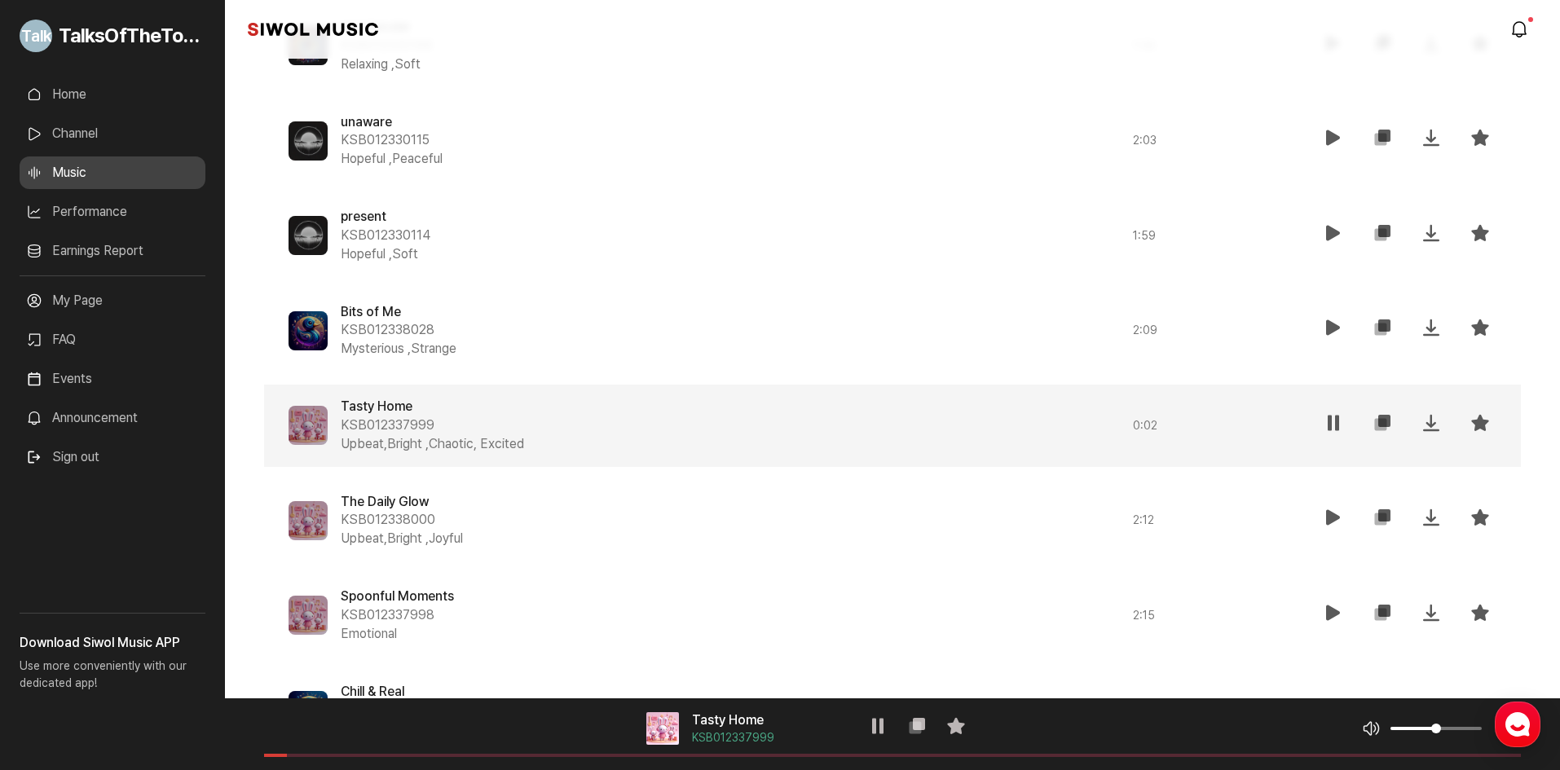
scroll to position [2358, 0]
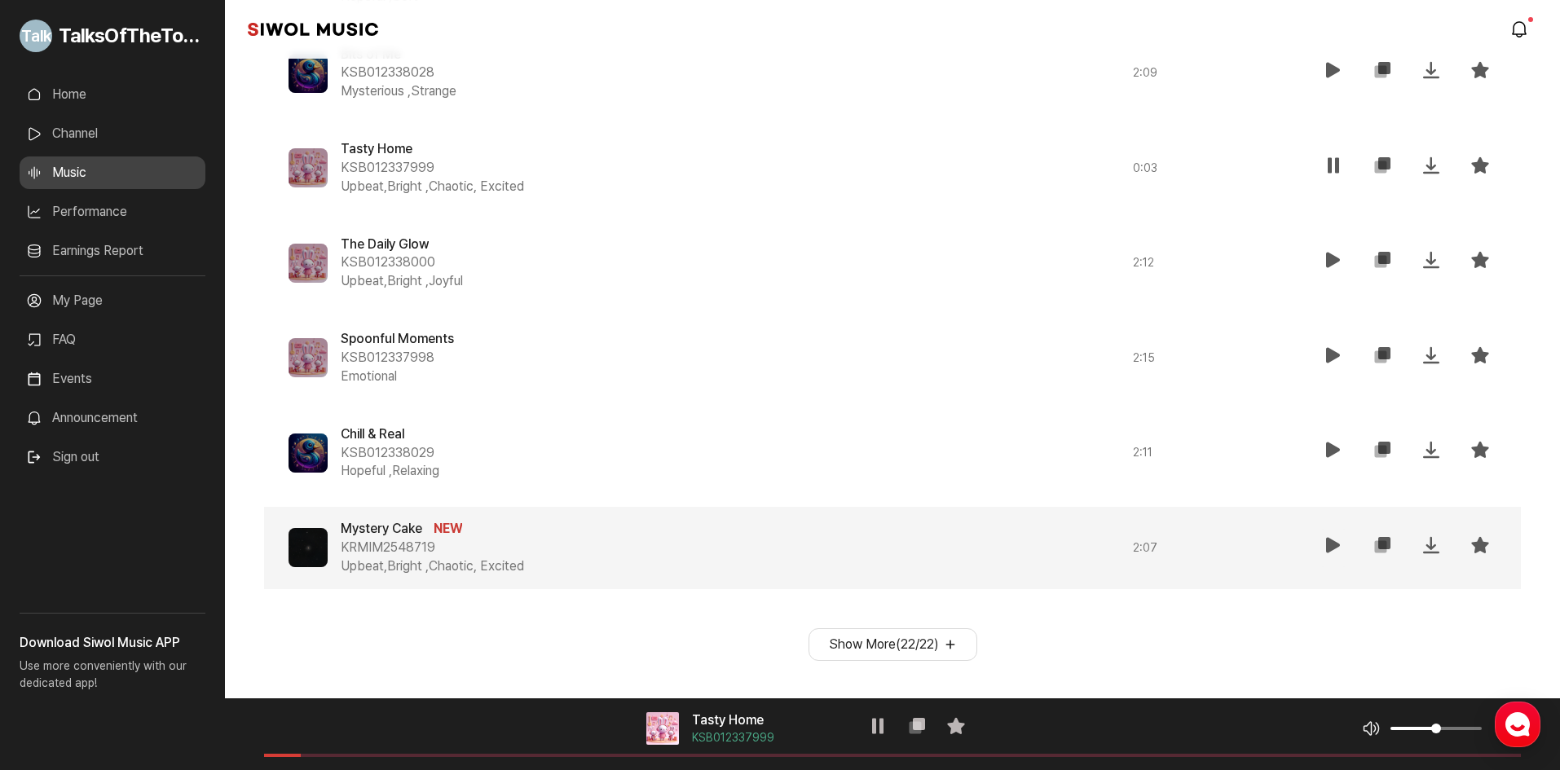
click at [1331, 547] on icon at bounding box center [1334, 545] width 20 height 20
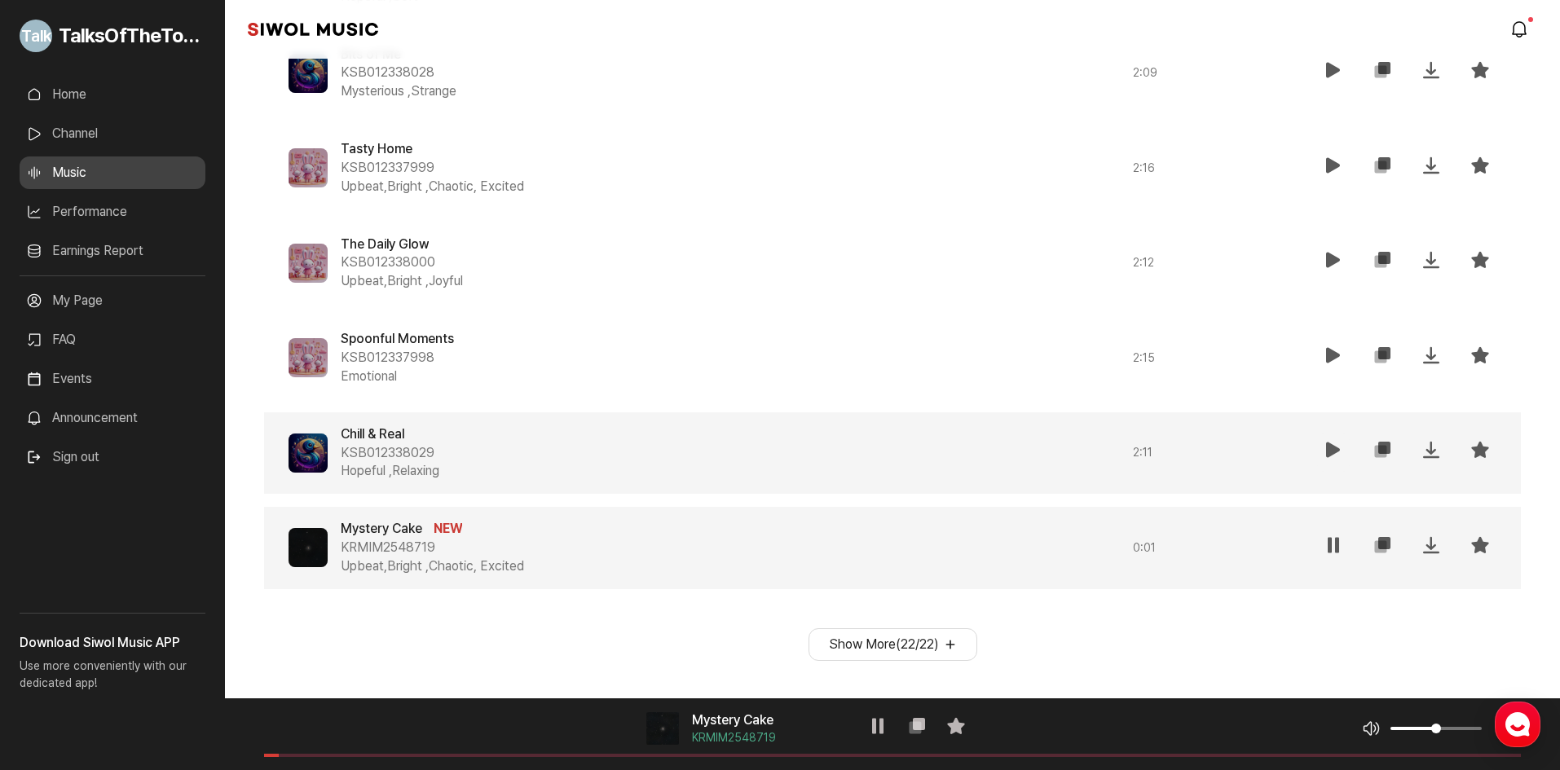
click at [1326, 443] on icon at bounding box center [1334, 450] width 20 height 20
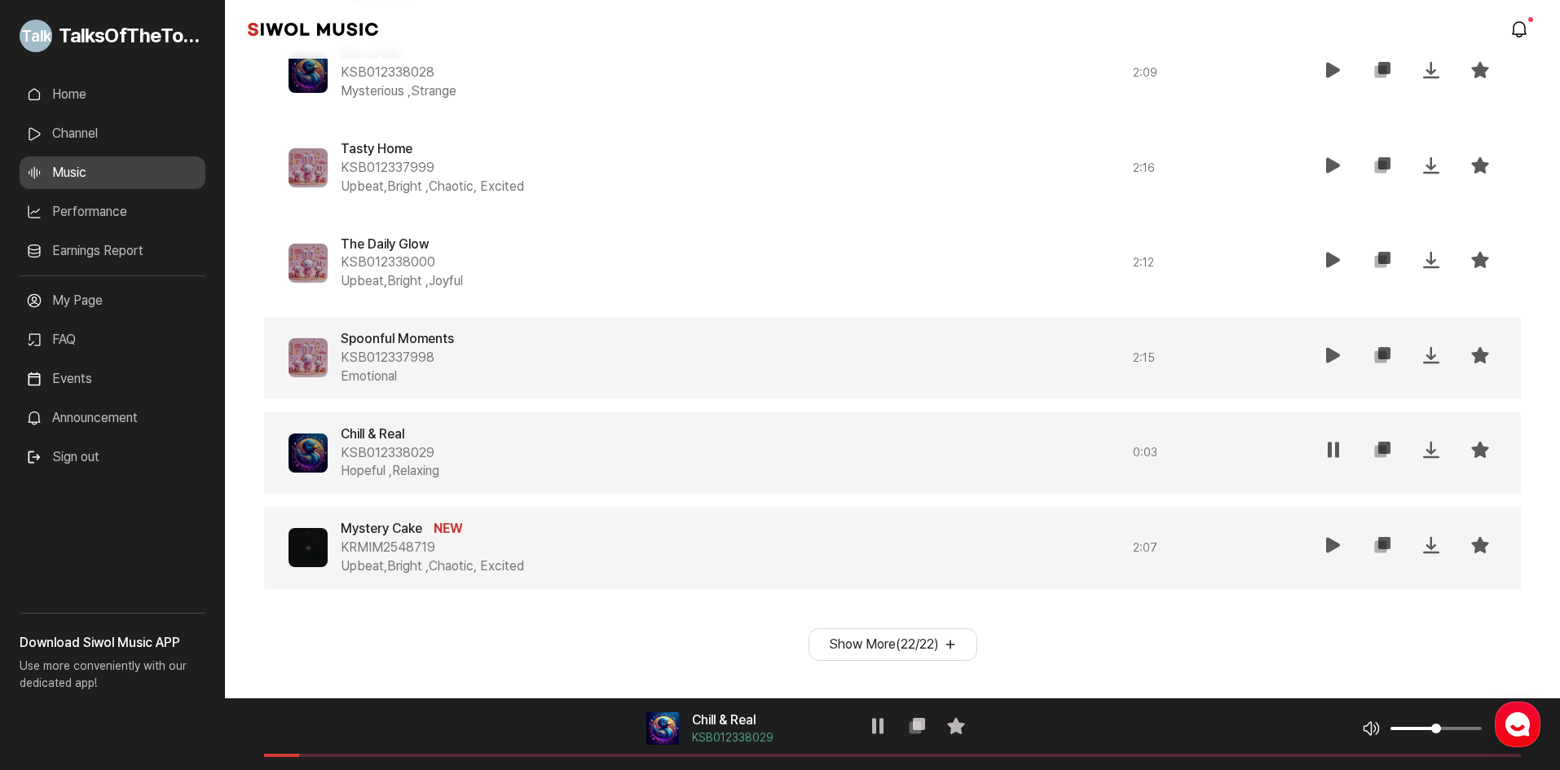
click at [1339, 357] on icon at bounding box center [1334, 356] width 20 height 20
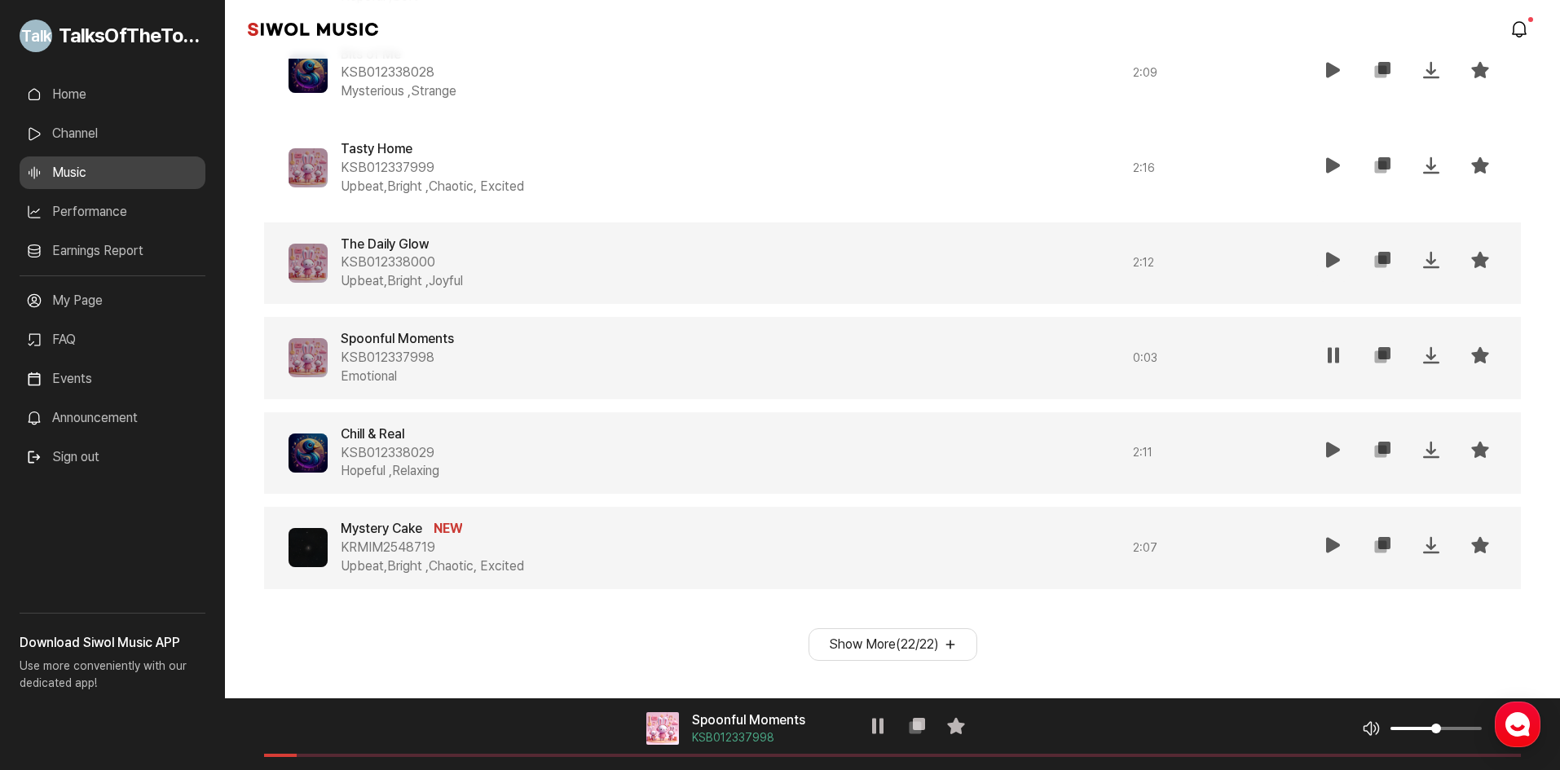
click at [1328, 259] on icon at bounding box center [1334, 260] width 20 height 20
click at [1332, 161] on icon at bounding box center [1334, 166] width 20 height 20
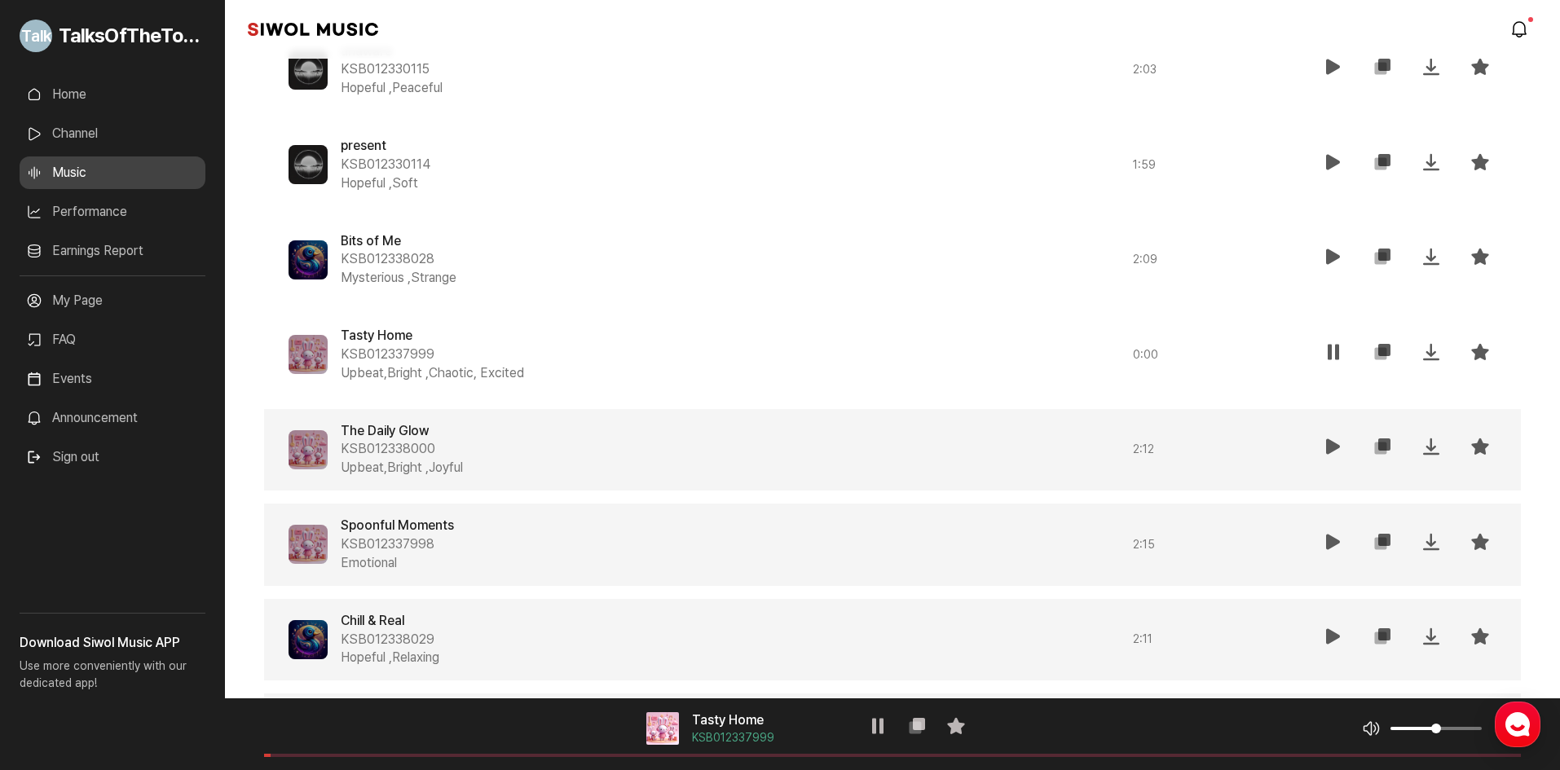
scroll to position [2113, 0]
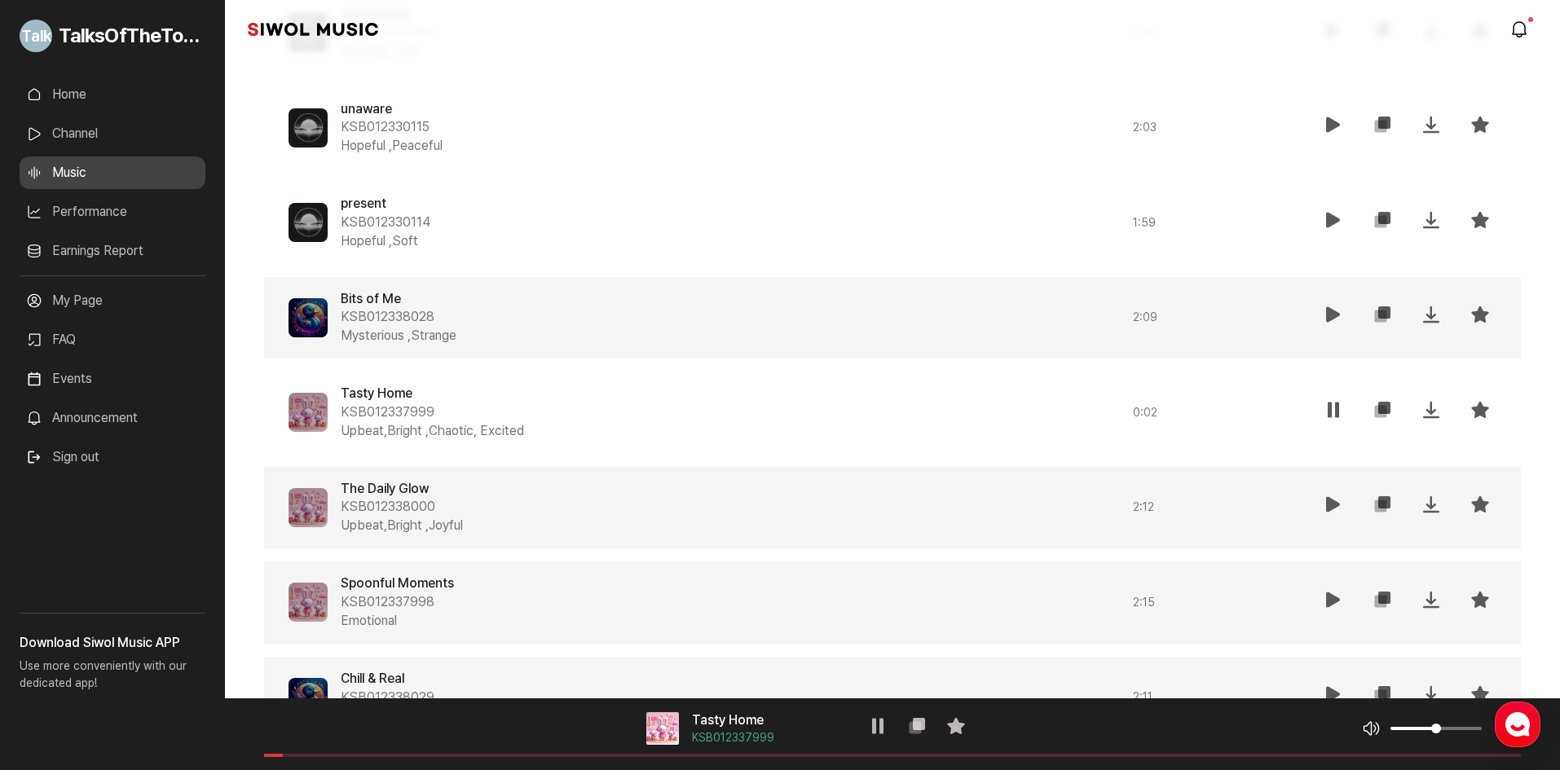
click at [1324, 318] on icon at bounding box center [1334, 315] width 20 height 20
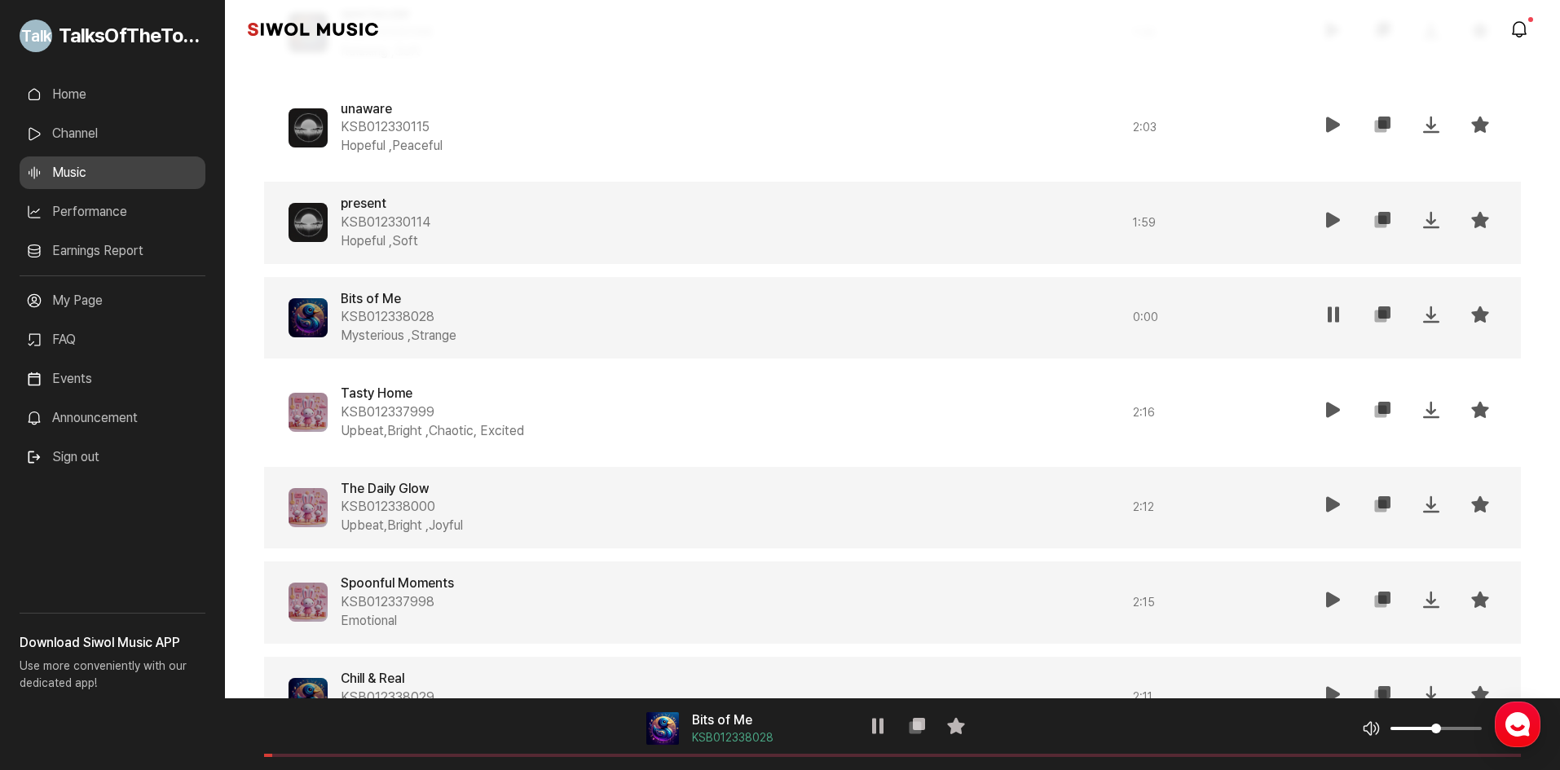
click at [1332, 243] on div "present KSB012330114 Hopeful , Soft 1 : 59 재생 복사 저장 즐겨찾기" at bounding box center [892, 223] width 1257 height 82
click at [1333, 222] on icon at bounding box center [1334, 220] width 20 height 20
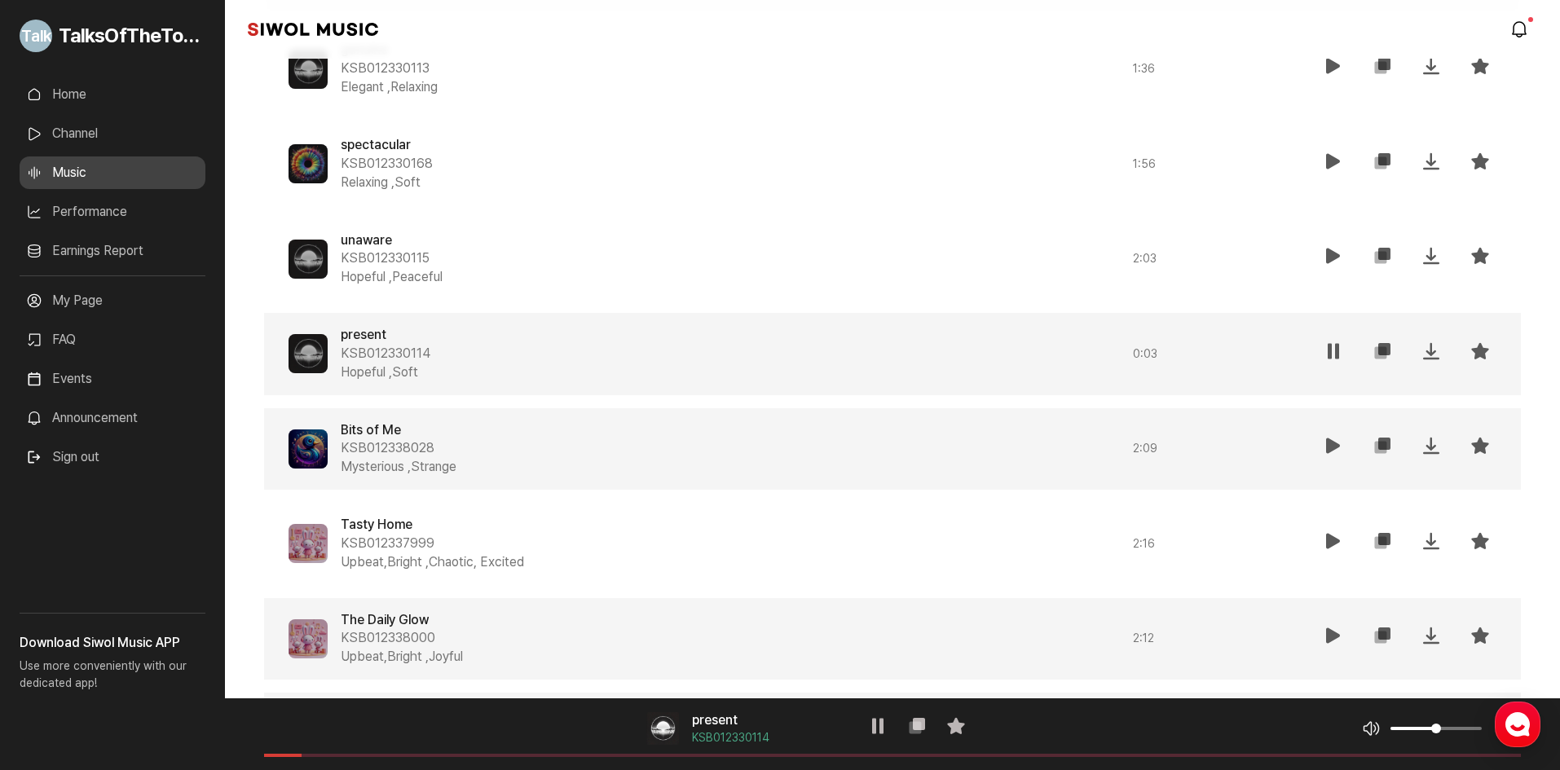
scroll to position [1950, 0]
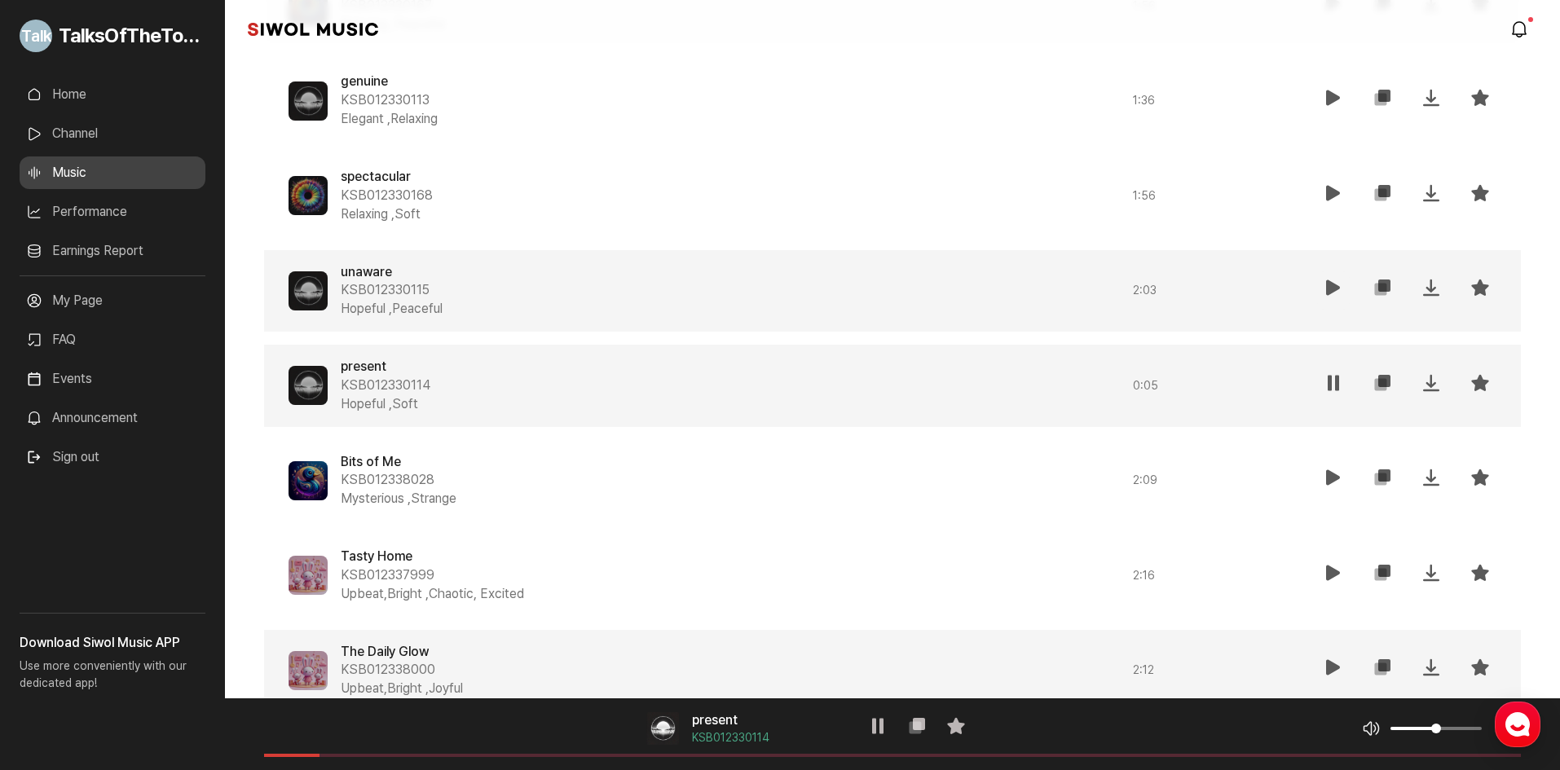
click at [1325, 286] on icon at bounding box center [1334, 288] width 20 height 20
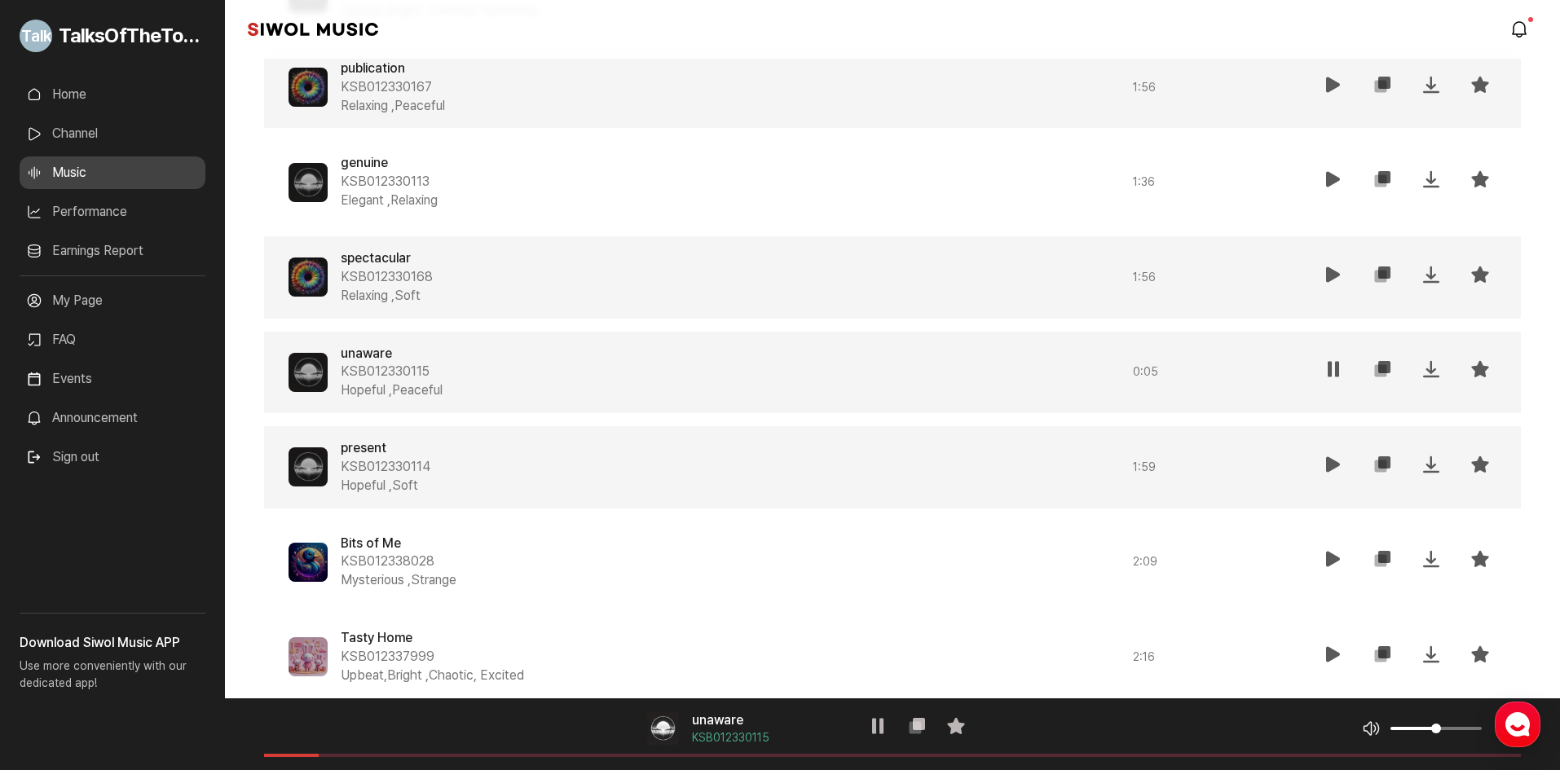
scroll to position [1787, 0]
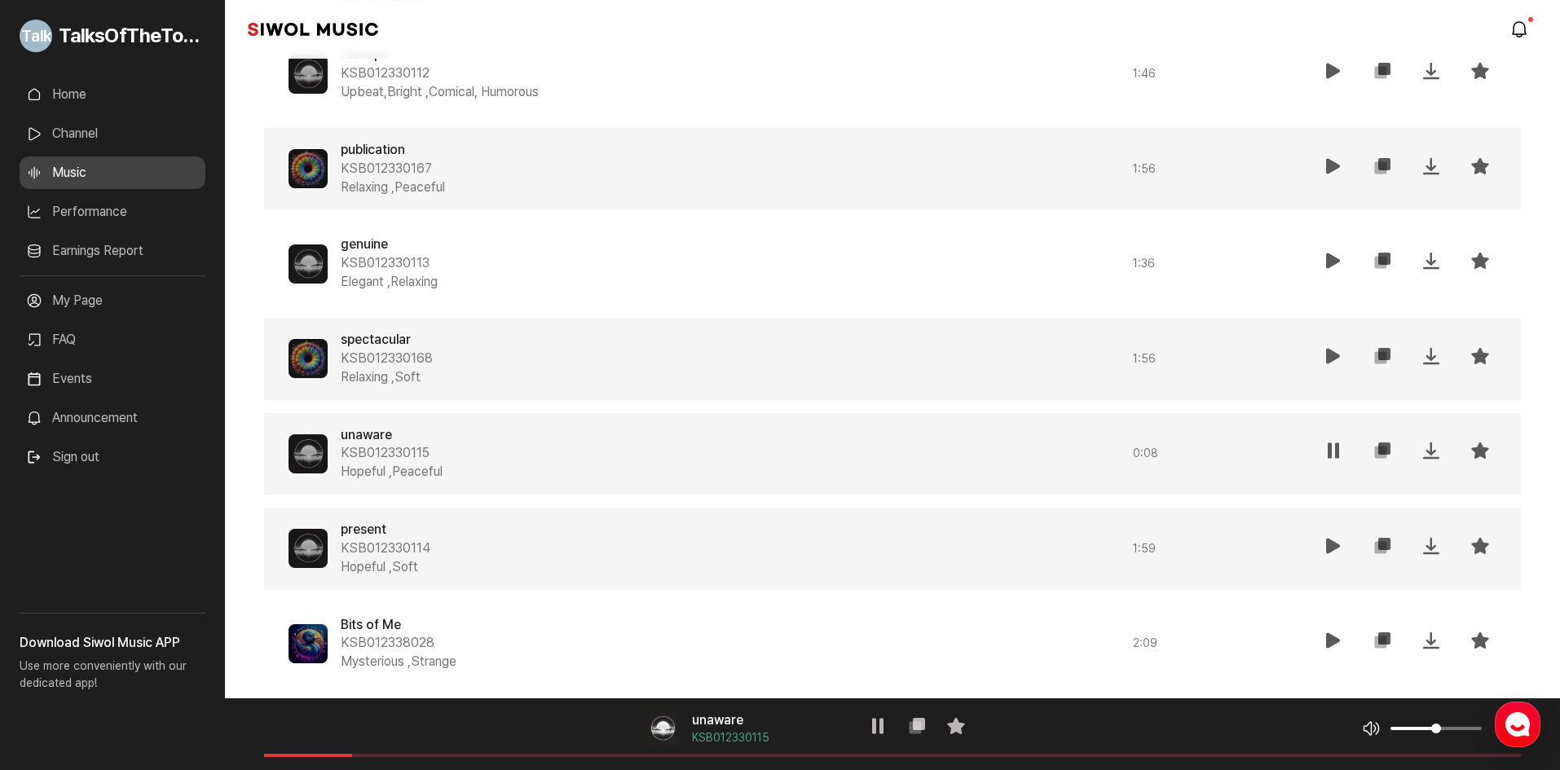
click at [1322, 354] on button "재생" at bounding box center [1333, 359] width 33 height 38
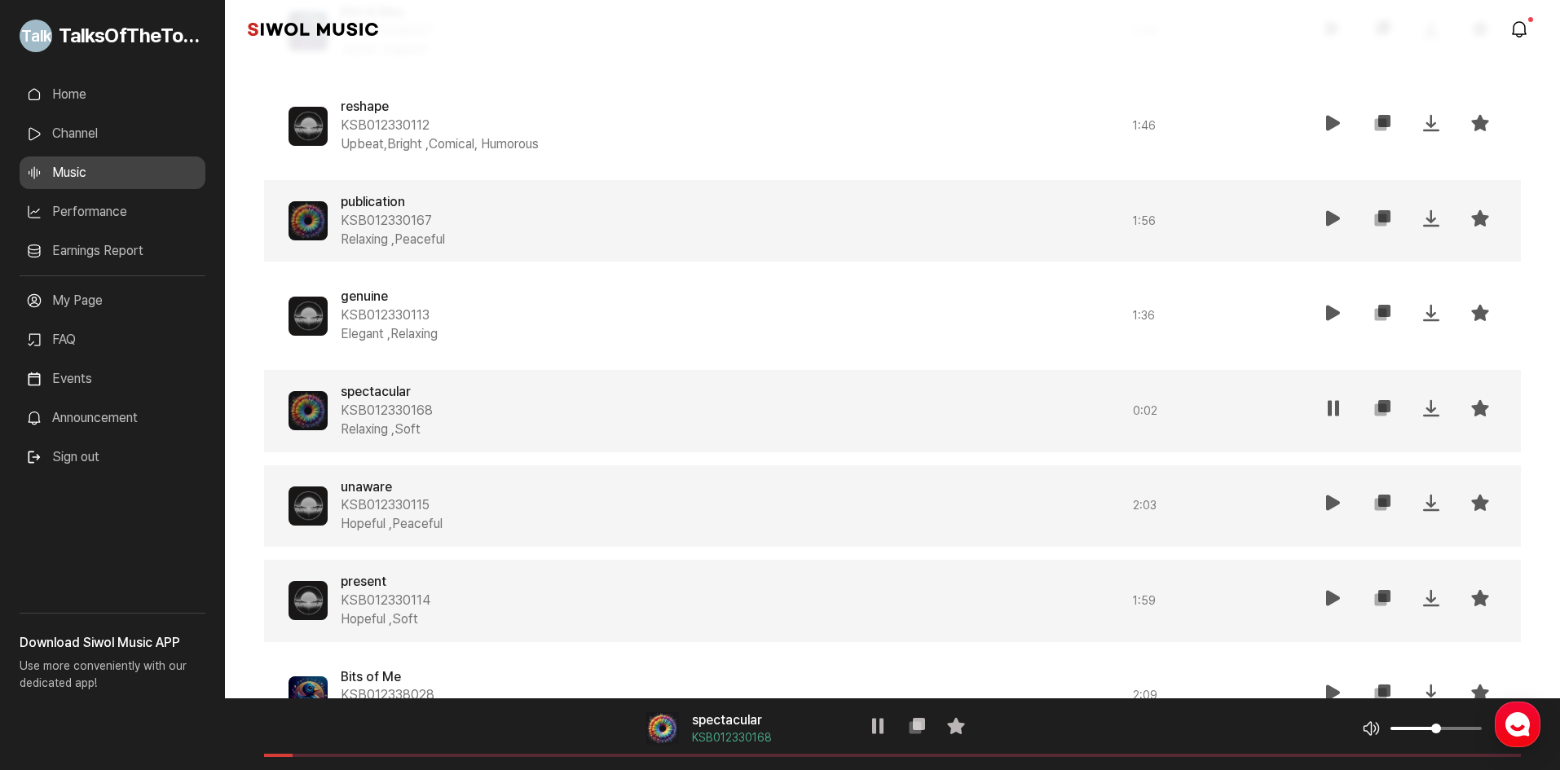
scroll to position [1706, 0]
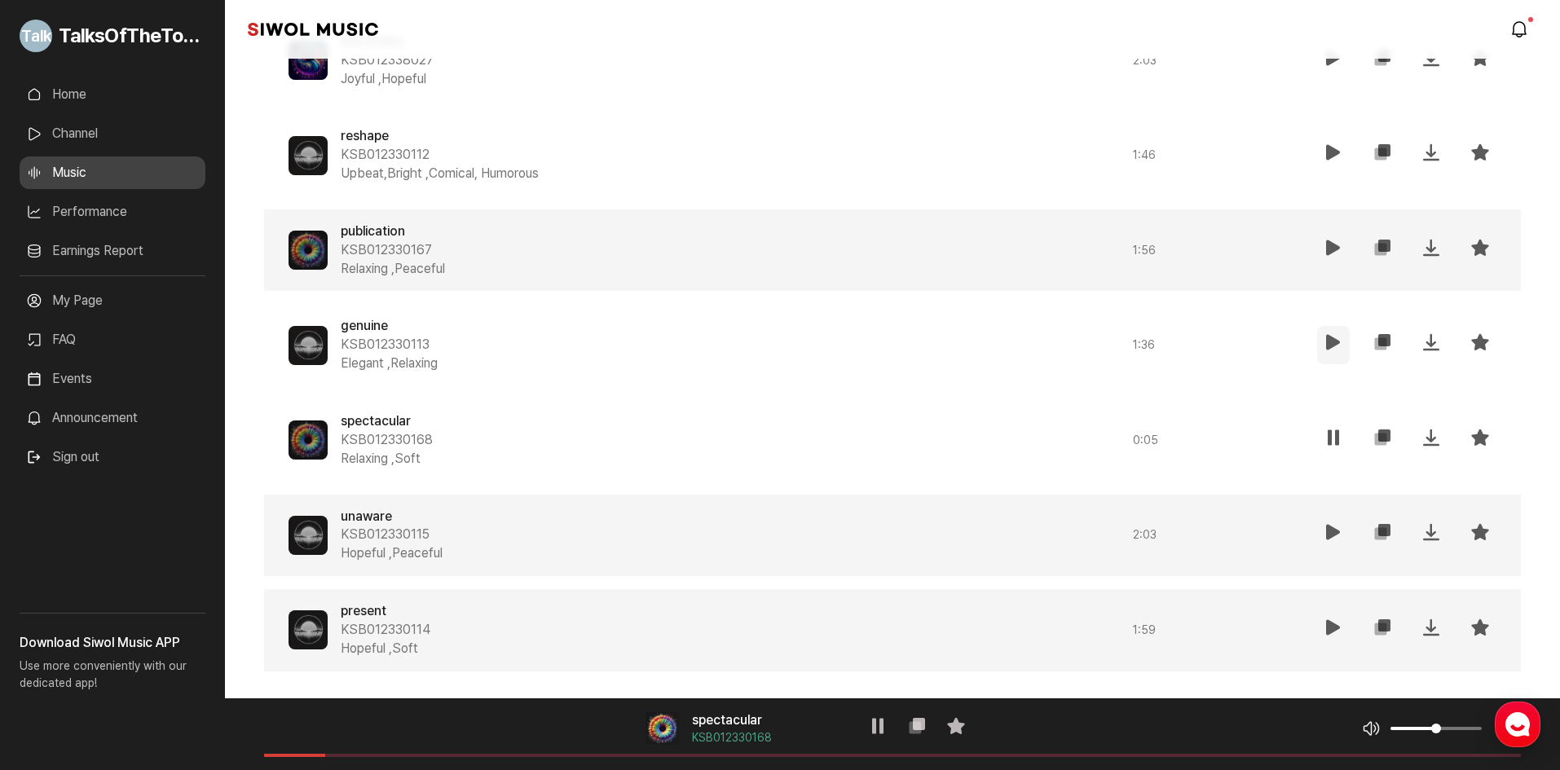
click at [1345, 341] on button "재생" at bounding box center [1333, 345] width 33 height 38
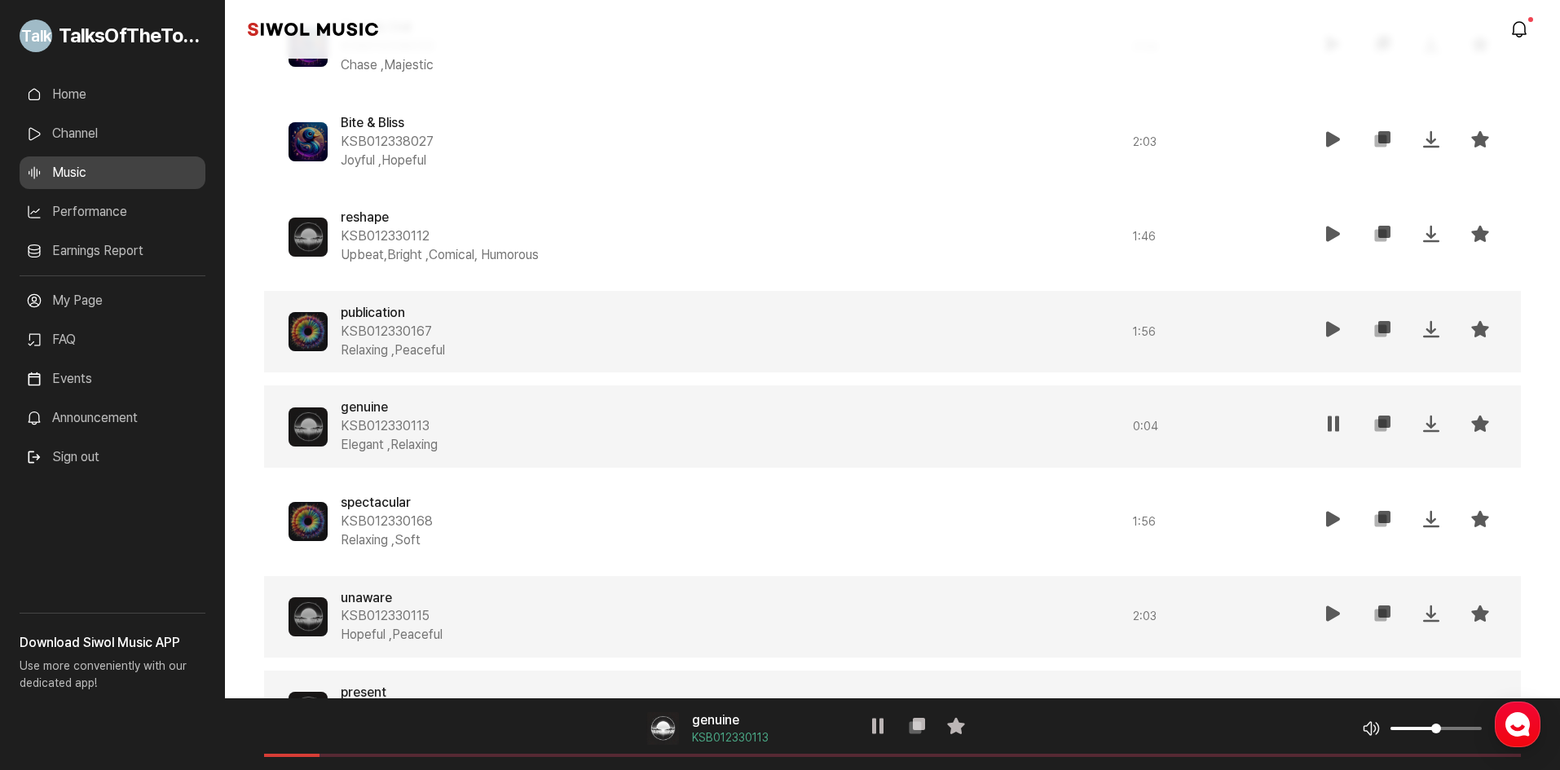
scroll to position [1543, 0]
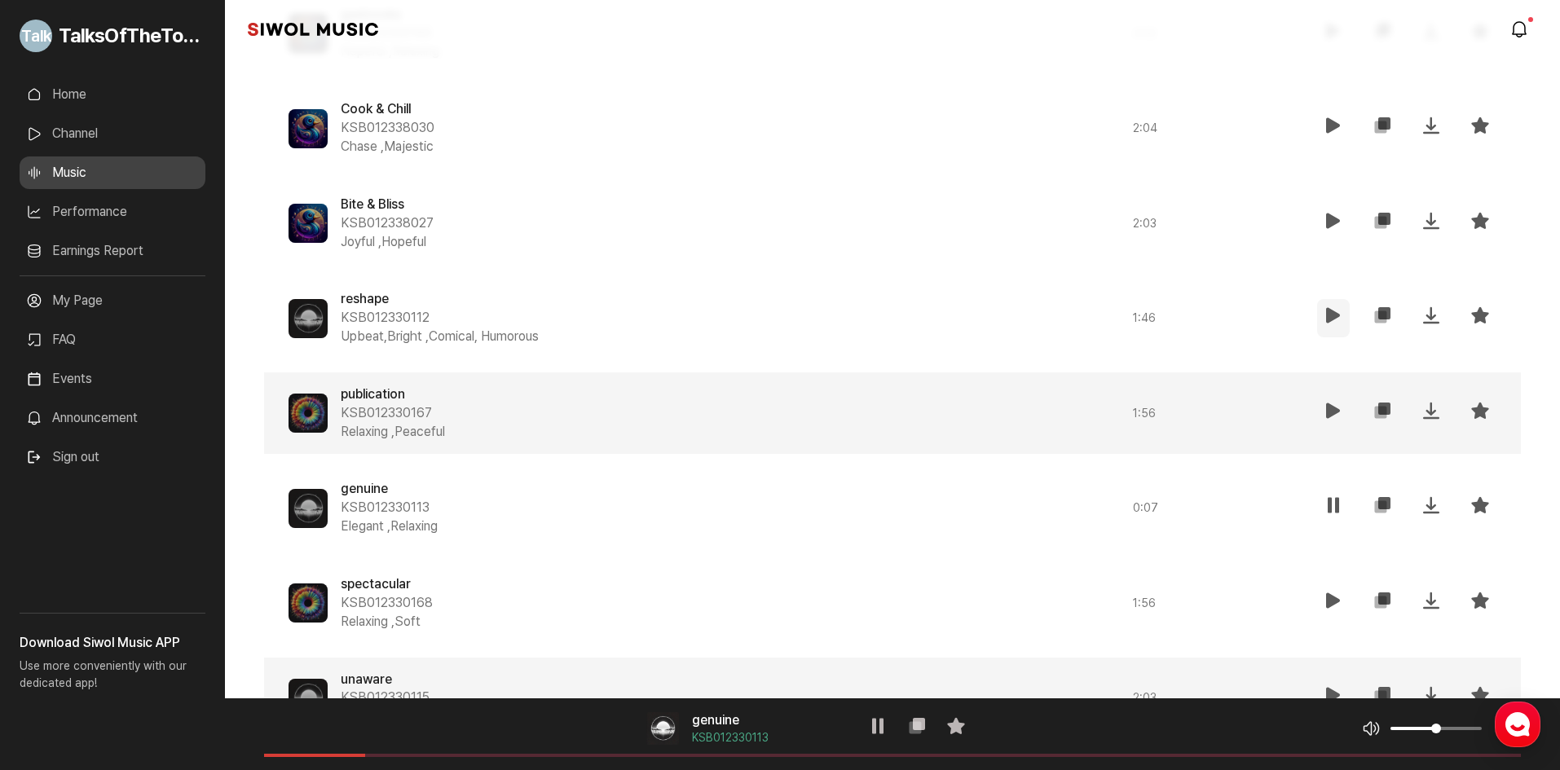
click at [1332, 322] on icon at bounding box center [1334, 316] width 20 height 20
click at [1338, 413] on icon at bounding box center [1334, 411] width 20 height 20
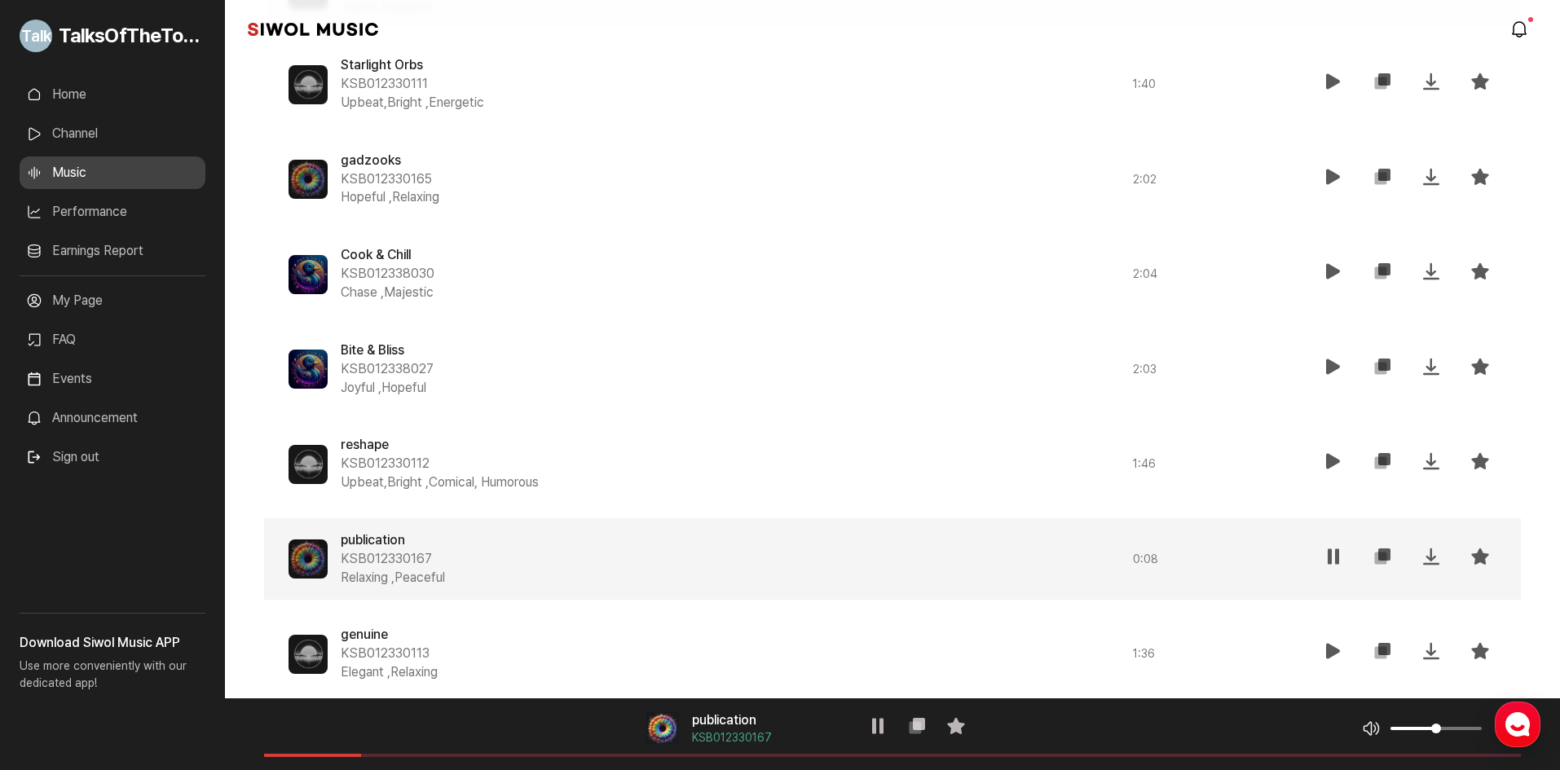
scroll to position [1298, 0]
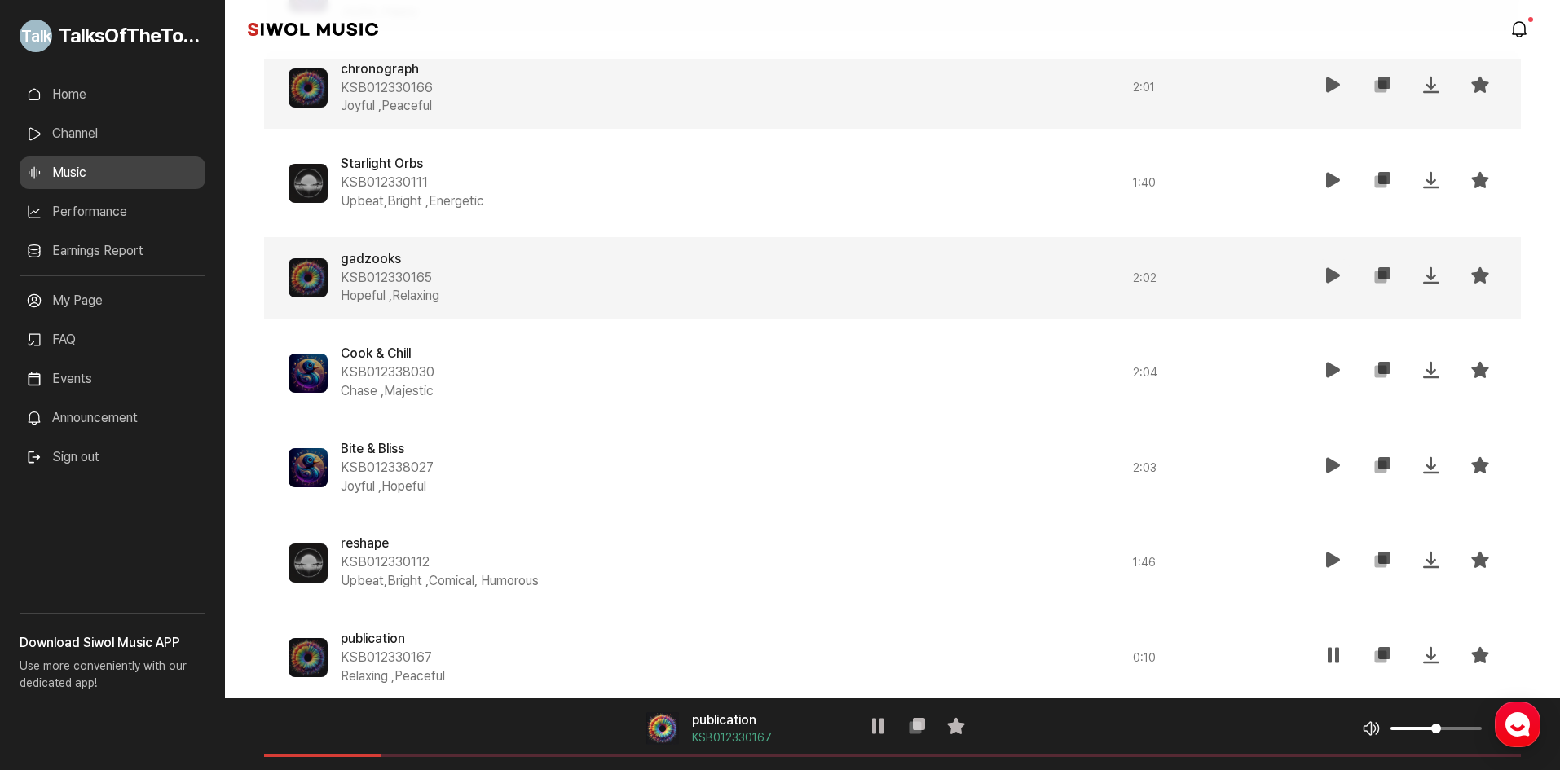
click at [1321, 284] on button "재생" at bounding box center [1333, 278] width 33 height 38
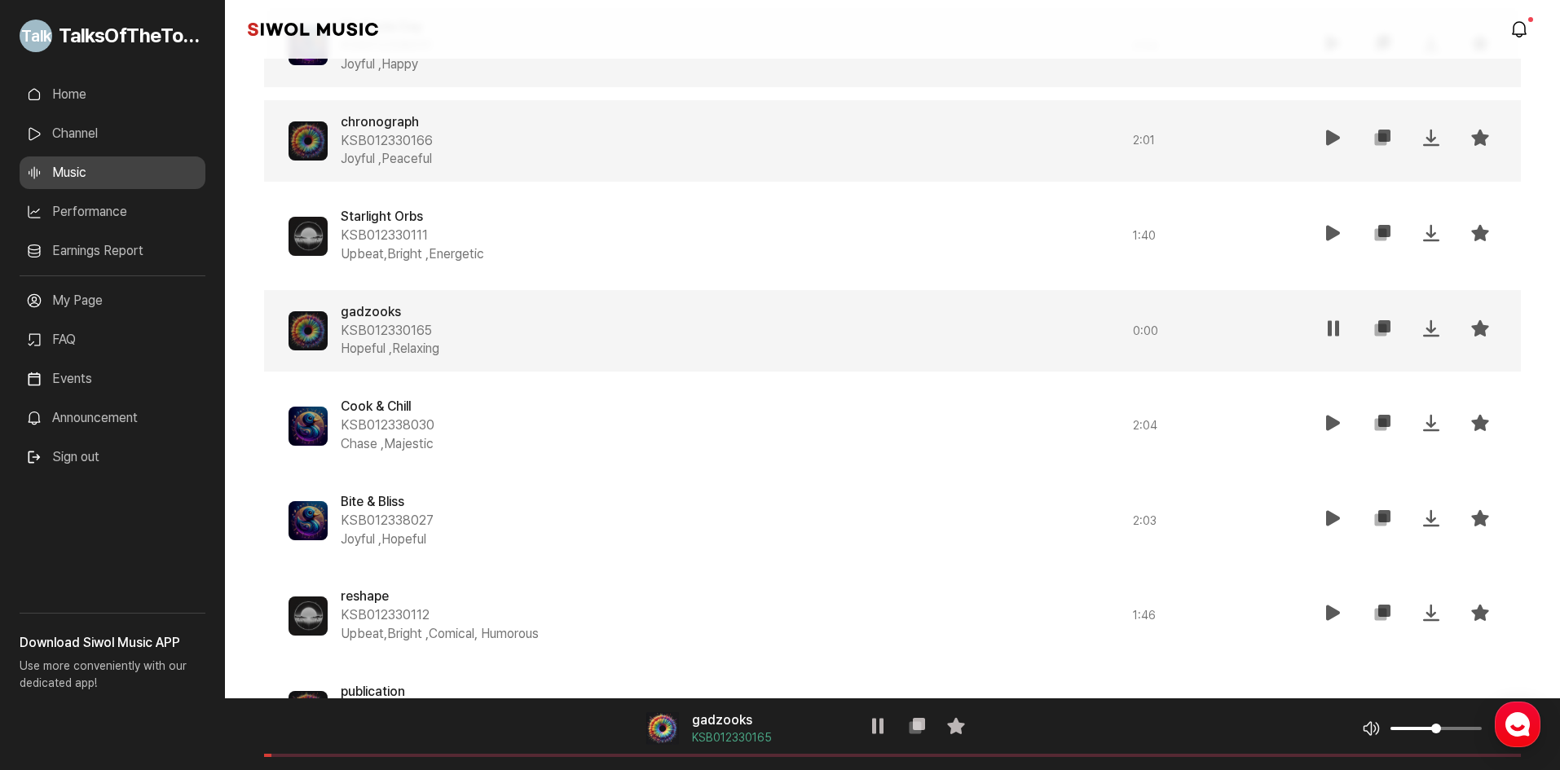
scroll to position [1217, 0]
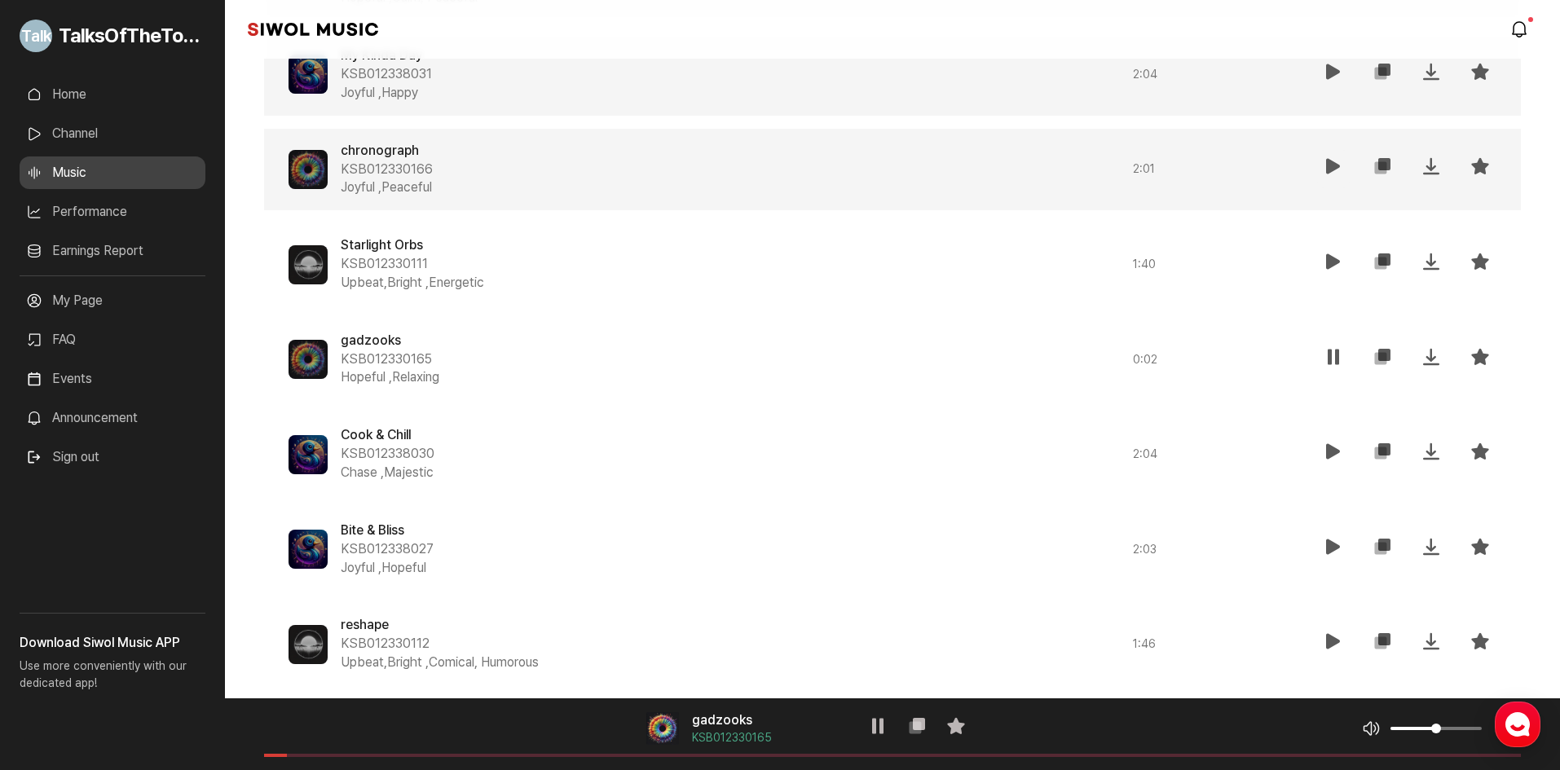
click at [1341, 152] on button "재생" at bounding box center [1333, 169] width 33 height 38
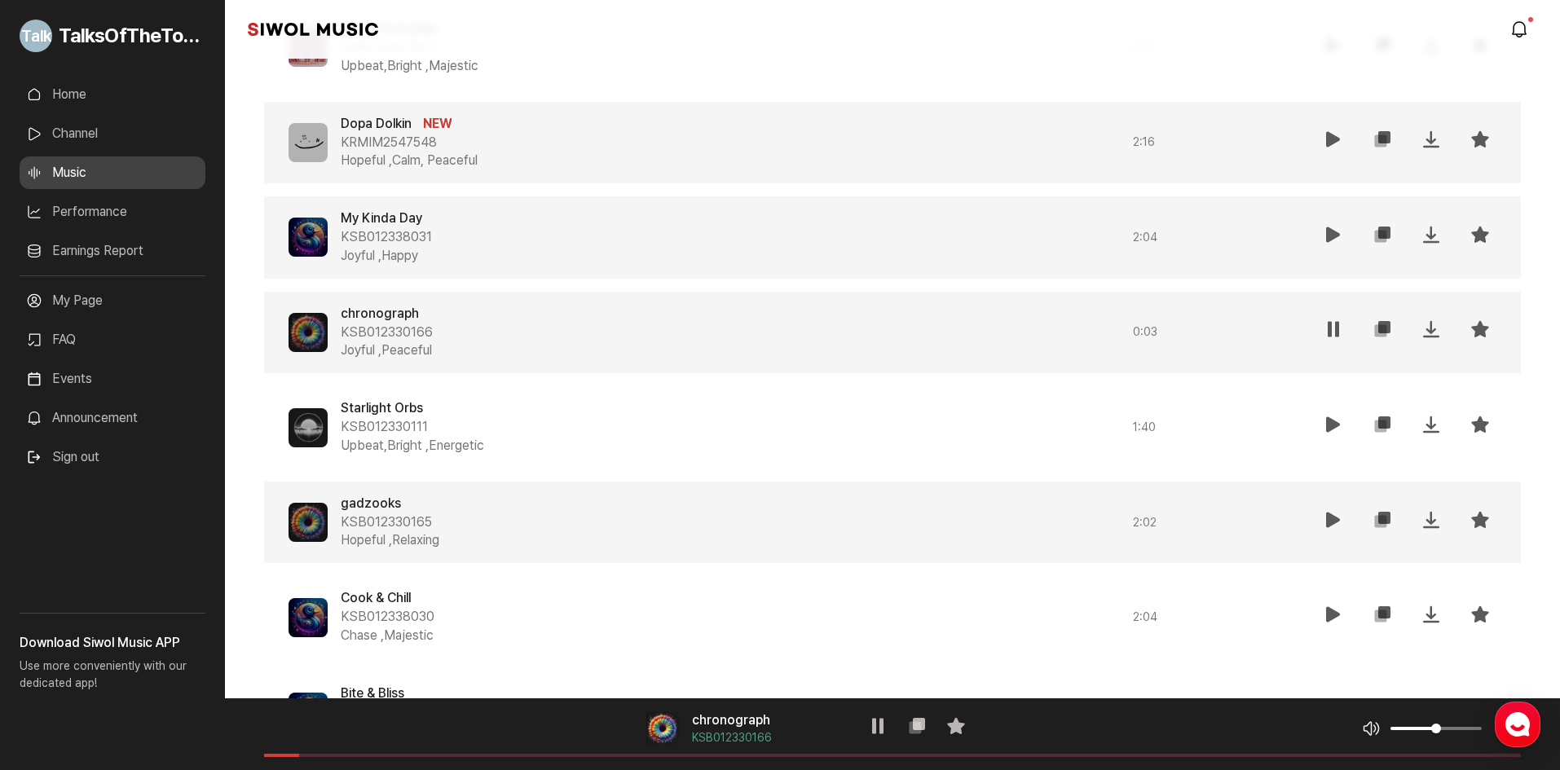
scroll to position [972, 0]
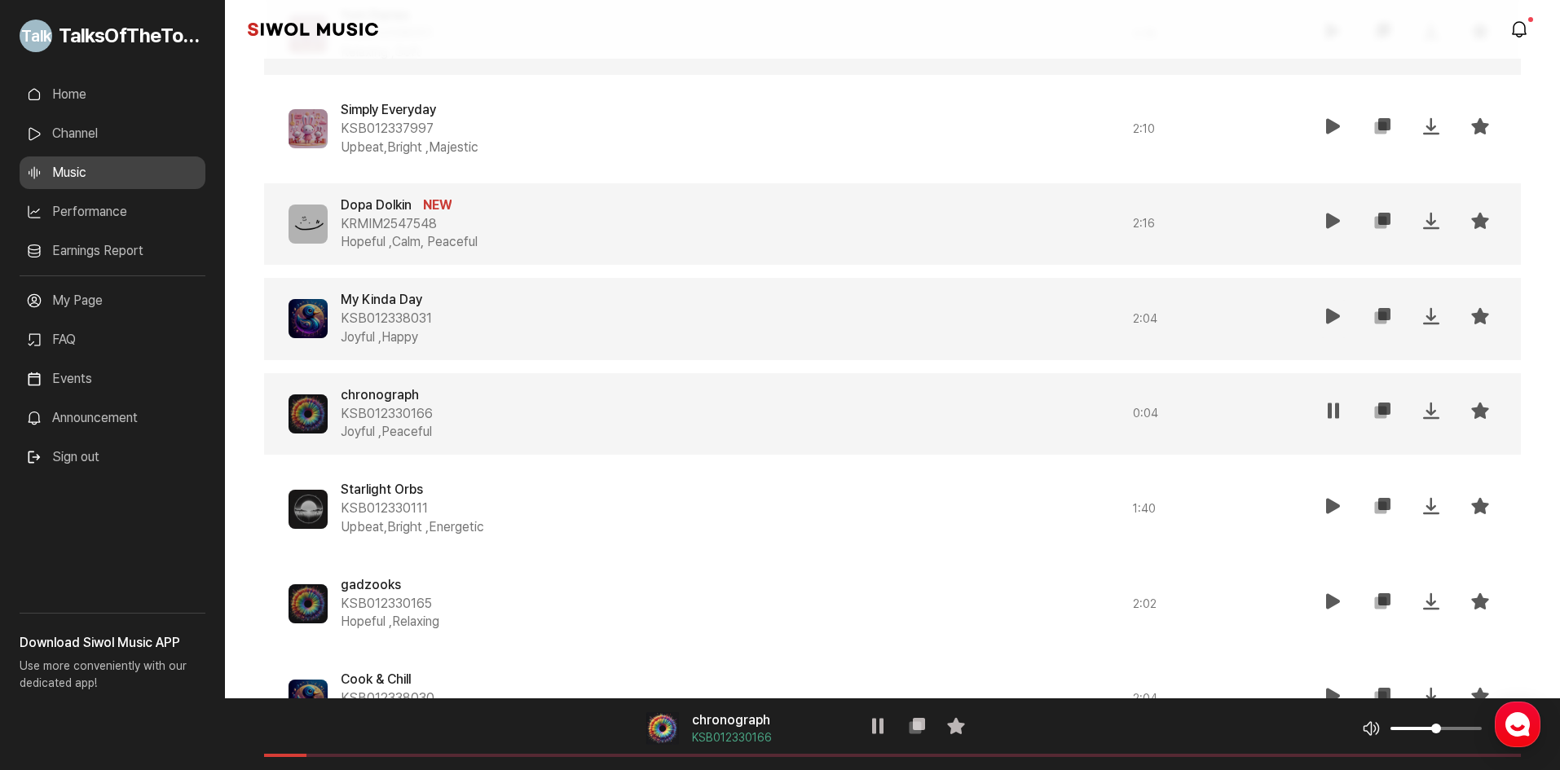
click at [1327, 323] on icon at bounding box center [1334, 316] width 20 height 20
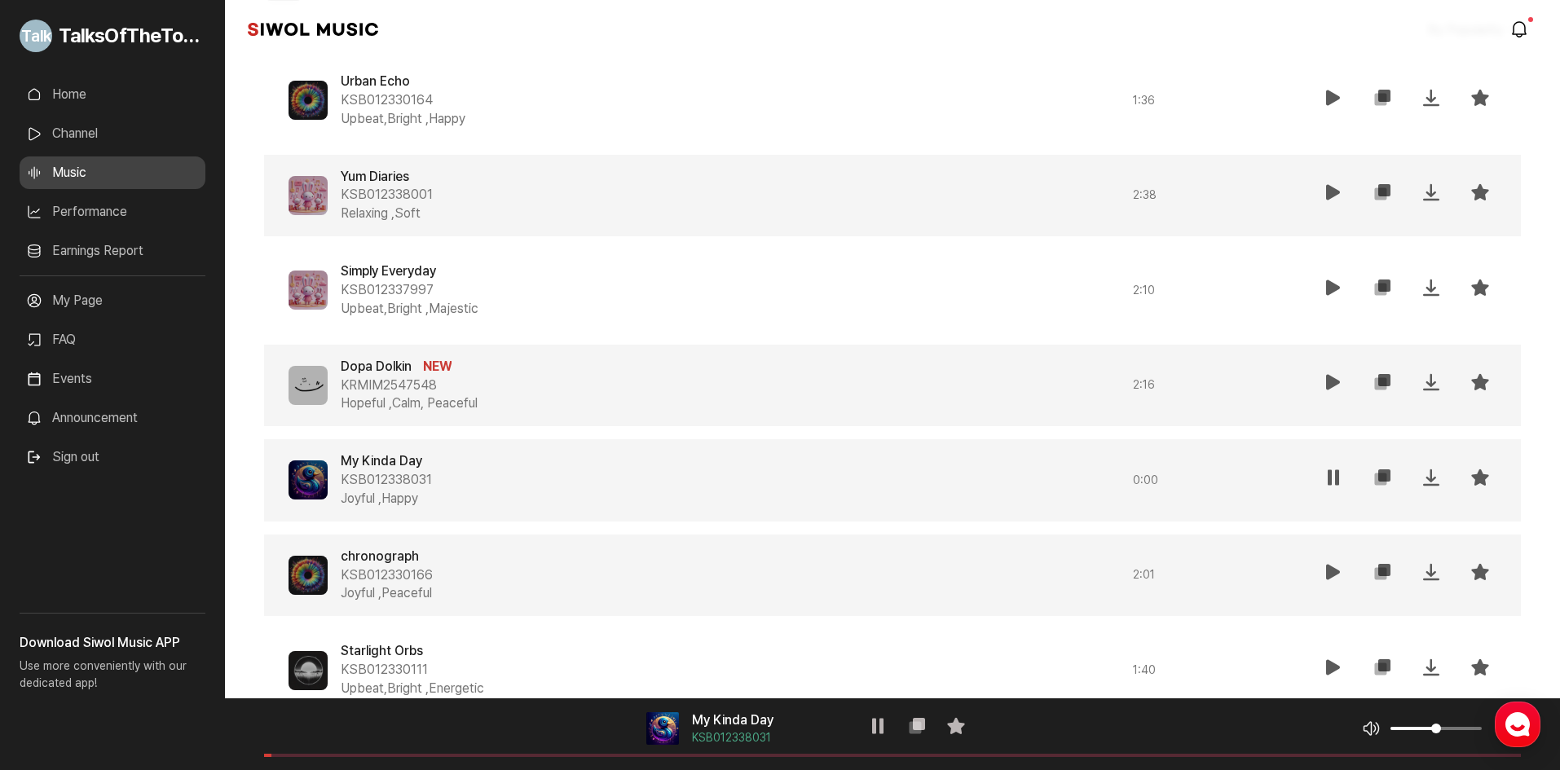
scroll to position [809, 0]
click at [1336, 385] on icon at bounding box center [1334, 384] width 20 height 20
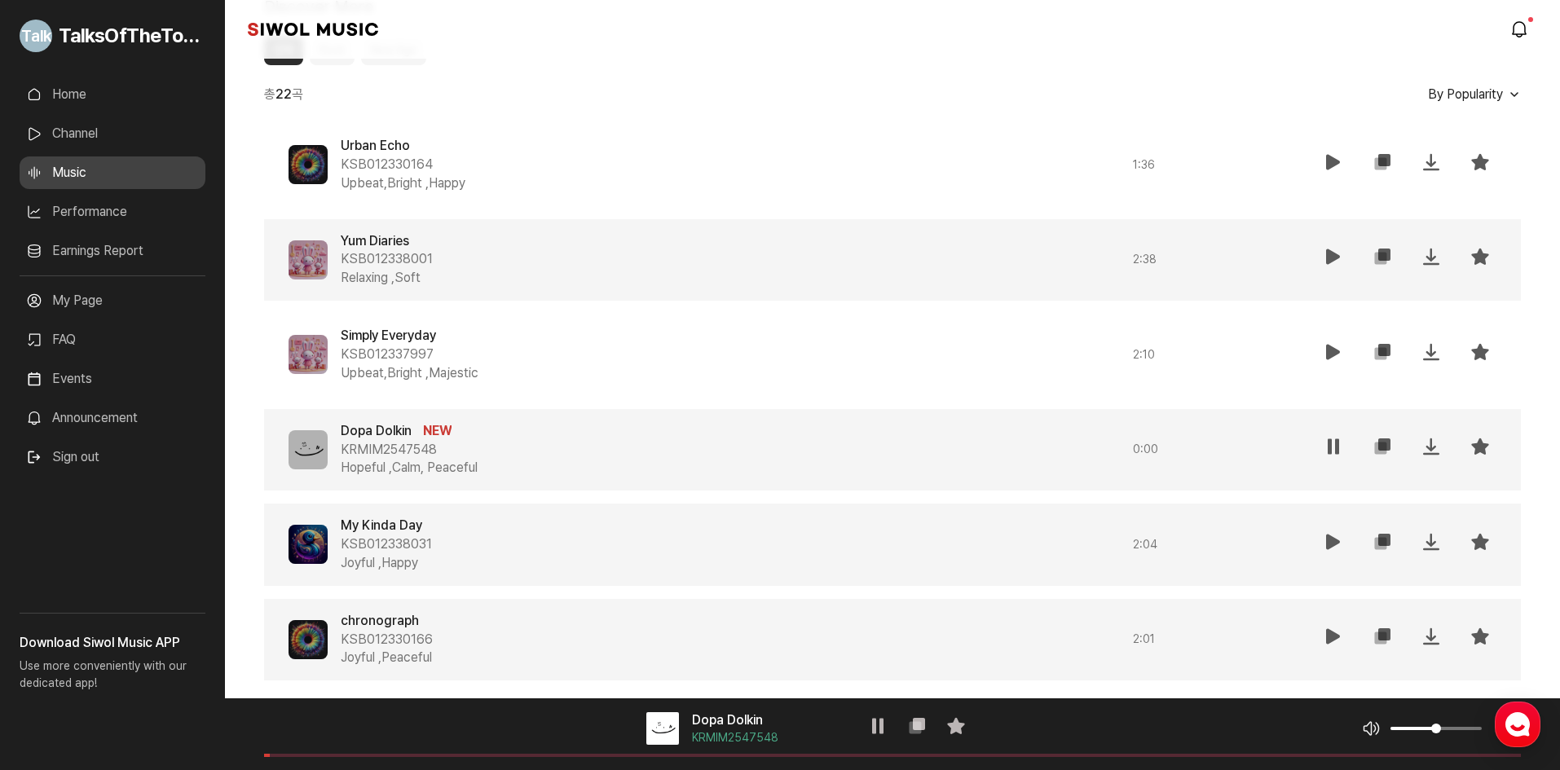
scroll to position [728, 0]
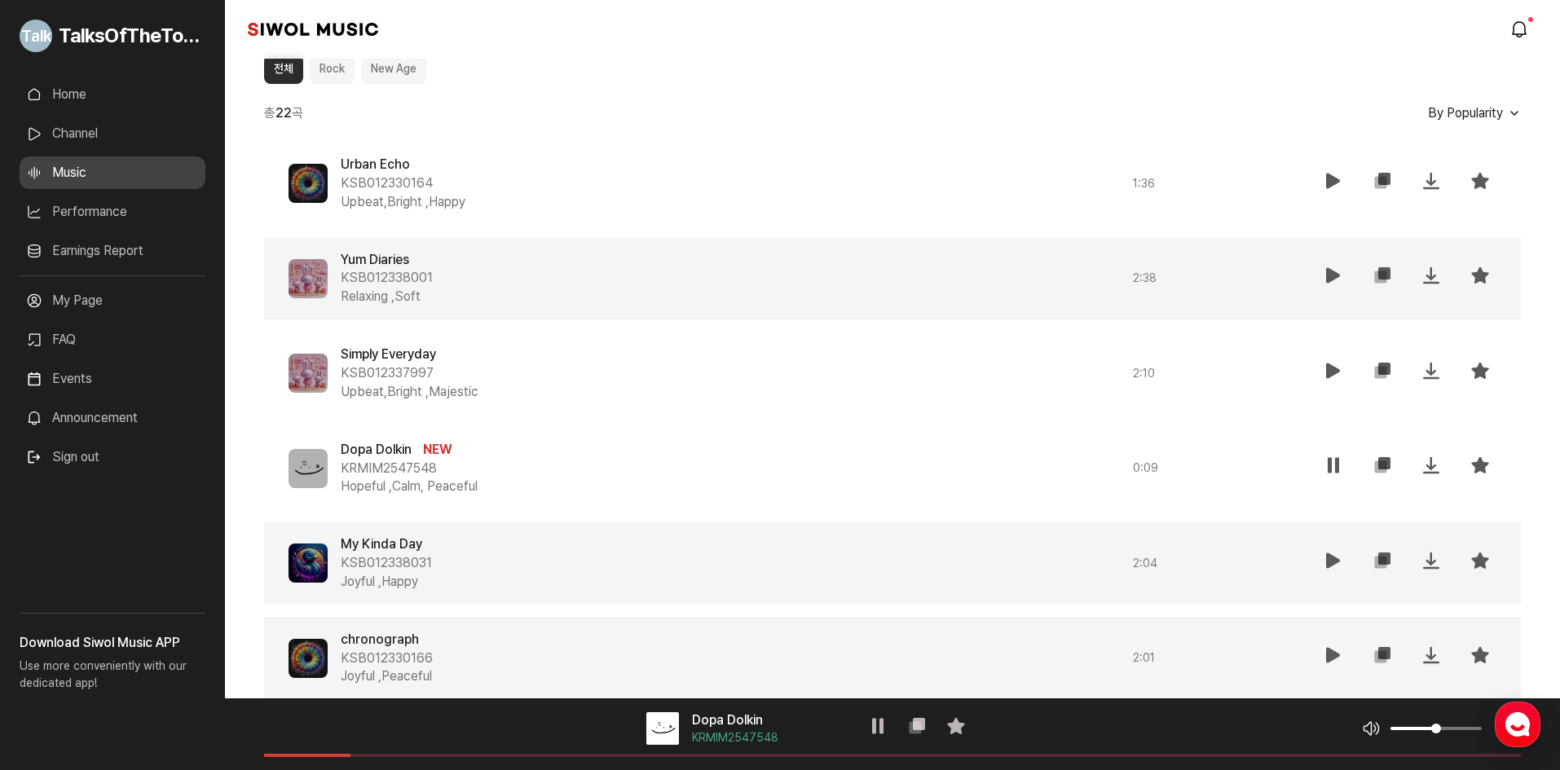
click at [1323, 258] on div "Yum Diaries KSB012338001 Relaxing , Soft 2 : 38 재생 복사 저장 즐겨찾기" at bounding box center [892, 279] width 1257 height 82
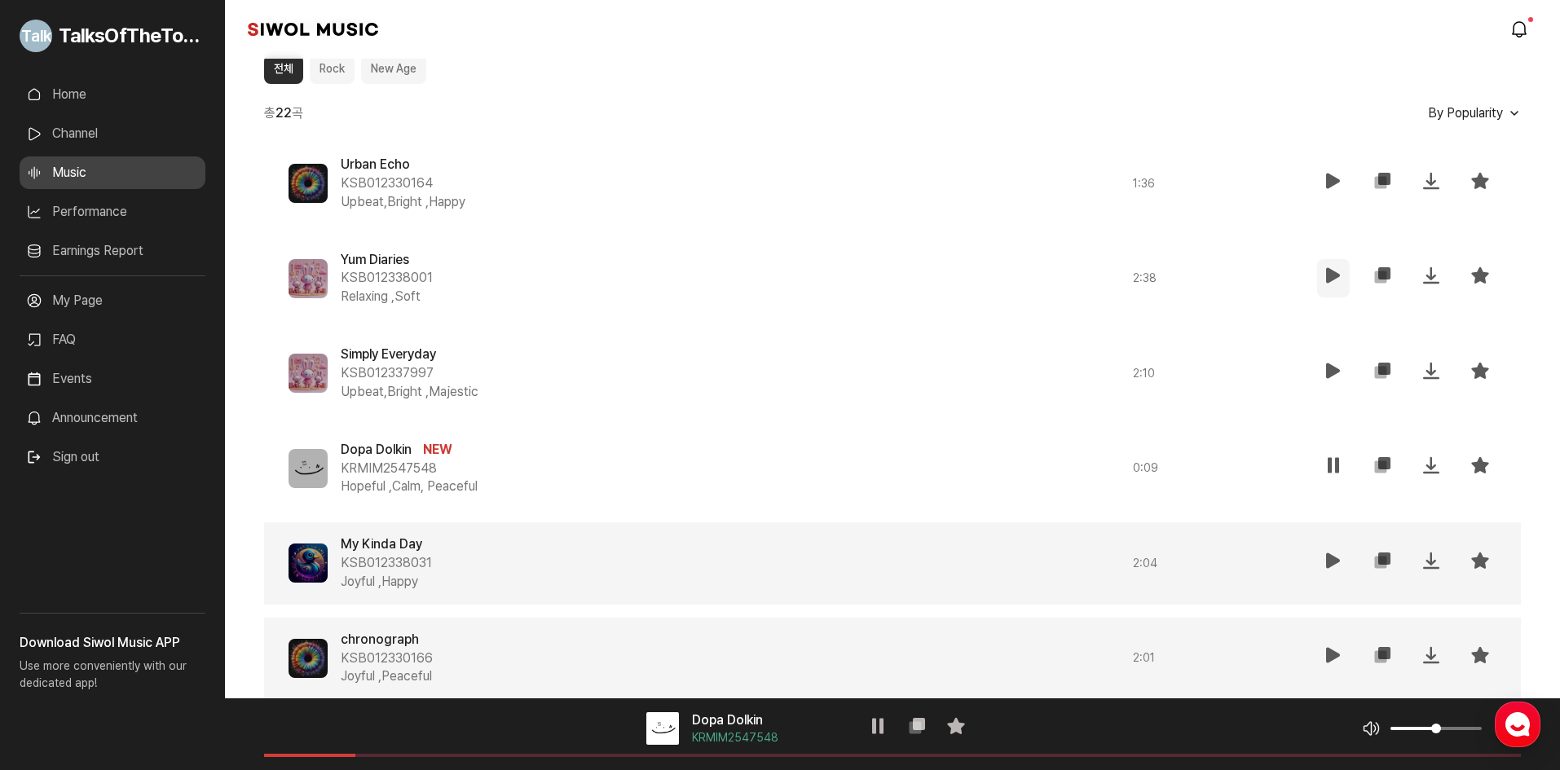
click at [1327, 270] on icon at bounding box center [1334, 276] width 20 height 20
click at [1318, 179] on button "재생" at bounding box center [1333, 184] width 33 height 38
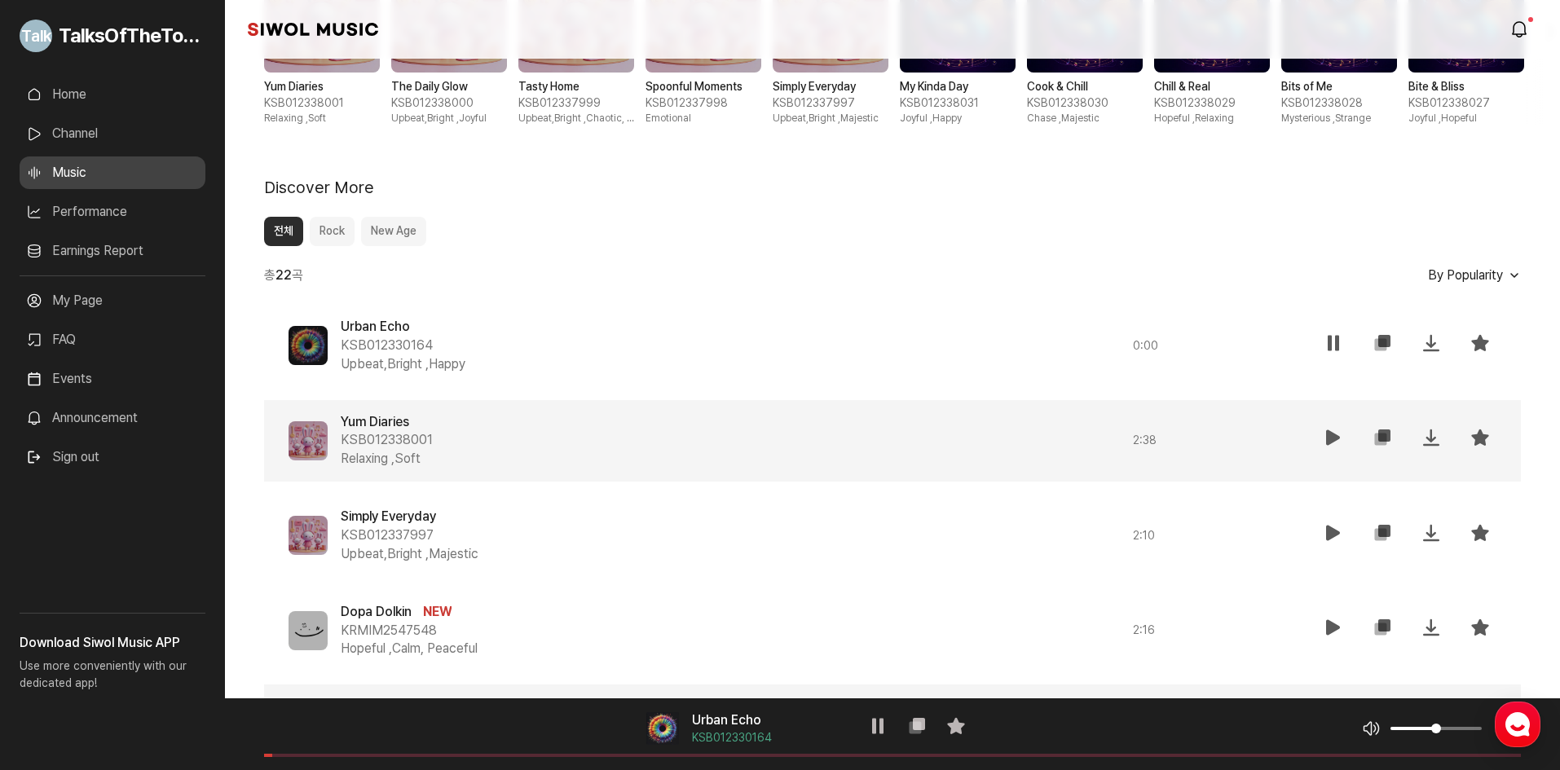
scroll to position [565, 0]
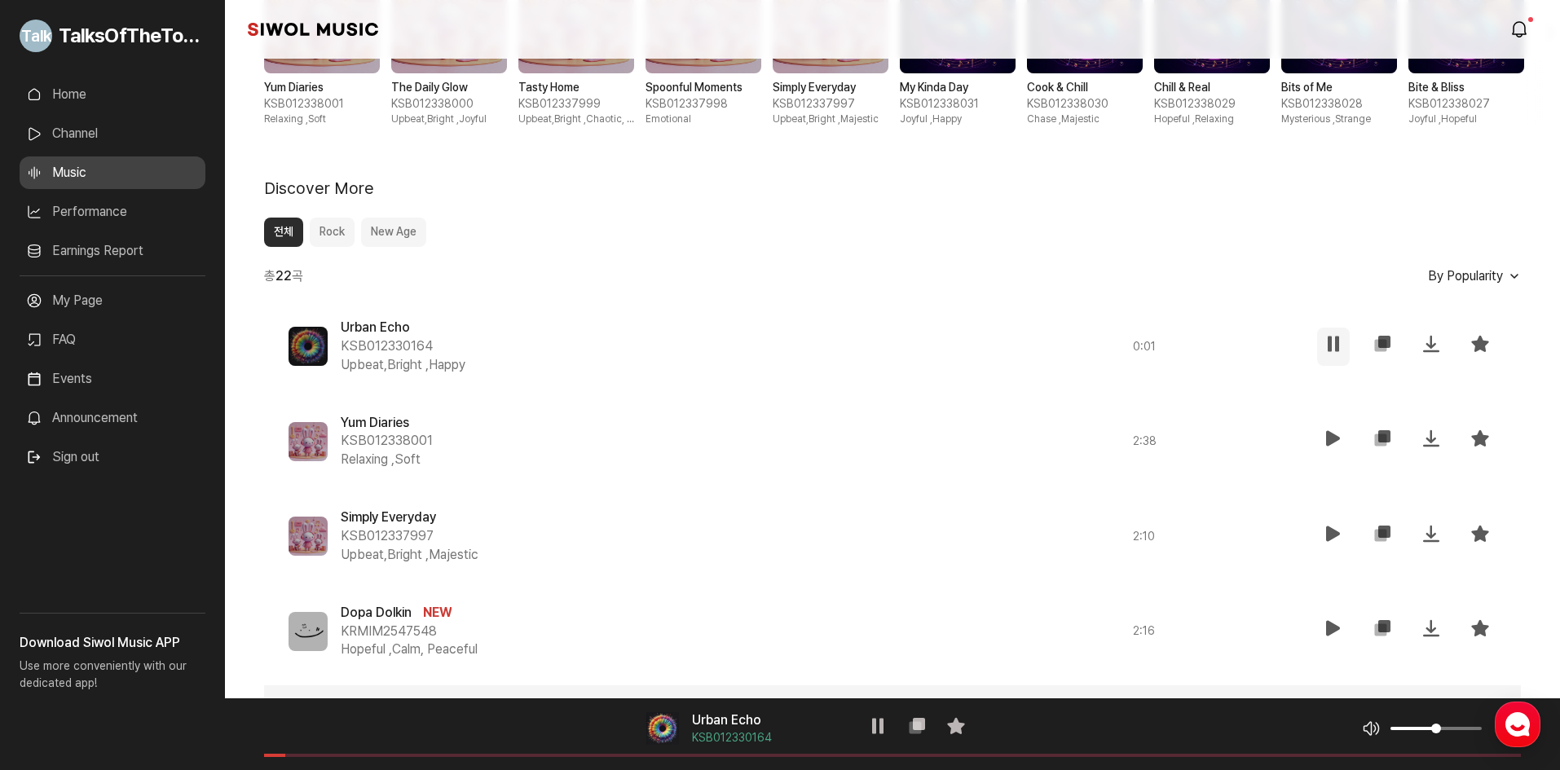
click at [1336, 335] on icon at bounding box center [1334, 344] width 20 height 20
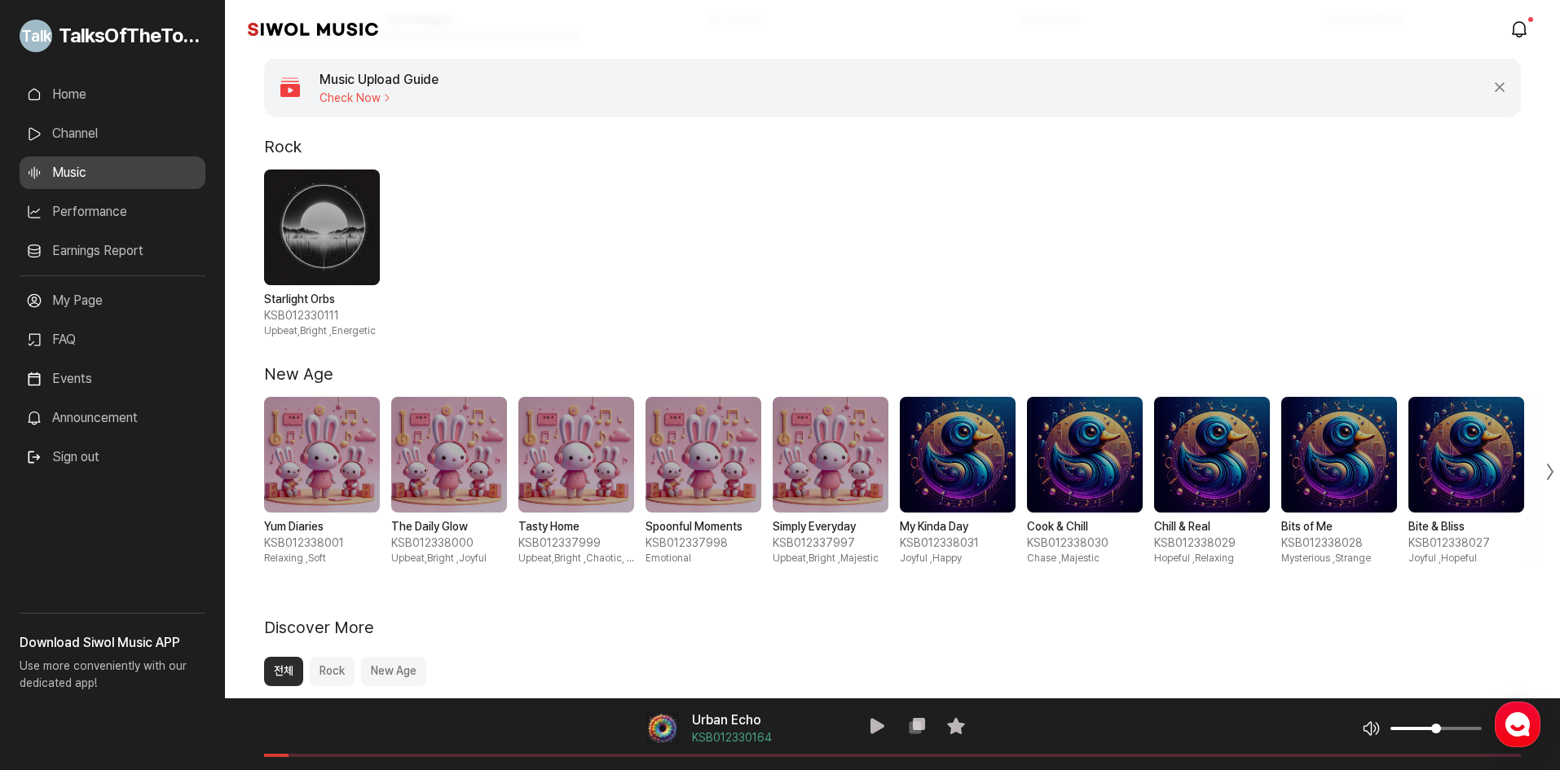
scroll to position [0, 0]
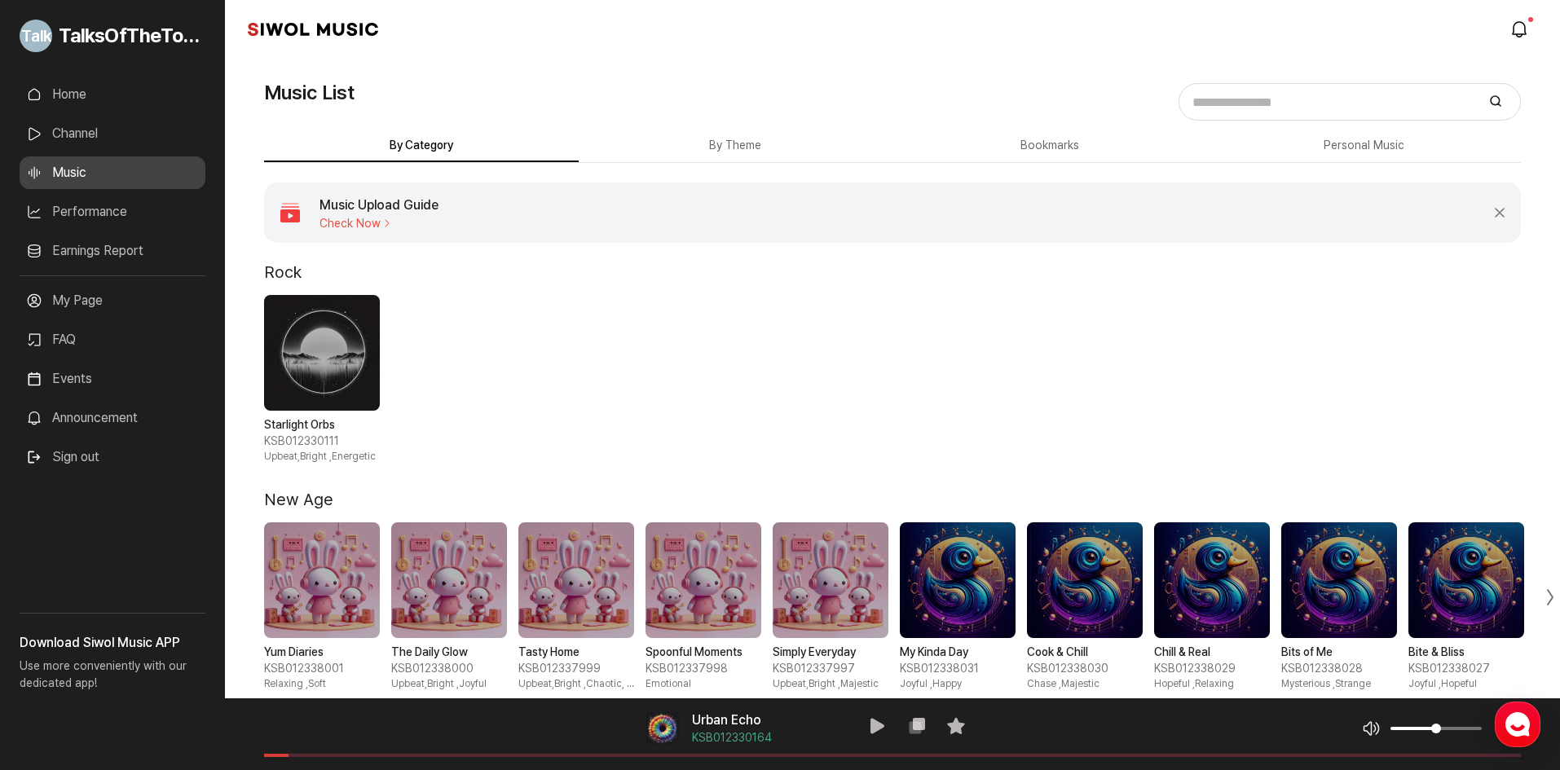
click at [156, 236] on link "Earnings Report" at bounding box center [113, 251] width 186 height 33
